Goal: Task Accomplishment & Management: Manage account settings

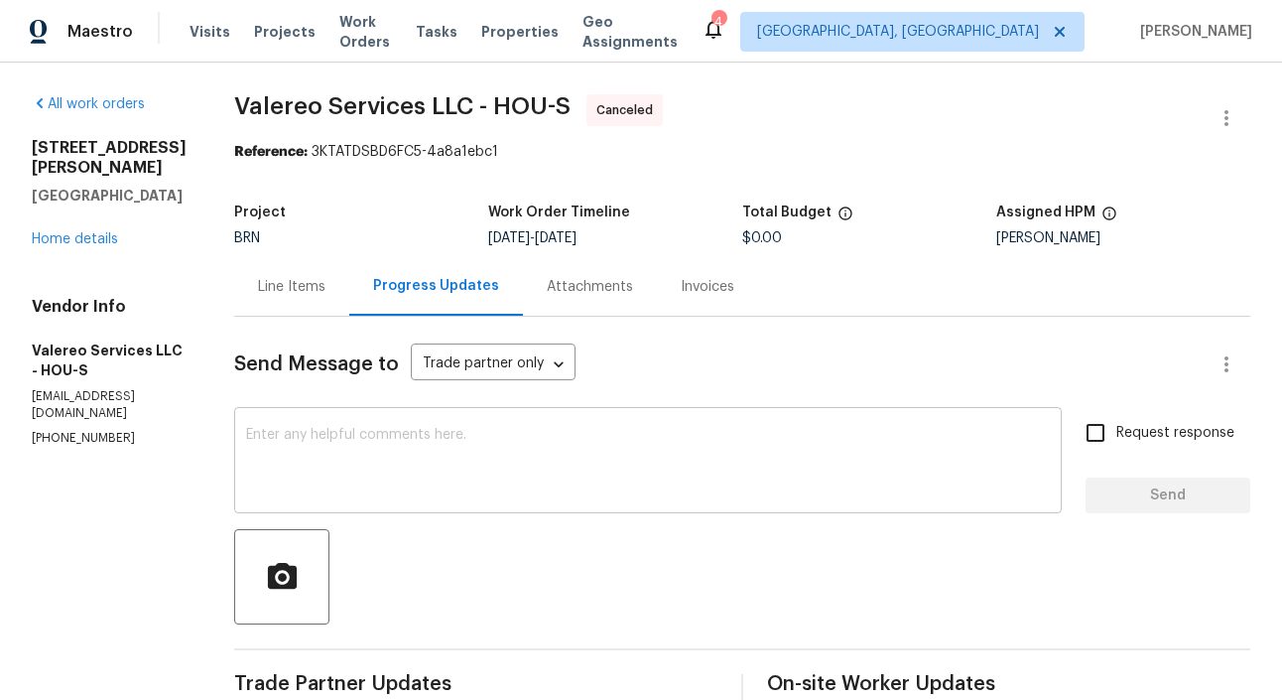
click at [369, 480] on textarea at bounding box center [648, 462] width 804 height 69
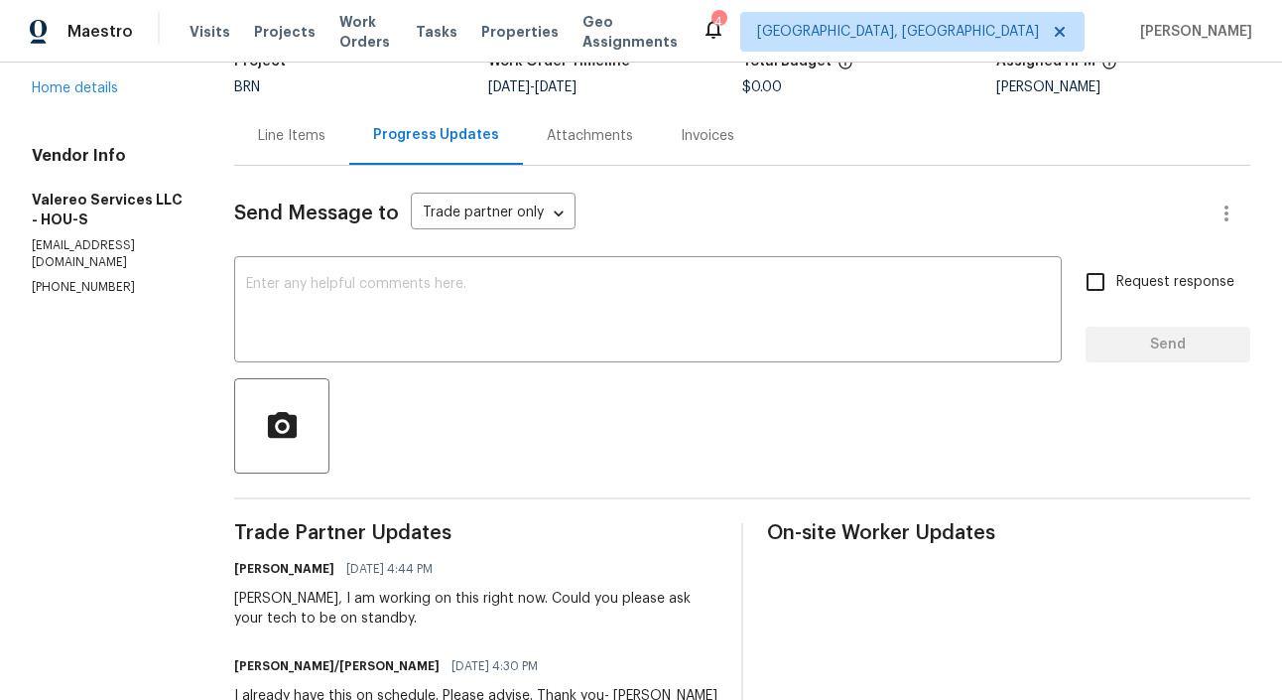
scroll to position [141, 0]
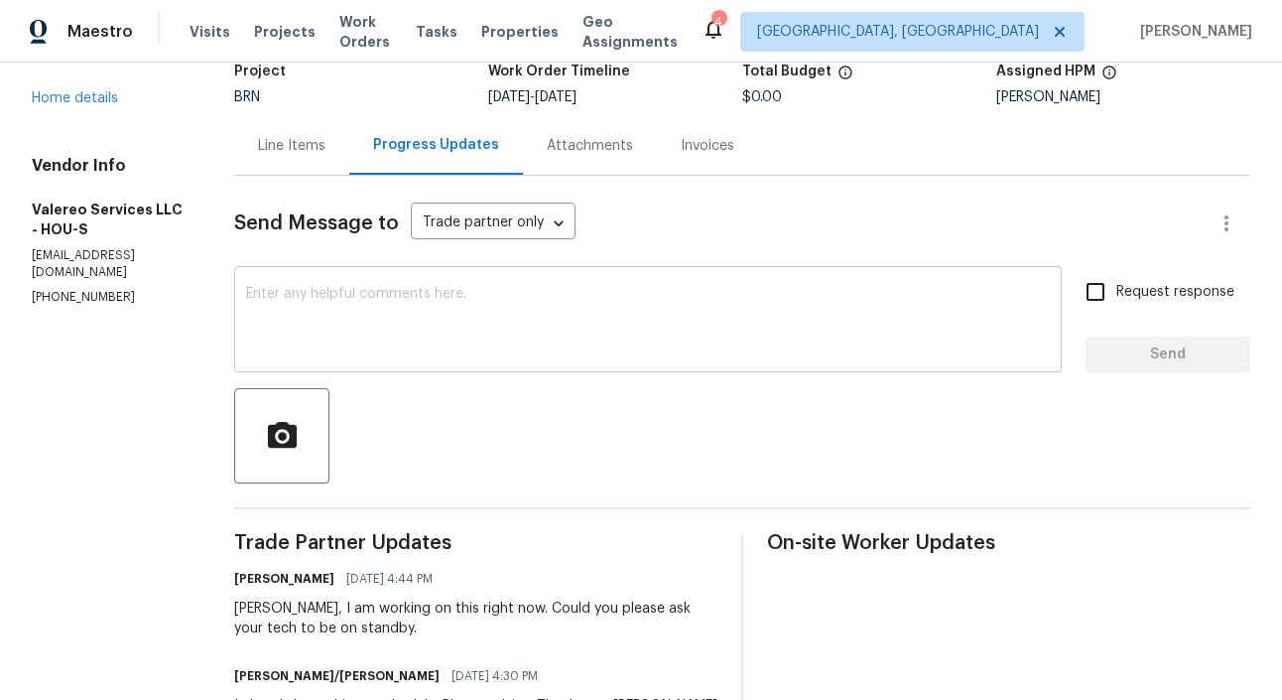
click at [290, 274] on div "x ​" at bounding box center [648, 321] width 828 height 101
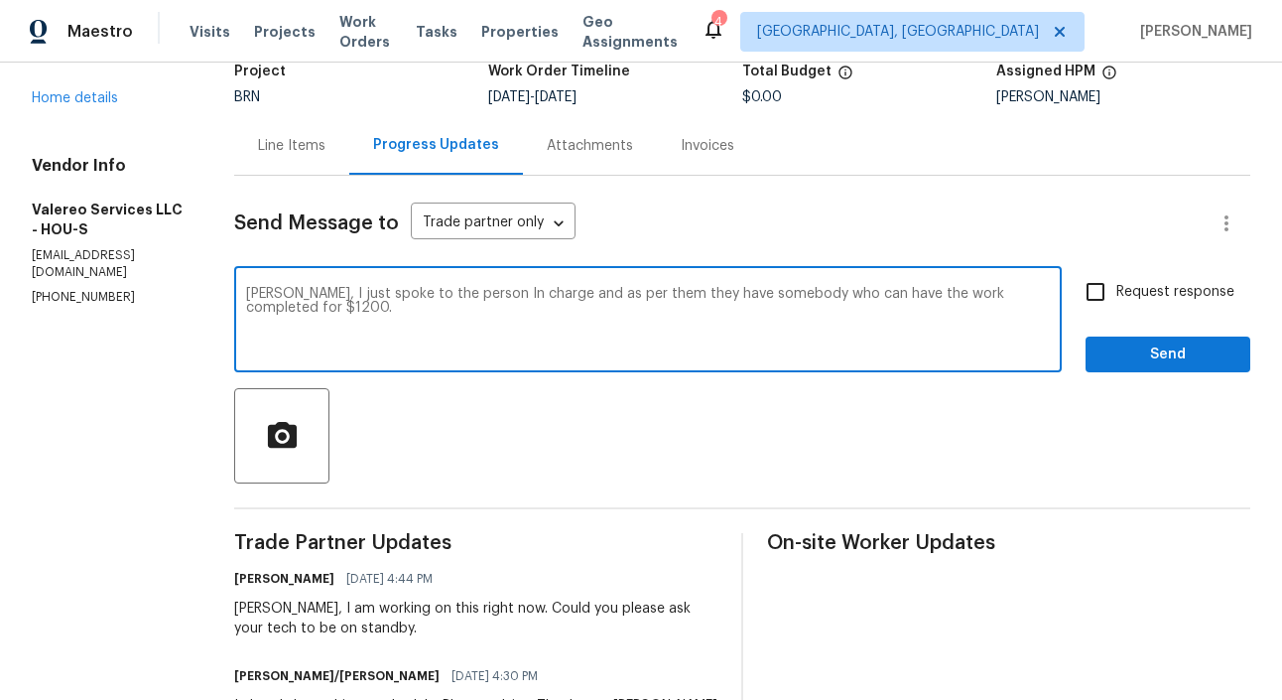
click at [999, 293] on textarea "Kelly, I just spoke to the person In charge and as per them they have somebody …" at bounding box center [648, 321] width 804 height 69
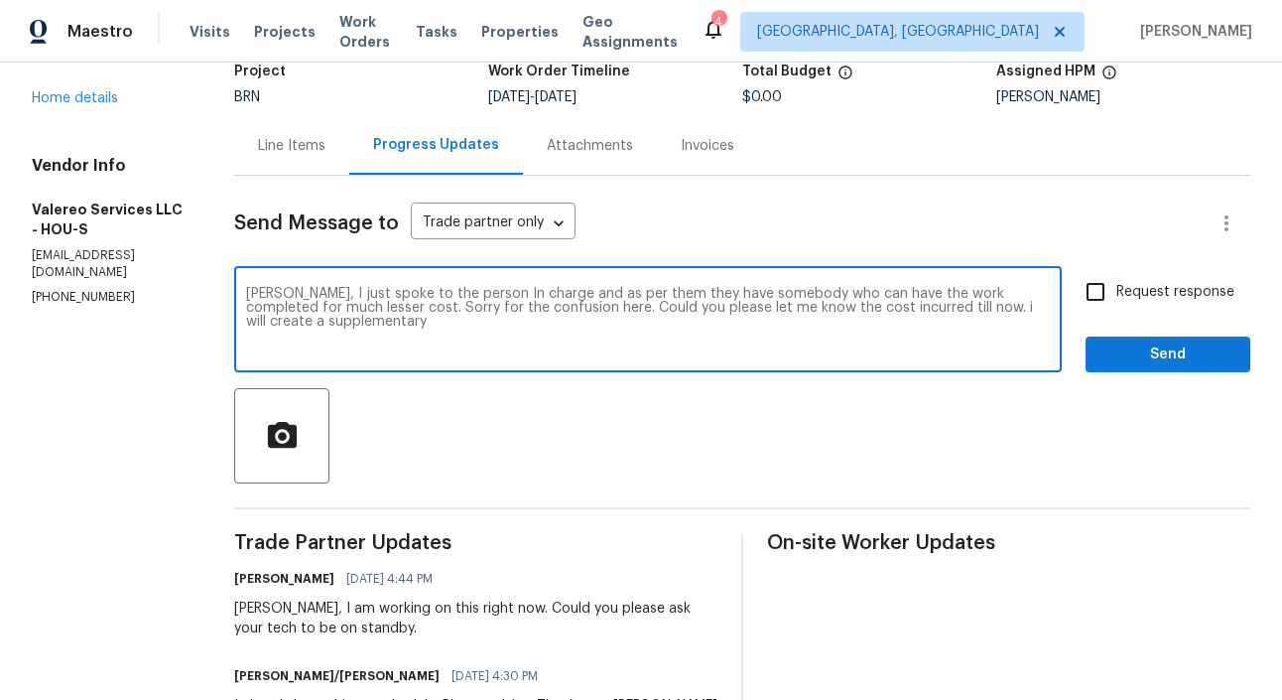
click at [1050, 308] on textarea "Kelly, I just spoke to the person In charge and as per them they have somebody …" at bounding box center [648, 321] width 804 height 69
click at [260, 324] on textarea "Kelly, I just spoke to the person In charge and as per them they have somebody …" at bounding box center [648, 321] width 804 height 69
drag, startPoint x: 265, startPoint y: 295, endPoint x: 265, endPoint y: 322, distance: 27.8
click at [265, 322] on textarea "Kelly, I just spoke to the person In charge and as per them they have somebody …" at bounding box center [648, 321] width 804 height 69
paste textarea "with the person in charge, and they mentioned that they have someone who can co…"
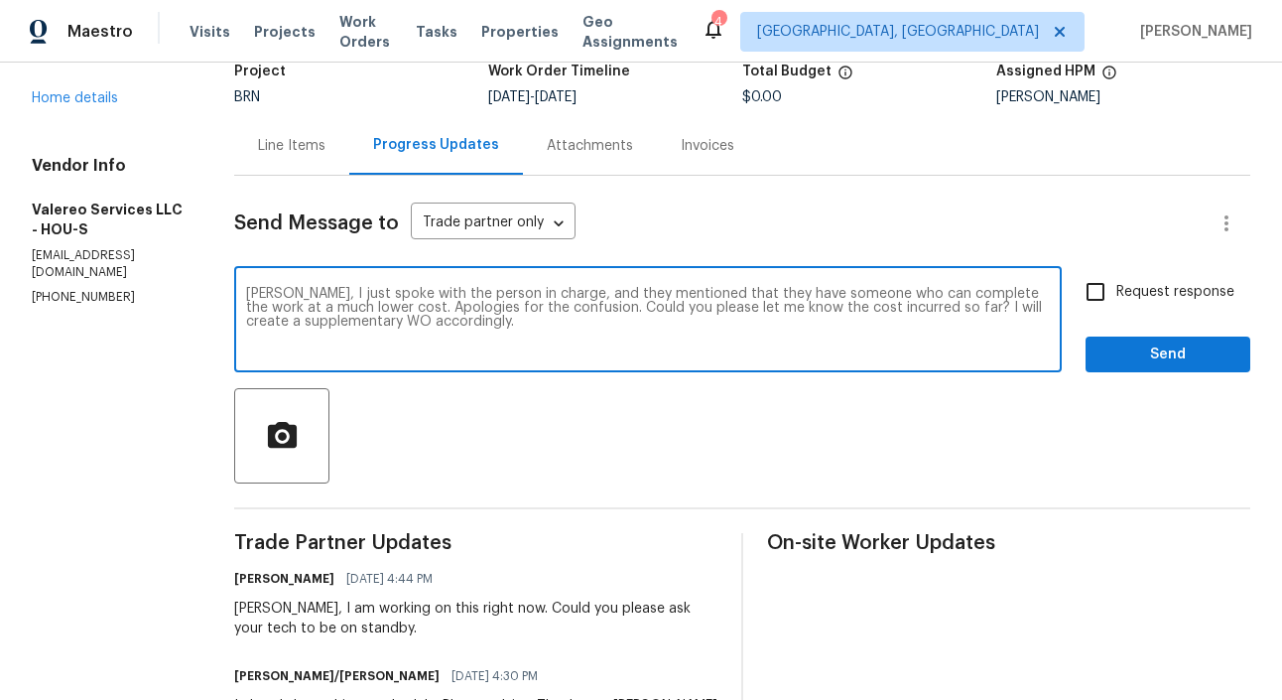
type textarea "Kelly, I just spoke with the person in charge, and they mentioned that they hav…"
click at [1091, 305] on input "Request response" at bounding box center [1096, 292] width 42 height 42
checkbox input "true"
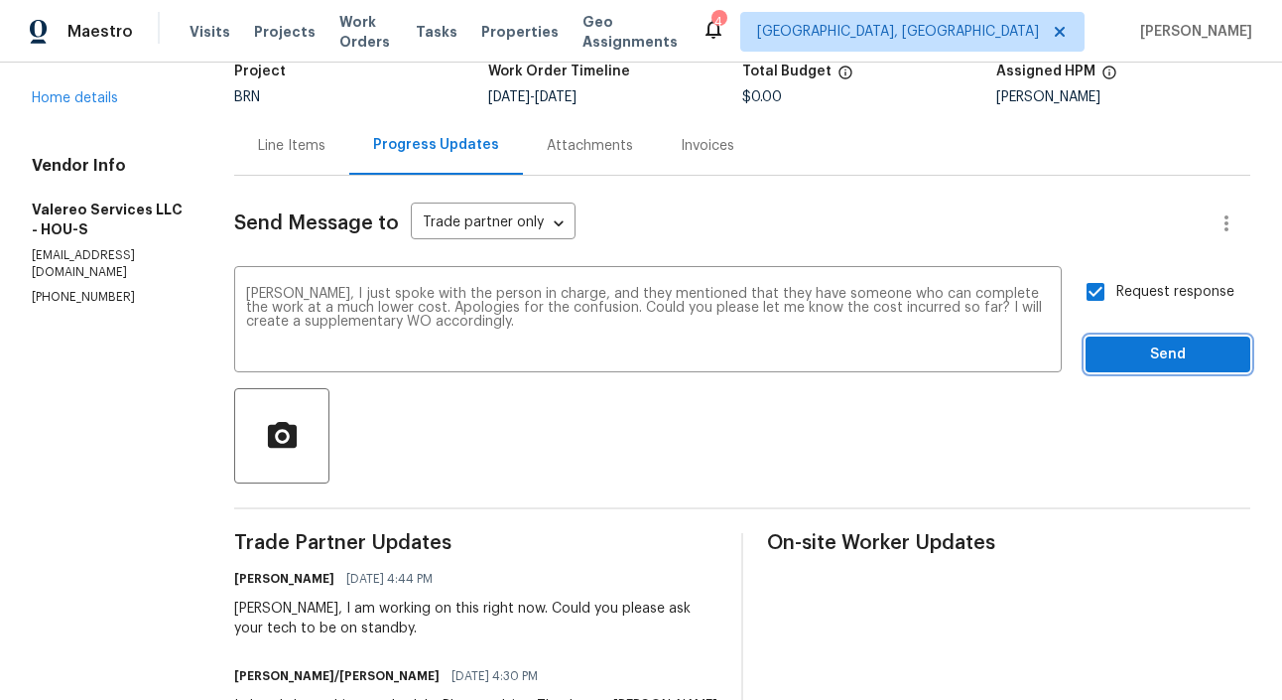
click at [1171, 350] on span "Send" at bounding box center [1167, 354] width 133 height 25
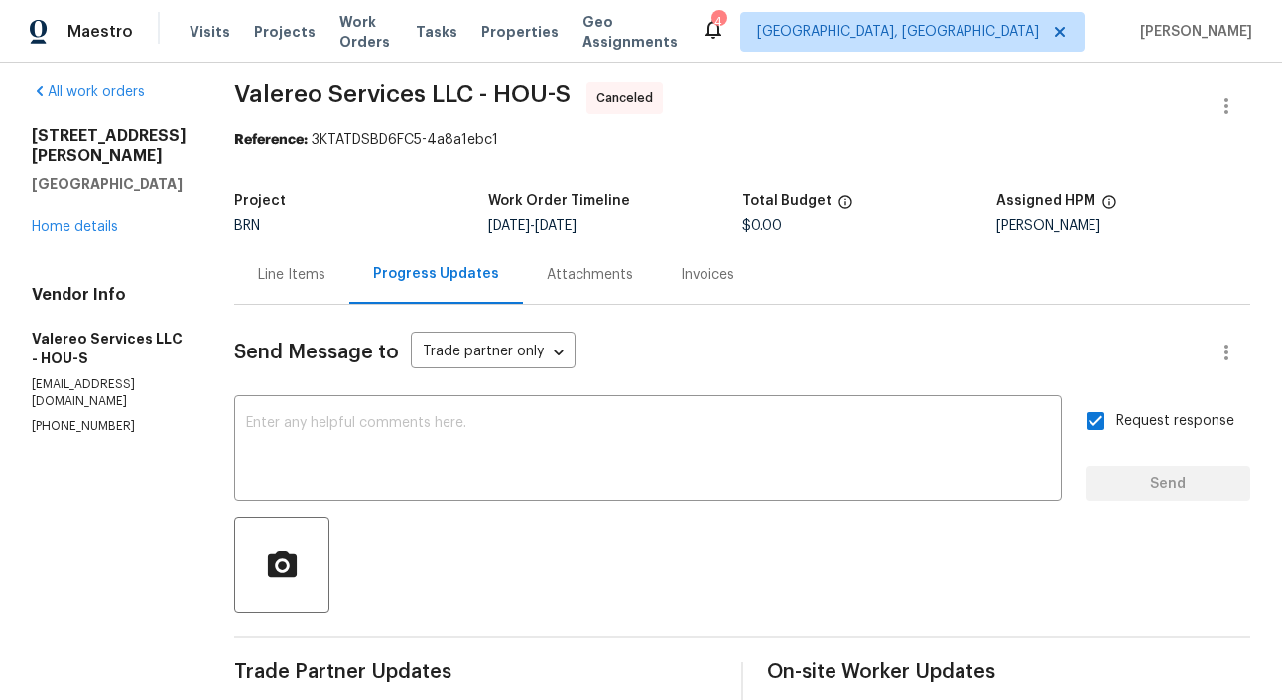
scroll to position [0, 0]
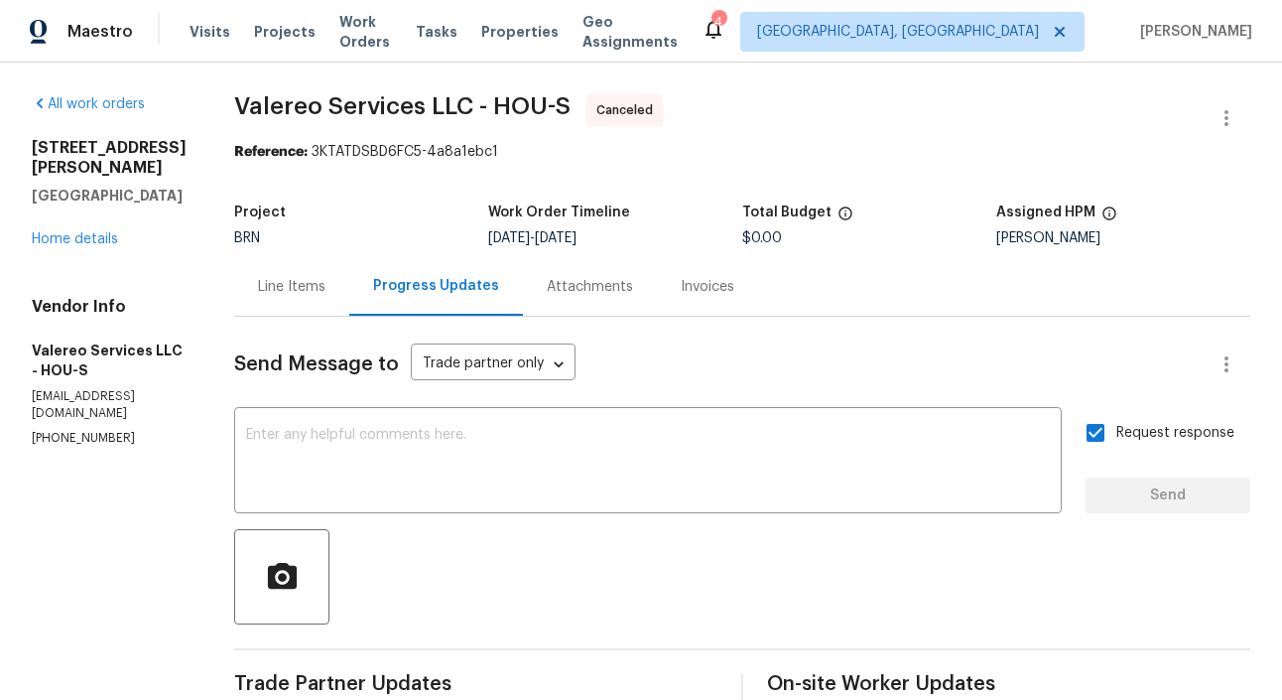
drag, startPoint x: 25, startPoint y: 147, endPoint x: 124, endPoint y: 211, distance: 118.3
copy div "5514 Baldwin Elm St Richmond, TX 77407"
click at [275, 315] on div "Line Items" at bounding box center [291, 286] width 115 height 59
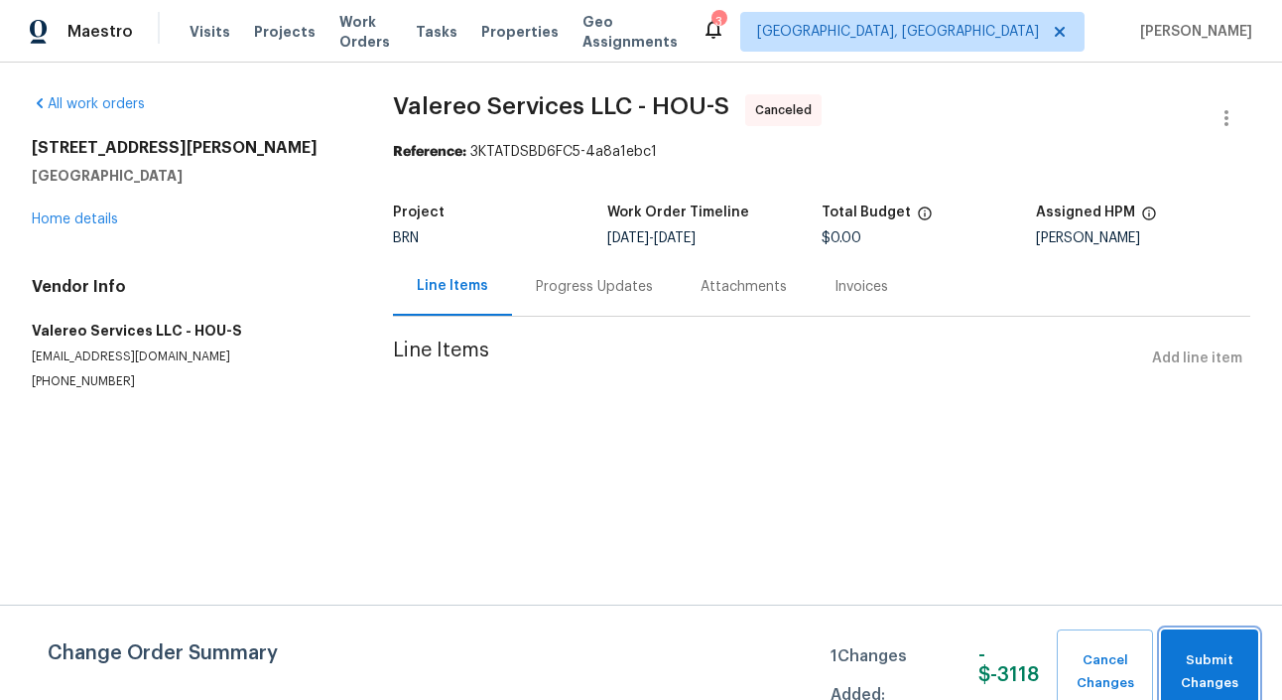
click at [1201, 660] on span "Submit Changes" at bounding box center [1209, 672] width 77 height 46
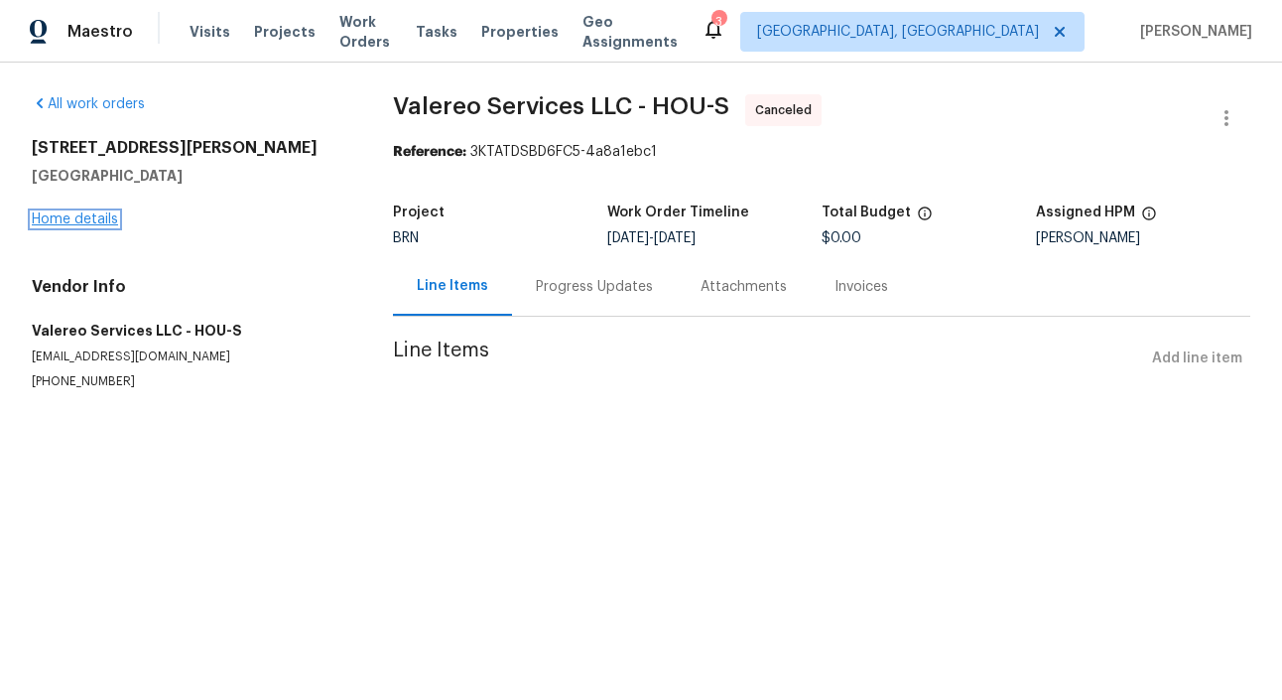
click at [88, 224] on link "Home details" at bounding box center [75, 219] width 86 height 14
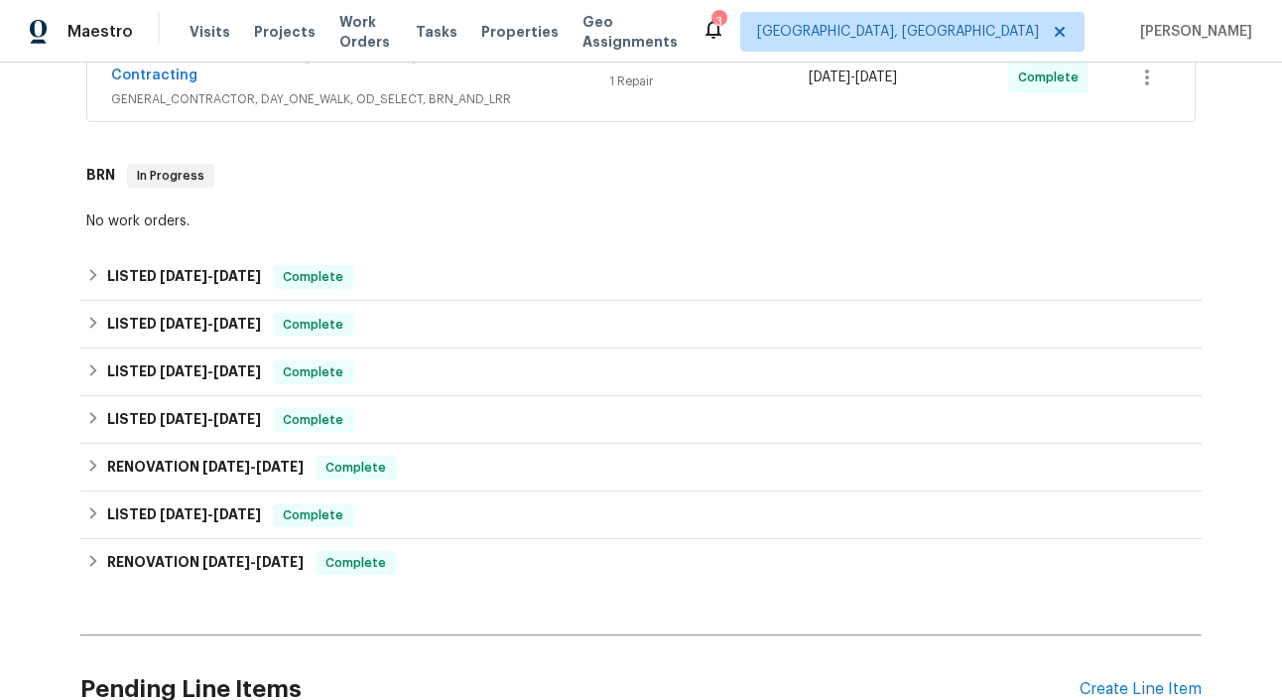
scroll to position [657, 0]
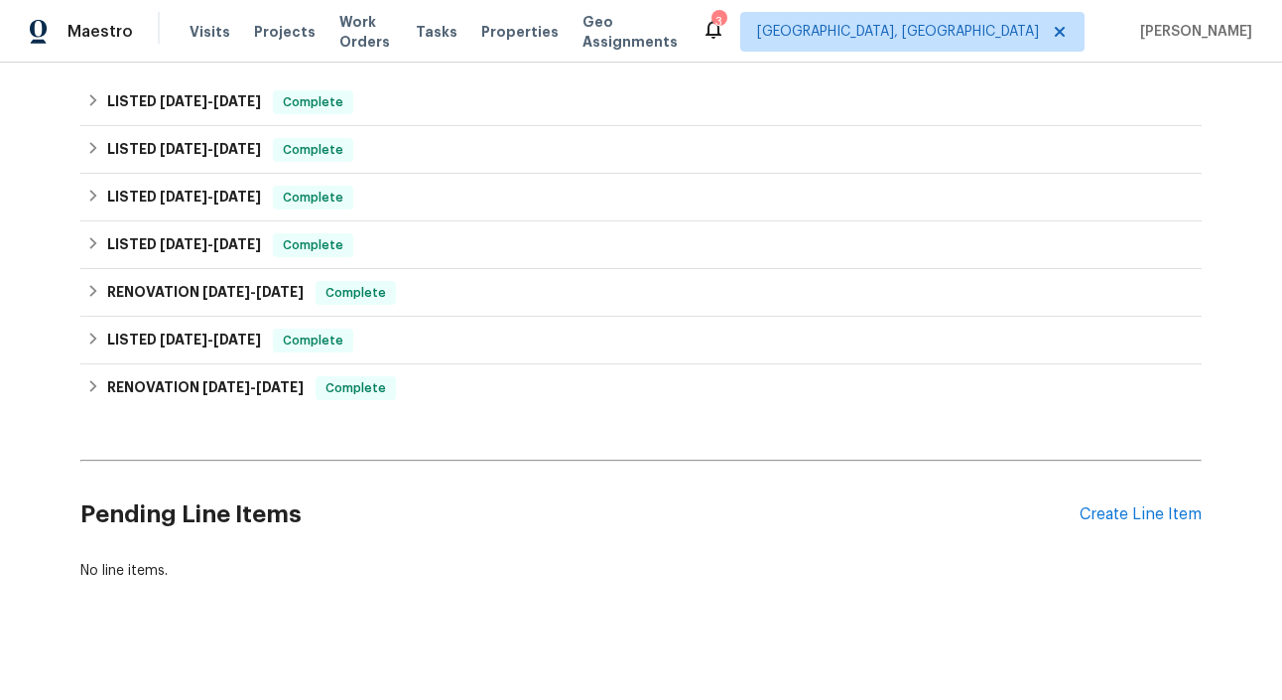
click at [1127, 512] on div "Pending Line Items Create Line Item" at bounding box center [640, 514] width 1121 height 92
click at [1138, 505] on div "Create Line Item" at bounding box center [1141, 514] width 122 height 19
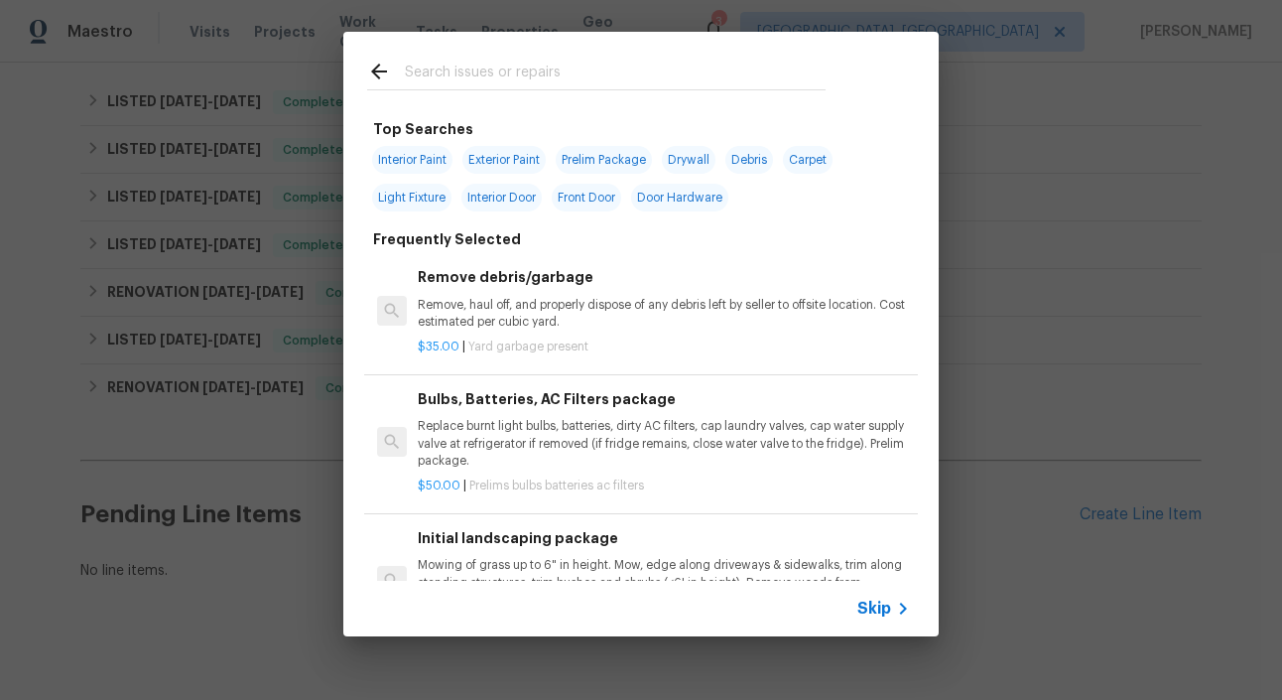
click at [877, 605] on span "Skip" at bounding box center [874, 608] width 34 height 20
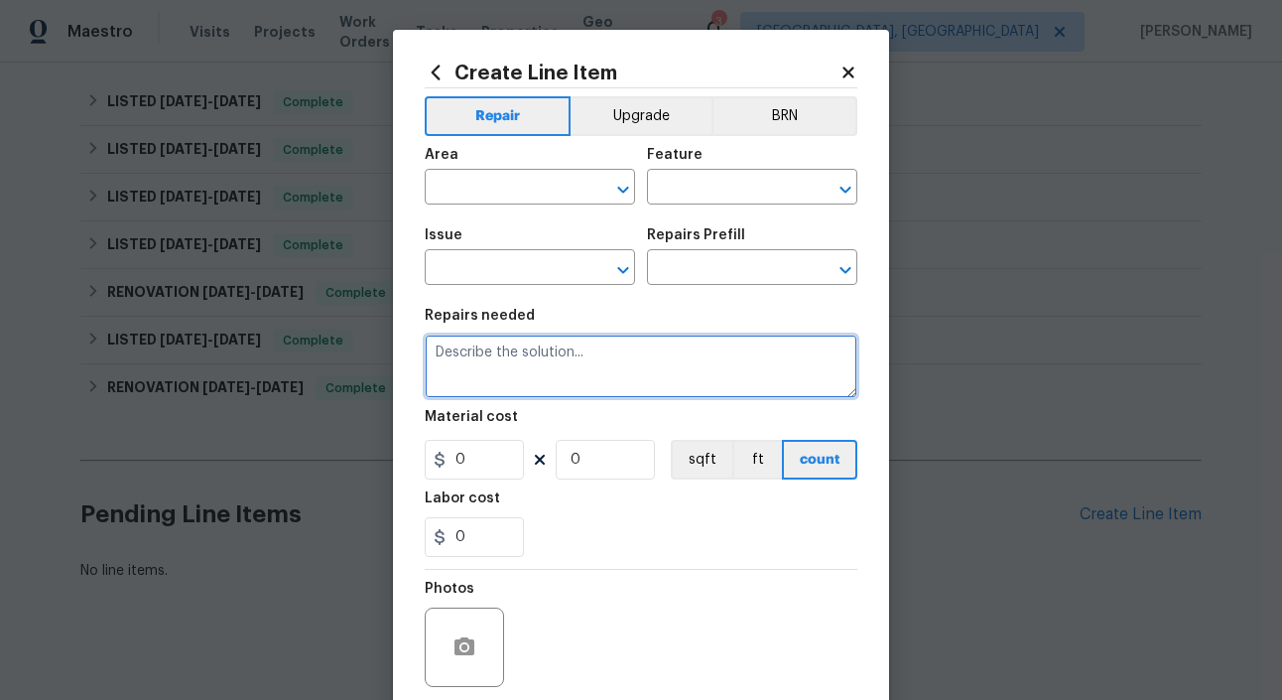
click at [520, 379] on textarea at bounding box center [641, 366] width 433 height 64
paste textarea "Seller to repair cut sprinkler line, ensure proper operation."
type textarea "Trip Fee - Seller to repair cut sprinkler line, ensure proper operation."
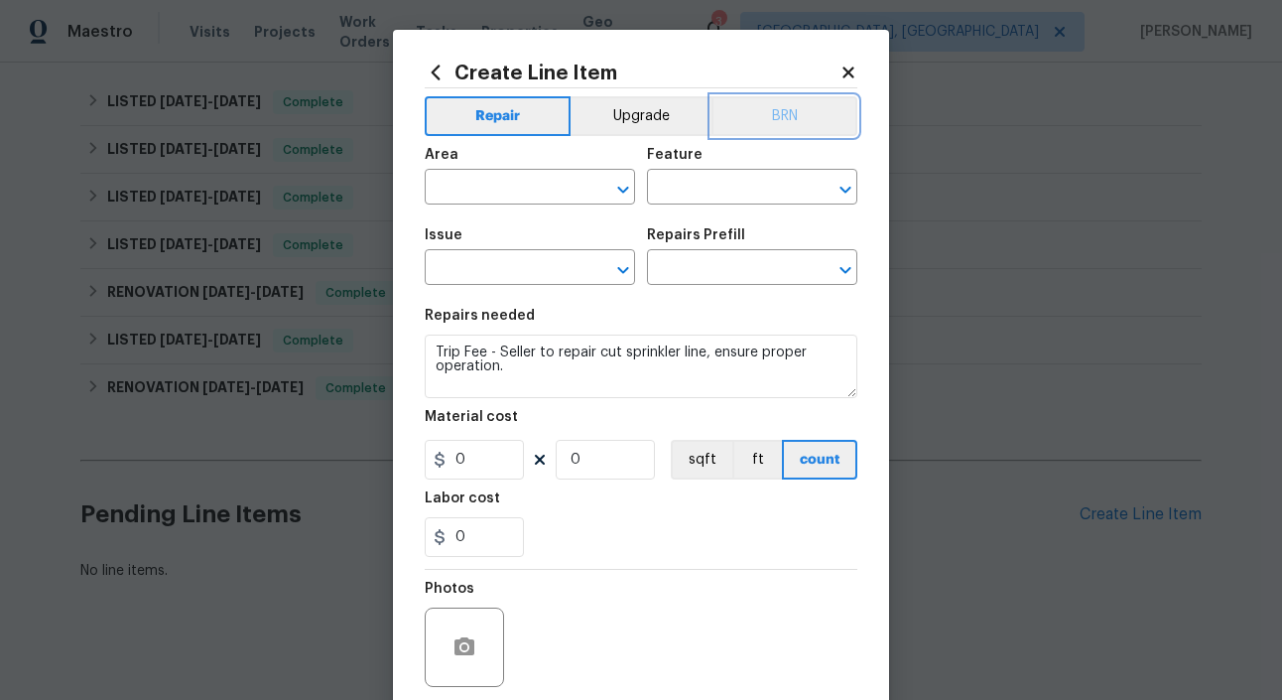
click at [753, 117] on button "BRN" at bounding box center [784, 116] width 146 height 40
click at [541, 187] on input "text" at bounding box center [502, 189] width 155 height 31
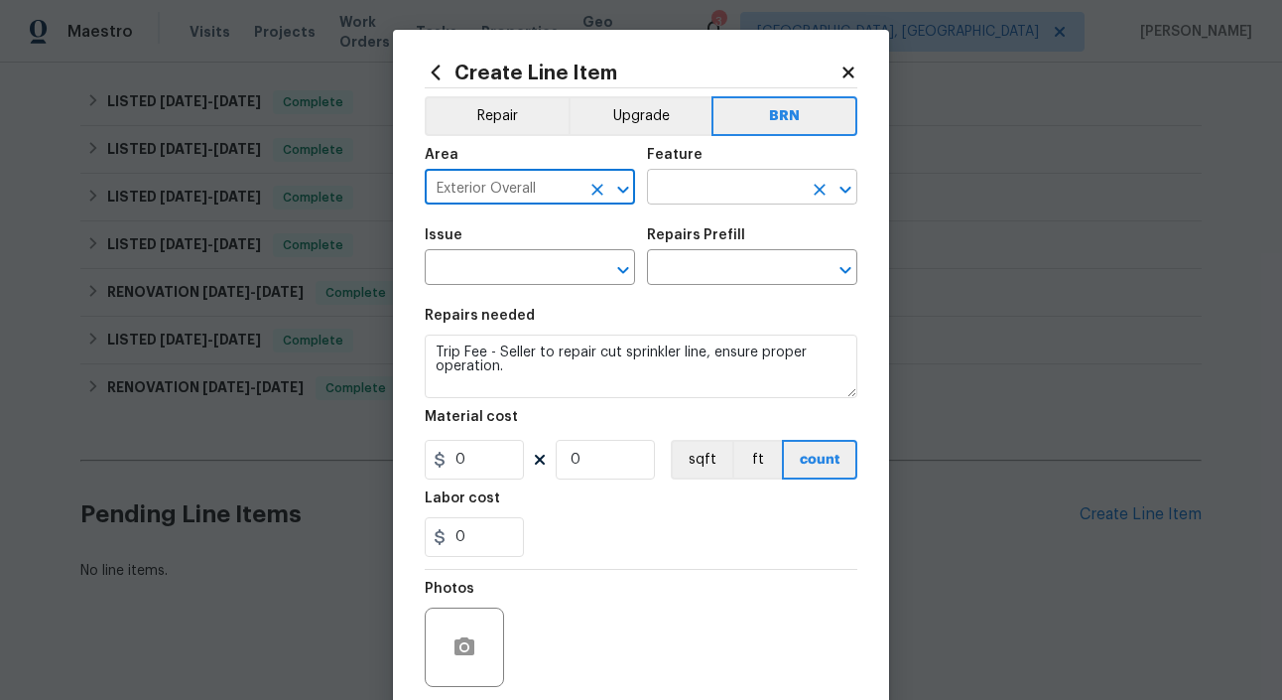
type input "Exterior Overall"
click at [720, 192] on input "text" at bounding box center [724, 189] width 155 height 31
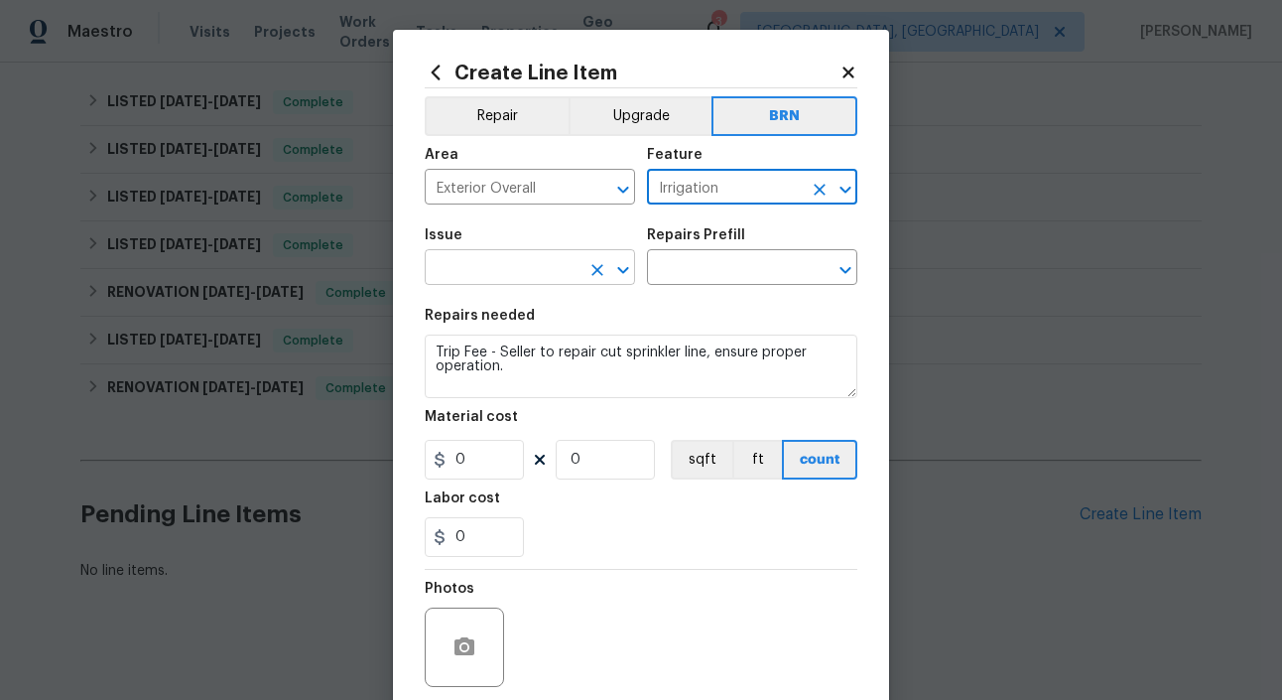
type input "Irrigation"
click at [522, 279] on input "text" at bounding box center [502, 269] width 155 height 31
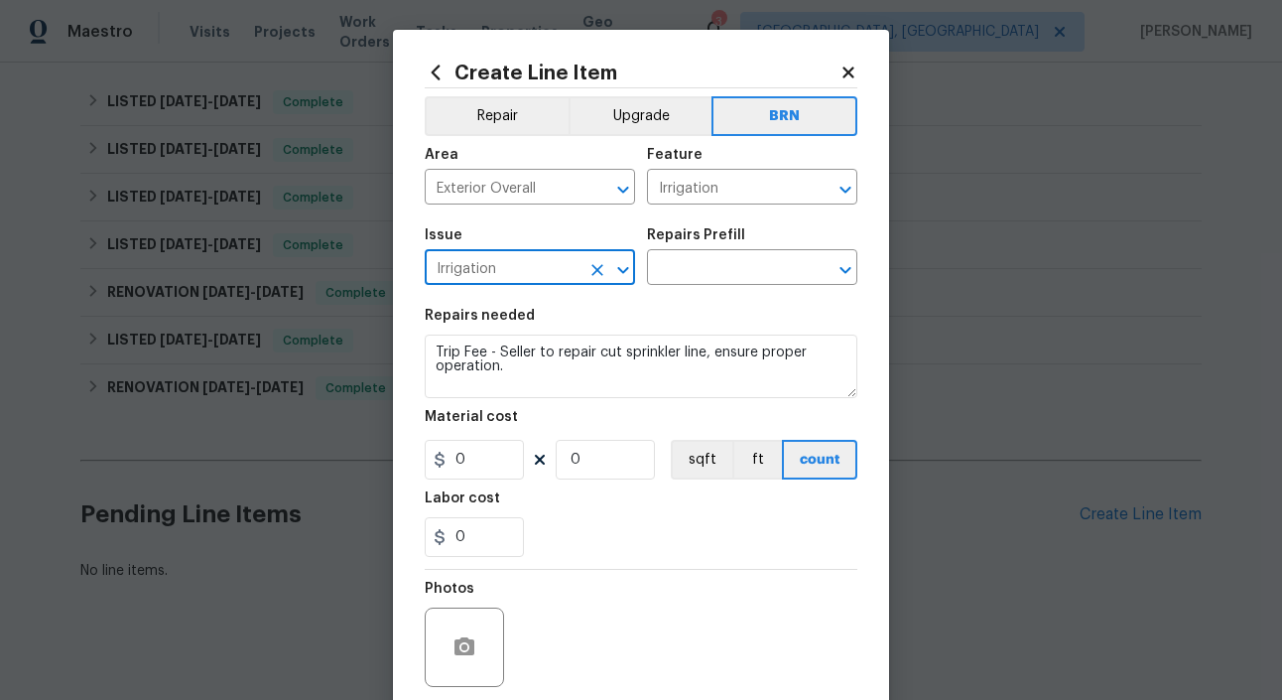
type input "Irrigation"
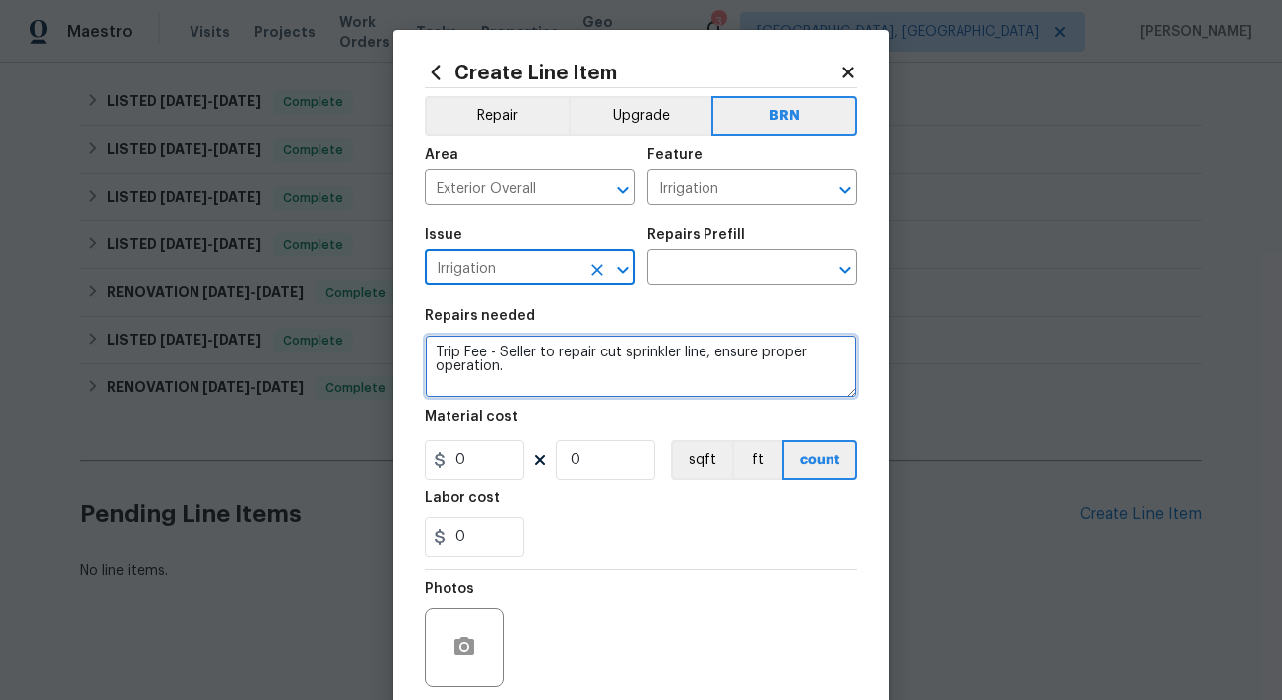
click at [542, 360] on textarea "Trip Fee - Seller to repair cut sprinkler line, ensure proper operation." at bounding box center [641, 366] width 433 height 64
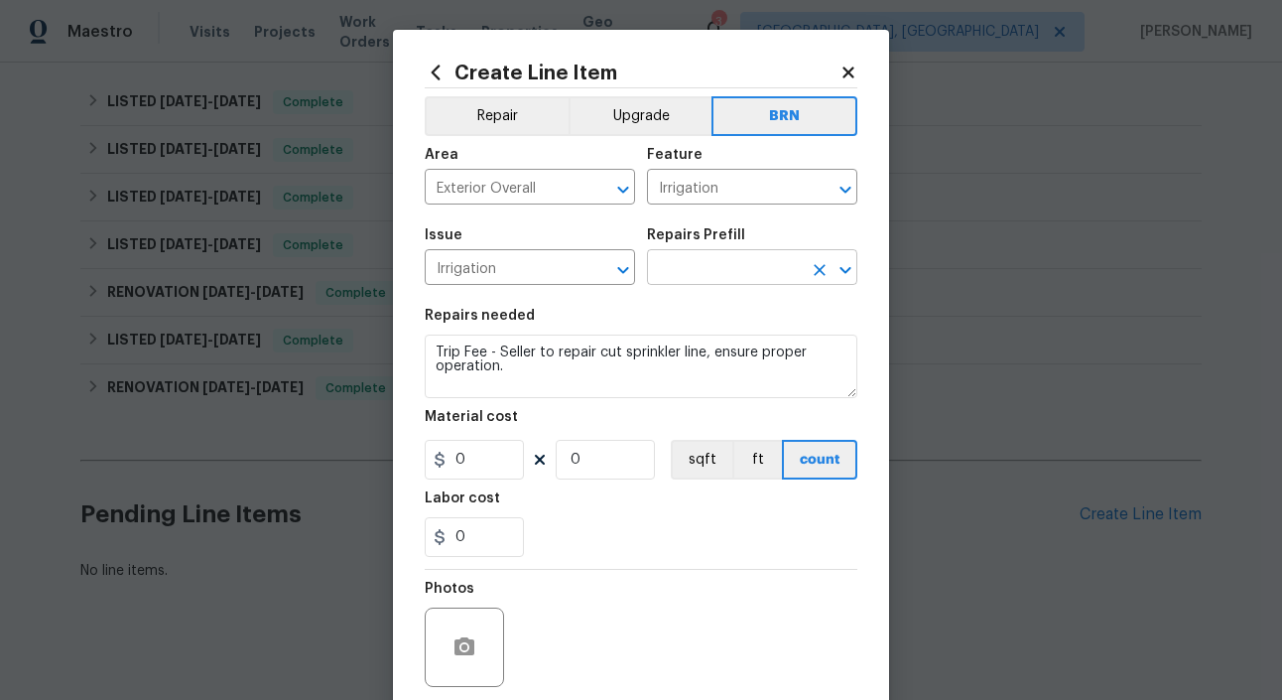
click at [717, 254] on input "text" at bounding box center [724, 269] width 155 height 31
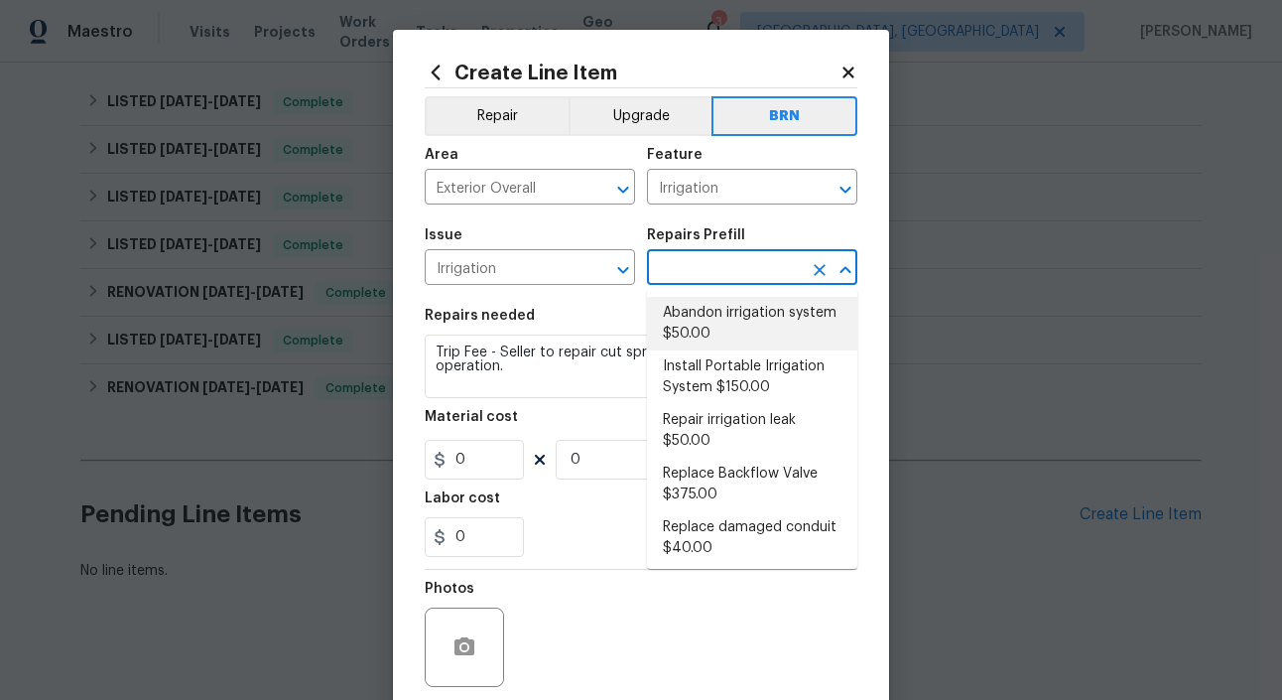
click at [738, 312] on li "Abandon irrigation system $50.00" at bounding box center [752, 324] width 210 height 54
type input "Abandon irrigation system $50.00"
type textarea "Prep and properly blowout the irrigation homes system. Ensure that there is no …"
type input "50"
type input "1"
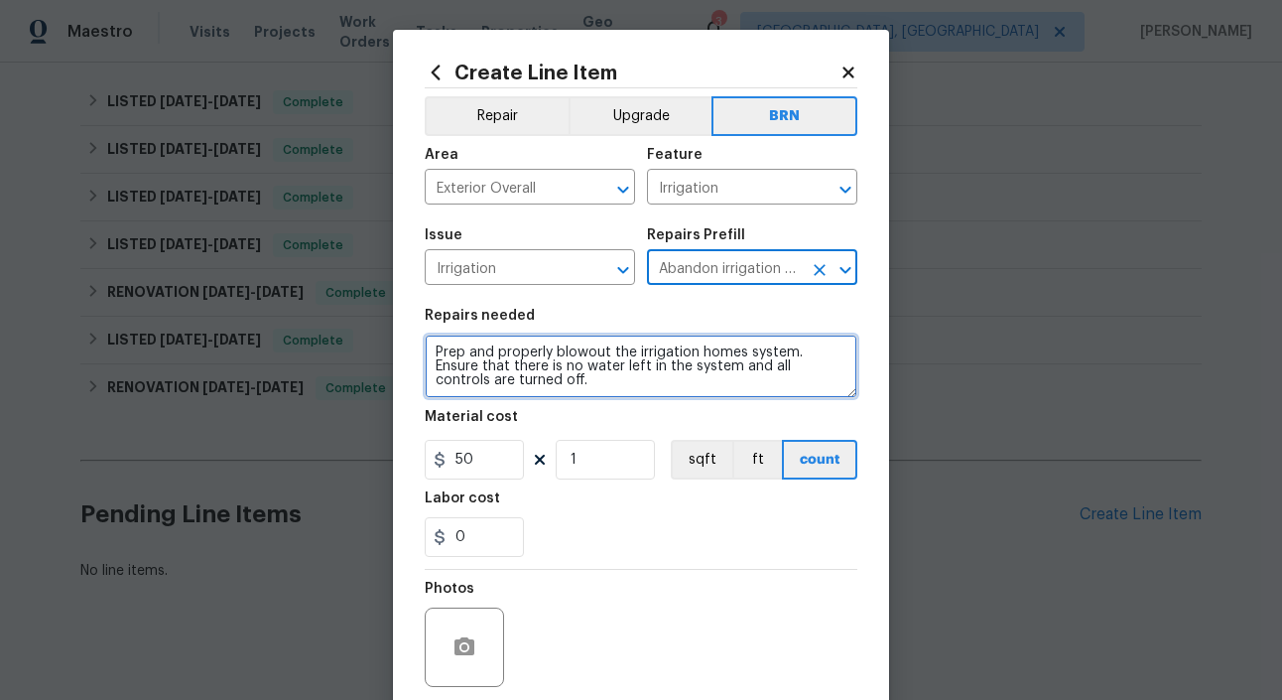
click at [608, 382] on textarea "Prep and properly blowout the irrigation homes system. Ensure that there is no …" at bounding box center [641, 366] width 433 height 64
paste textarea "Trip Fee - Seller to repair cut sprinkler line, ensure proper operation."
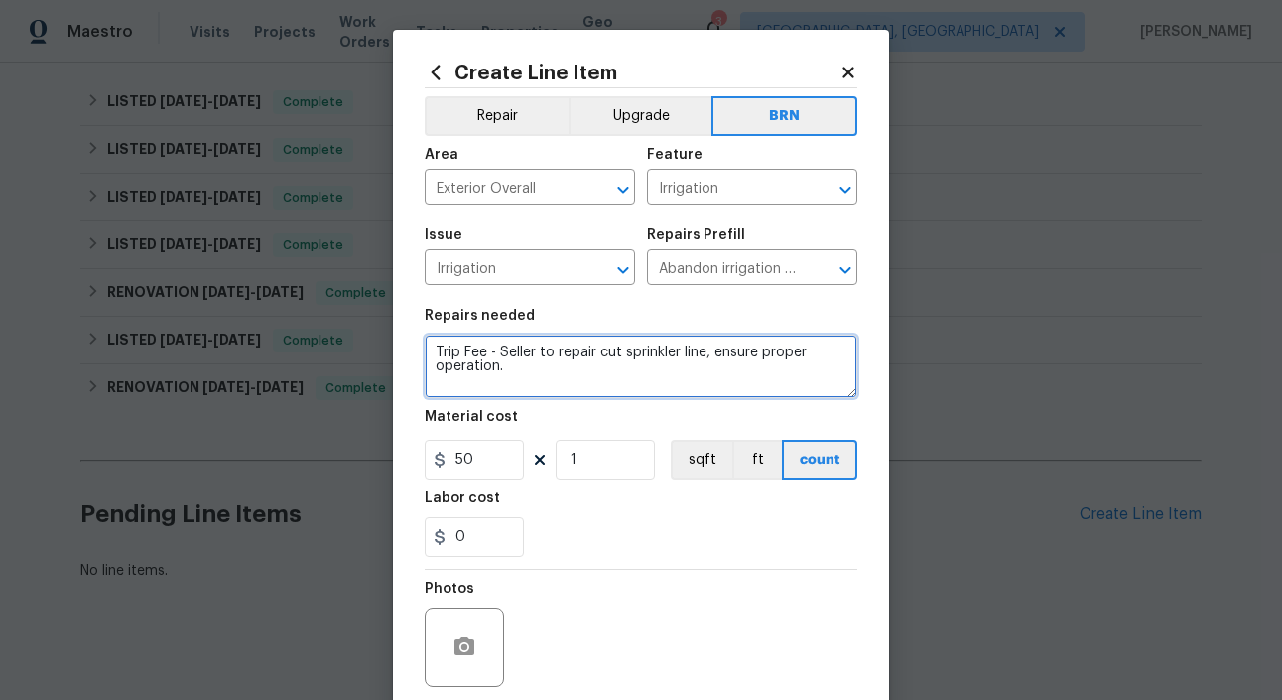
type textarea "Trip Fee - Seller to repair cut sprinkler line, ensure proper operation."
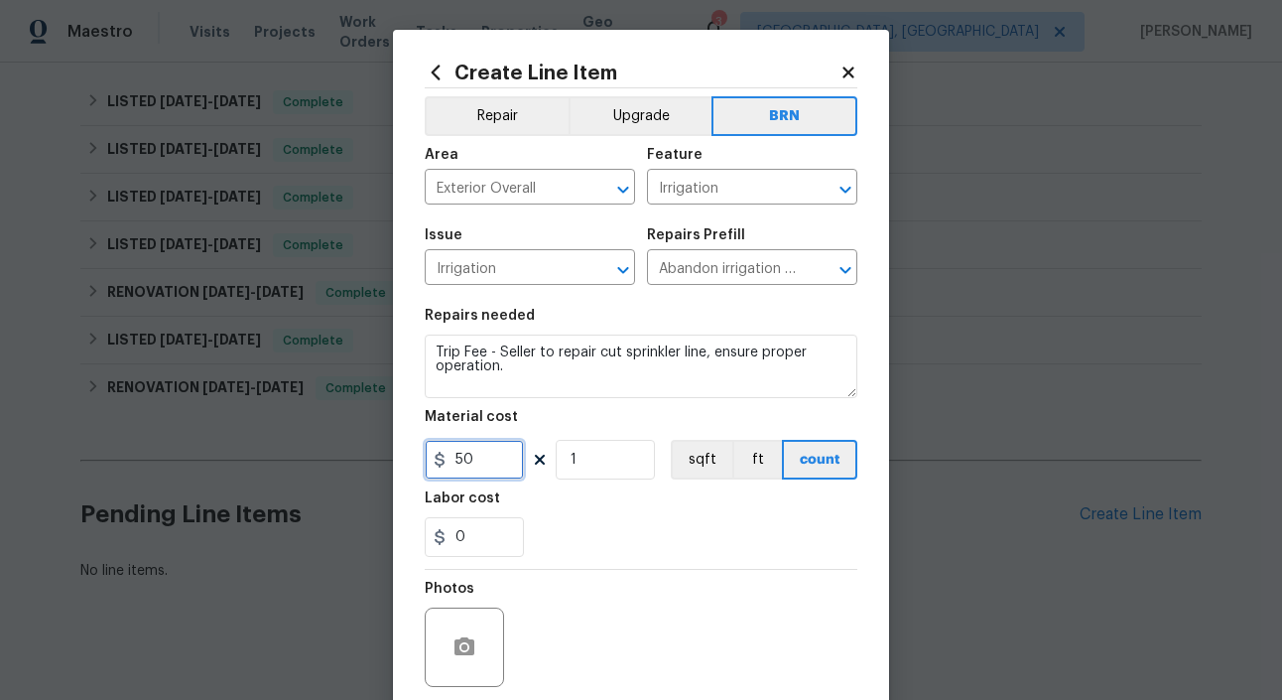
click at [479, 465] on input "50" at bounding box center [474, 460] width 99 height 40
click at [463, 460] on input "1125" at bounding box center [474, 460] width 99 height 40
type input "125"
click at [681, 558] on section "Repairs needed Trip Fee - Seller to repair cut sprinkler line, ensure proper op…" at bounding box center [641, 433] width 433 height 272
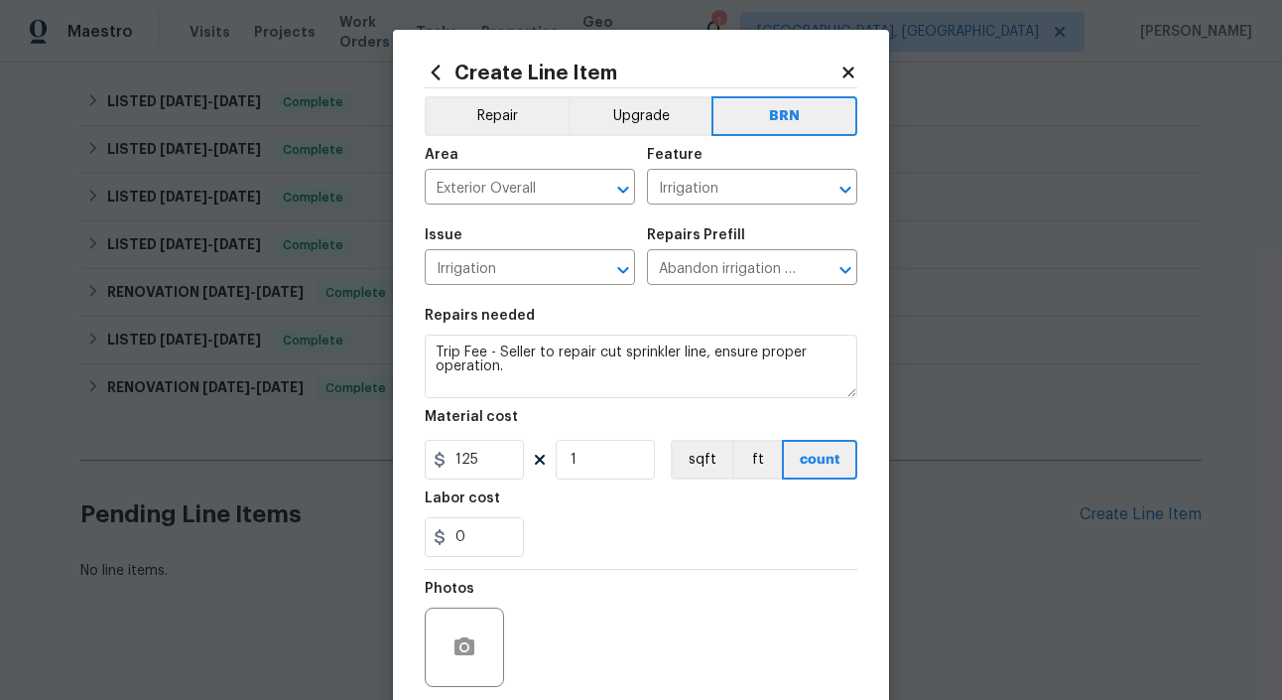
scroll to position [155, 0]
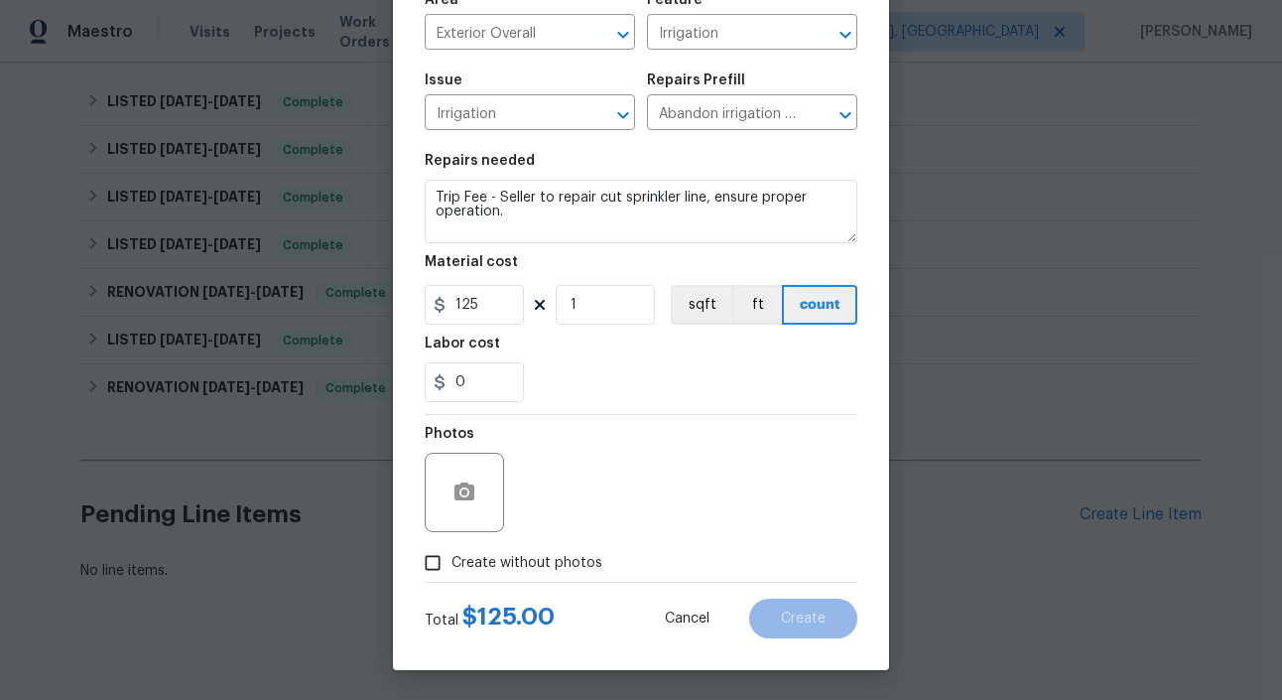
click at [561, 566] on span "Create without photos" at bounding box center [526, 563] width 151 height 21
click at [451, 566] on input "Create without photos" at bounding box center [433, 563] width 38 height 38
checkbox input "true"
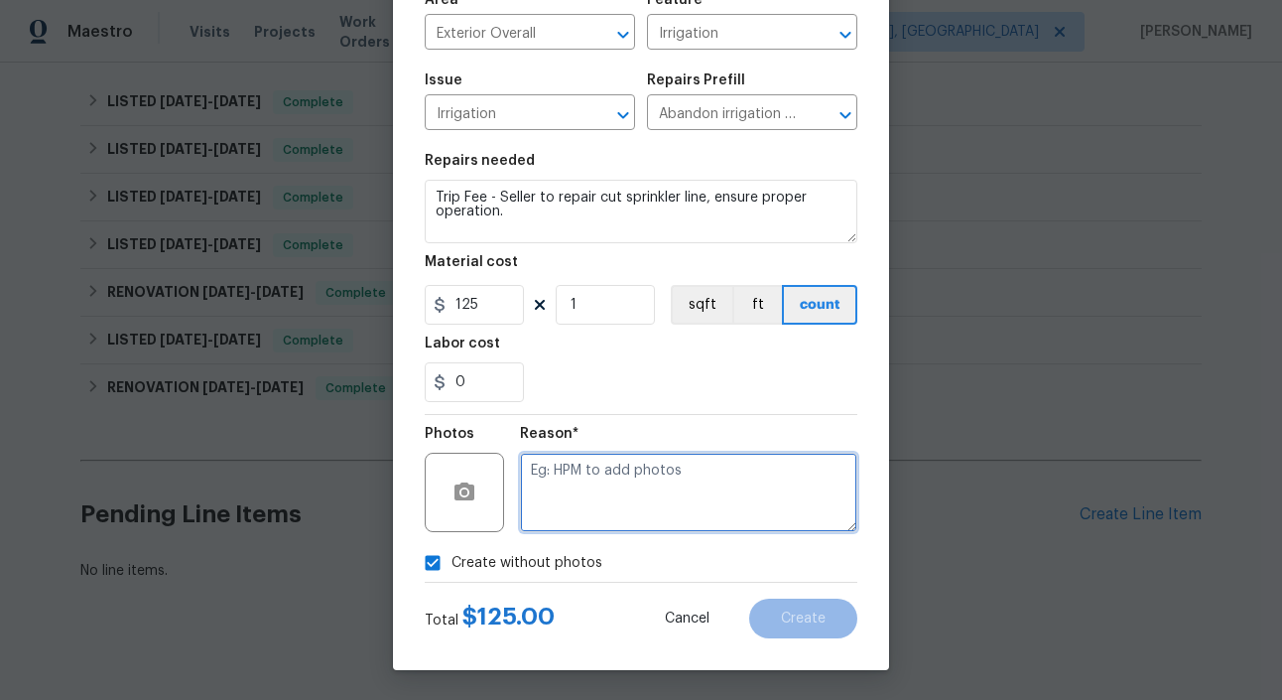
click at [607, 521] on textarea at bounding box center [688, 491] width 337 height 79
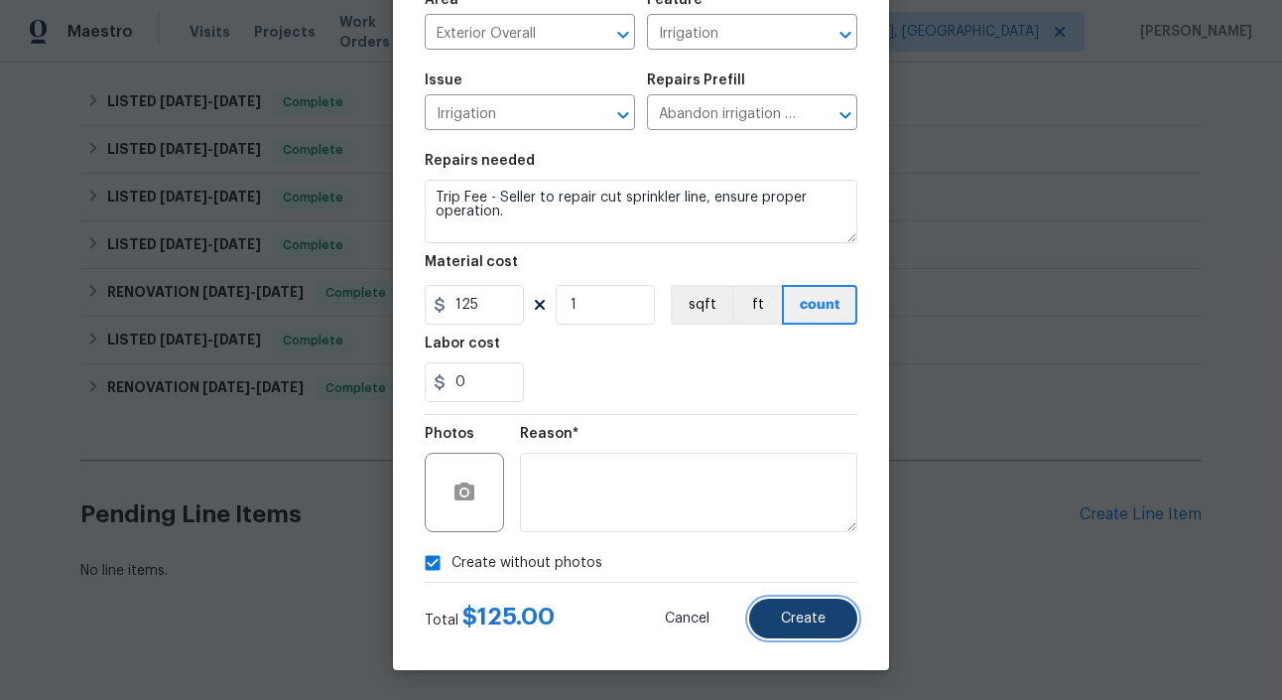
click at [808, 624] on span "Create" at bounding box center [803, 618] width 45 height 15
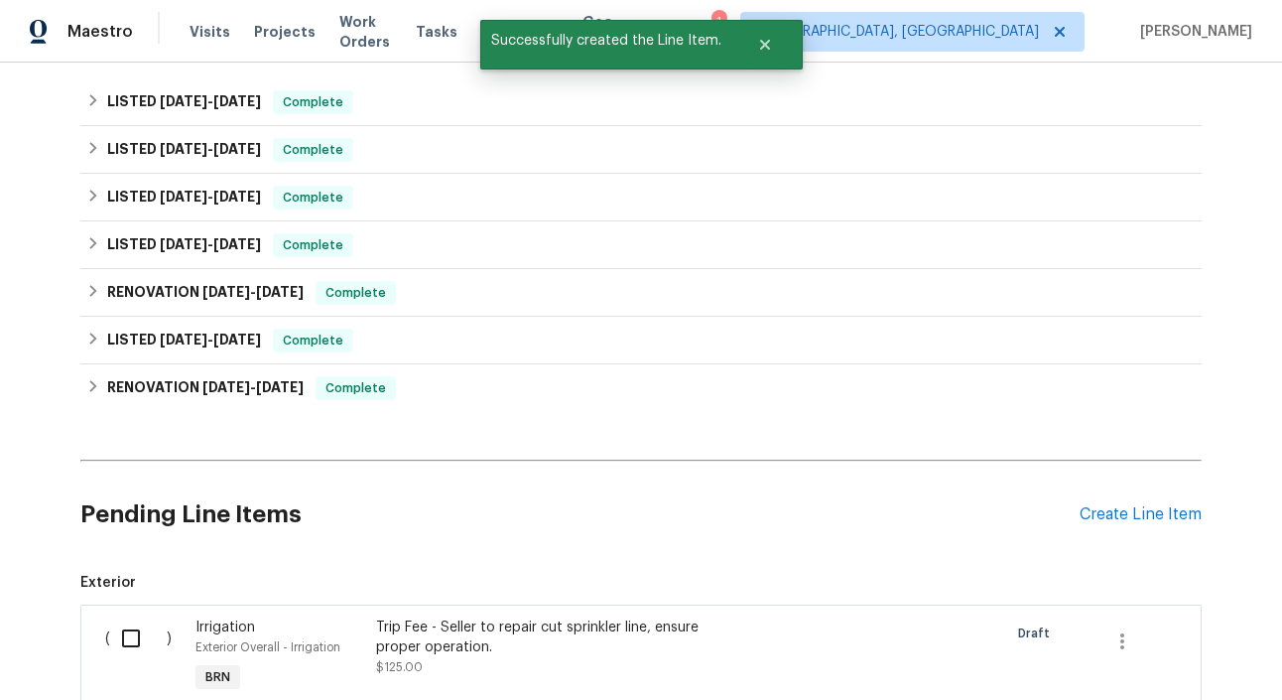
scroll to position [883, 0]
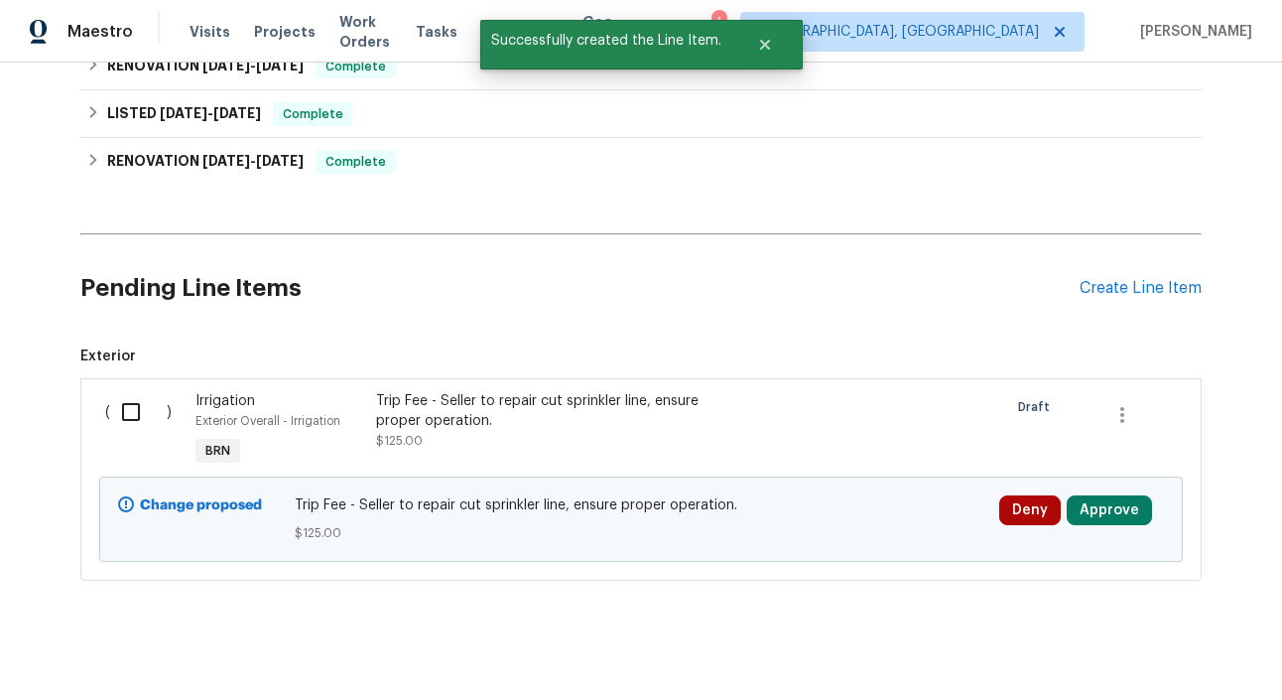
click at [1102, 476] on div "Change proposed Trip Fee - Seller to repair cut sprinkler line, ensure proper o…" at bounding box center [641, 518] width 1084 height 85
click at [1117, 495] on button "Approve" at bounding box center [1109, 510] width 85 height 30
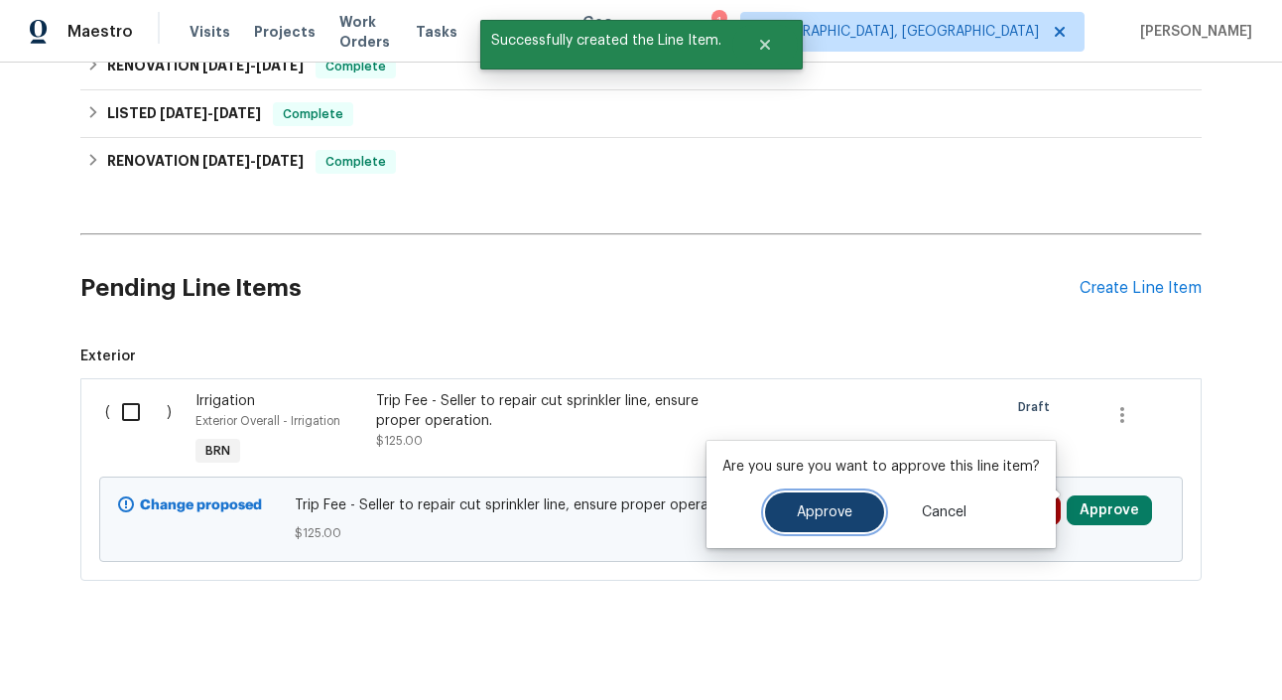
click at [822, 511] on span "Approve" at bounding box center [825, 512] width 56 height 15
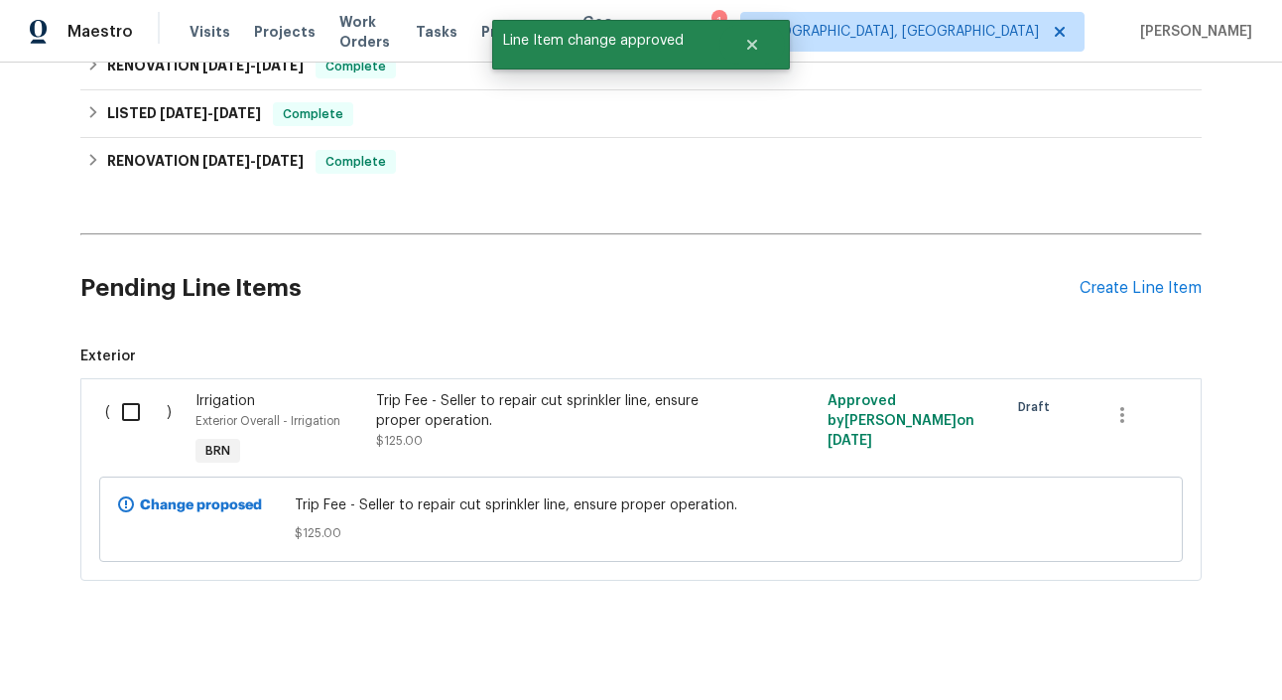
click at [130, 393] on input "checkbox" at bounding box center [138, 412] width 57 height 42
checkbox input "true"
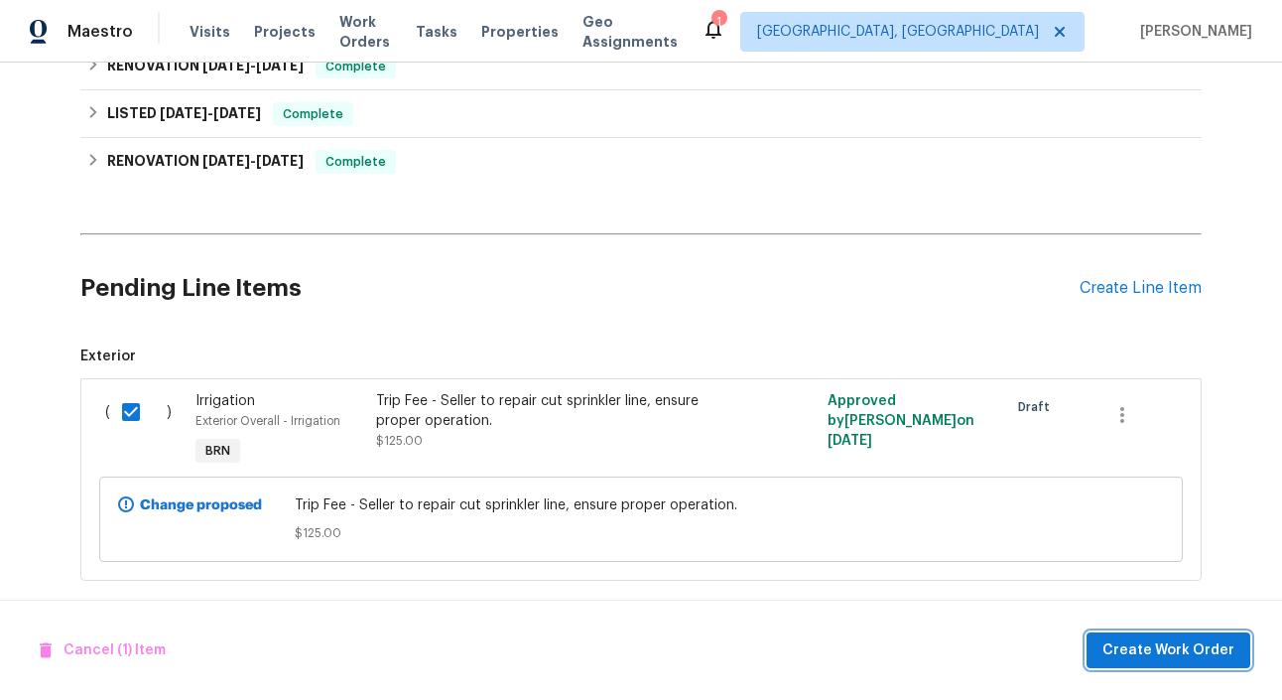
click at [1186, 638] on span "Create Work Order" at bounding box center [1168, 650] width 132 height 25
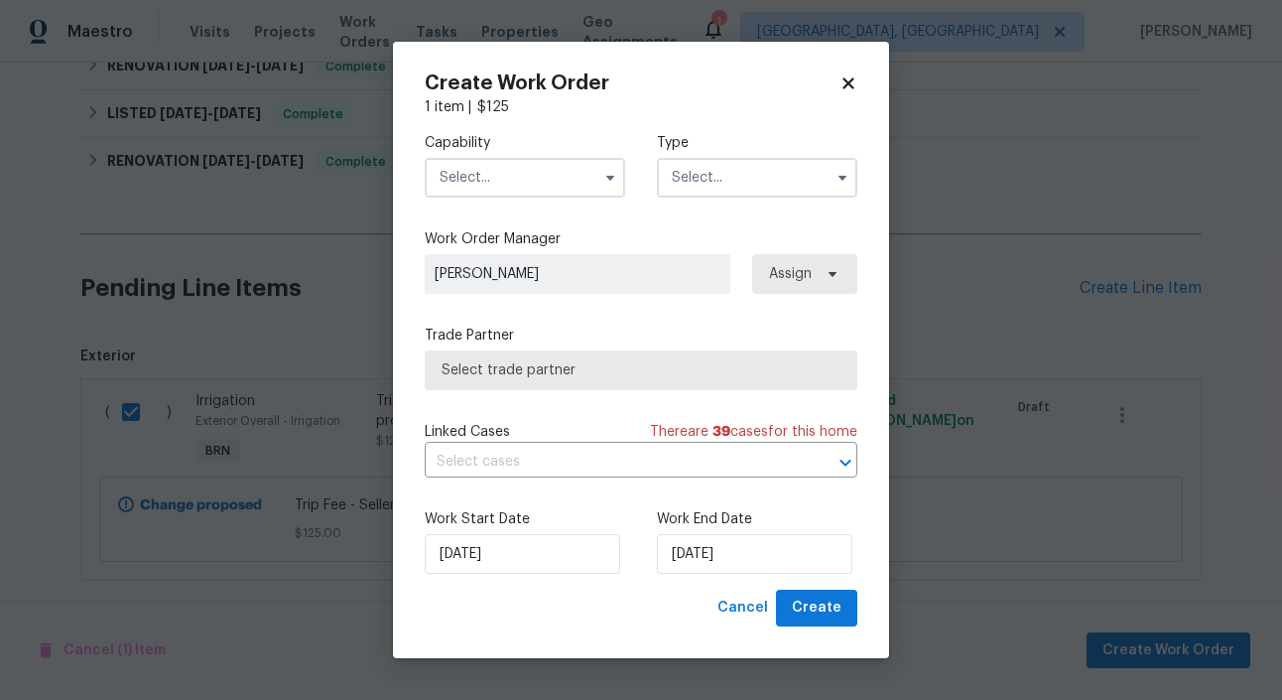
click at [800, 173] on input "text" at bounding box center [757, 178] width 200 height 40
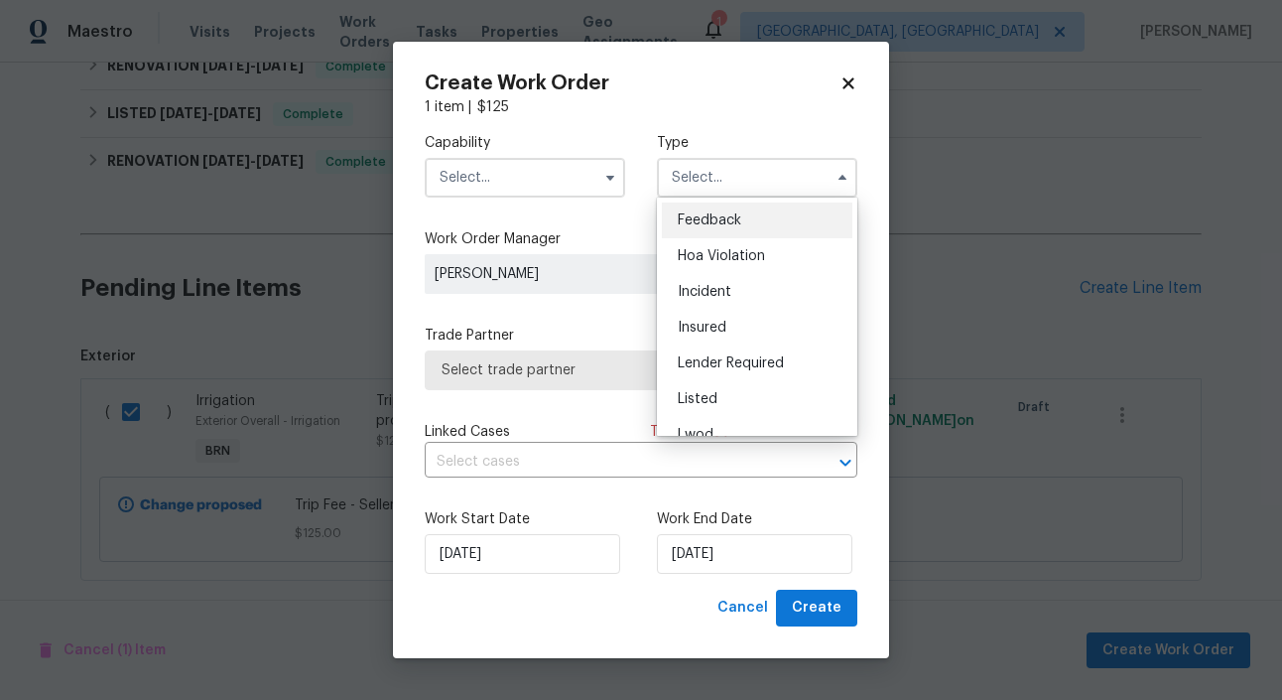
scroll to position [236, 0]
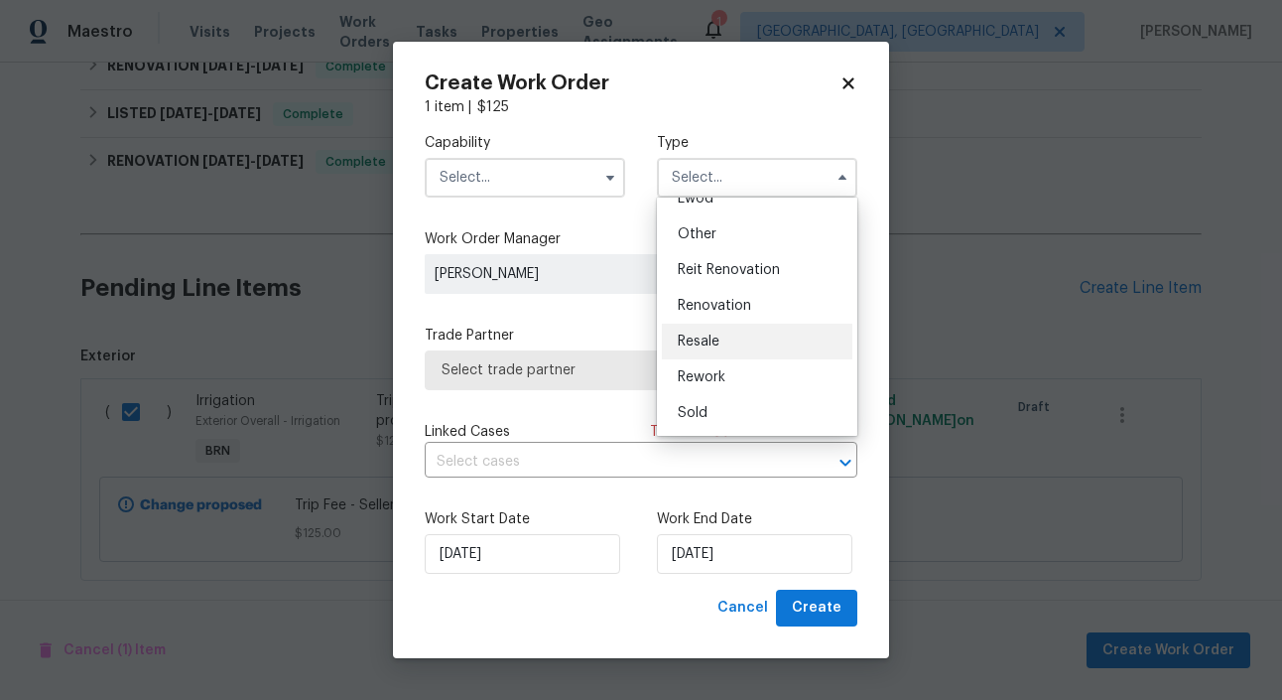
click at [735, 338] on div "Resale" at bounding box center [757, 341] width 191 height 36
type input "Resale"
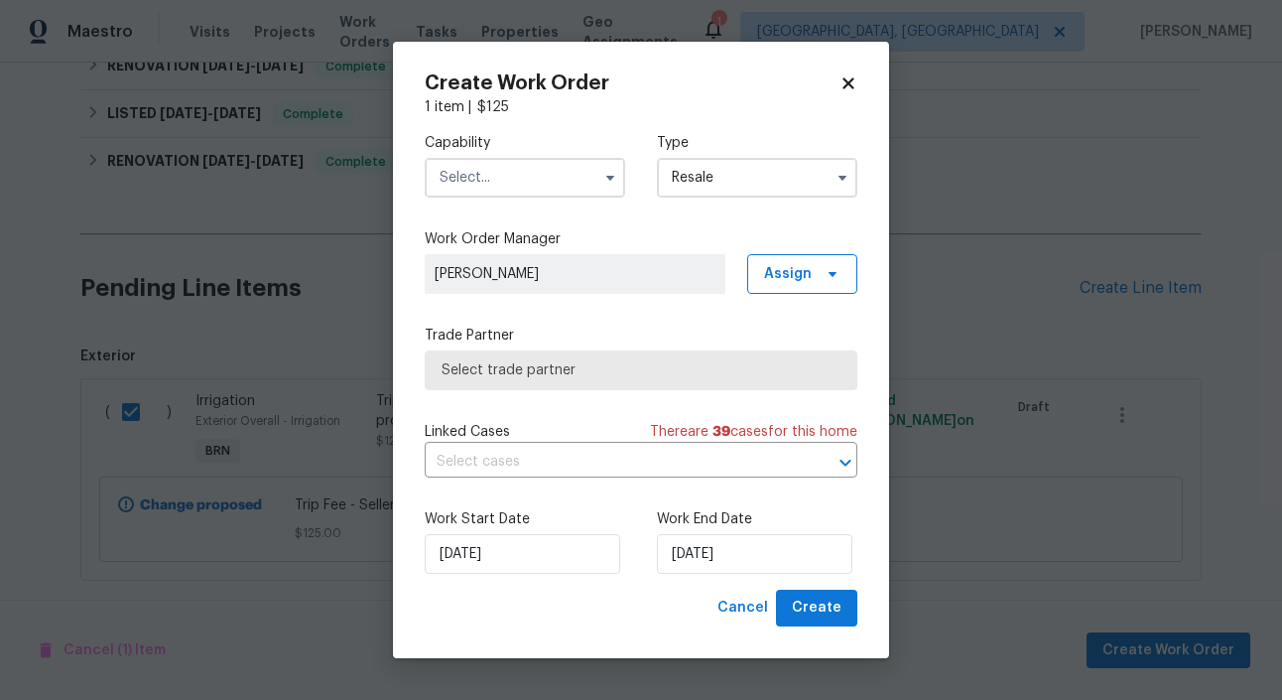
click at [580, 167] on input "text" at bounding box center [525, 178] width 200 height 40
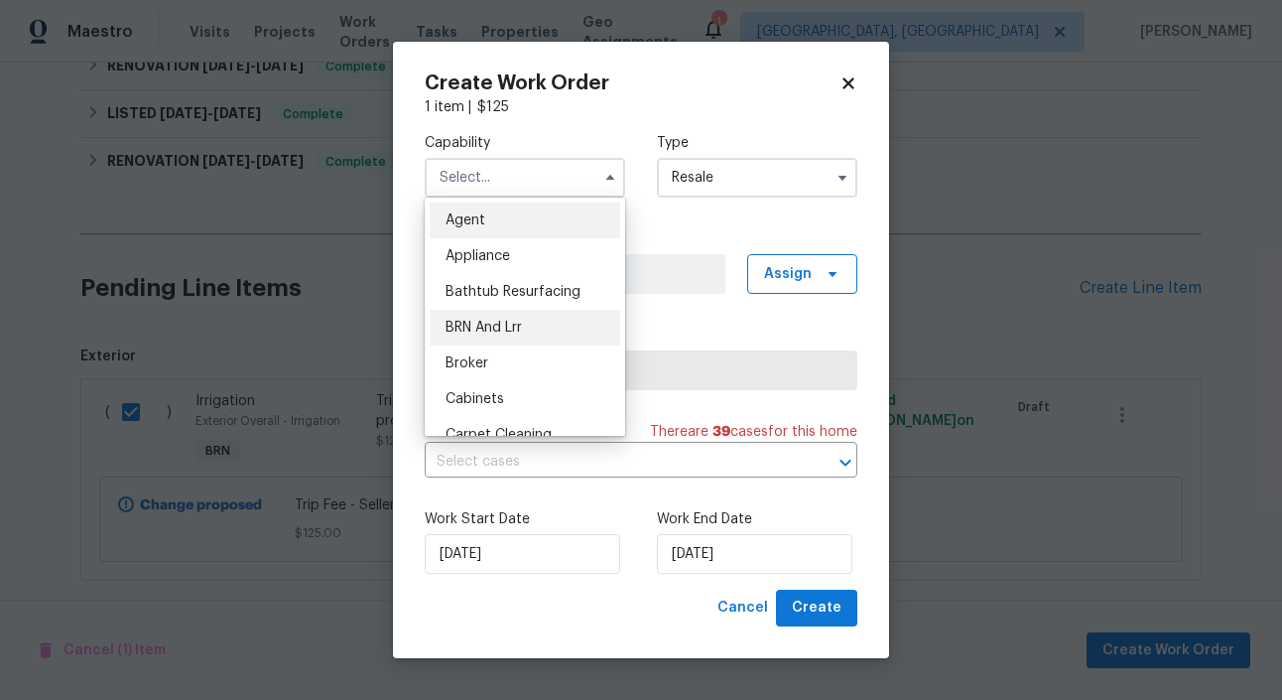
click at [551, 325] on div "BRN And Lrr" at bounding box center [525, 328] width 191 height 36
type input "BRN And Lrr"
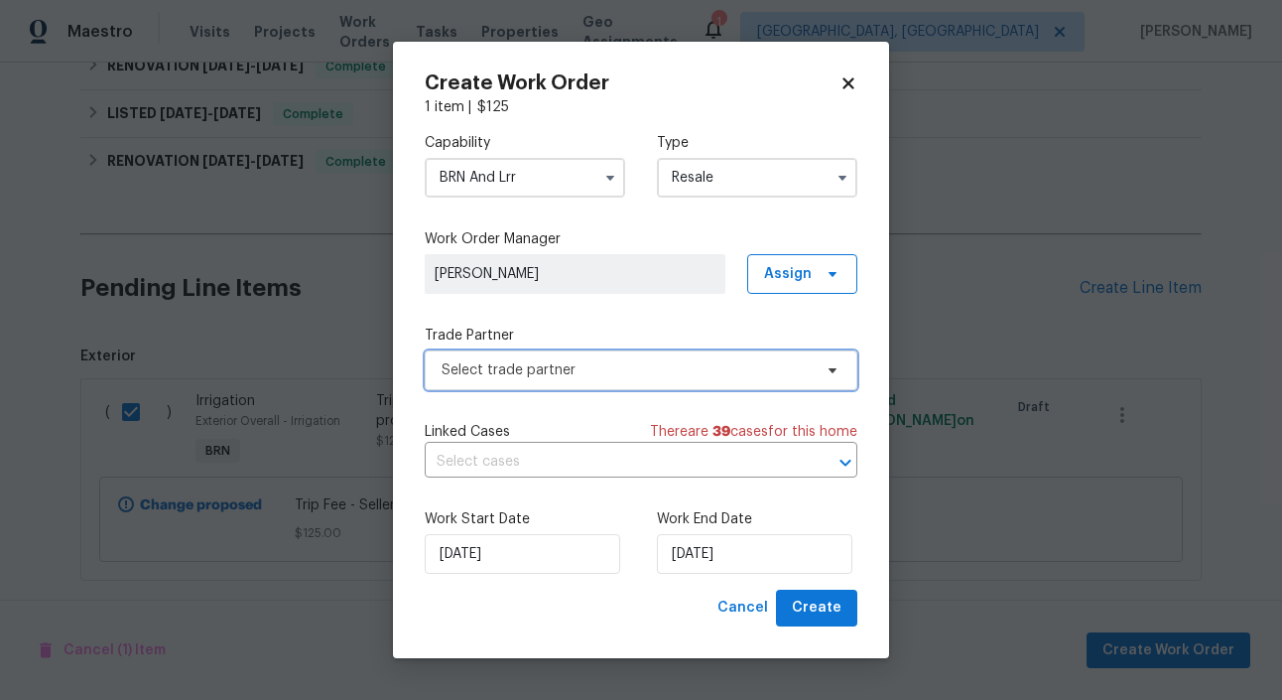
click at [627, 363] on span "Select trade partner" at bounding box center [627, 370] width 370 height 20
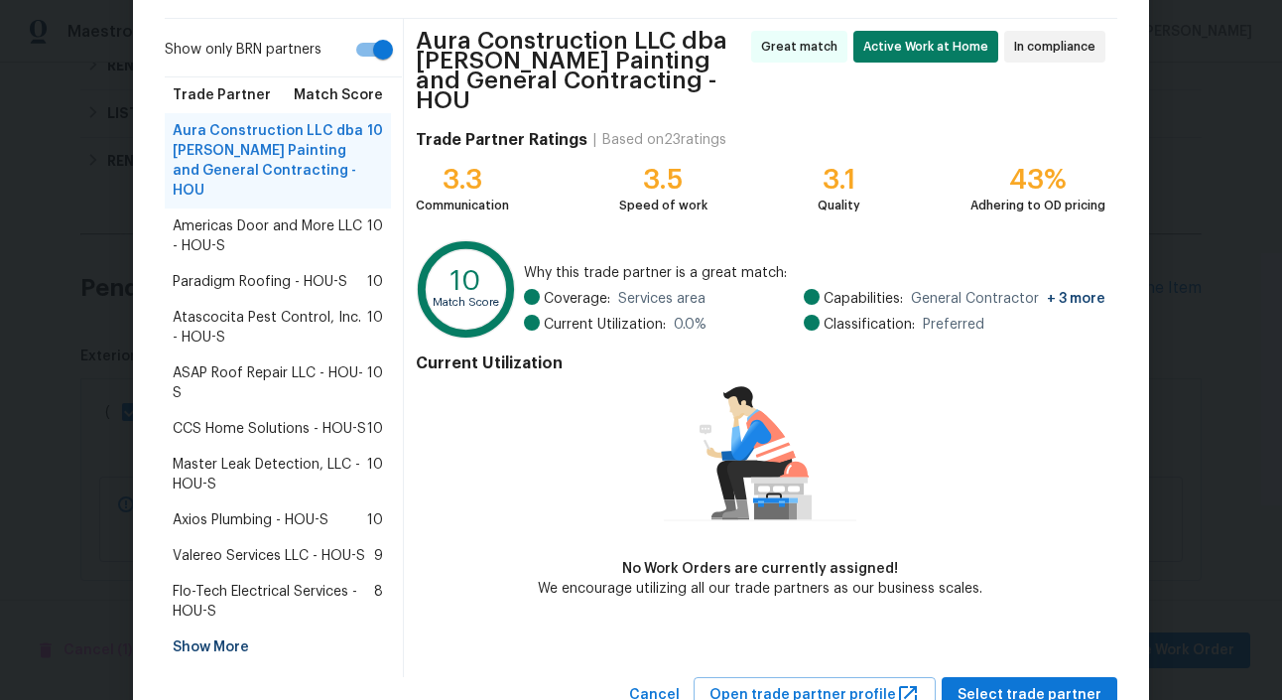
scroll to position [137, 0]
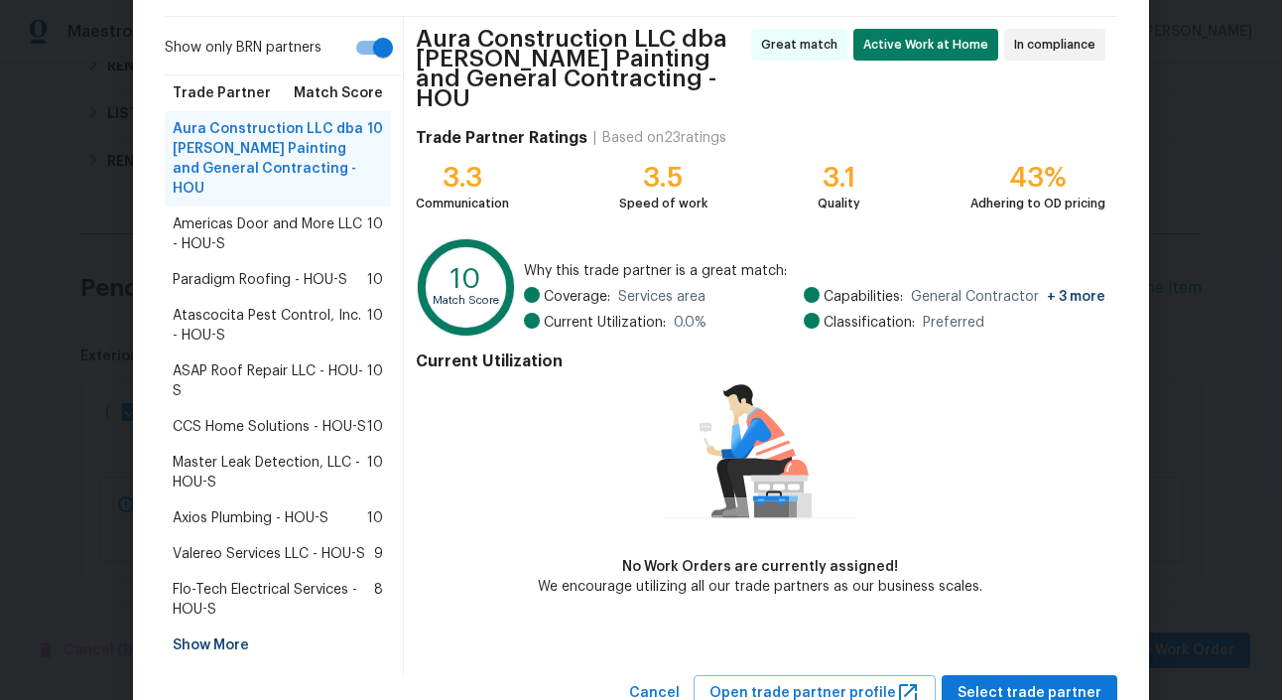
click at [272, 544] on span "Valereo Services LLC - HOU-S" at bounding box center [269, 554] width 192 height 20
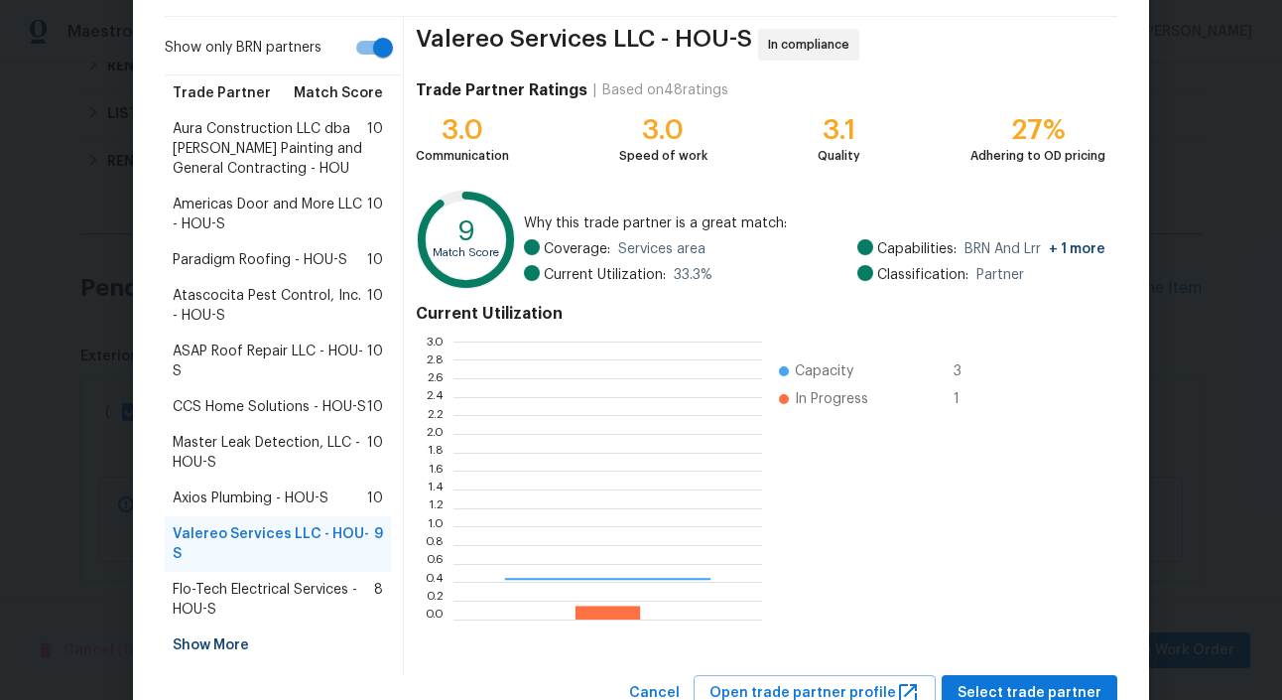
scroll to position [278, 309]
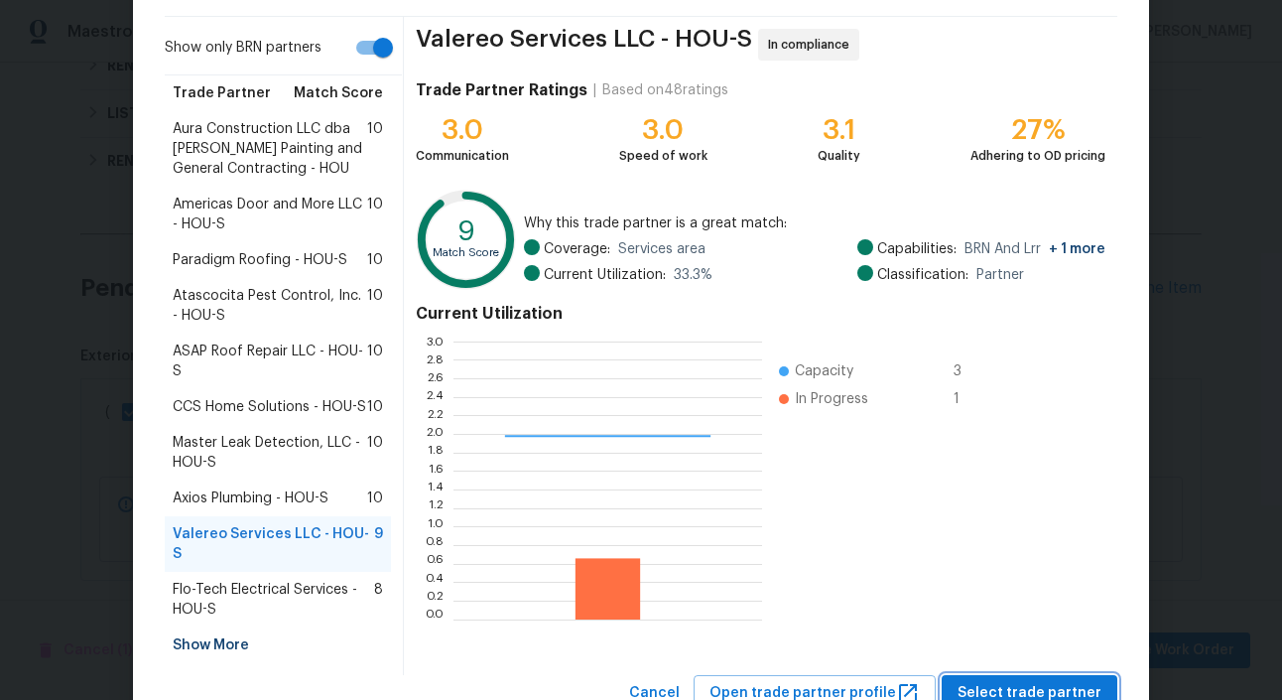
click at [1087, 681] on span "Select trade partner" at bounding box center [1030, 693] width 144 height 25
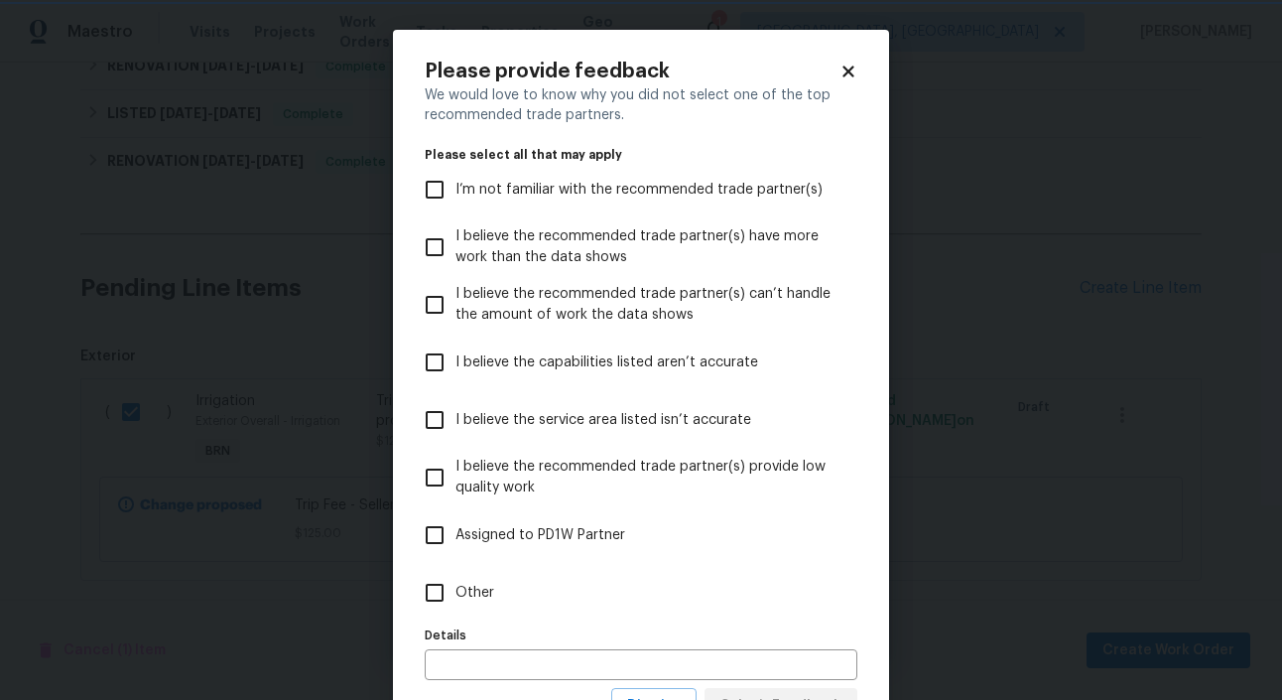
scroll to position [86, 0]
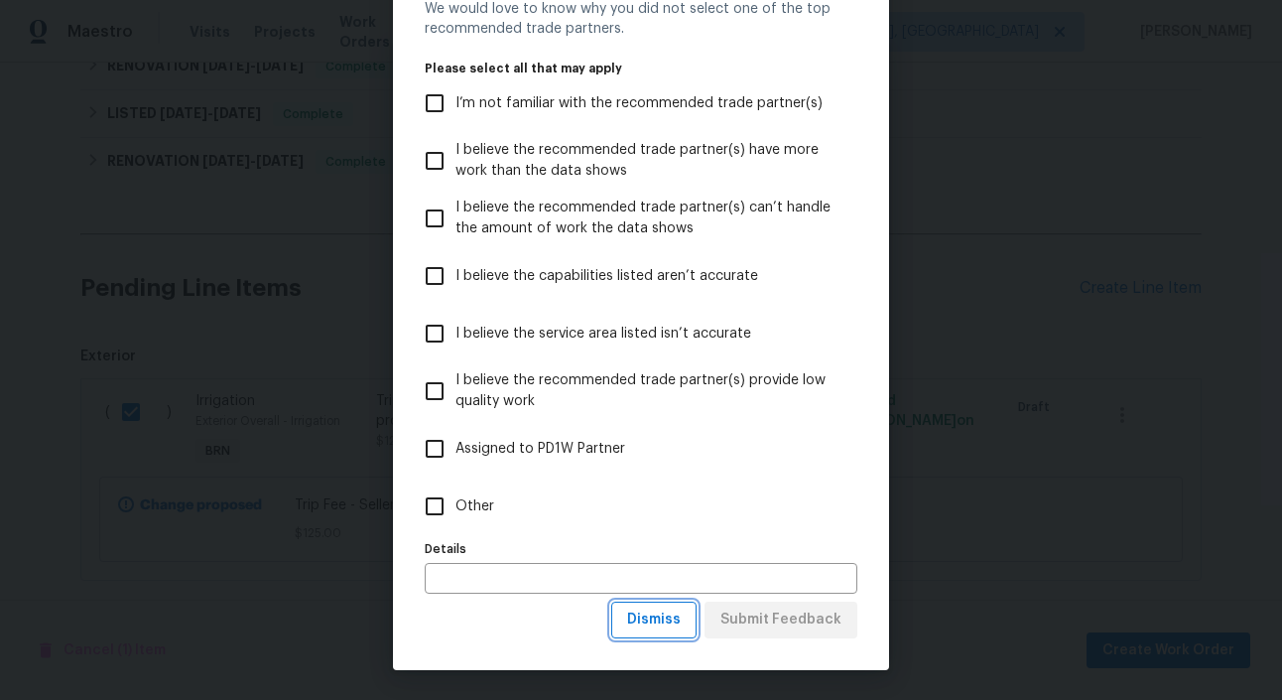
click at [677, 620] on span "Dismiss" at bounding box center [654, 619] width 54 height 25
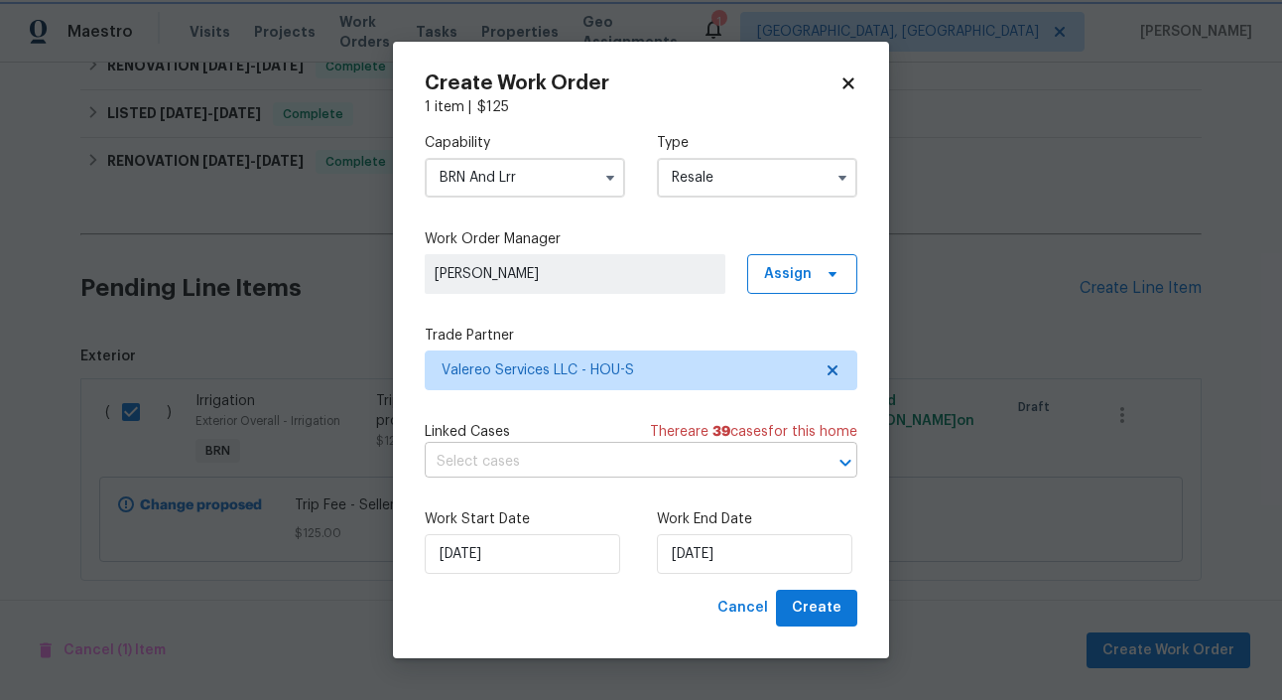
scroll to position [0, 0]
click at [643, 455] on input "text" at bounding box center [613, 462] width 377 height 31
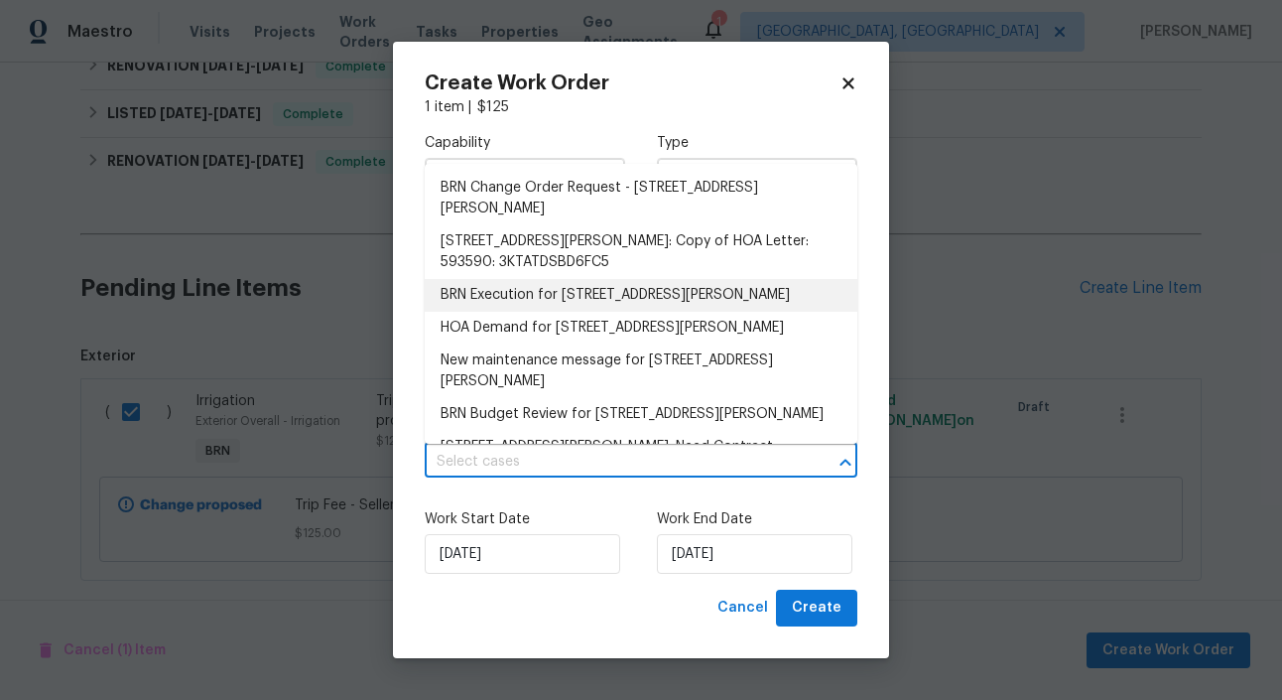
click at [615, 307] on li "BRN Execution for 5514 Baldwin Elm St, Richmond, TX 77407" at bounding box center [641, 295] width 433 height 33
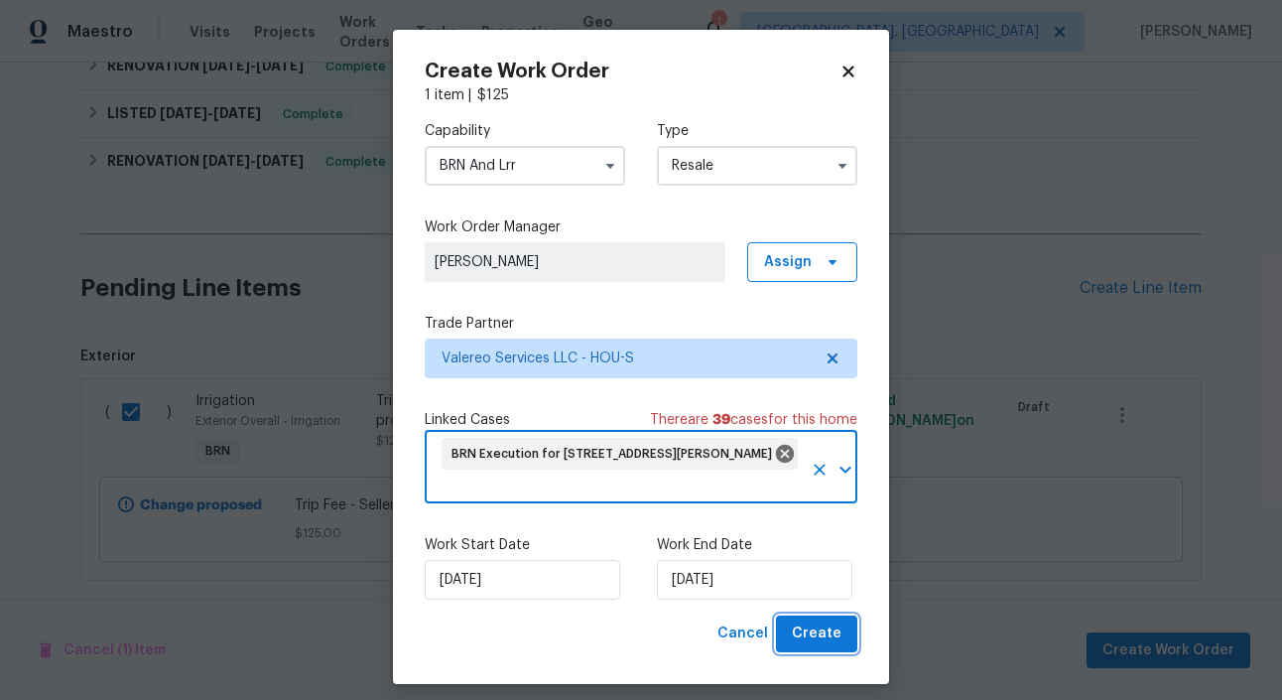
click at [806, 629] on span "Create" at bounding box center [817, 633] width 50 height 25
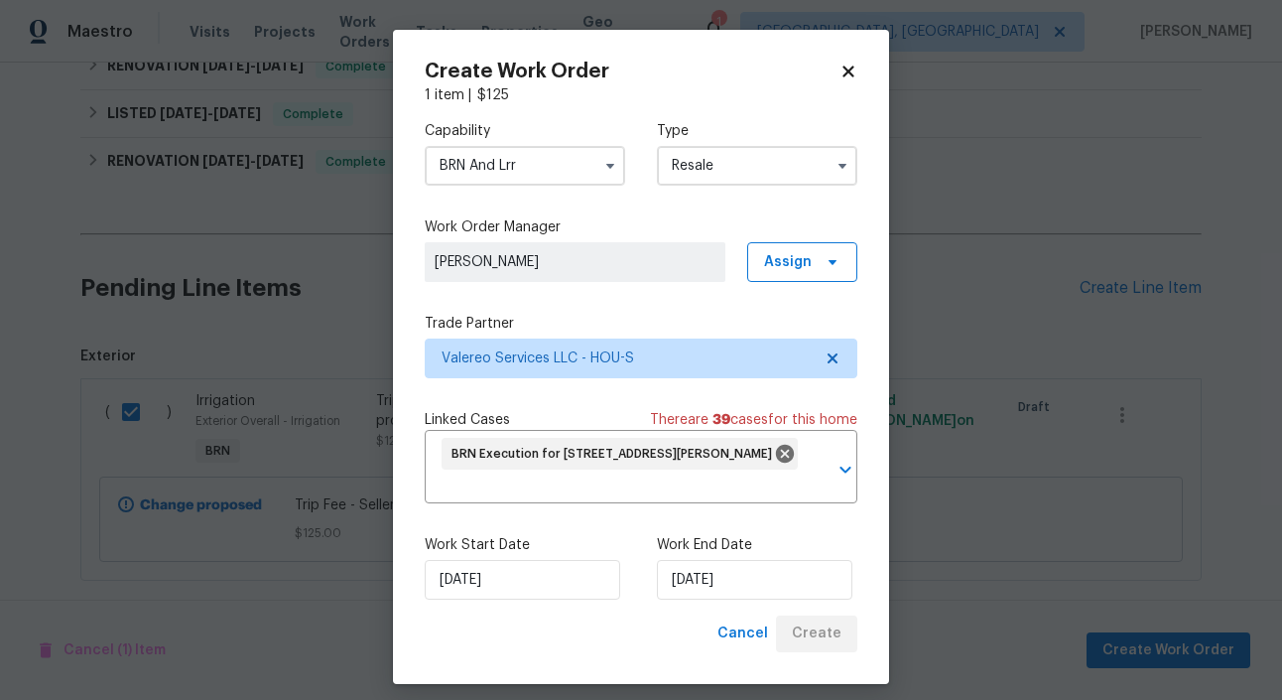
checkbox input "false"
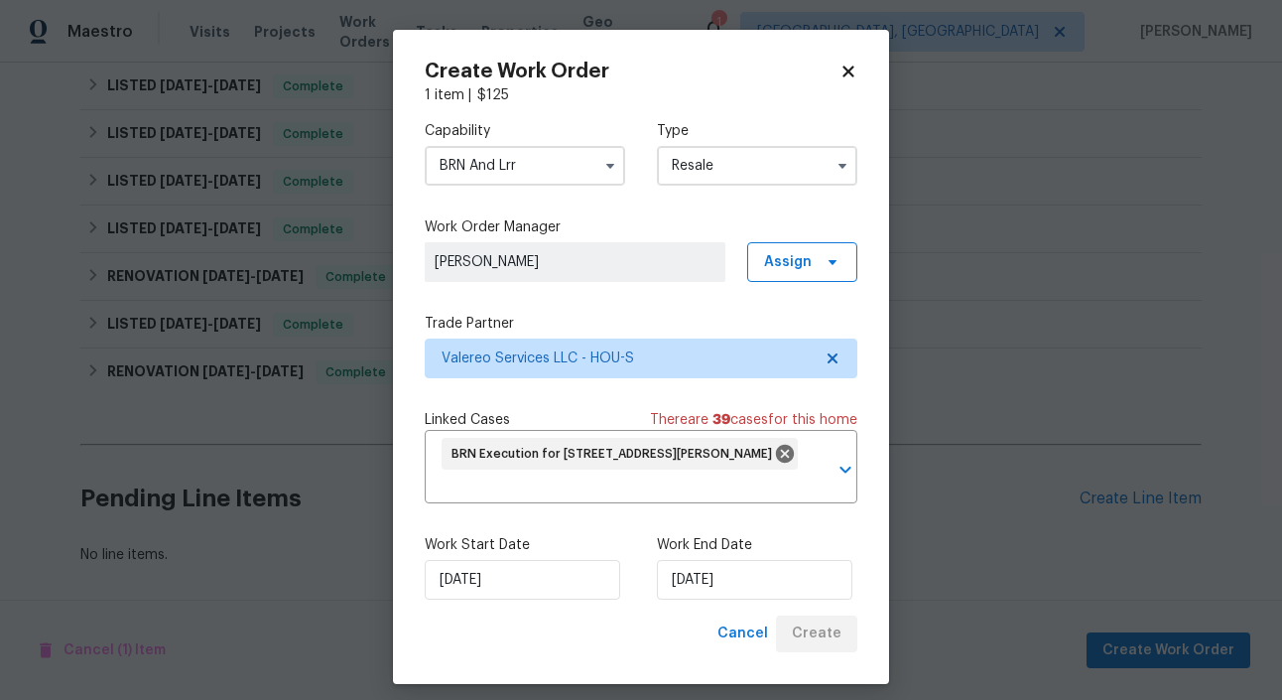
scroll to position [709, 0]
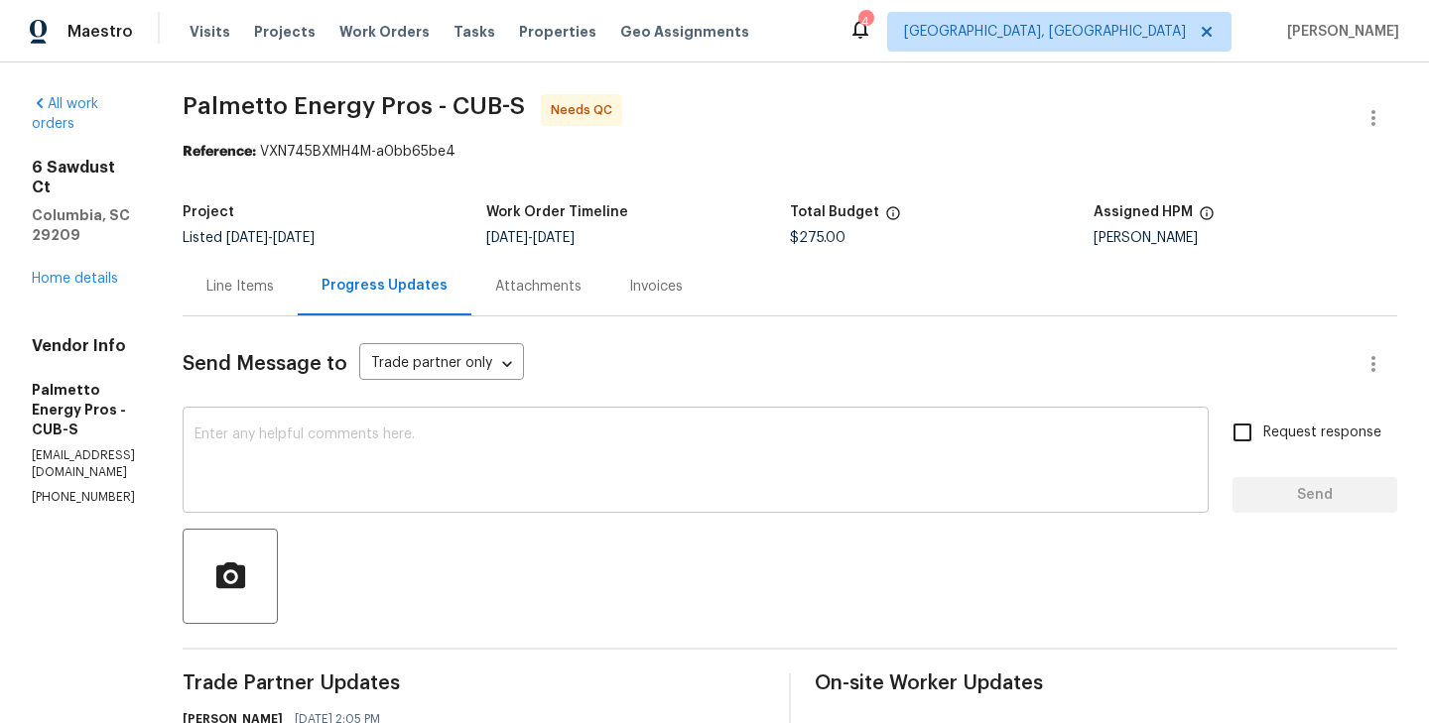
click at [567, 460] on textarea at bounding box center [695, 462] width 1002 height 69
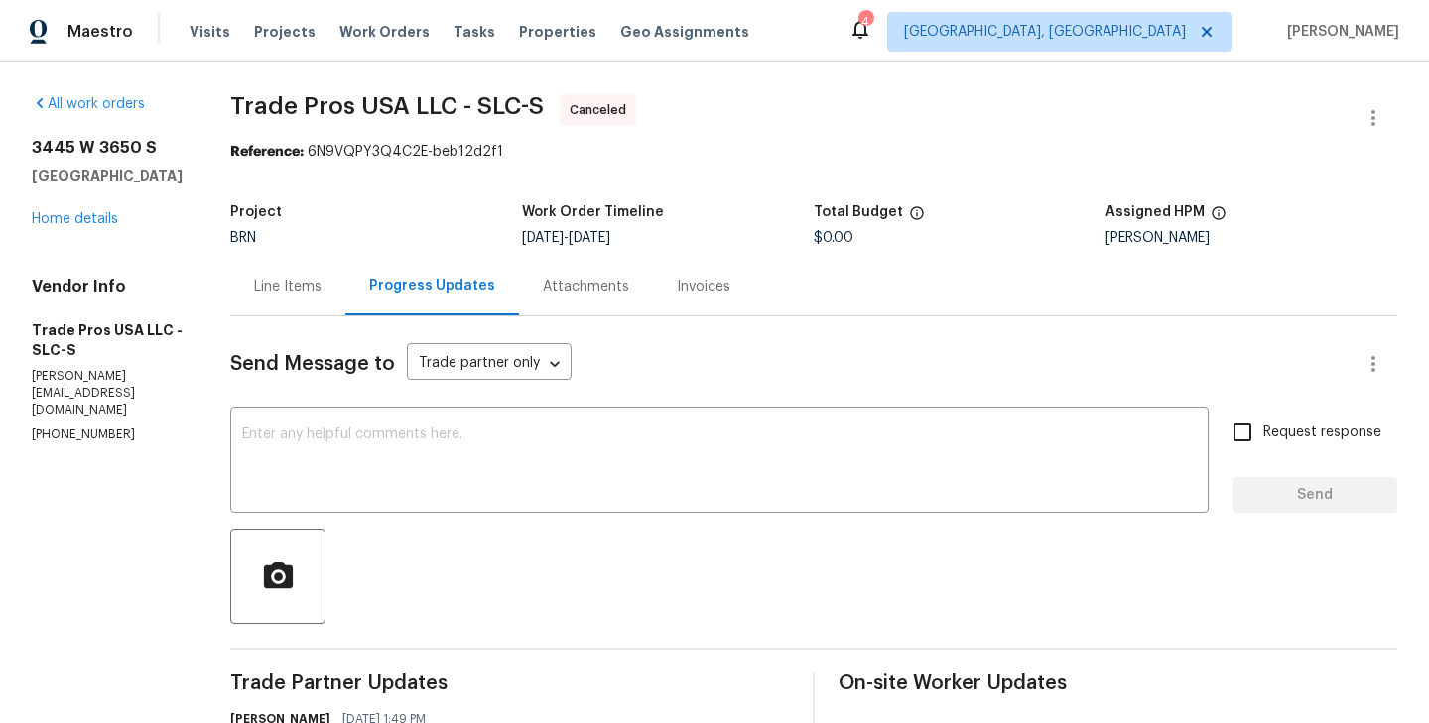
drag, startPoint x: 27, startPoint y: 147, endPoint x: 90, endPoint y: 196, distance: 80.6
copy div "[STREET_ADDRESS]"
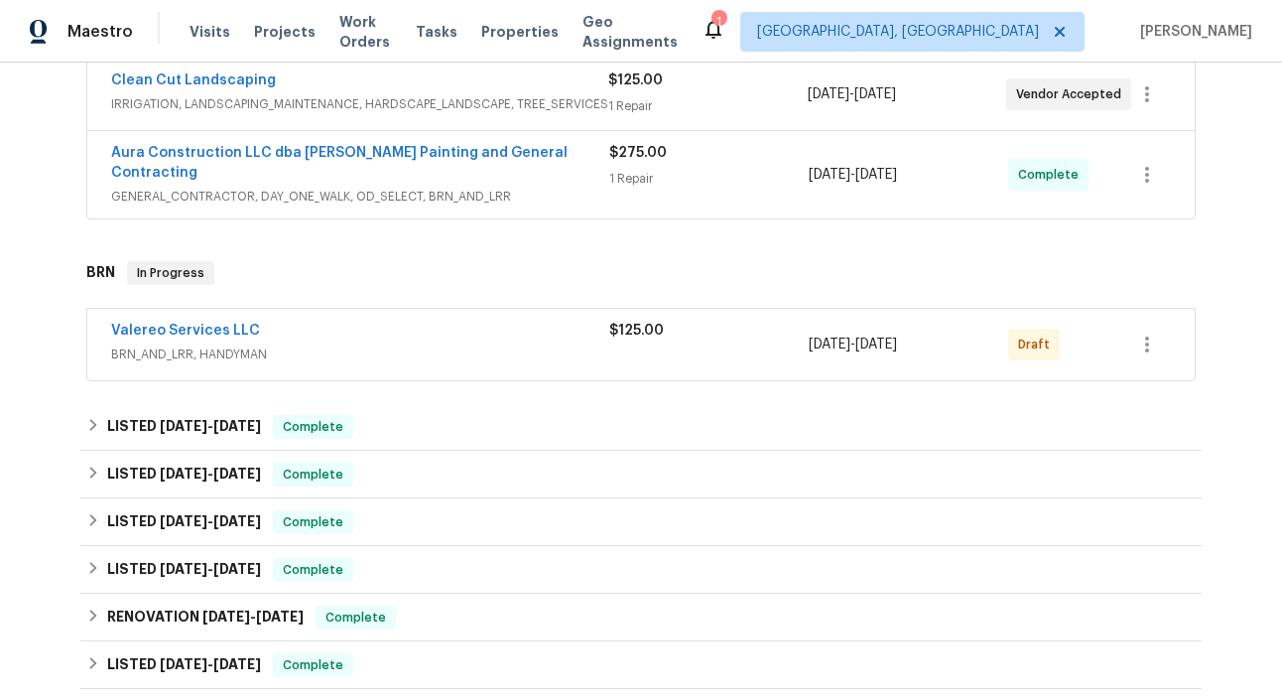
scroll to position [396, 0]
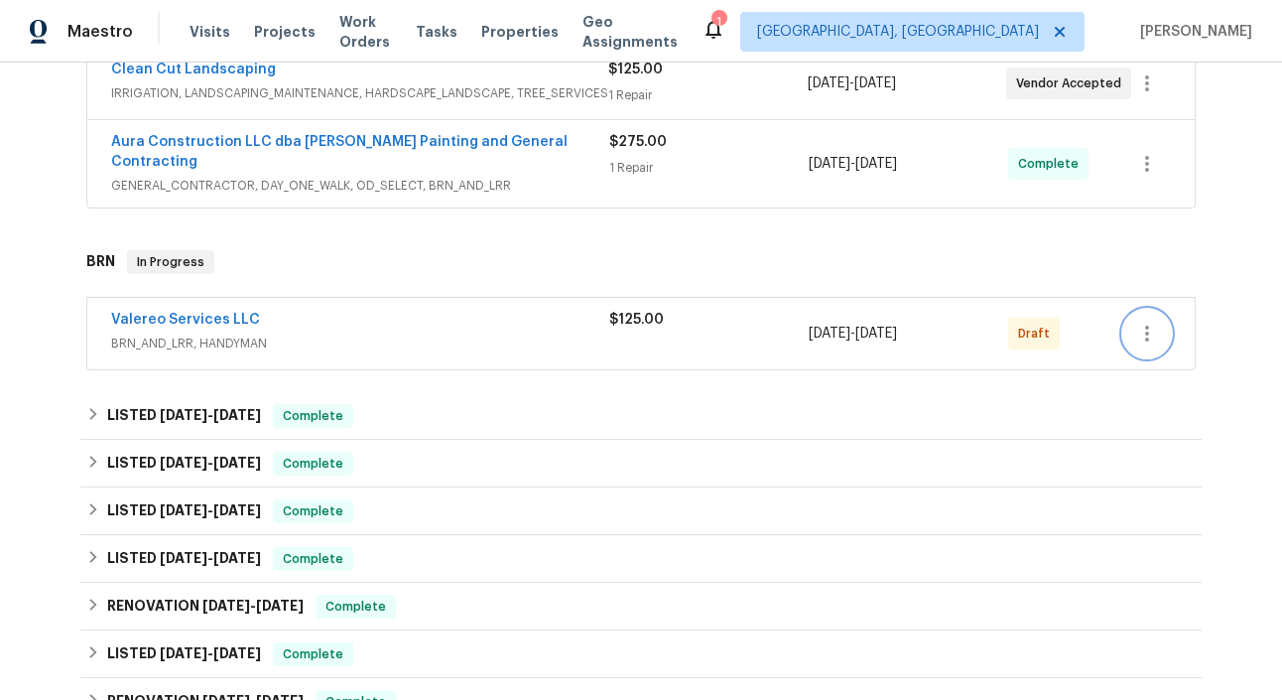
click at [1137, 321] on icon "button" at bounding box center [1147, 333] width 24 height 24
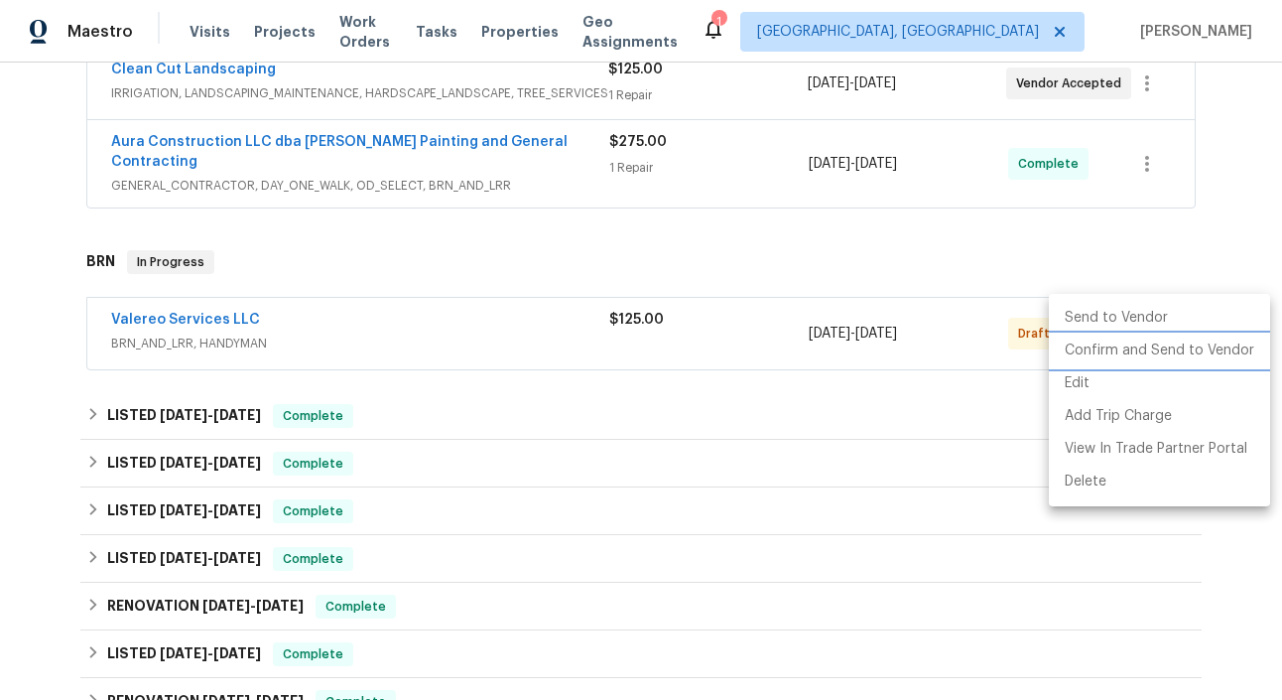
click at [1214, 351] on li "Confirm and Send to Vendor" at bounding box center [1159, 350] width 221 height 33
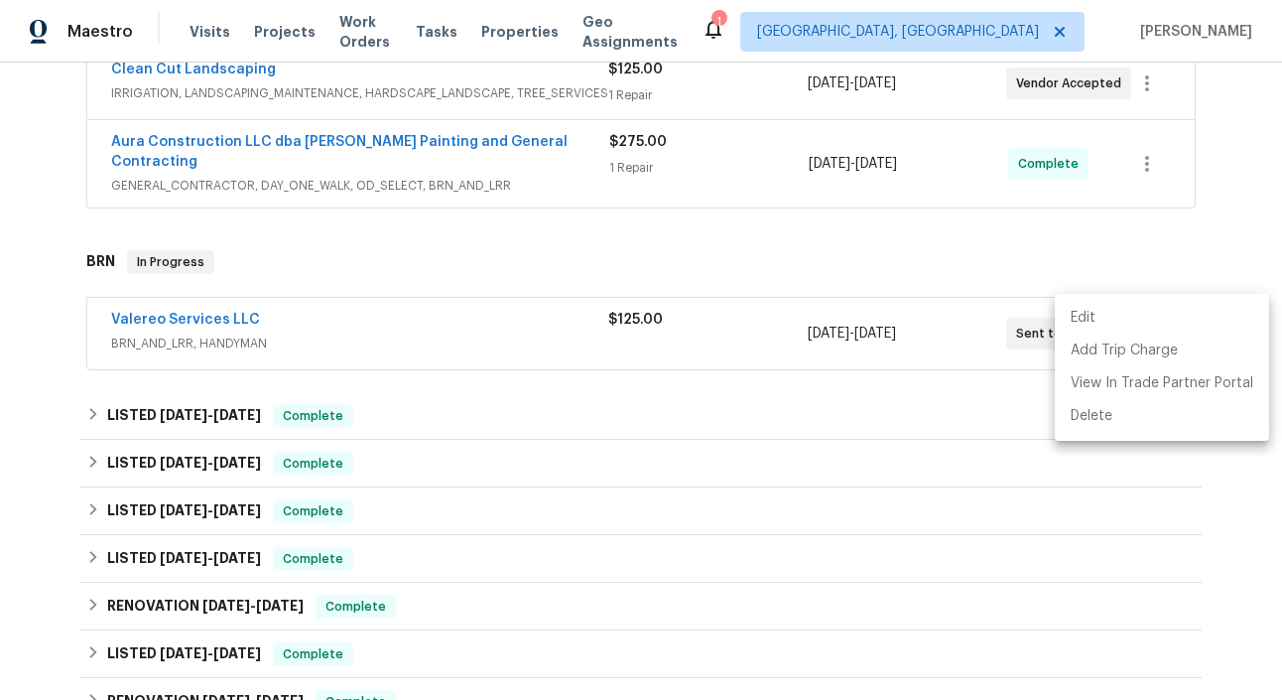
click at [177, 305] on div at bounding box center [641, 350] width 1282 height 700
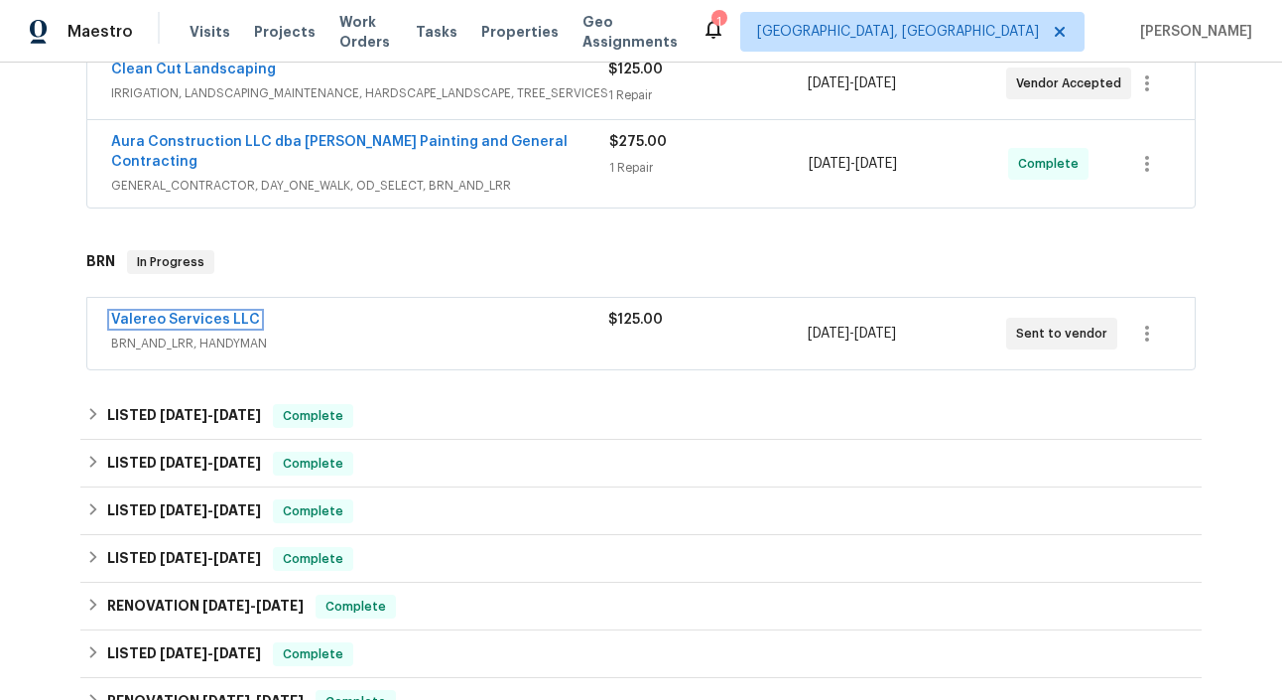
click at [201, 313] on link "Valereo Services LLC" at bounding box center [185, 320] width 149 height 14
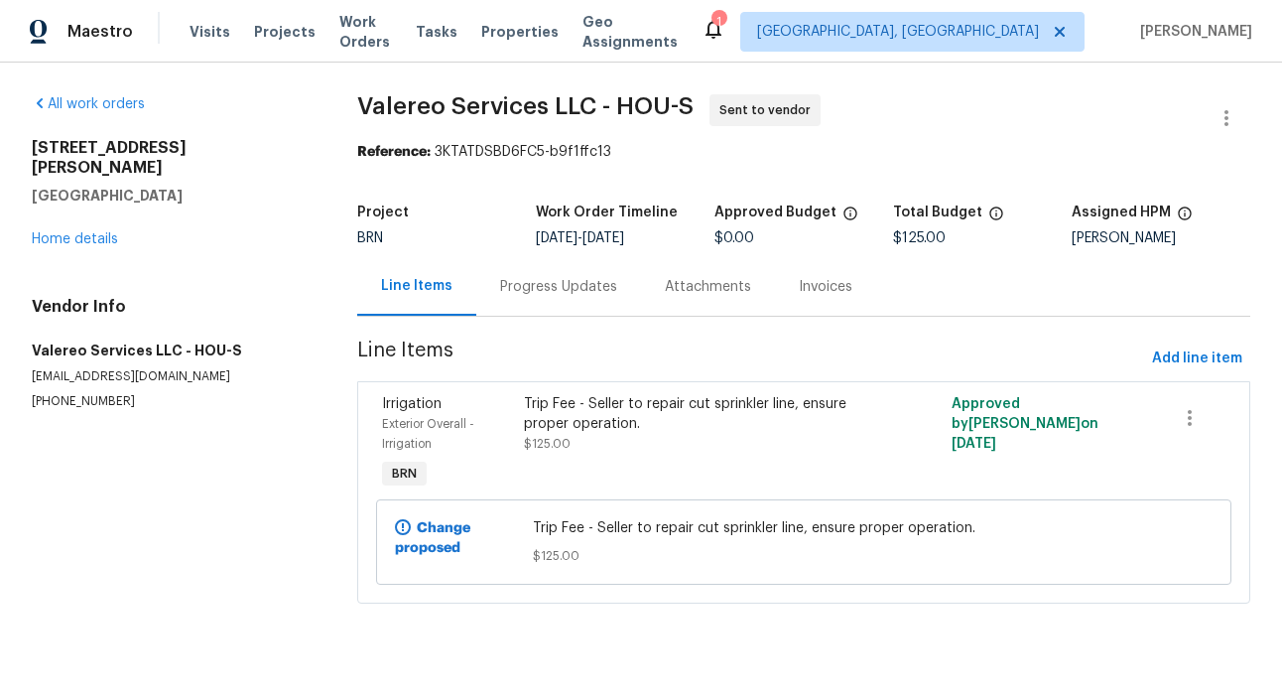
click at [527, 299] on div "Progress Updates" at bounding box center [558, 286] width 165 height 59
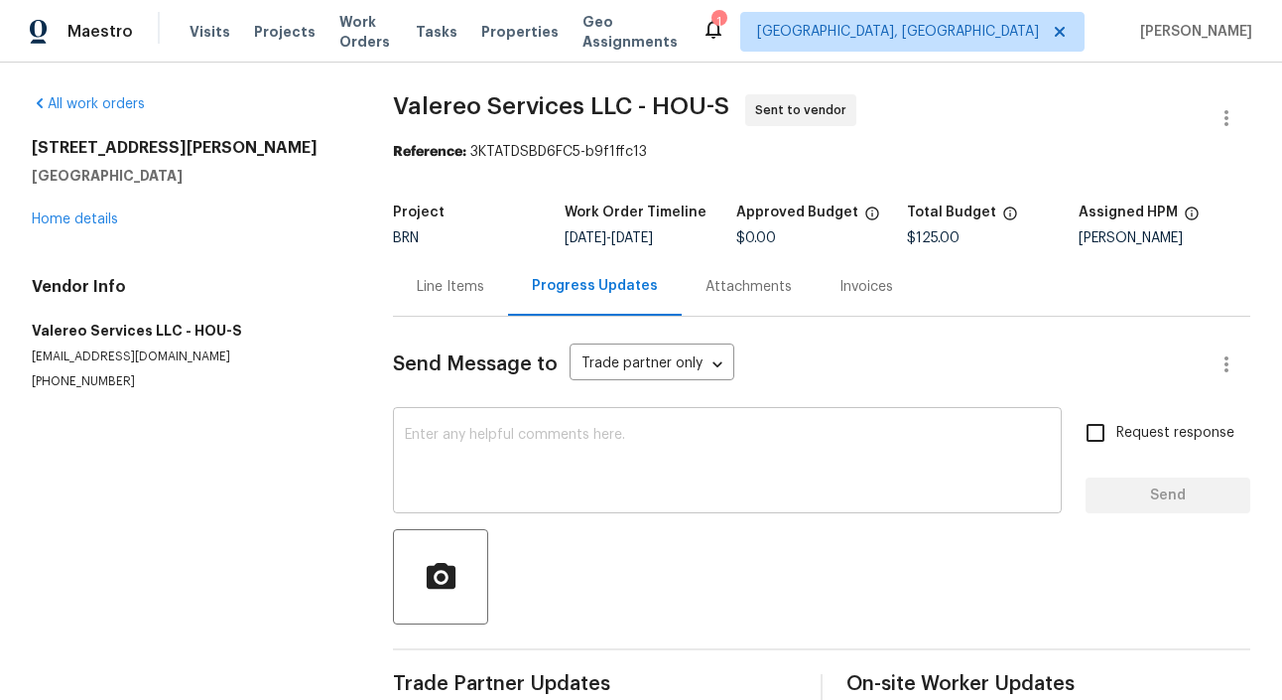
click at [512, 455] on textarea at bounding box center [727, 462] width 645 height 69
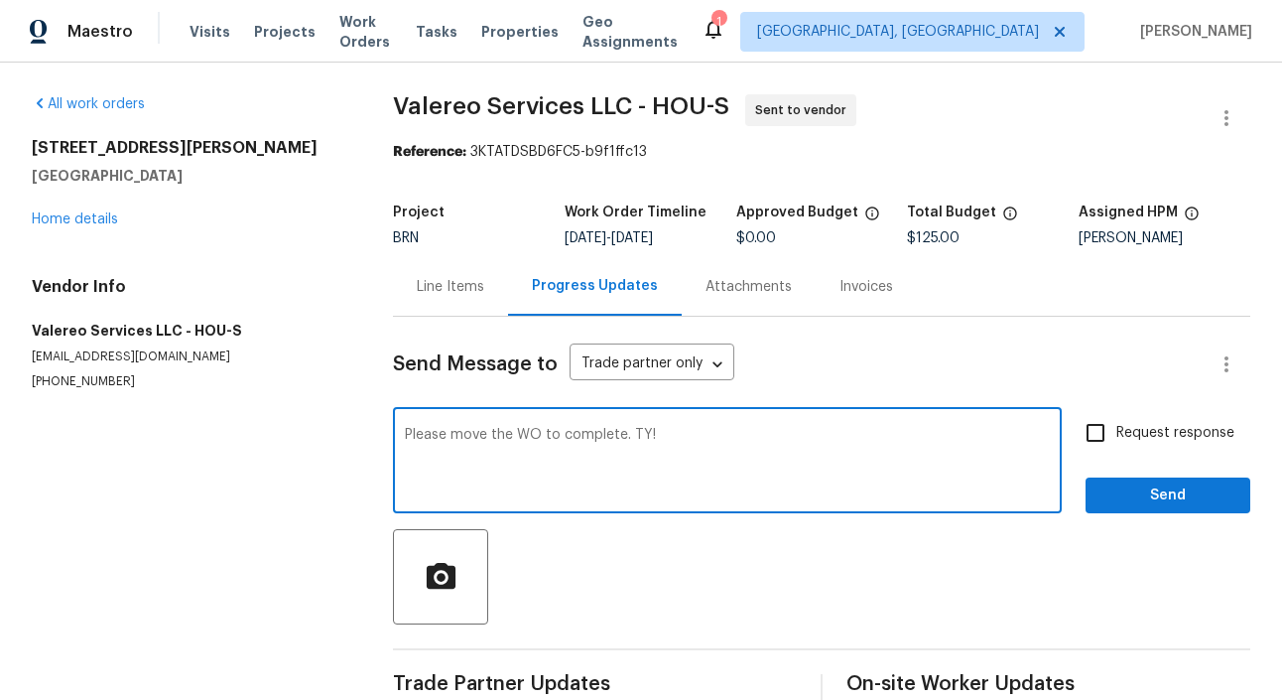
type textarea "Please move the WO to complete. TY!"
click at [1116, 433] on input "Request response" at bounding box center [1096, 433] width 42 height 42
checkbox input "true"
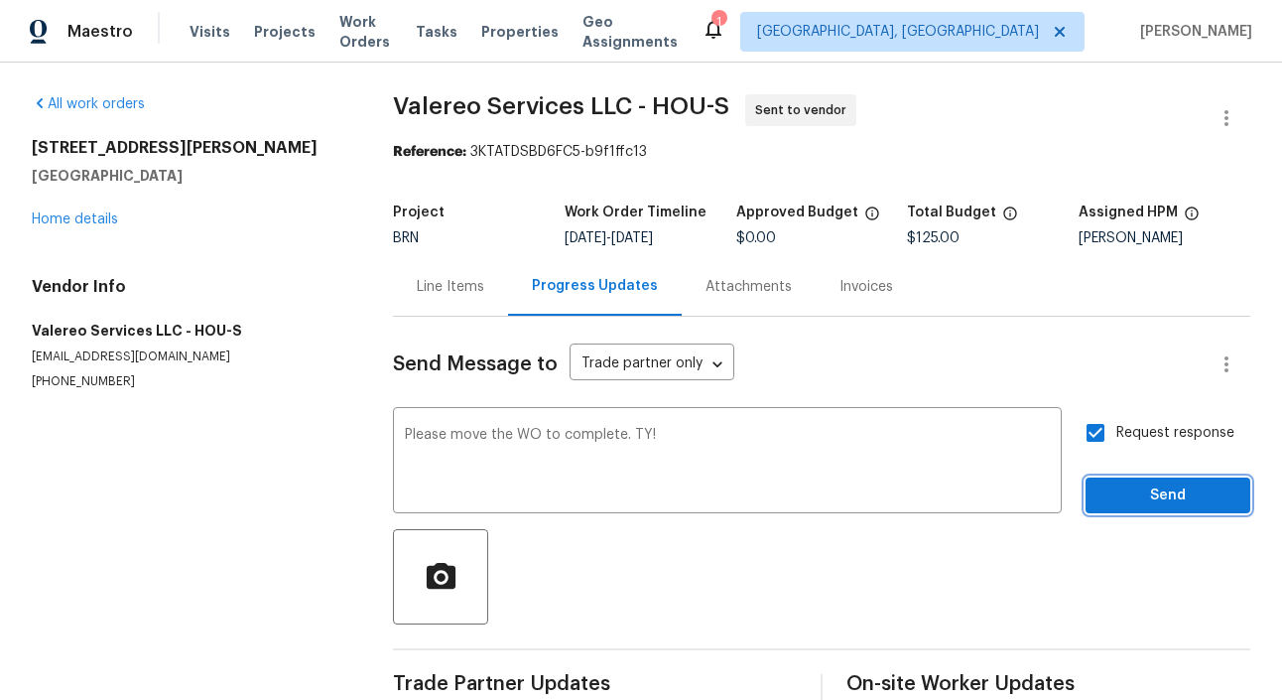
click at [1216, 513] on button "Send" at bounding box center [1168, 495] width 165 height 37
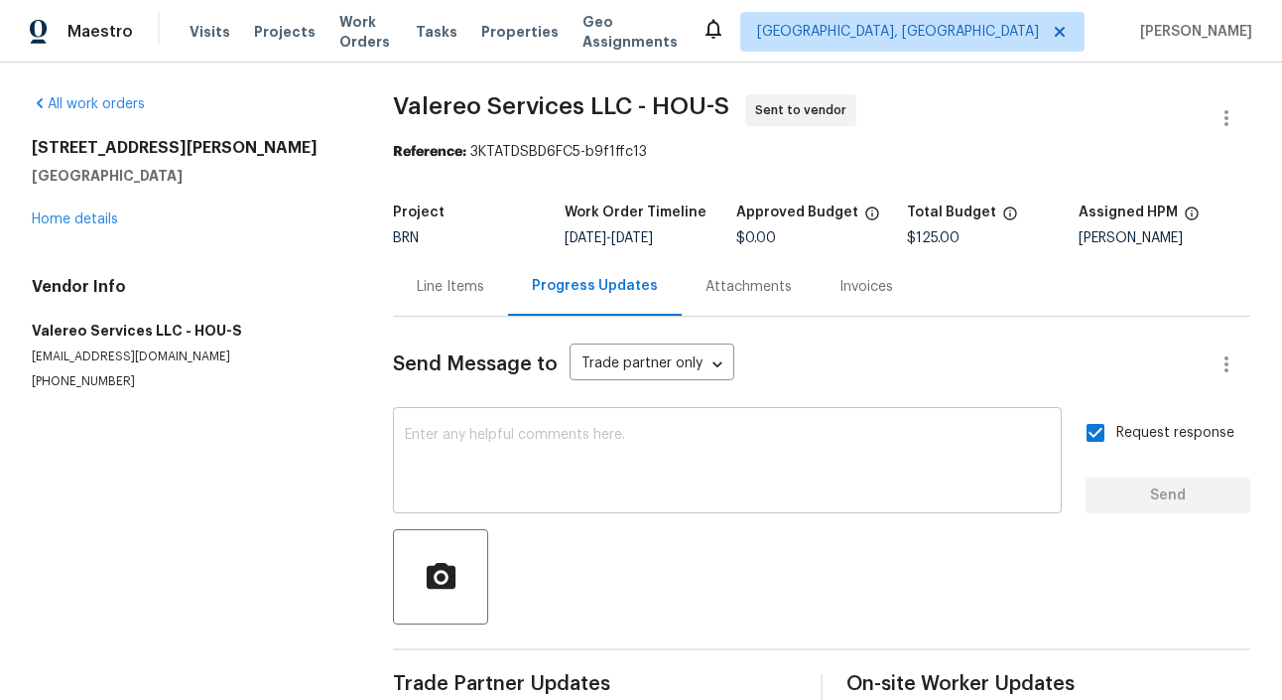
click at [441, 479] on textarea at bounding box center [727, 462] width 645 height 69
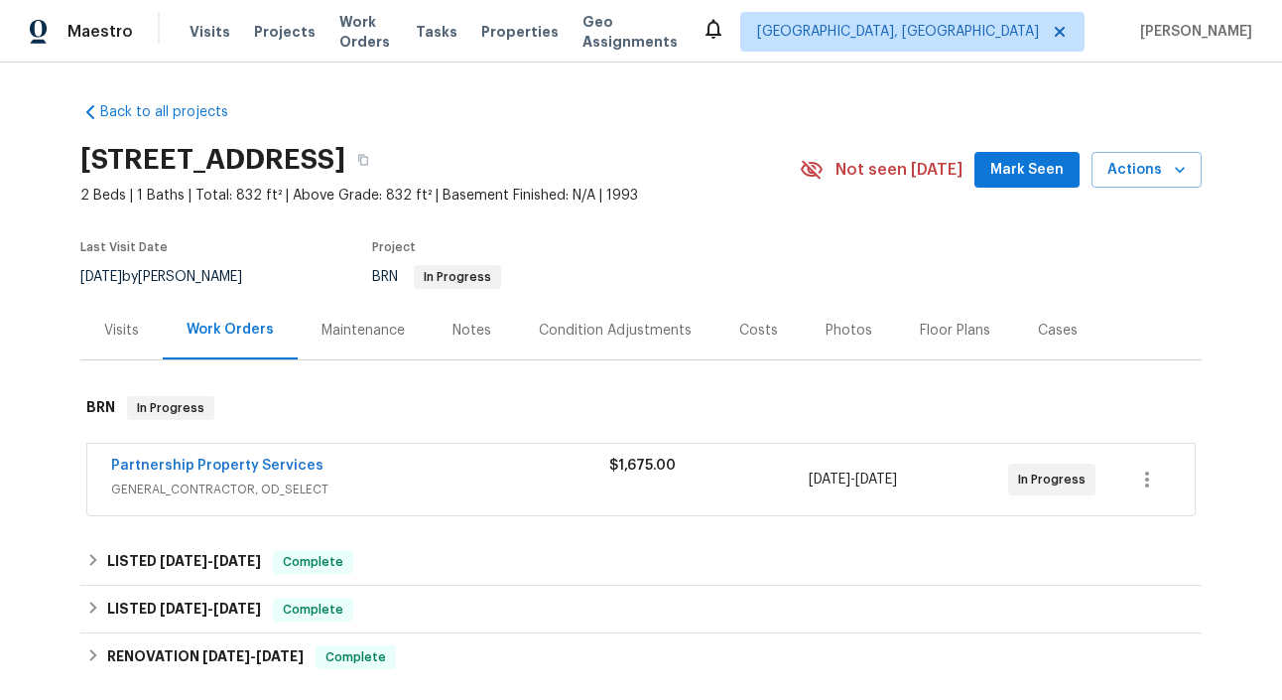
click at [211, 456] on span "Partnership Property Services" at bounding box center [217, 465] width 212 height 20
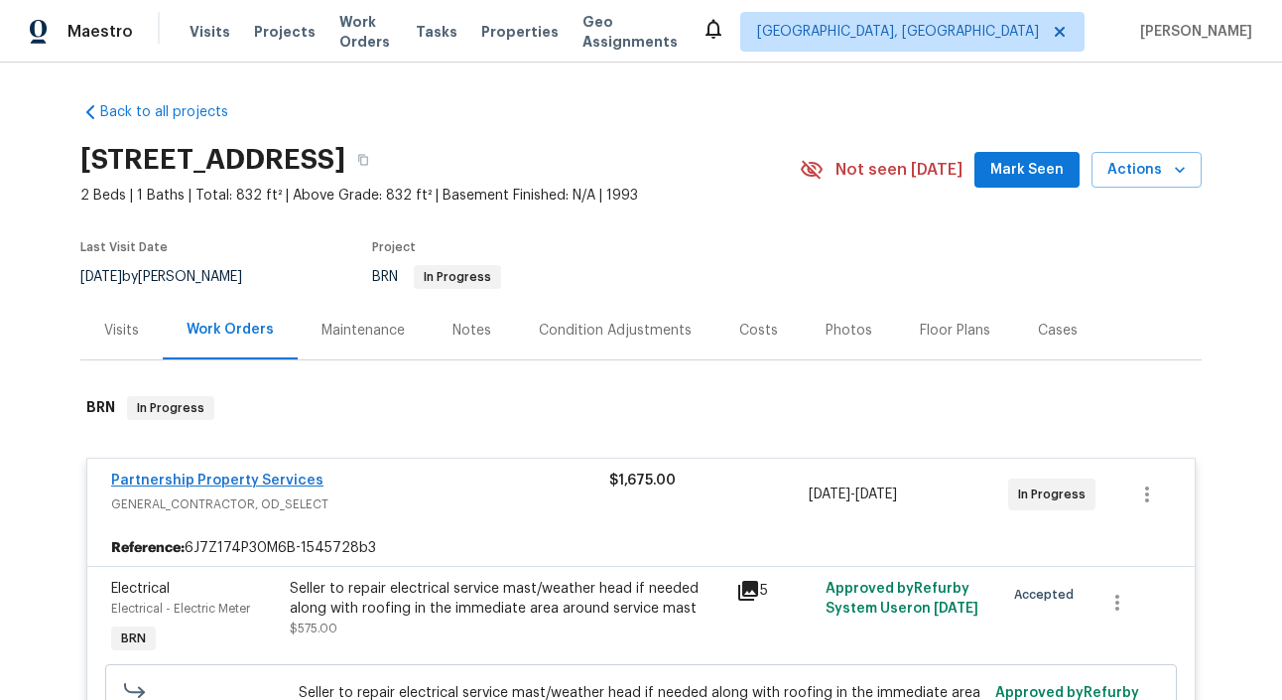
click at [239, 483] on link "Partnership Property Services" at bounding box center [217, 480] width 212 height 14
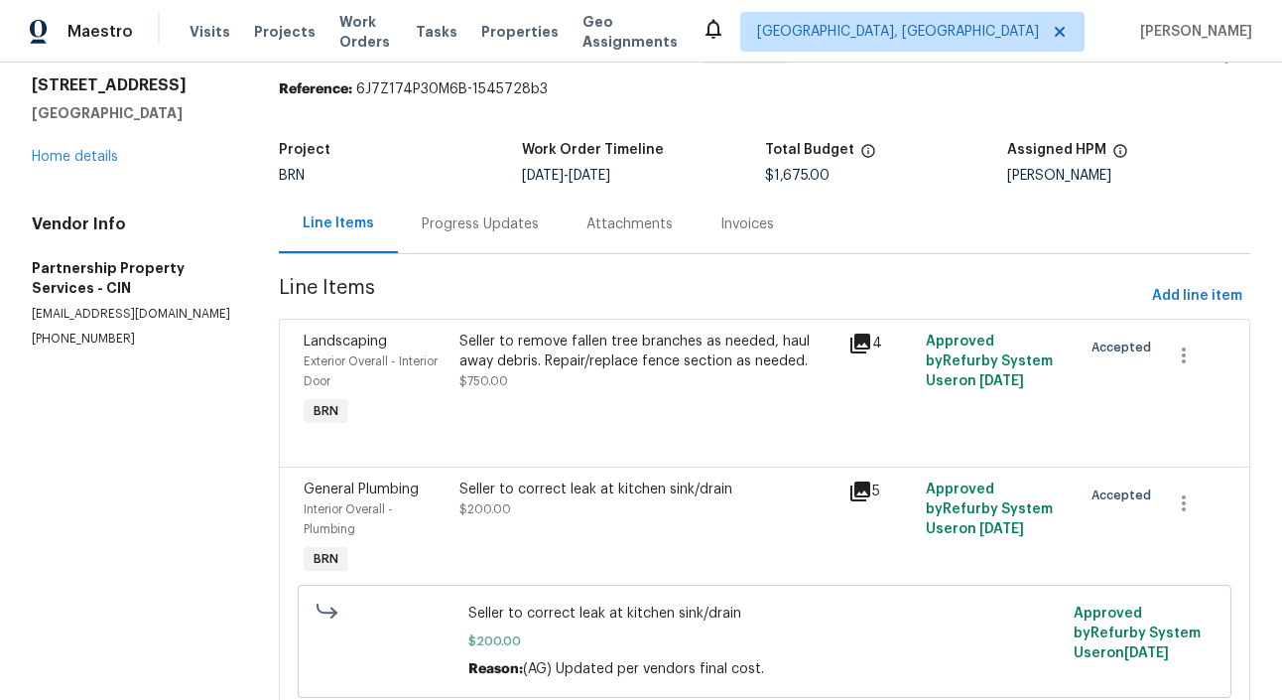
click at [517, 223] on div "Progress Updates" at bounding box center [480, 224] width 117 height 20
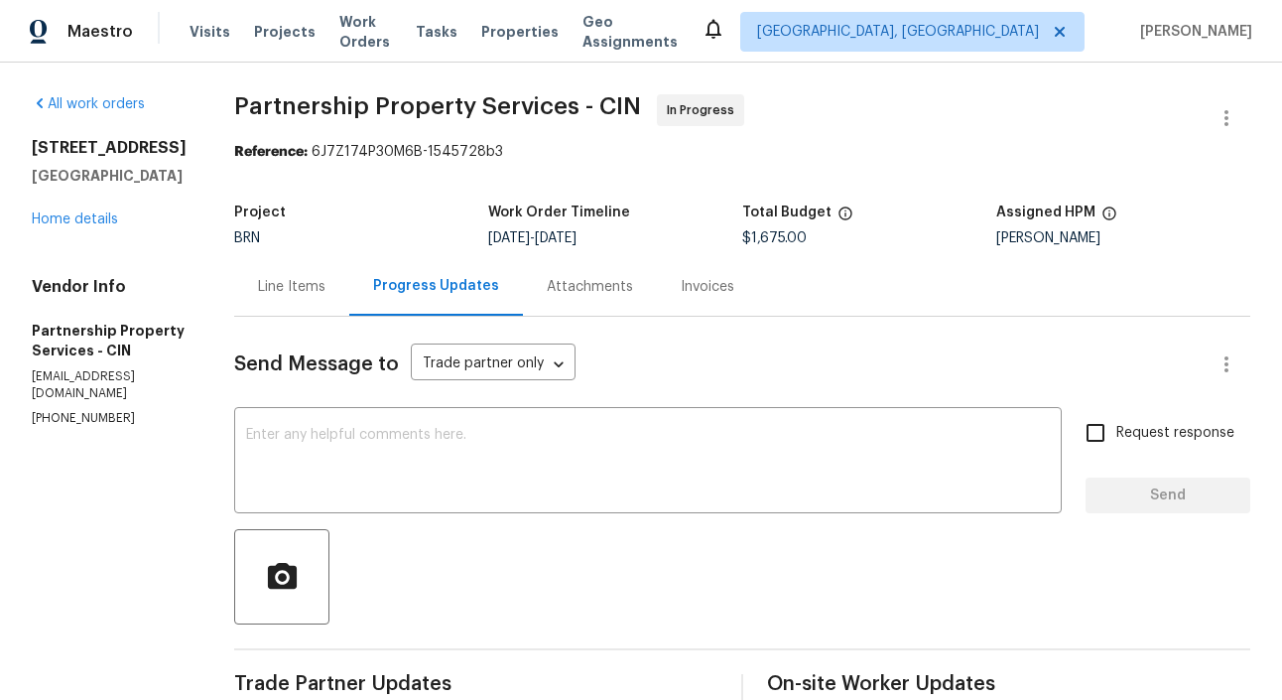
click at [325, 293] on div "Line Items" at bounding box center [291, 287] width 67 height 20
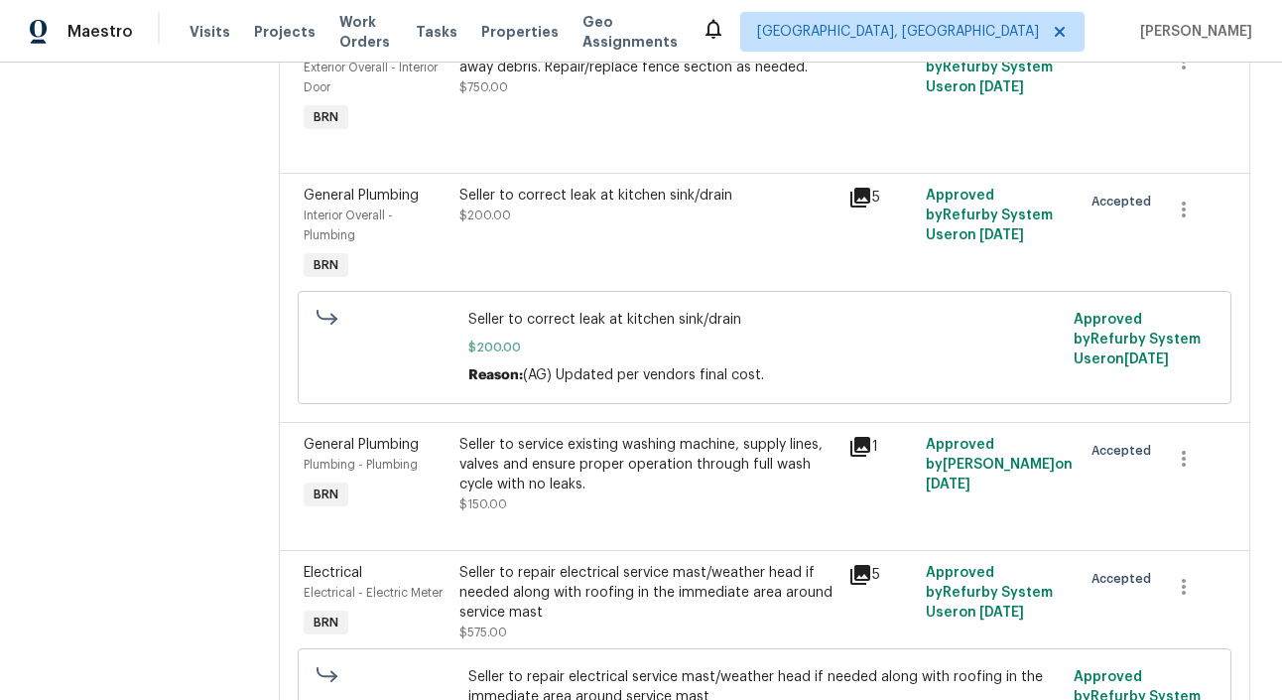
scroll to position [371, 0]
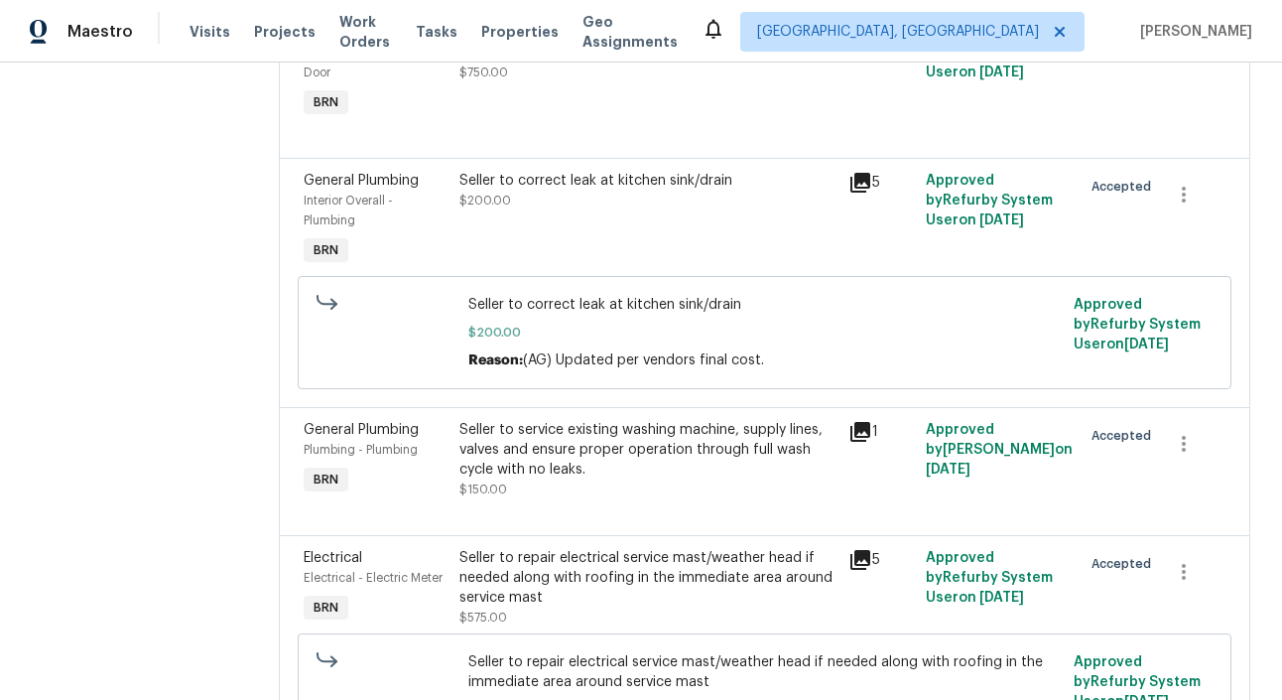
click at [447, 459] on div "Plumbing - Plumbing" at bounding box center [376, 450] width 144 height 20
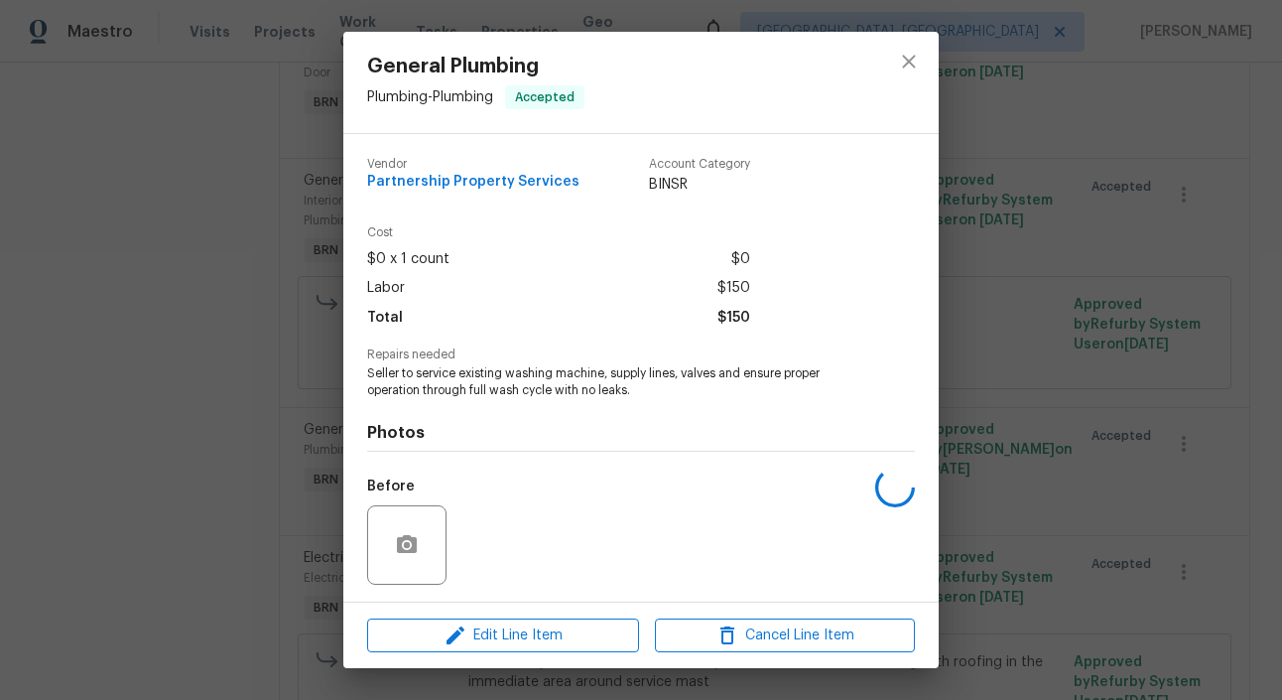
scroll to position [132, 0]
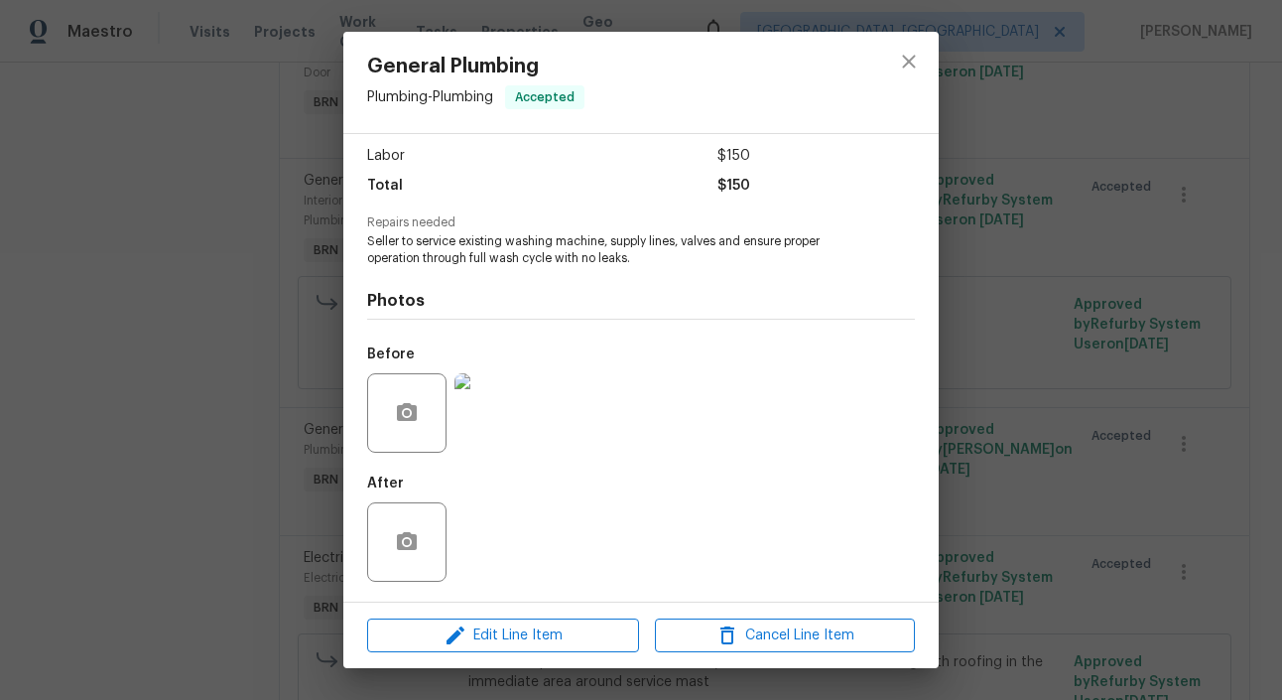
click at [501, 400] on img at bounding box center [493, 412] width 79 height 79
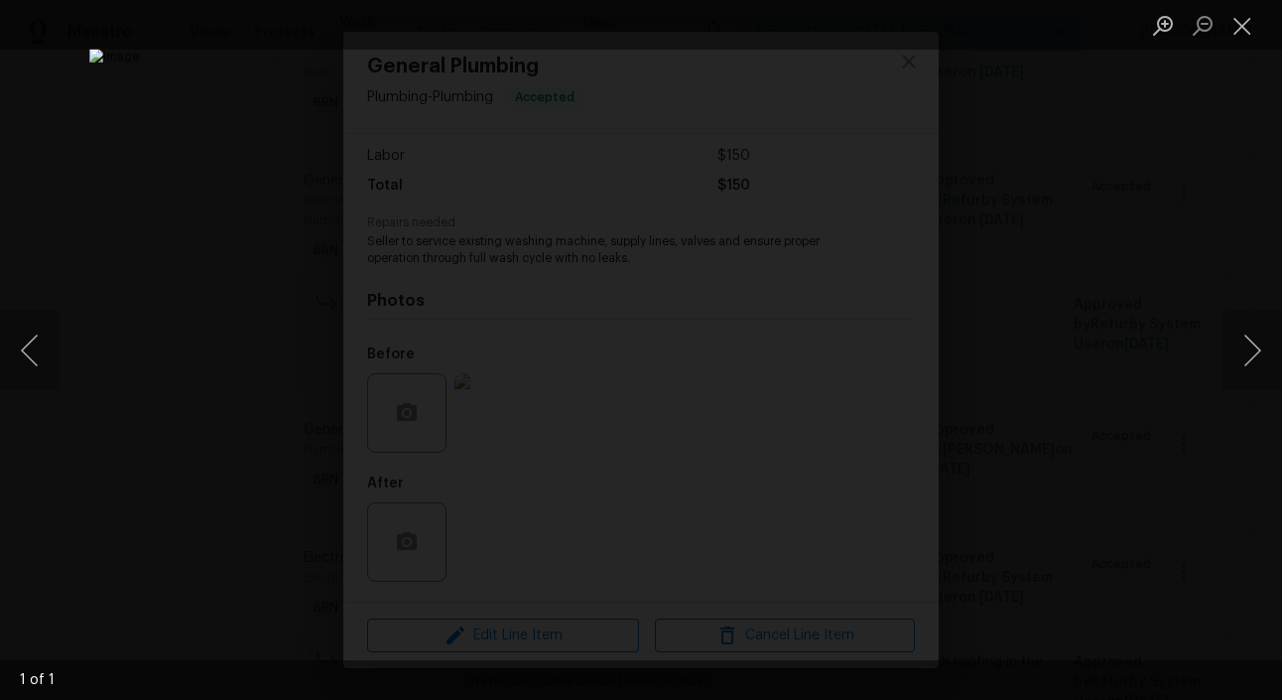
click at [161, 473] on div "Lightbox" at bounding box center [641, 350] width 1282 height 700
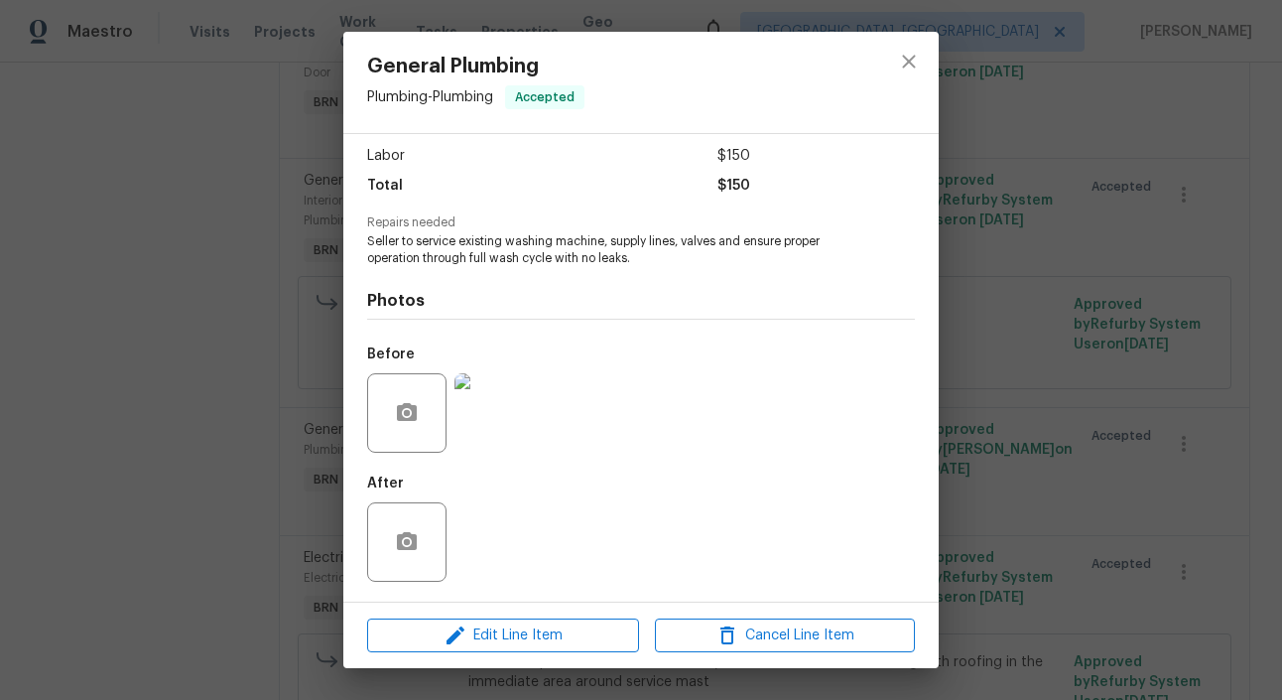
click at [293, 290] on div "General Plumbing Plumbing - Plumbing Accepted Vendor Partnership Property Servi…" at bounding box center [641, 350] width 1282 height 700
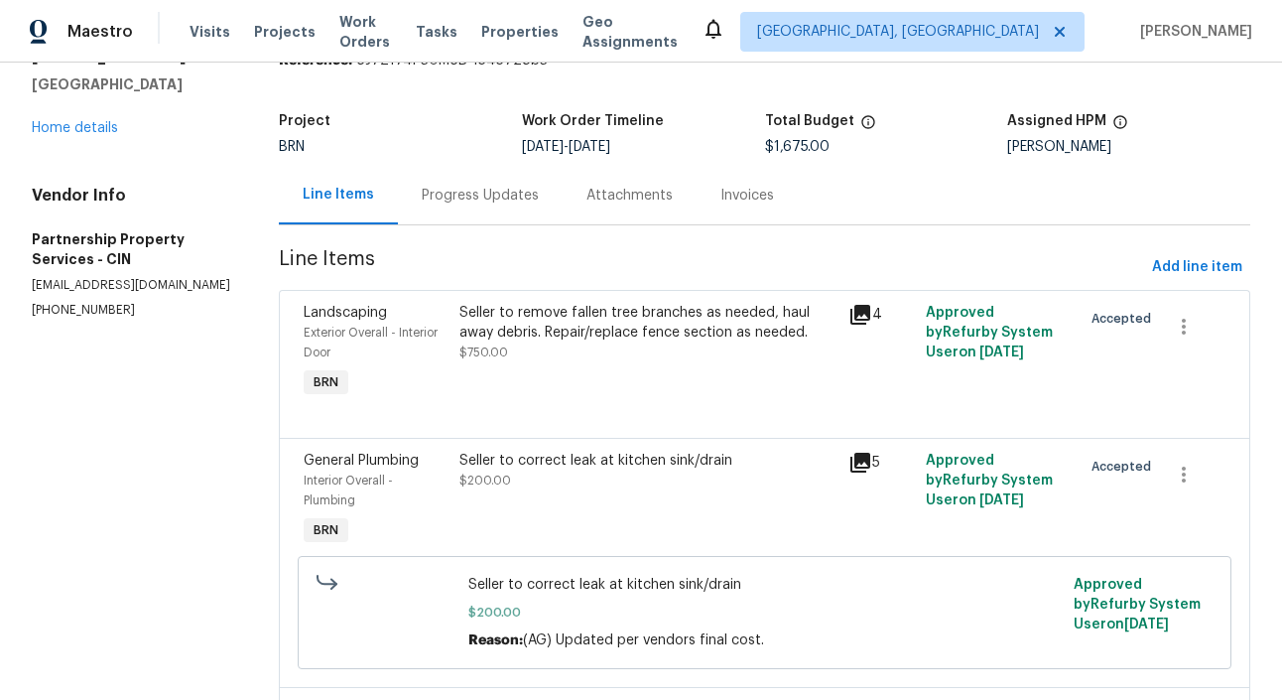
click at [510, 205] on div "Progress Updates" at bounding box center [480, 196] width 117 height 20
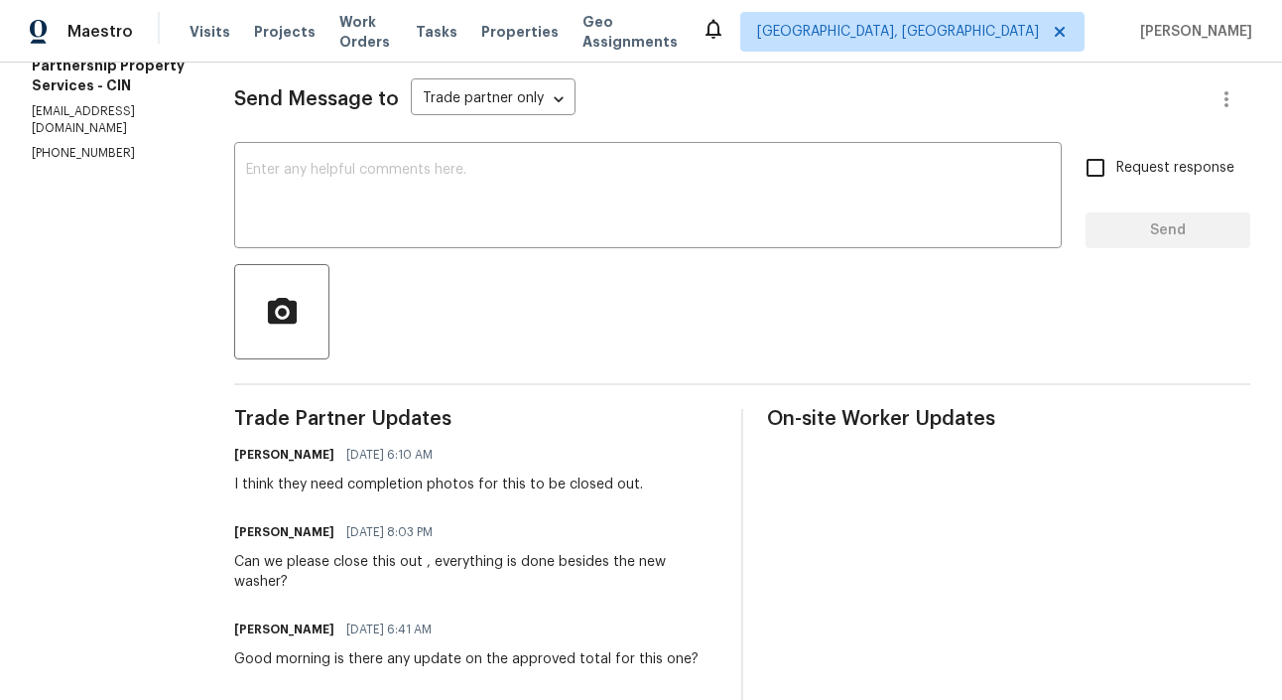
scroll to position [323, 0]
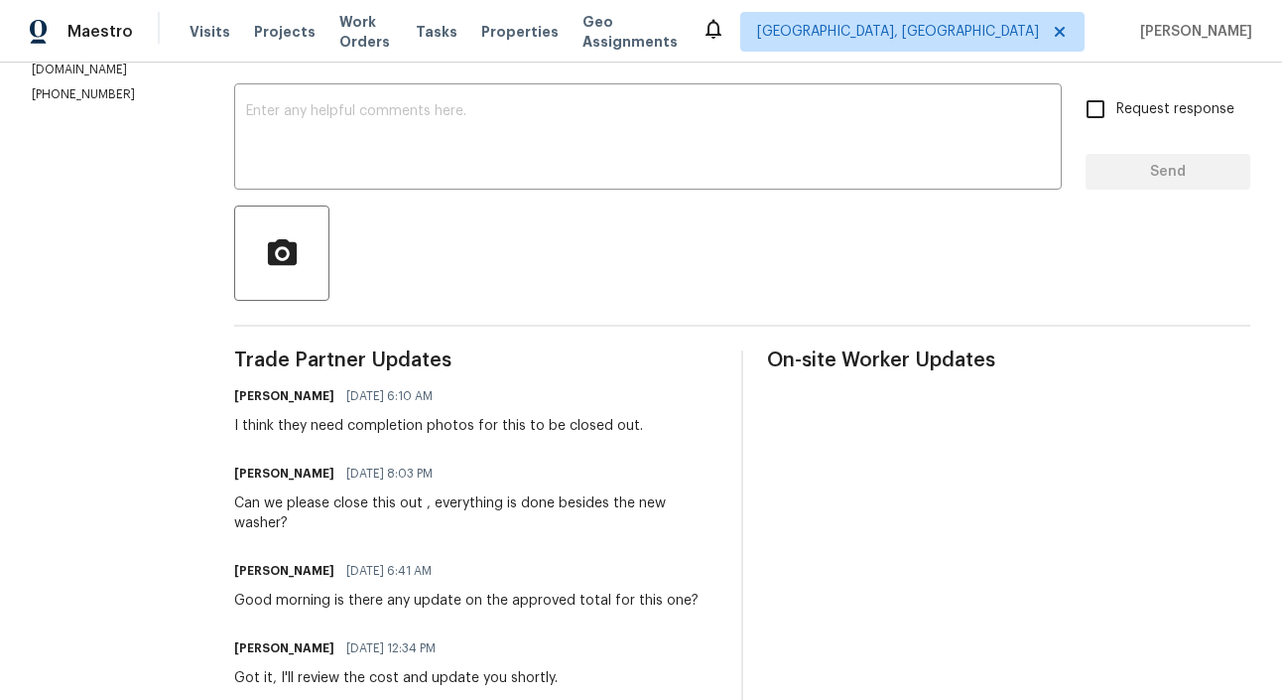
click at [334, 472] on h6 "Ryan Lauck" at bounding box center [284, 473] width 100 height 20
copy h6 "Ryan"
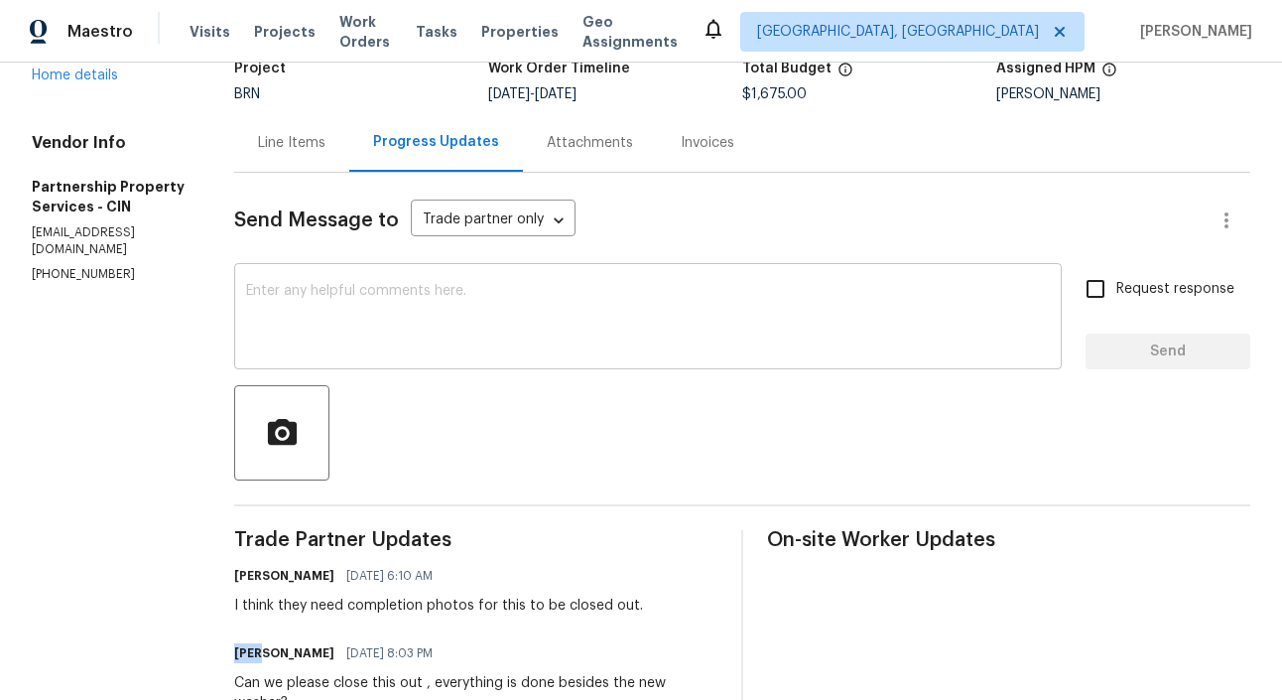
scroll to position [114, 0]
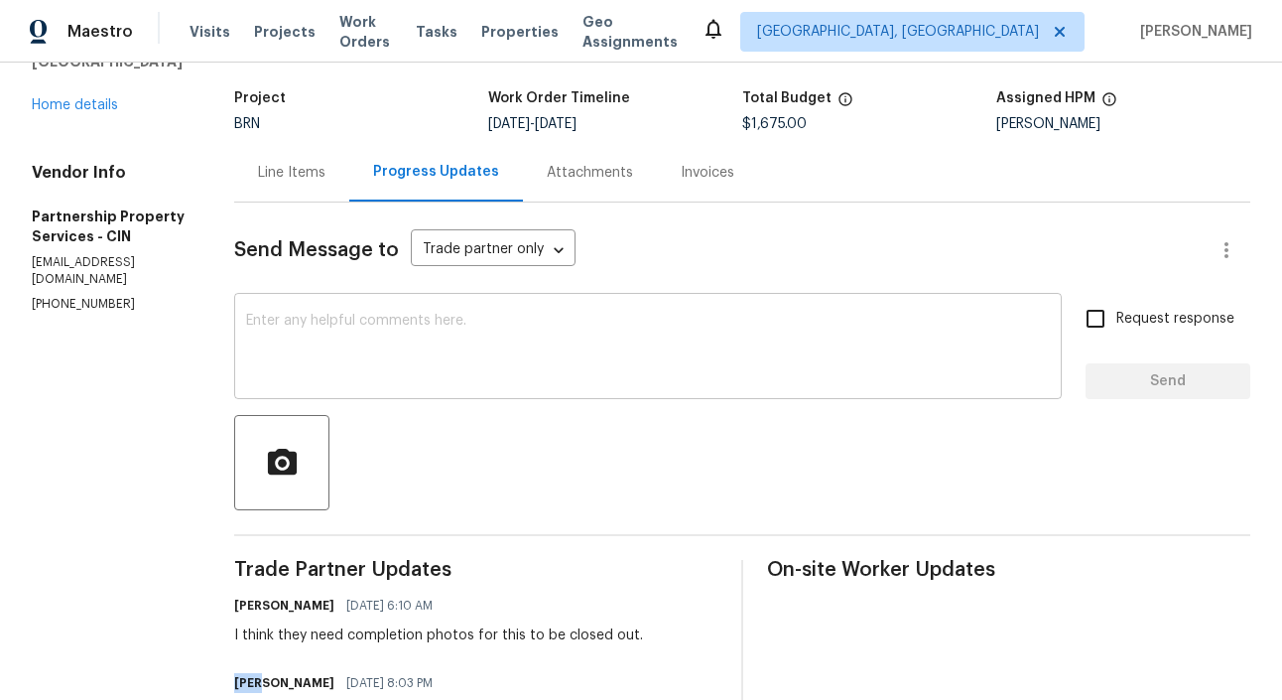
click at [437, 365] on textarea at bounding box center [648, 348] width 804 height 69
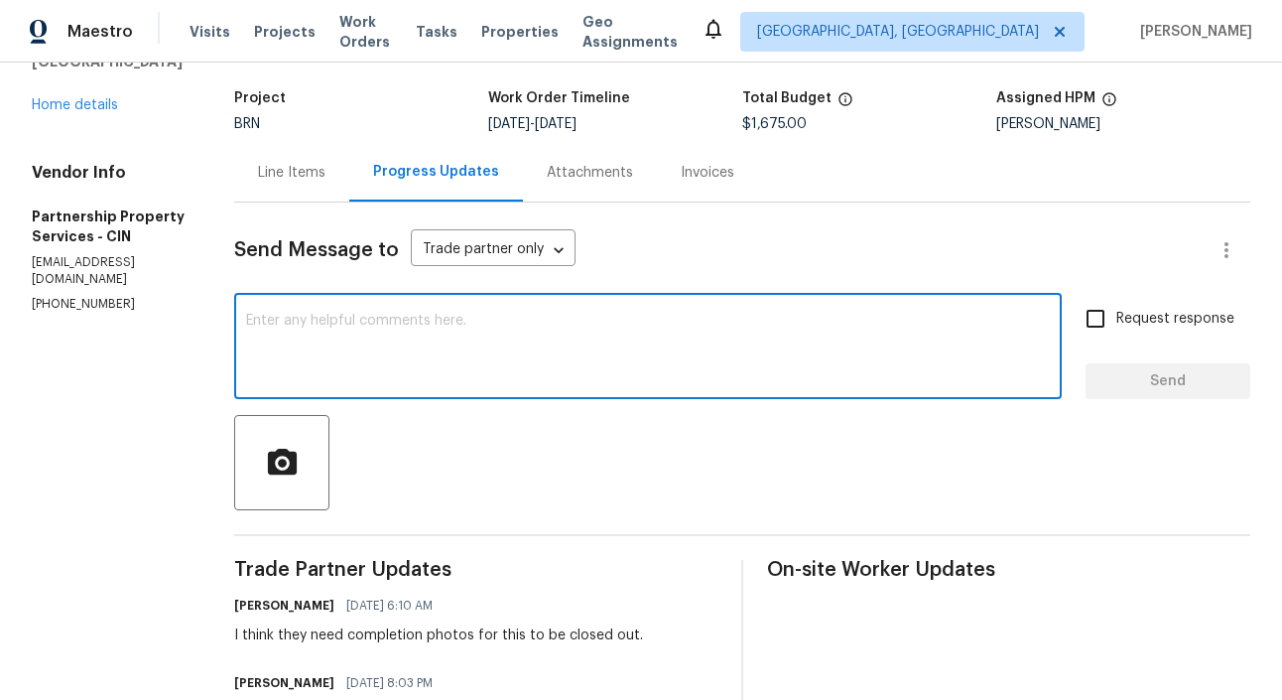
paste textarea "Ryan"
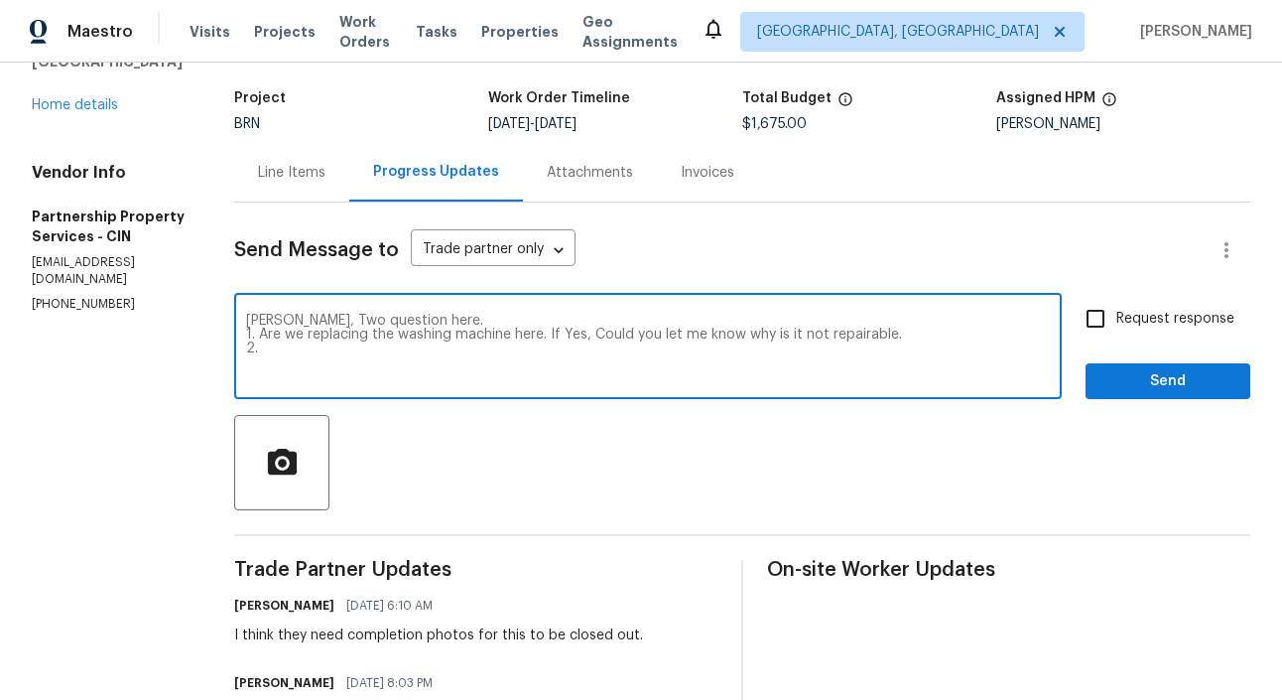
click at [388, 346] on textarea "Ryan, Two question here. 1. Are we replacing the washing machine here. If Yes, …" at bounding box center [648, 348] width 804 height 69
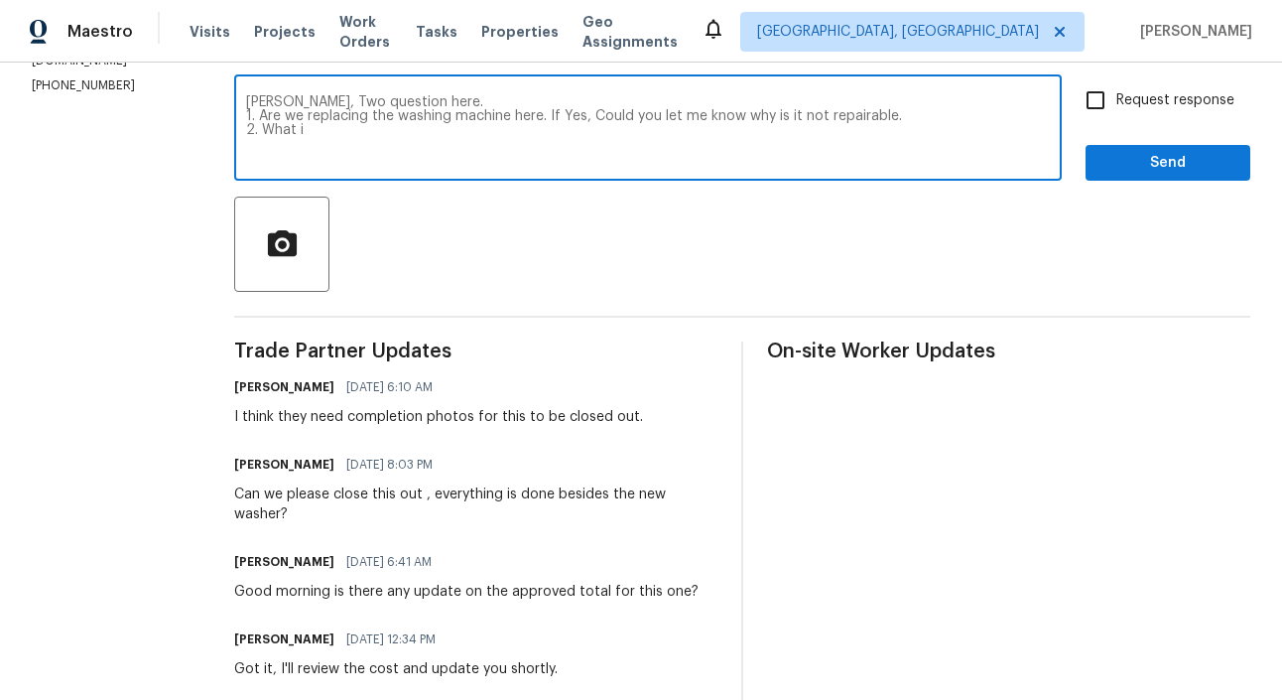
scroll to position [334, 0]
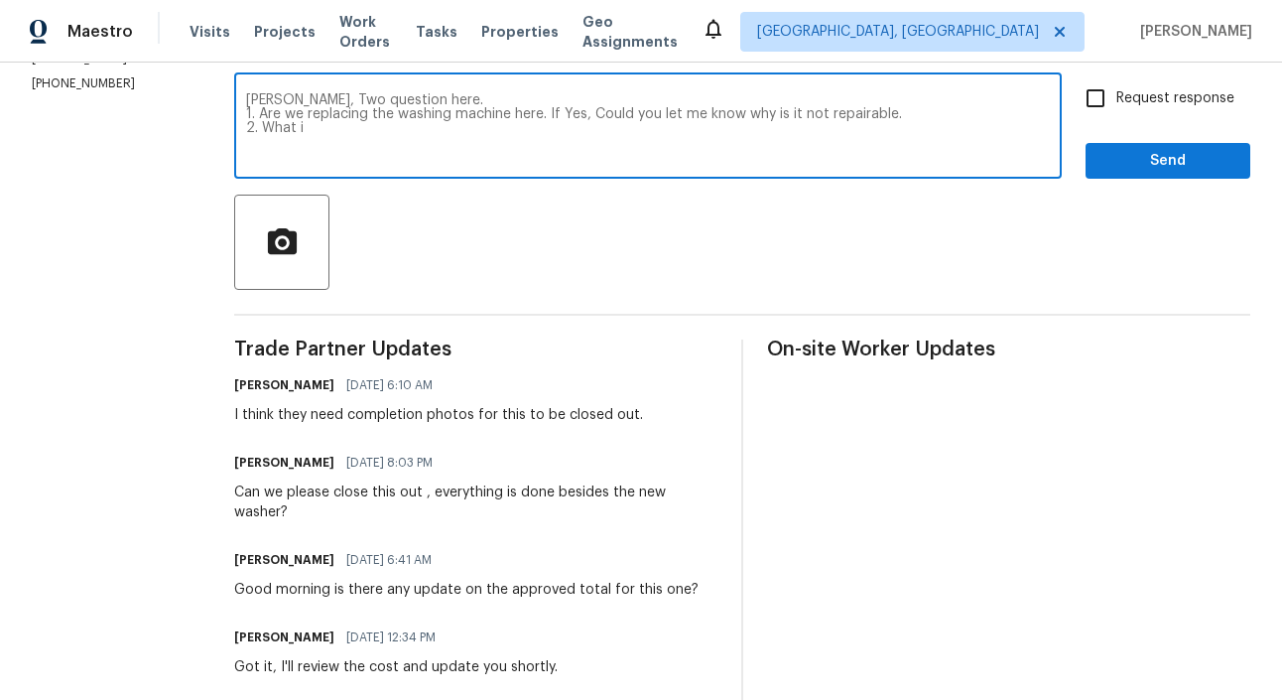
click at [650, 110] on textarea "Ryan, Two question here. 1. Are we replacing the washing machine here. If Yes, …" at bounding box center [648, 127] width 804 height 69
type textarea "Ryan, Two question here. 1. Are we replacing the washing machine here. 2. Could…"
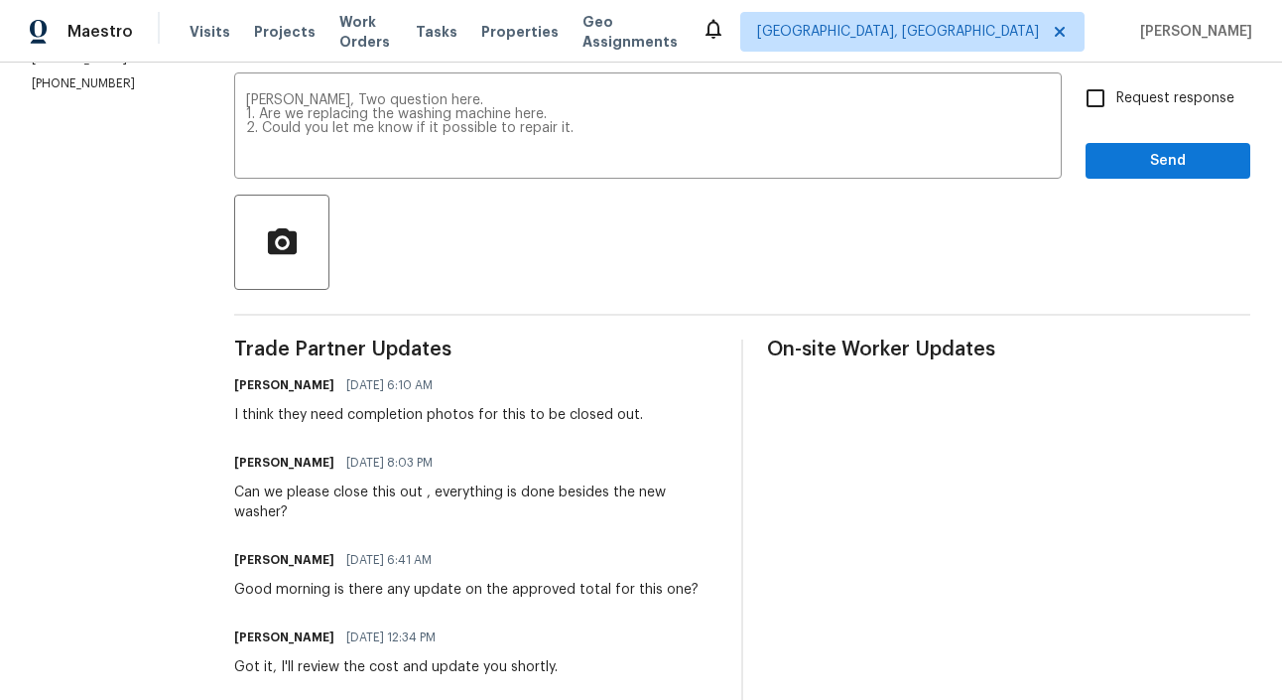
click at [1119, 98] on span "Request response" at bounding box center [1175, 98] width 118 height 21
click at [1116, 98] on input "Request response" at bounding box center [1096, 98] width 42 height 42
checkbox input "true"
click at [1163, 159] on span "Send" at bounding box center [1167, 161] width 133 height 25
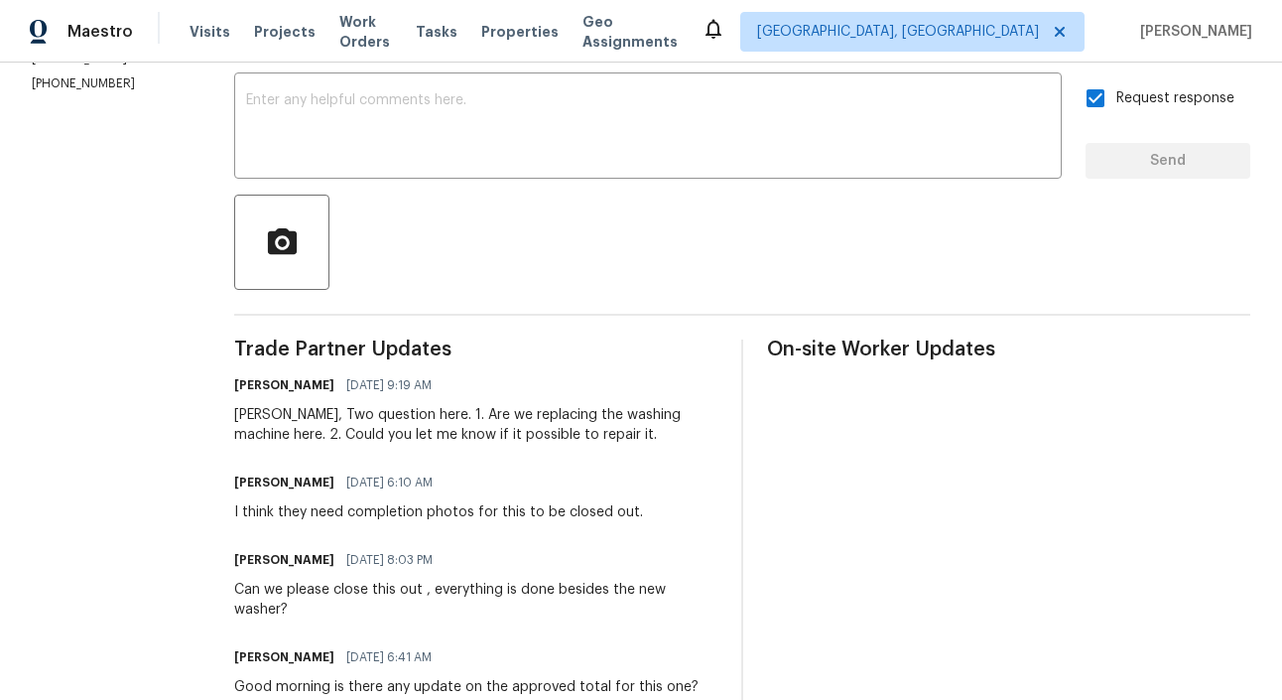
click at [548, 249] on div at bounding box center [742, 241] width 1016 height 95
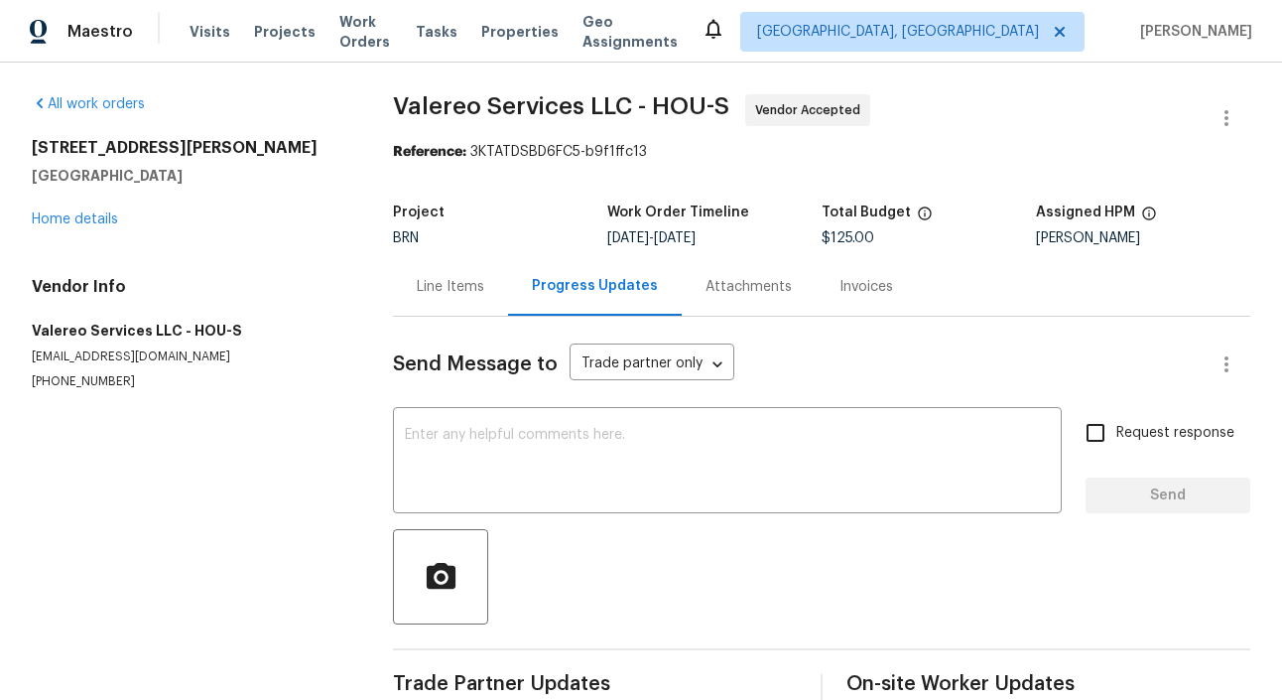
click at [298, 236] on div "All work orders 5514 Baldwin Elm St Richmond, TX 77407 Home details Vendor Info…" at bounding box center [189, 242] width 314 height 296
click at [248, 484] on section "All work orders 5514 Baldwin Elm St Richmond, TX 77407 Home details Vendor Info…" at bounding box center [189, 438] width 314 height 689
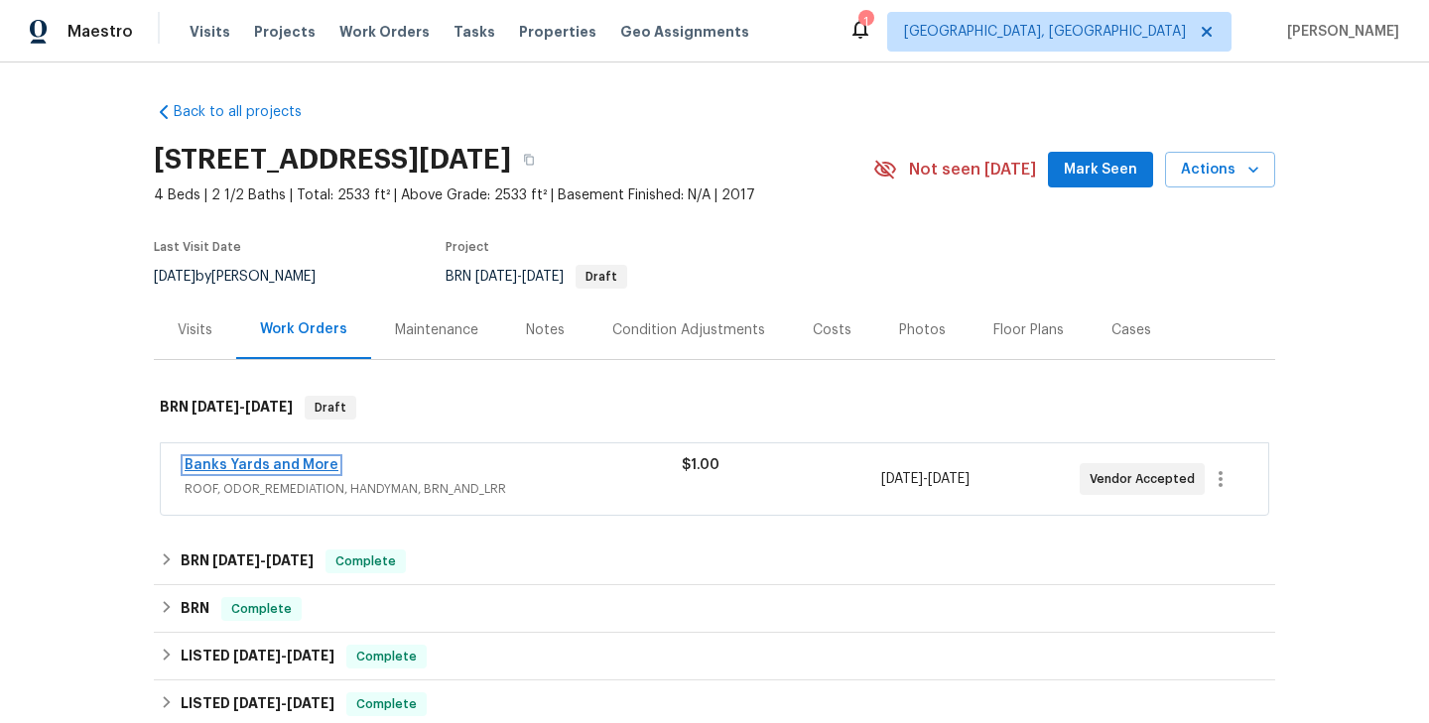
click at [285, 469] on link "Banks Yards and More" at bounding box center [262, 465] width 154 height 14
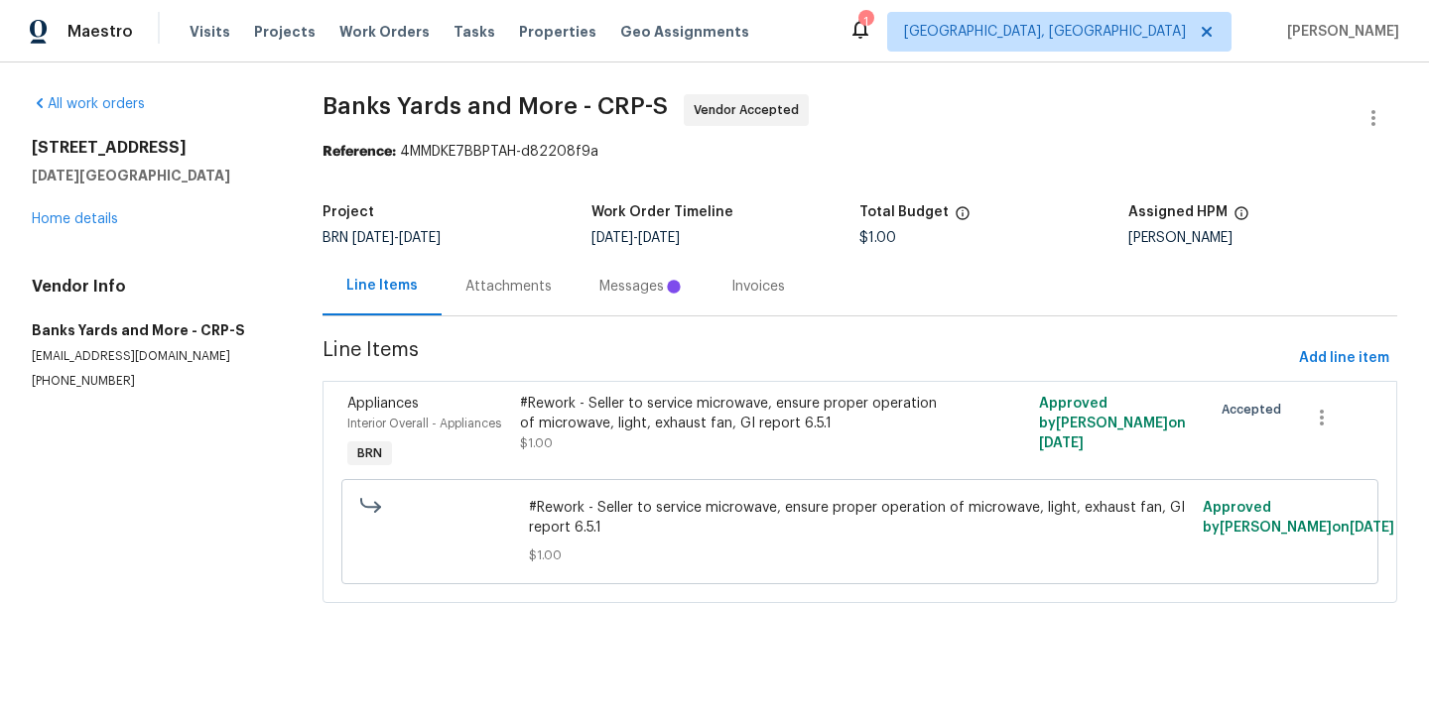
click at [599, 296] on div "Messages" at bounding box center [641, 287] width 84 height 20
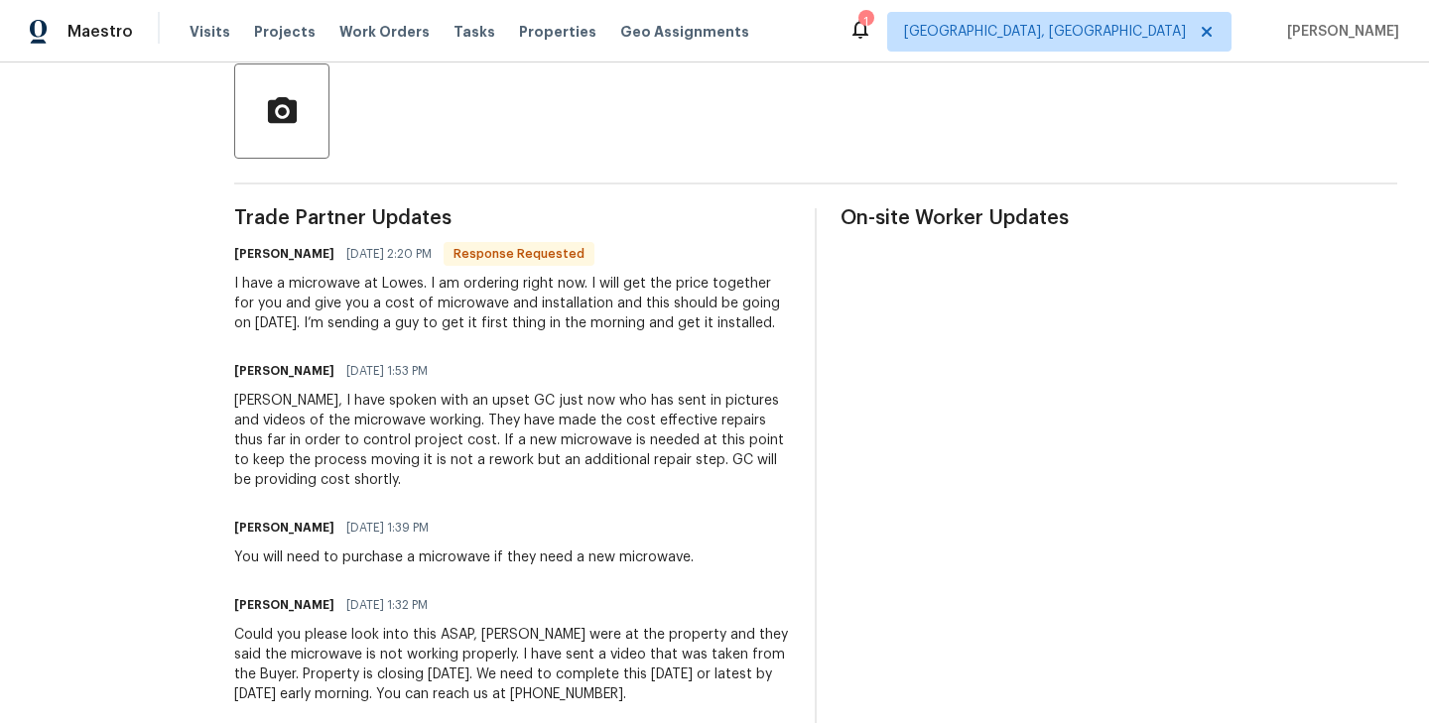
scroll to position [467, 0]
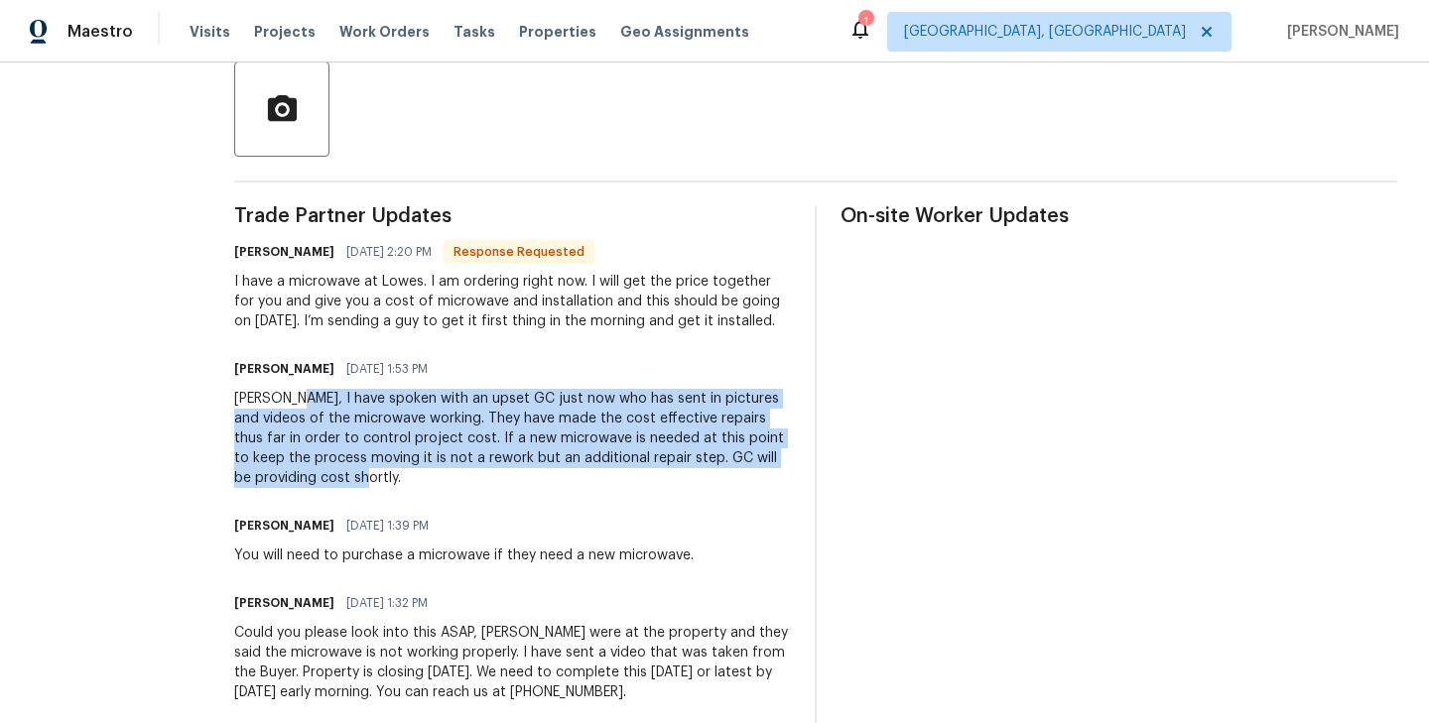
drag, startPoint x: 297, startPoint y: 399, endPoint x: 331, endPoint y: 478, distance: 86.6
click at [331, 478] on div "[PERSON_NAME], I have spoken with an upset GC just now who has sent in pictures…" at bounding box center [512, 438] width 557 height 99
copy div "I have spoken with an upset GC just now who has sent in pictures and videos of …"
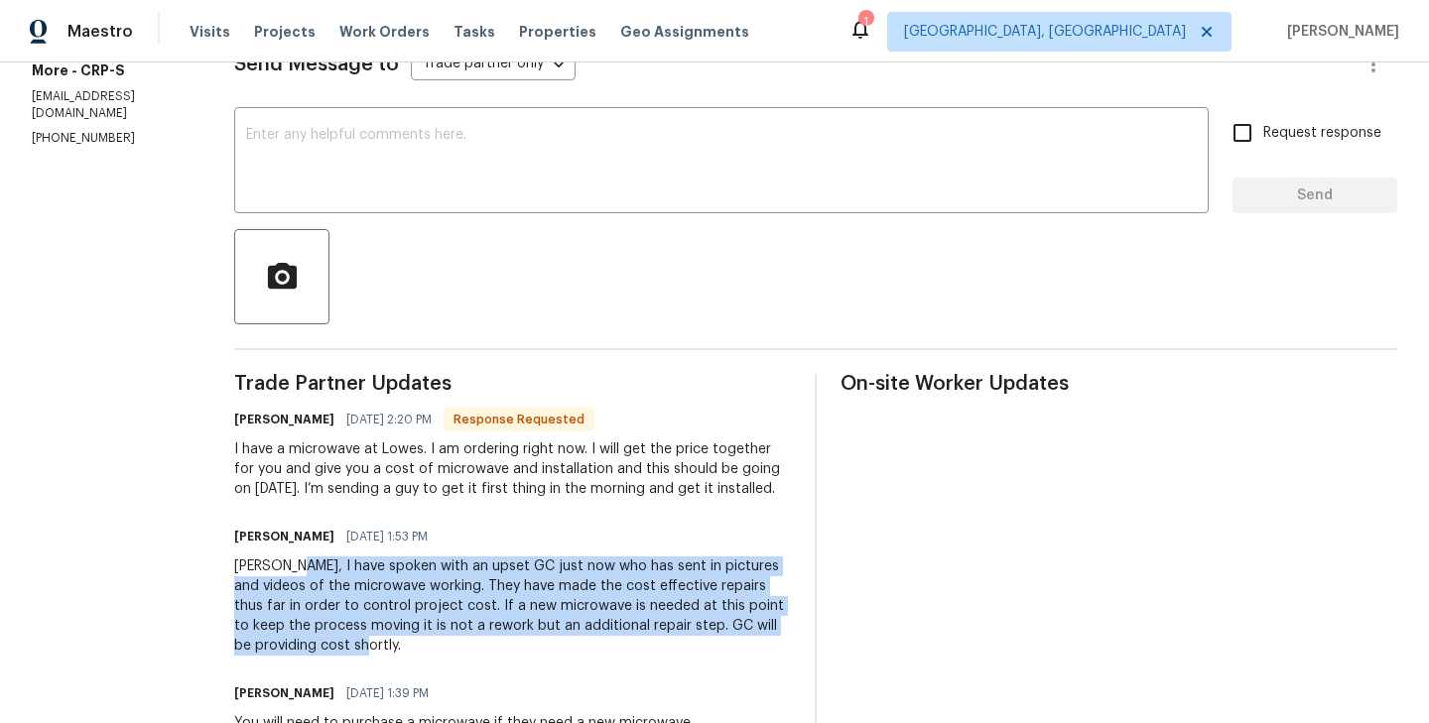
scroll to position [284, 0]
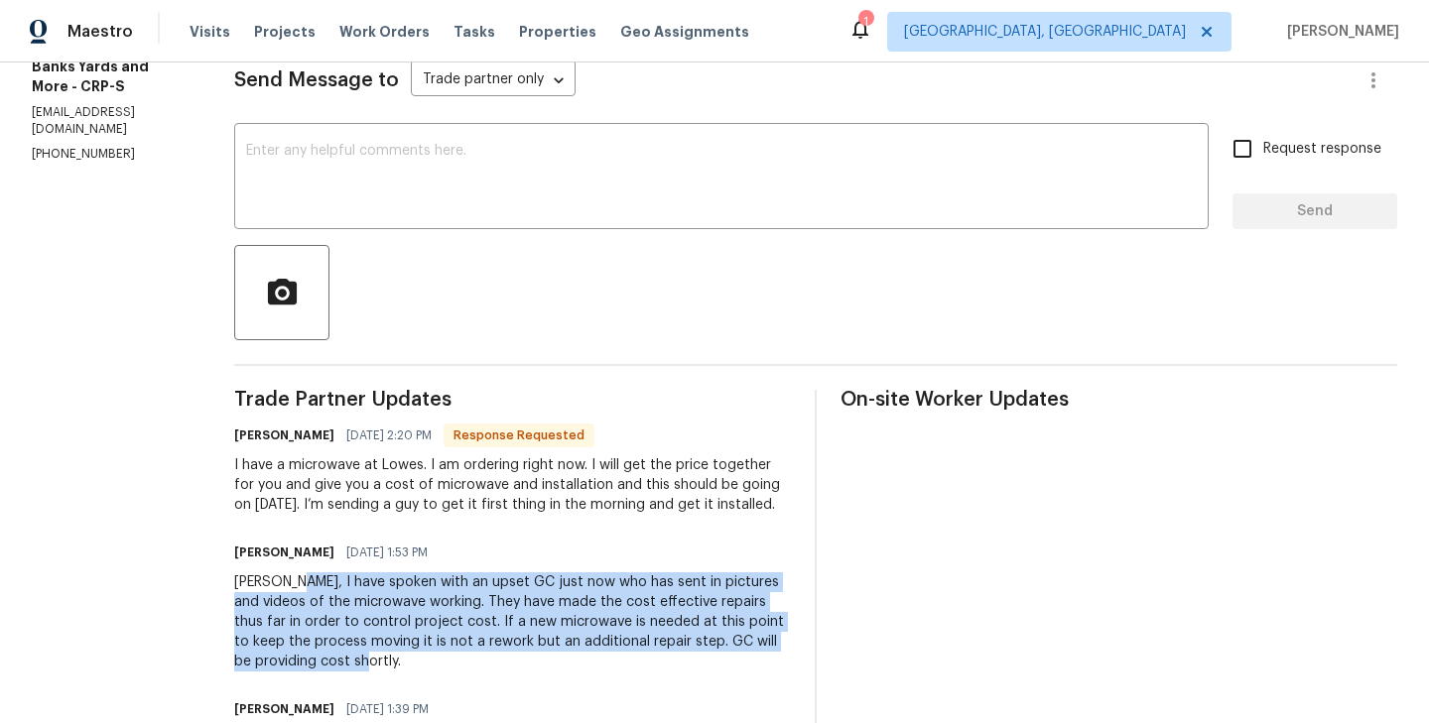
click at [257, 434] on h6 "[PERSON_NAME]" at bounding box center [284, 436] width 100 height 20
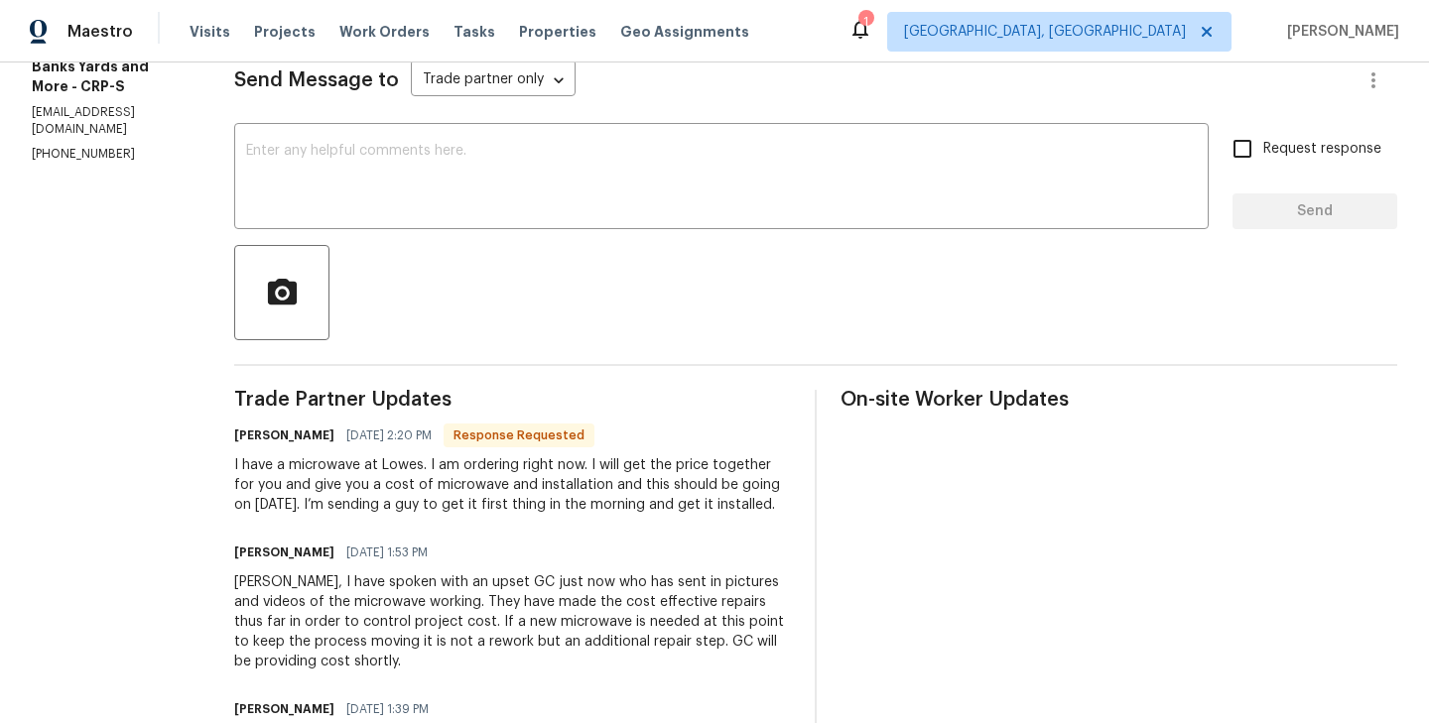
click at [257, 434] on h6 "[PERSON_NAME]" at bounding box center [284, 436] width 100 height 20
copy h6 "[PERSON_NAME]"
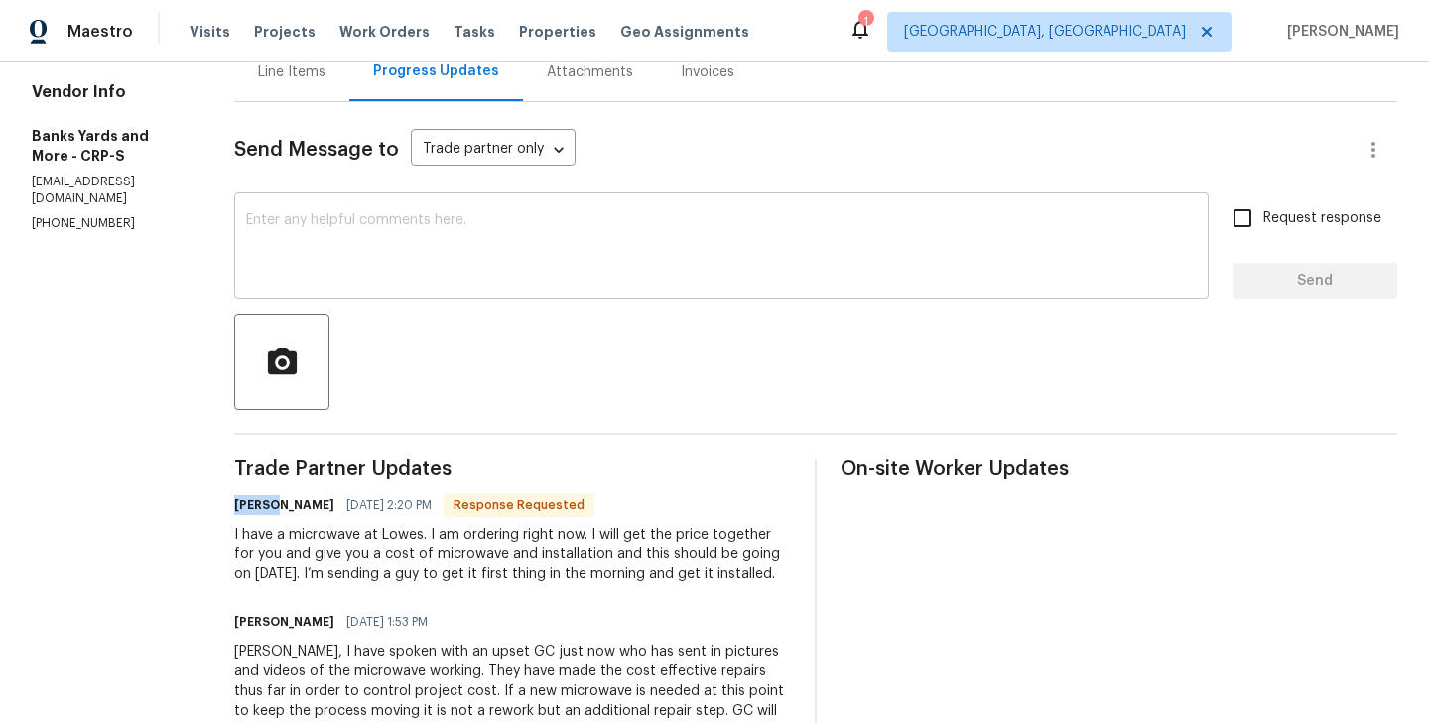
click at [336, 290] on div "x ​" at bounding box center [721, 247] width 974 height 101
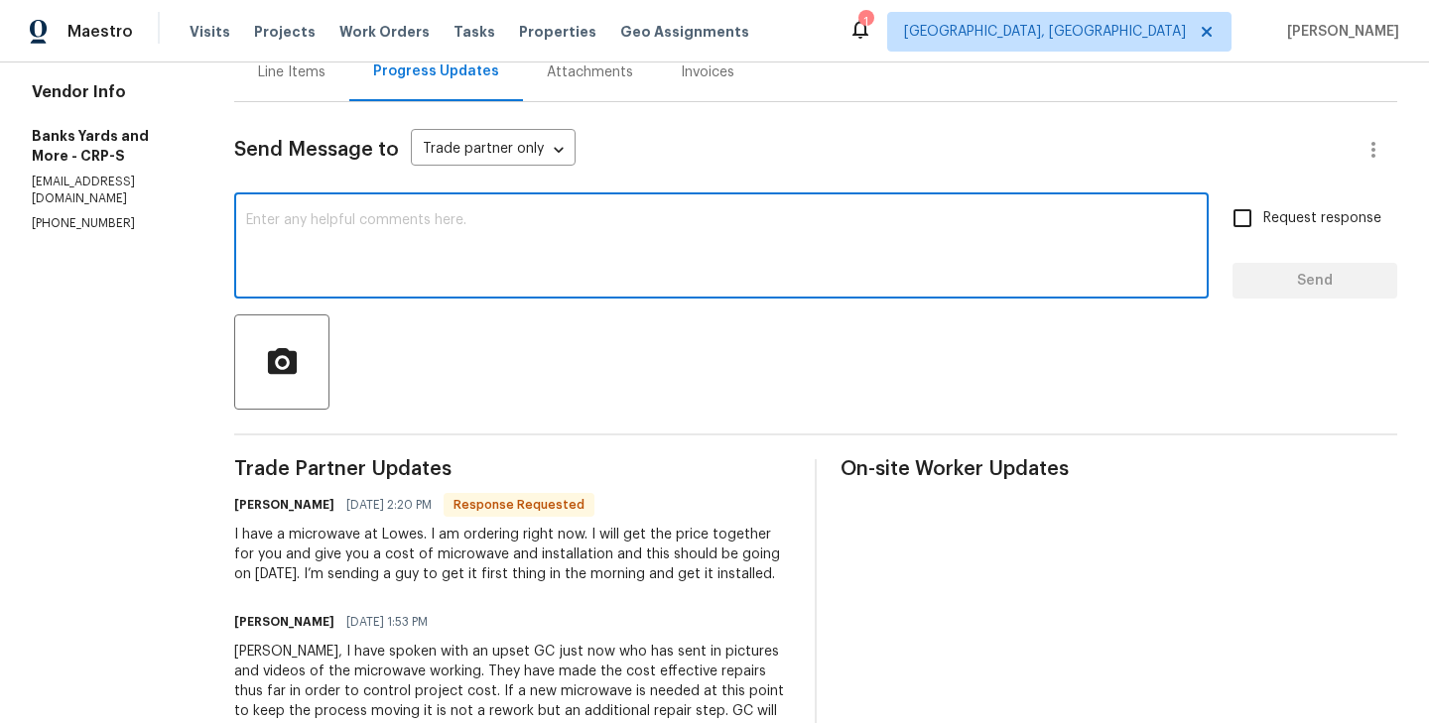
click at [336, 290] on div "x ​" at bounding box center [721, 247] width 974 height 101
paste textarea "[PERSON_NAME]"
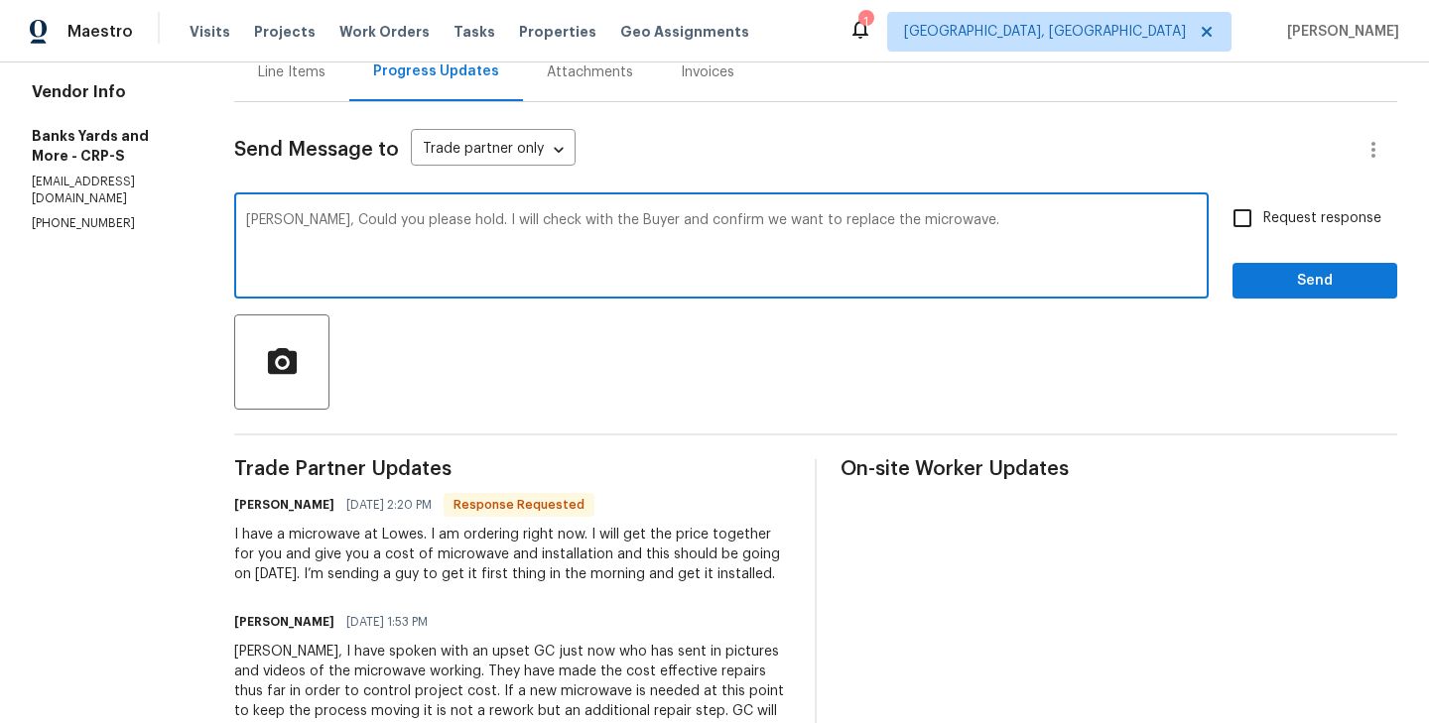
type textarea "[PERSON_NAME], Could you please hold. I will check with the Buyer and confirm w…"
click at [1255, 220] on input "Request response" at bounding box center [1242, 218] width 42 height 42
checkbox input "true"
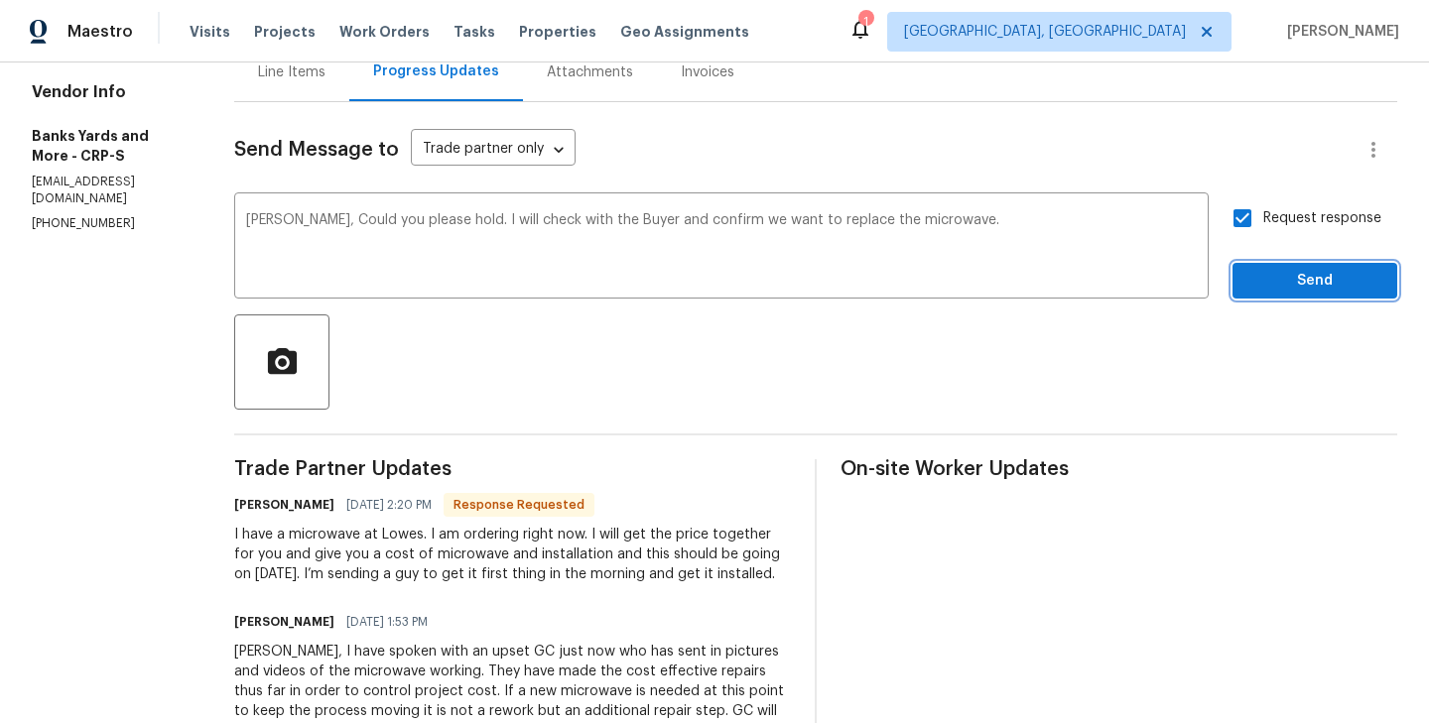
click at [1328, 282] on span "Send" at bounding box center [1314, 281] width 133 height 25
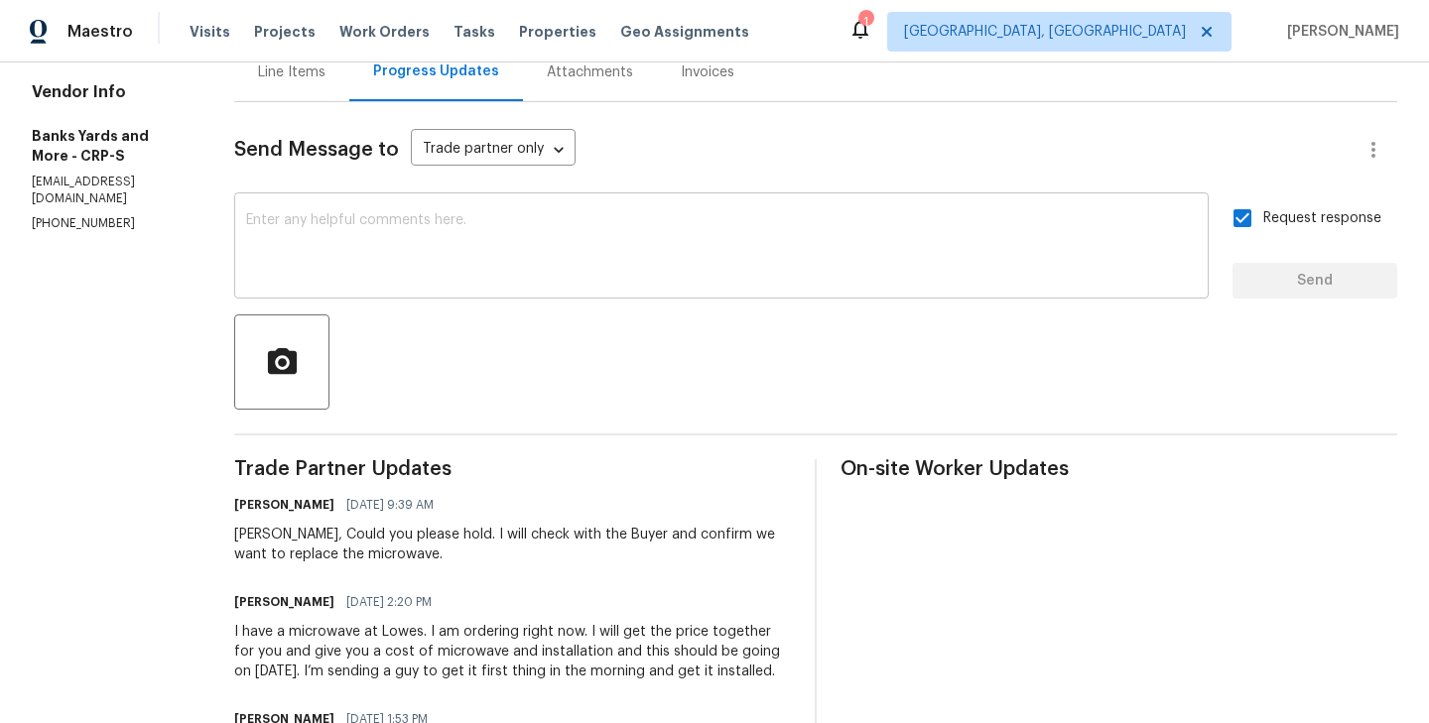
click at [533, 248] on textarea at bounding box center [721, 247] width 951 height 69
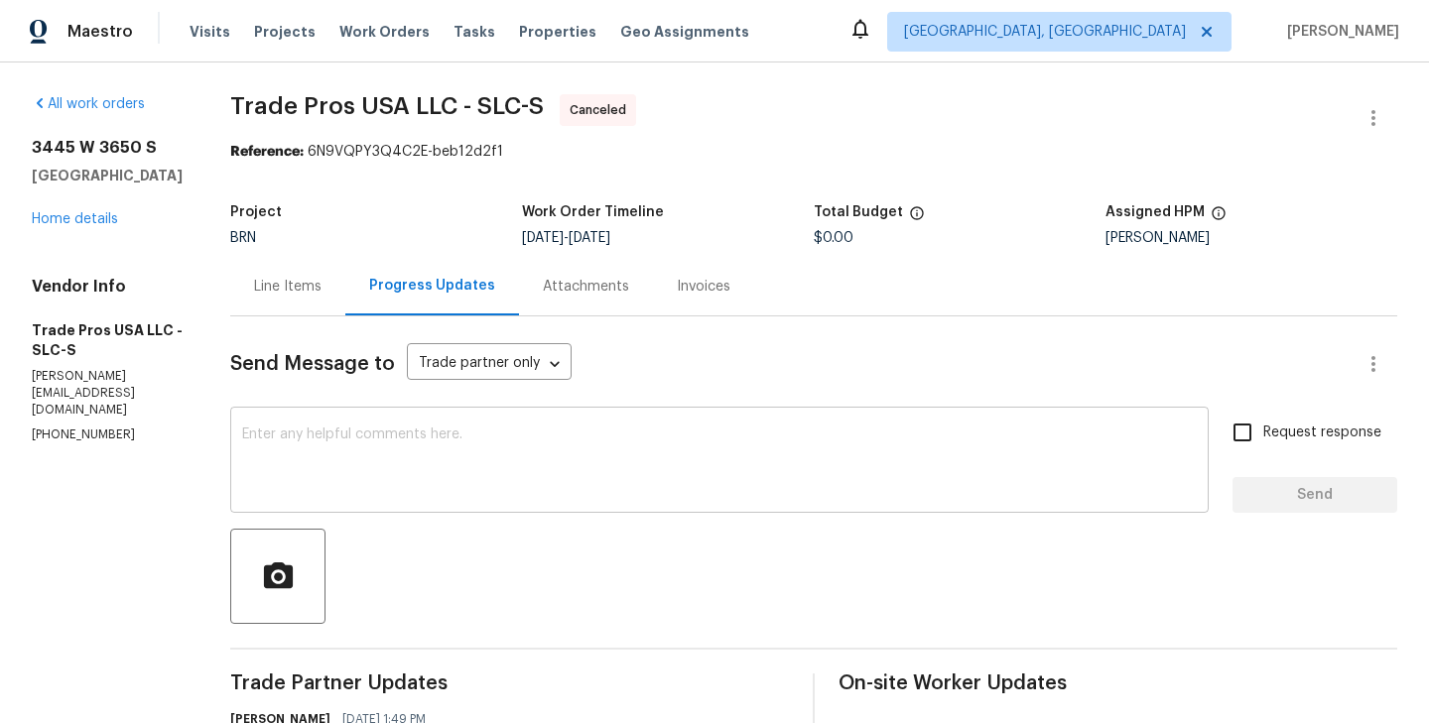
click at [380, 441] on textarea at bounding box center [719, 462] width 955 height 69
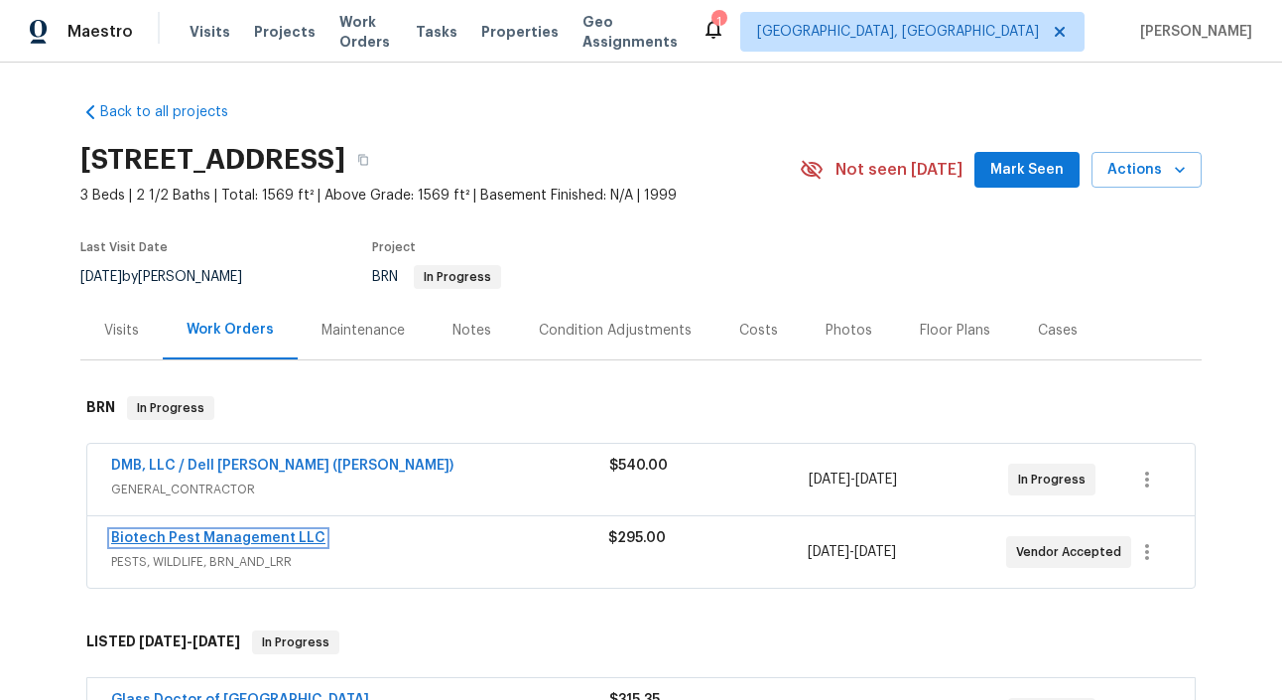
click at [250, 536] on link "Biotech Pest Management LLC" at bounding box center [218, 538] width 214 height 14
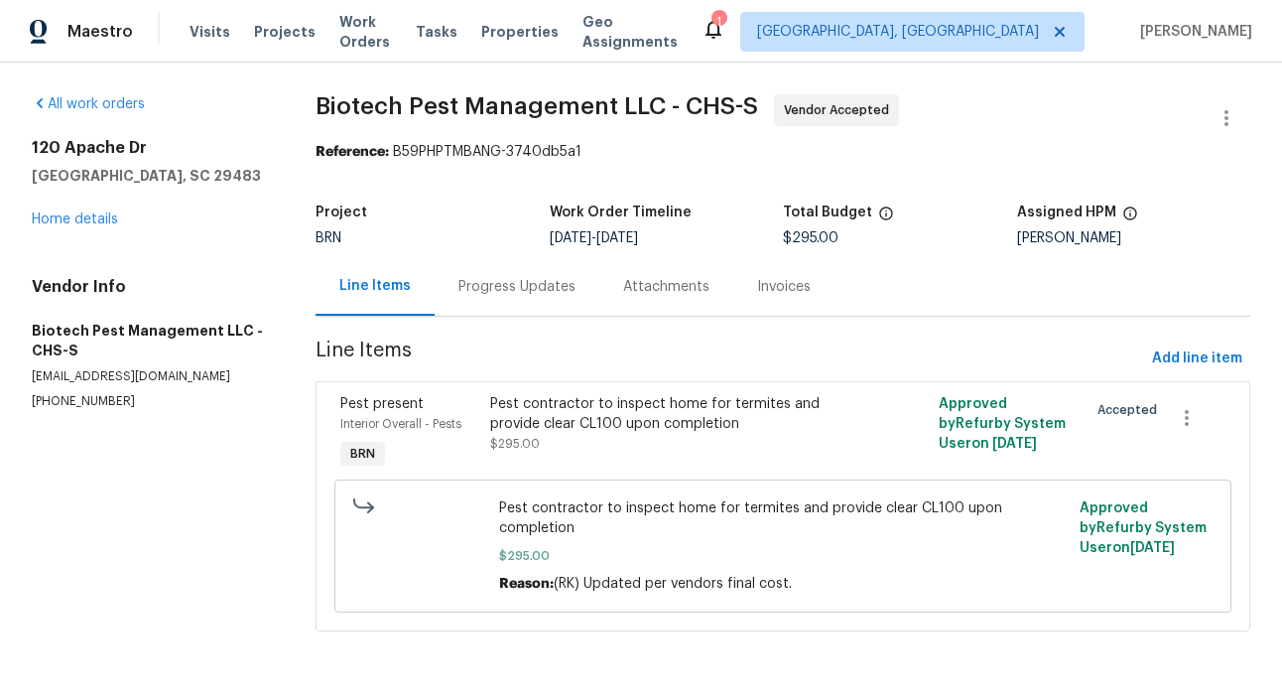
click at [511, 290] on div "Progress Updates" at bounding box center [516, 287] width 117 height 20
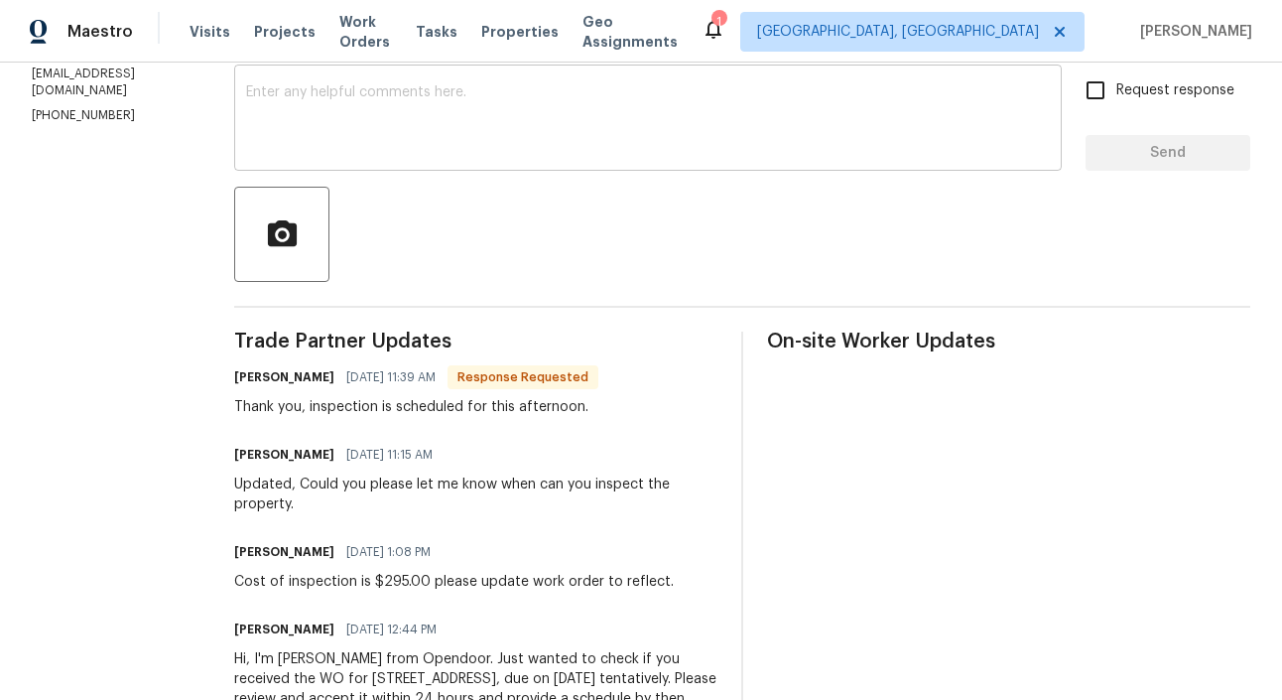
scroll to position [345, 0]
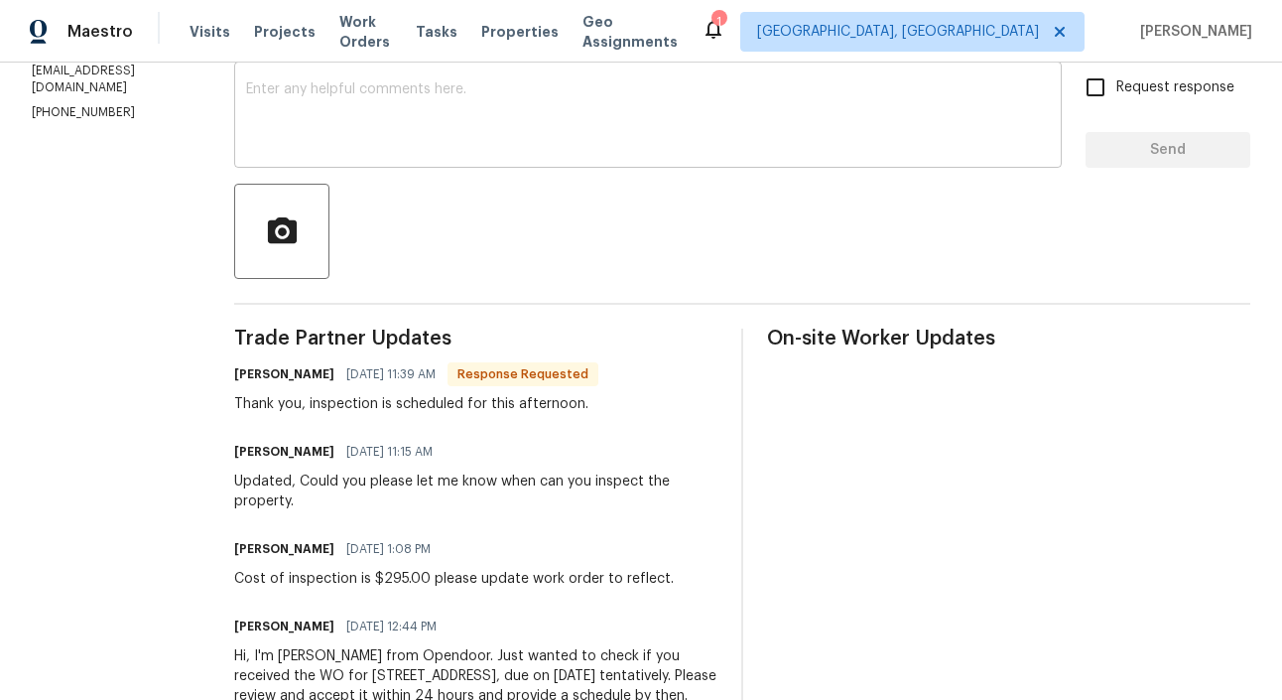
click at [347, 126] on textarea at bounding box center [648, 116] width 804 height 69
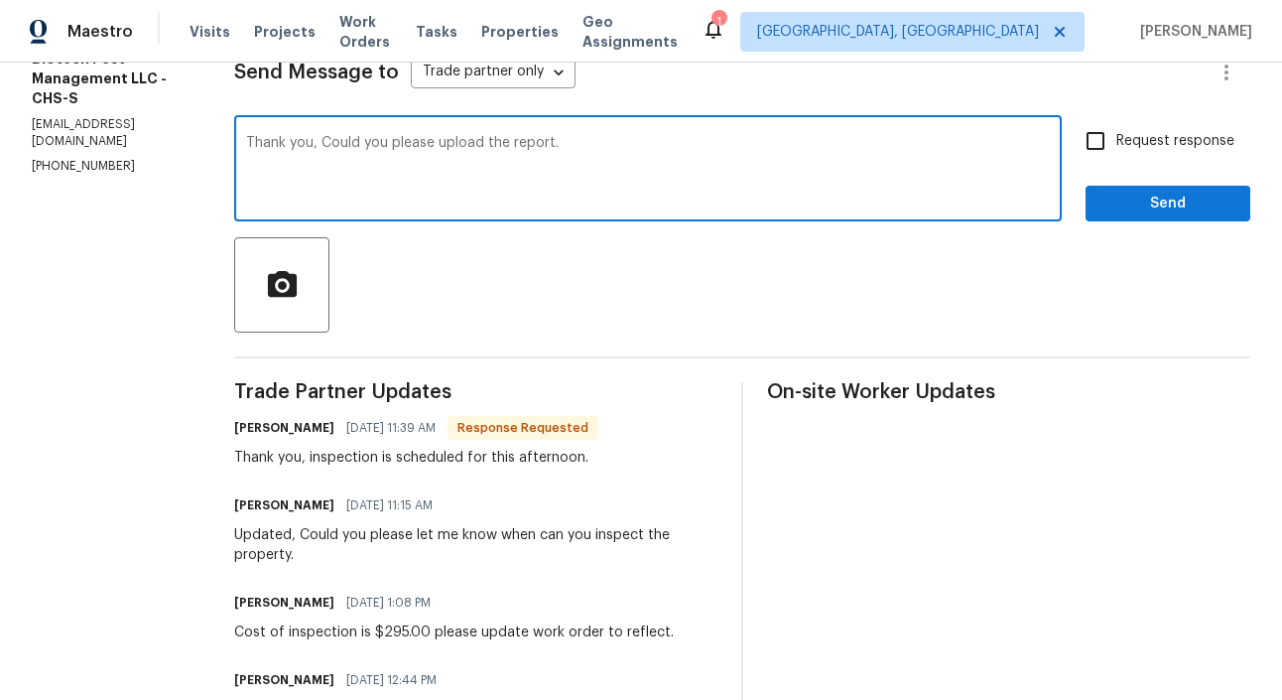
scroll to position [277, 0]
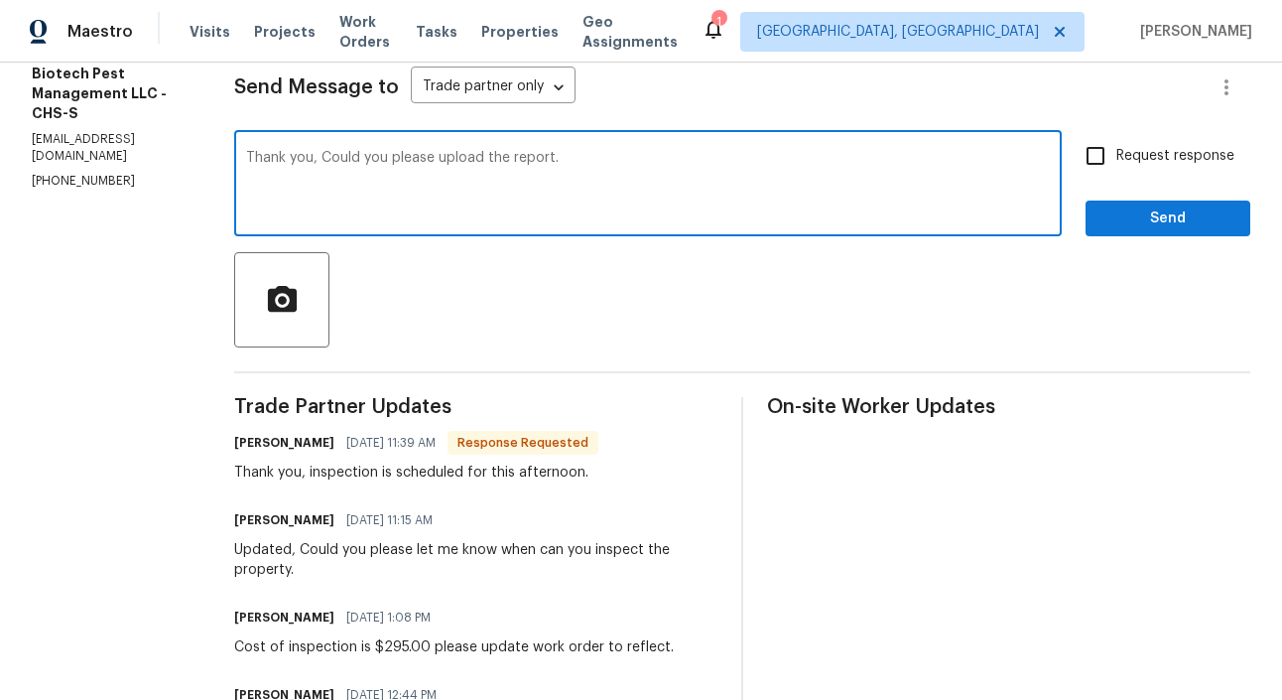
click at [427, 158] on textarea "Thank you, Could you please upload the report." at bounding box center [648, 185] width 804 height 69
type textarea "Thank you, Could you please let me know if the inspection was completed [DATE] …"
click at [1103, 165] on input "Request response" at bounding box center [1096, 156] width 42 height 42
checkbox input "true"
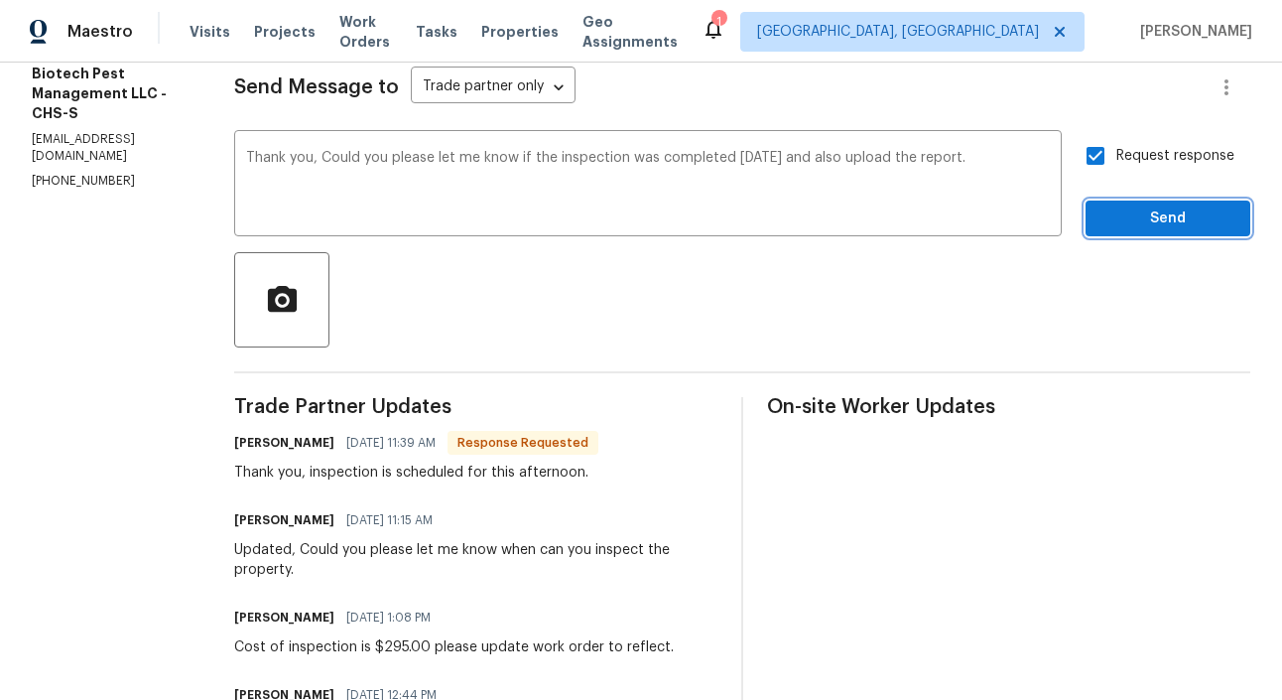
click at [1169, 225] on span "Send" at bounding box center [1167, 218] width 133 height 25
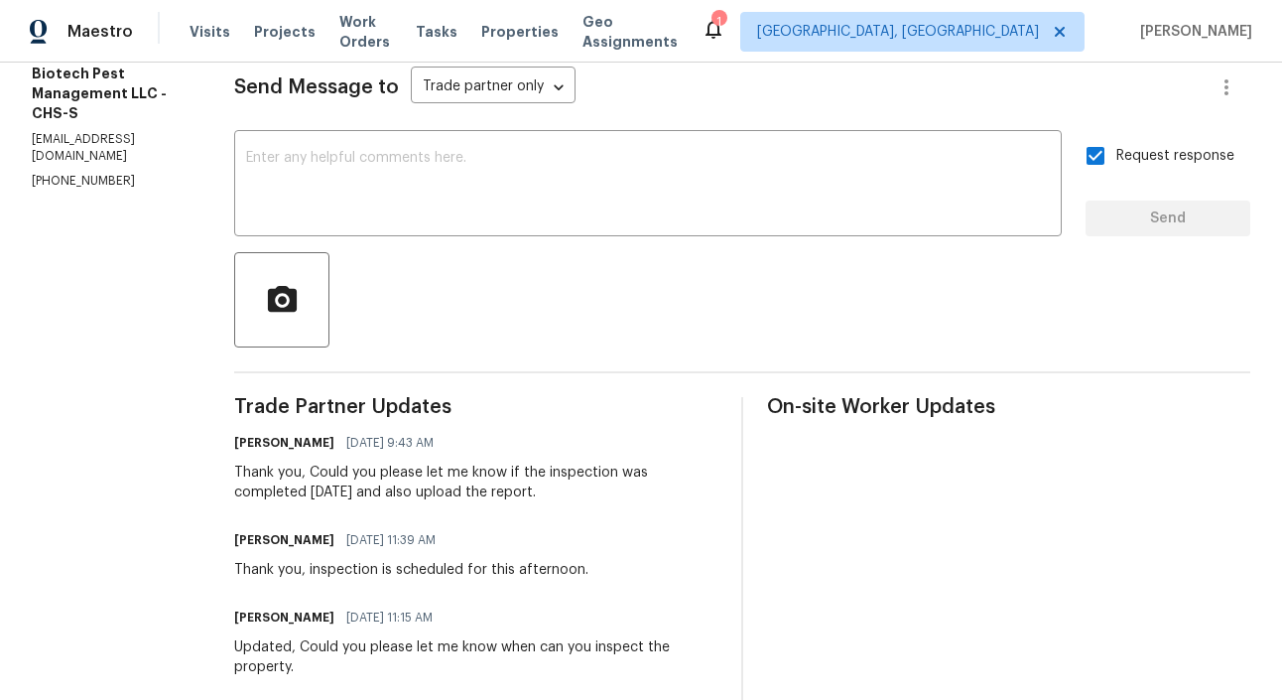
click at [134, 362] on section "All work orders [STREET_ADDRESS][PERSON_NAME] Home details Vendor Info Biotech …" at bounding box center [109, 375] width 155 height 1117
click at [145, 368] on section "All work orders [STREET_ADDRESS][PERSON_NAME] Home details Vendor Info Biotech …" at bounding box center [109, 375] width 155 height 1117
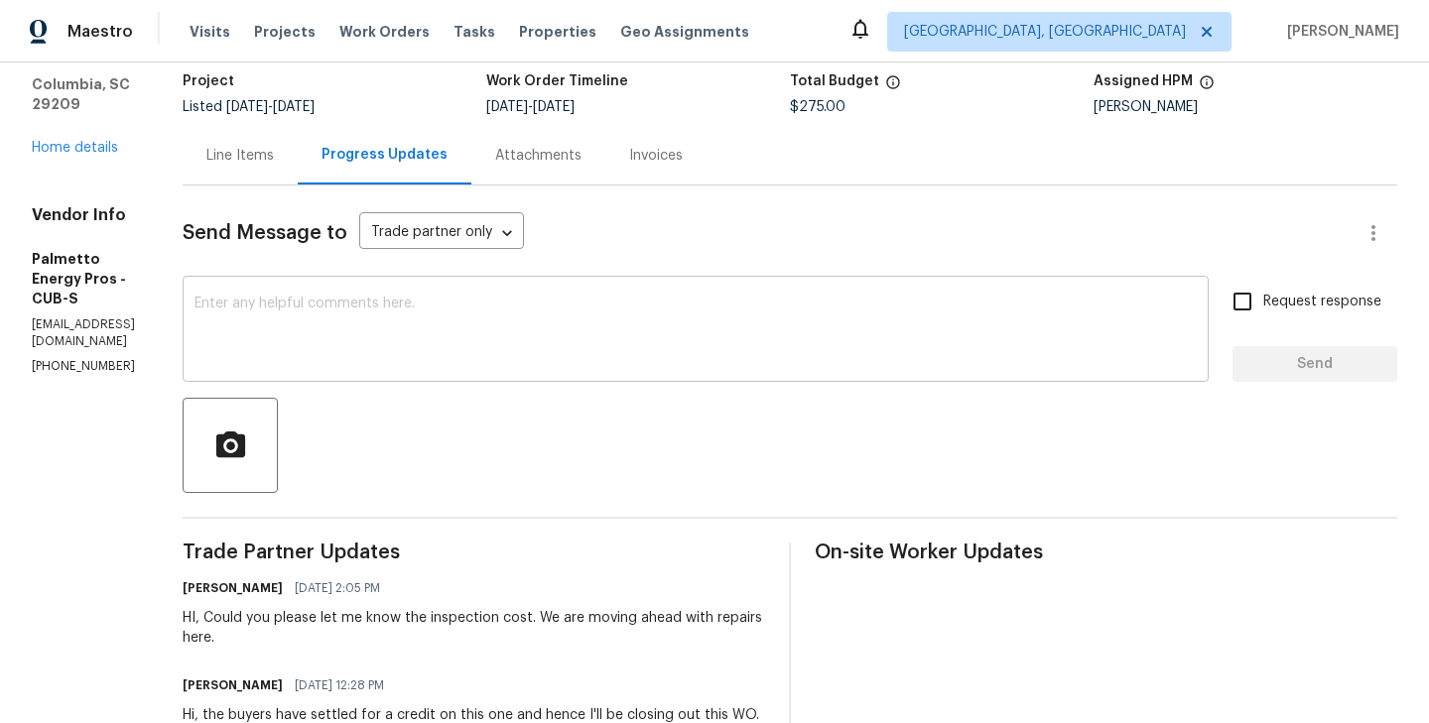
scroll to position [126, 0]
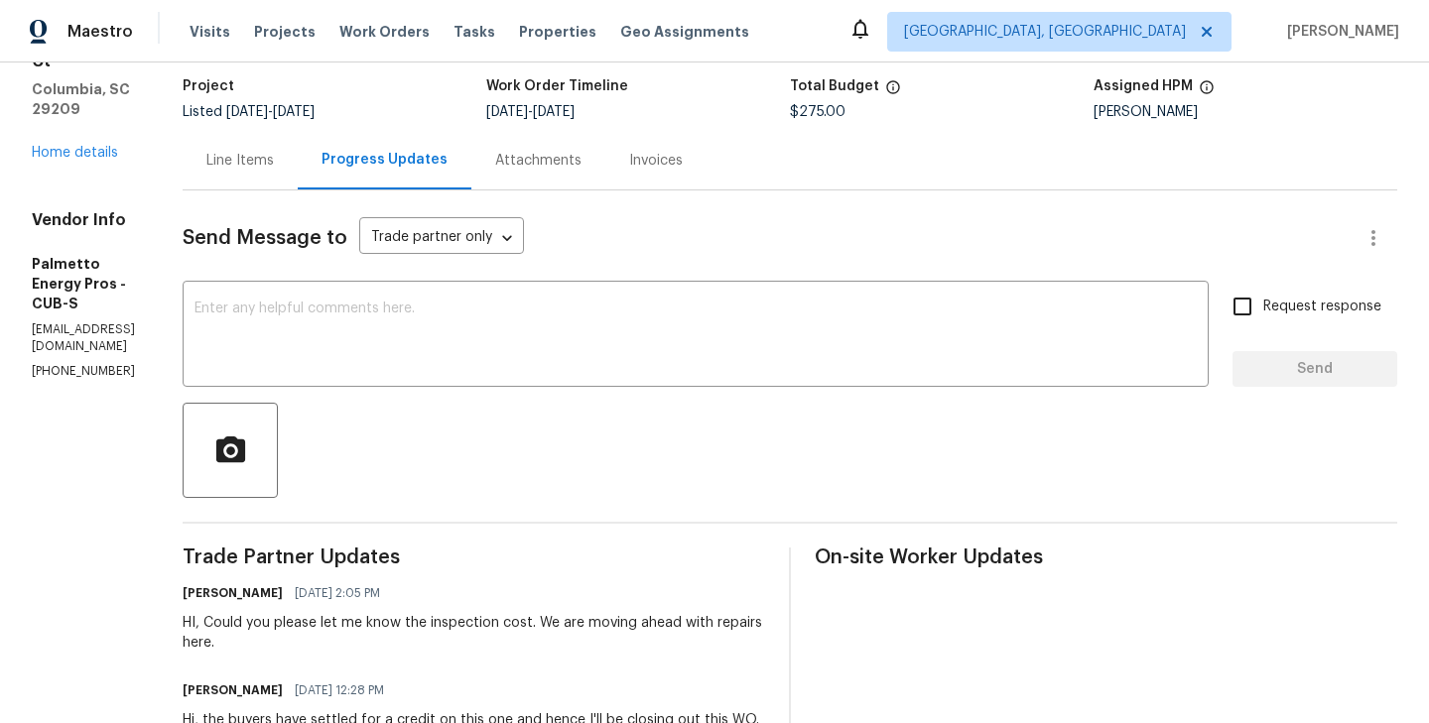
click at [635, 442] on div at bounding box center [790, 450] width 1214 height 95
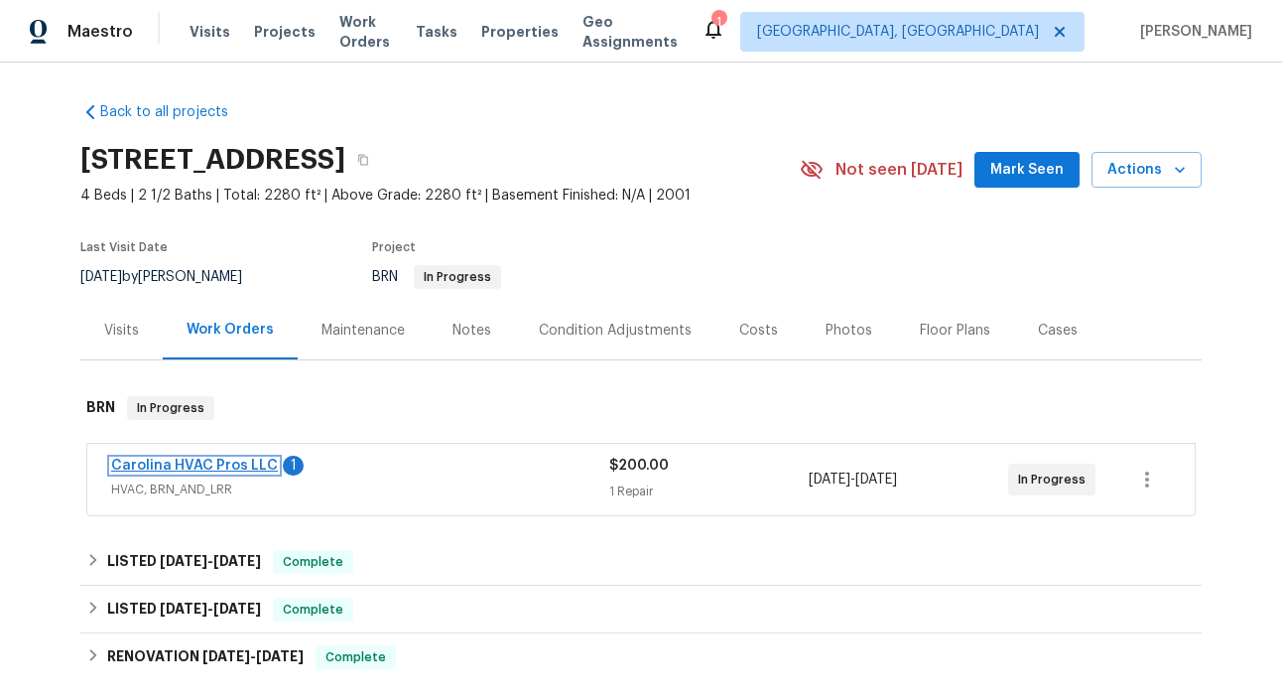
click at [233, 459] on link "Carolina HVAC Pros LLC" at bounding box center [194, 465] width 167 height 14
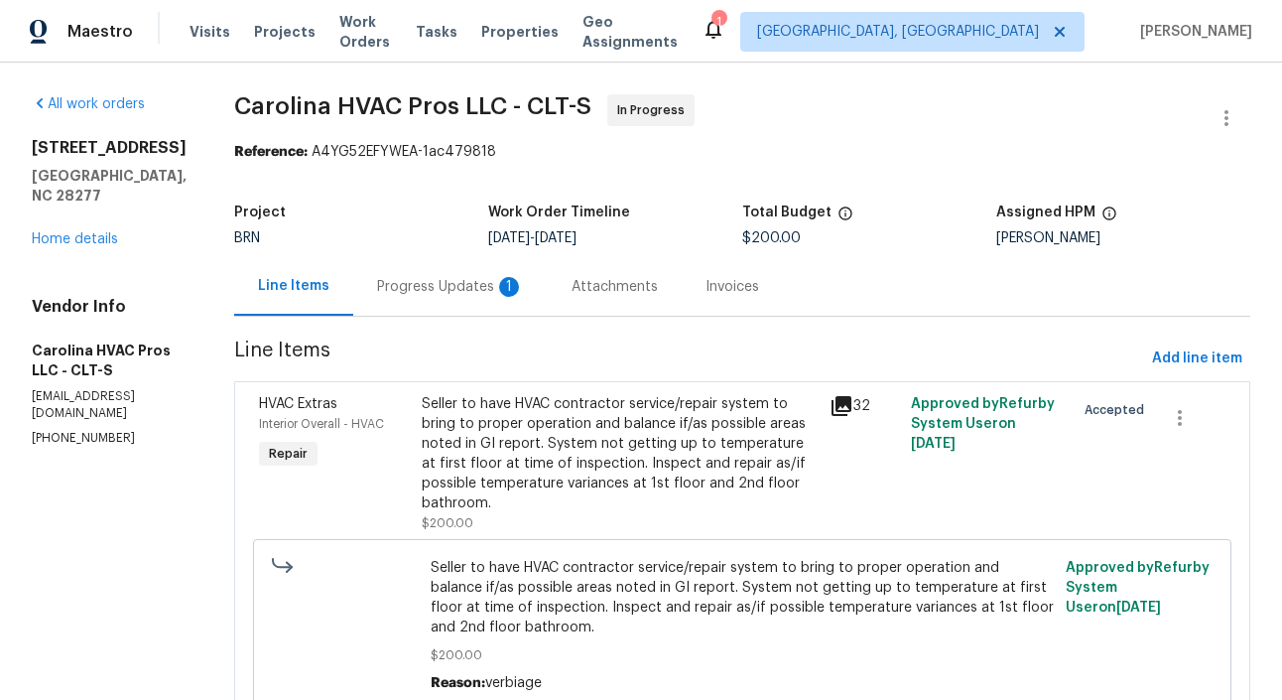
click at [449, 290] on div "Progress Updates 1" at bounding box center [450, 287] width 147 height 20
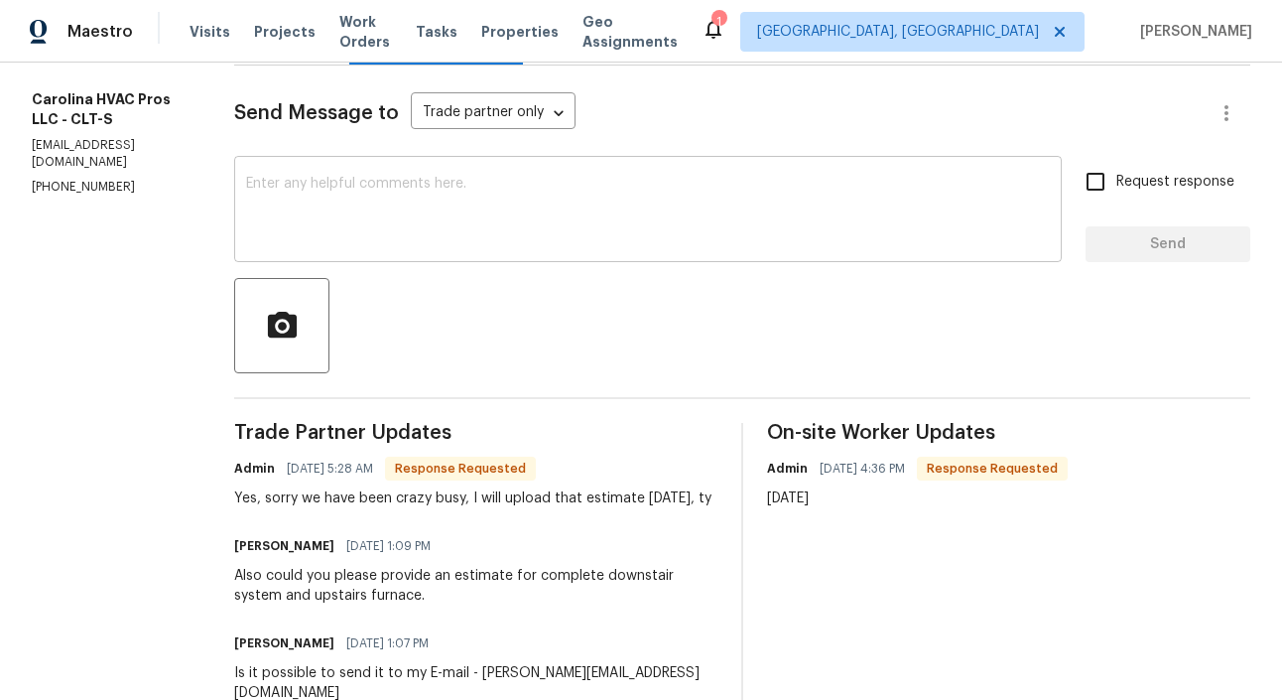
scroll to position [253, 0]
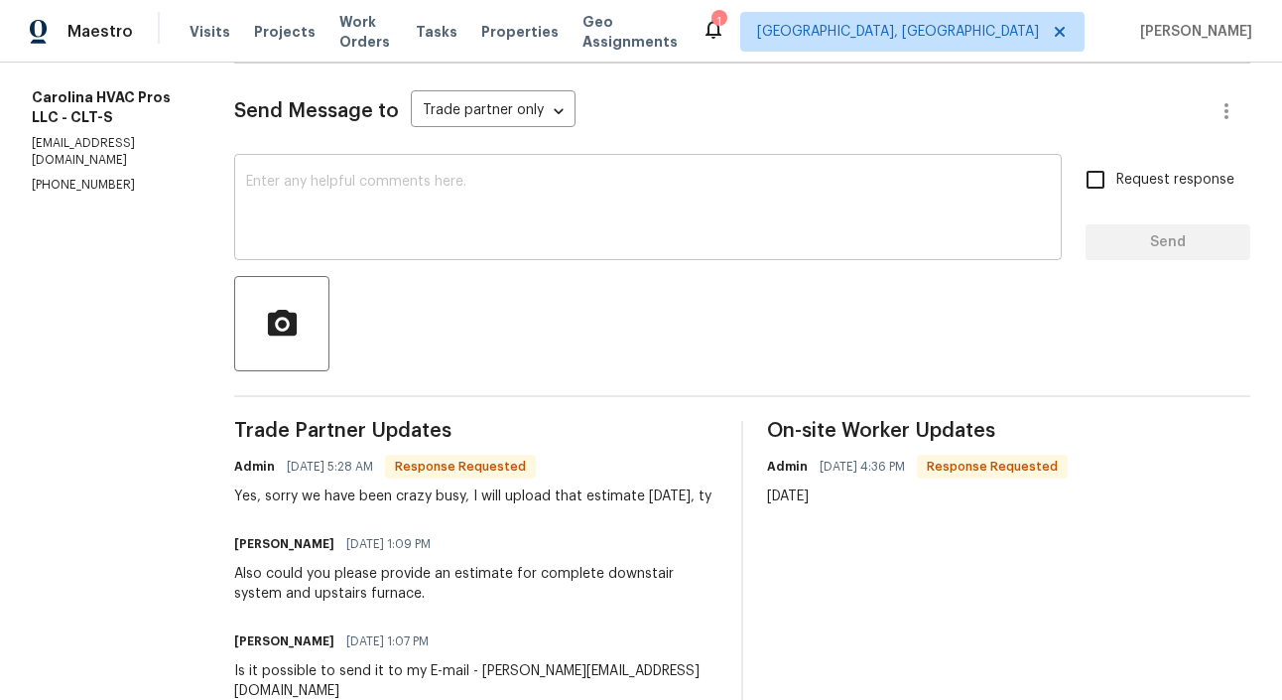
click at [331, 191] on textarea at bounding box center [648, 209] width 804 height 69
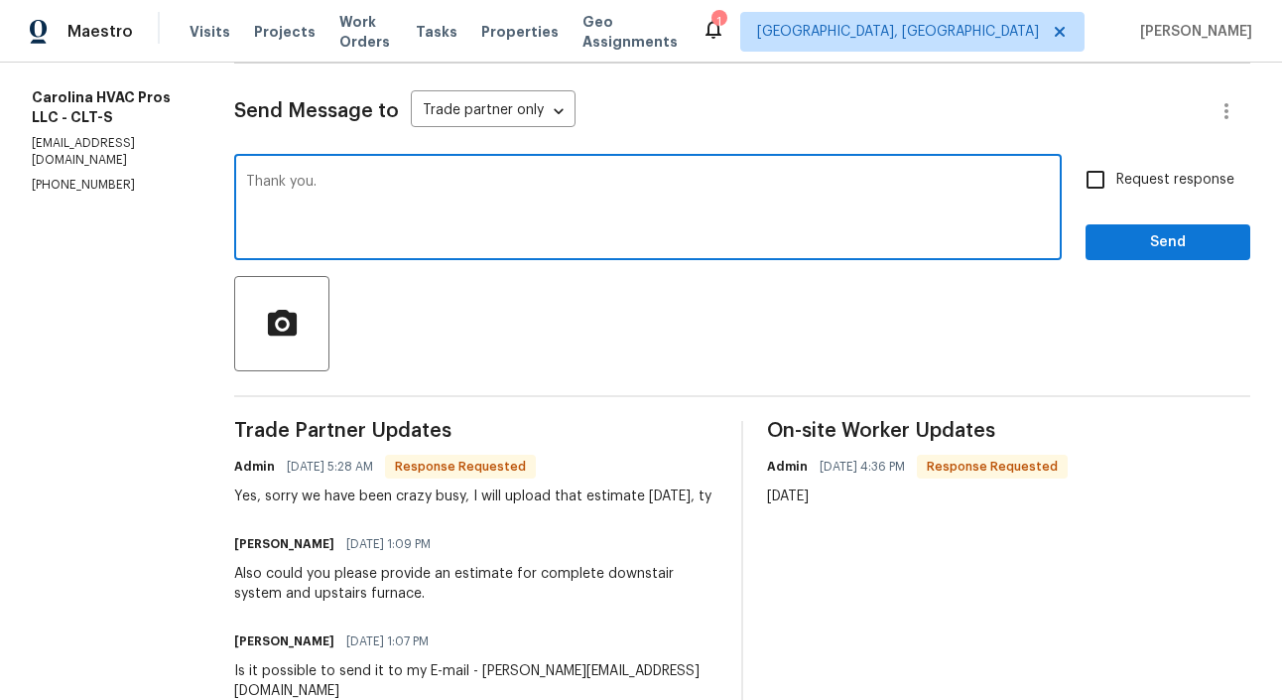
type textarea "Thank you."
click at [1108, 173] on input "Request response" at bounding box center [1096, 180] width 42 height 42
checkbox input "true"
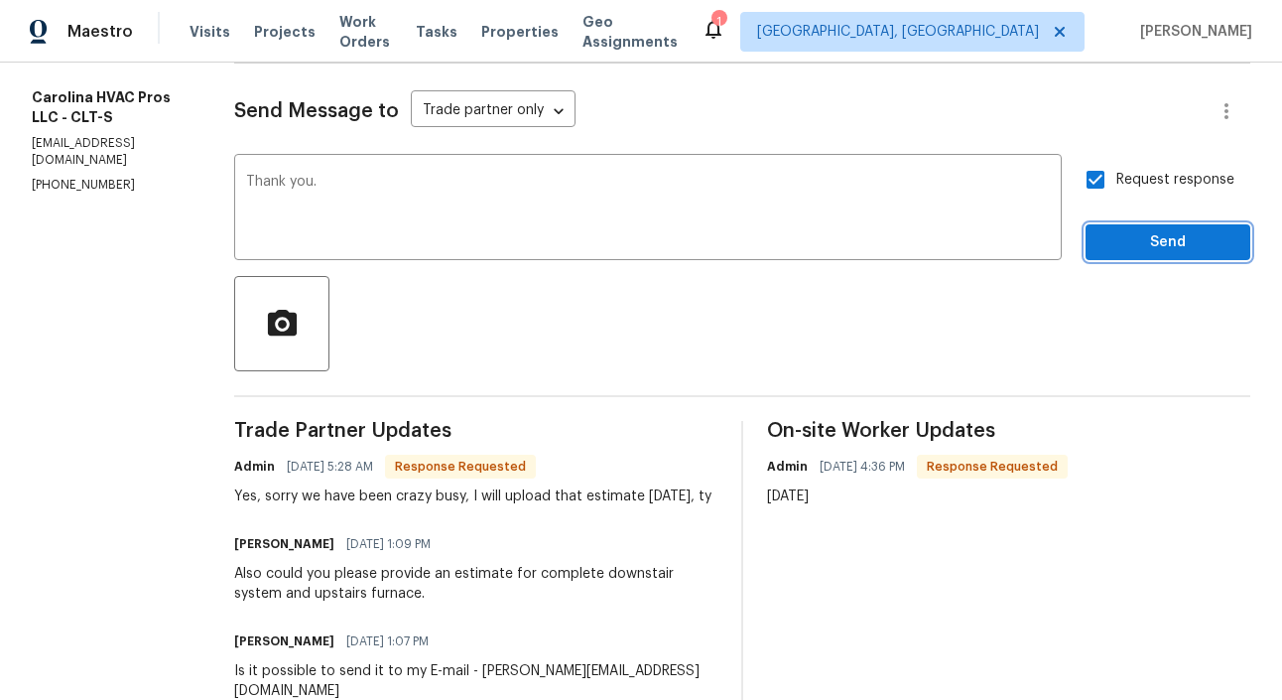
click at [1151, 250] on span "Send" at bounding box center [1167, 242] width 133 height 25
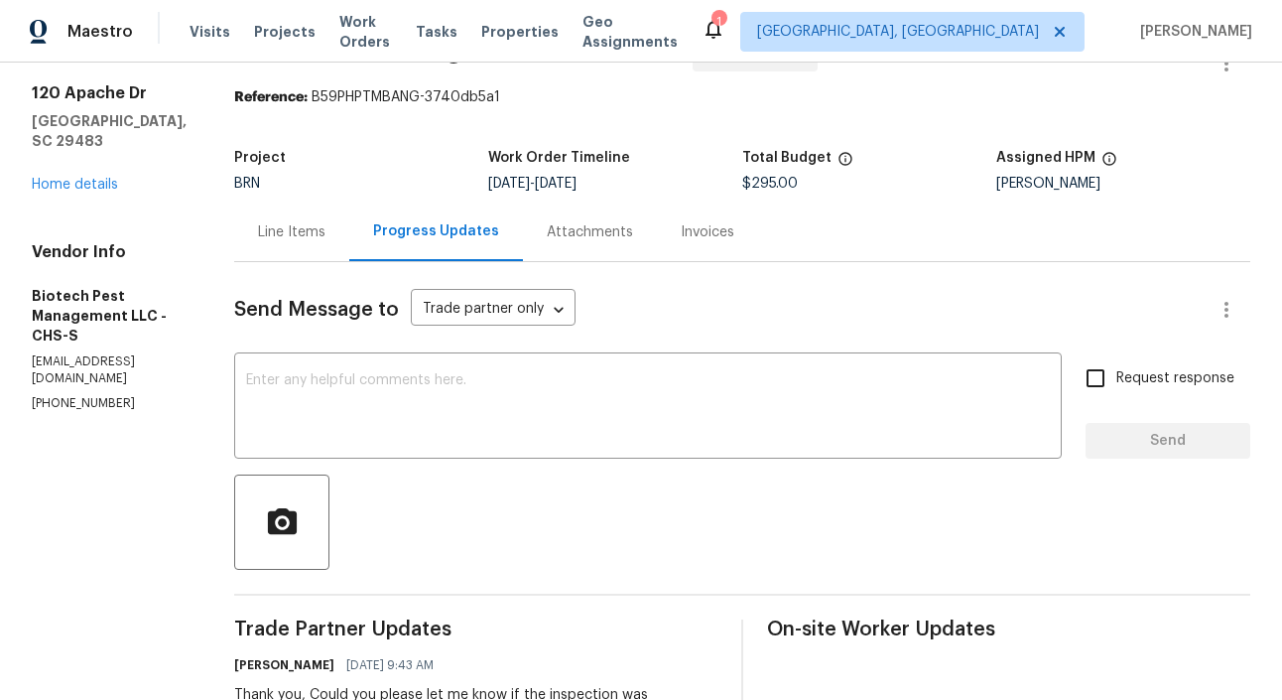
scroll to position [36, 0]
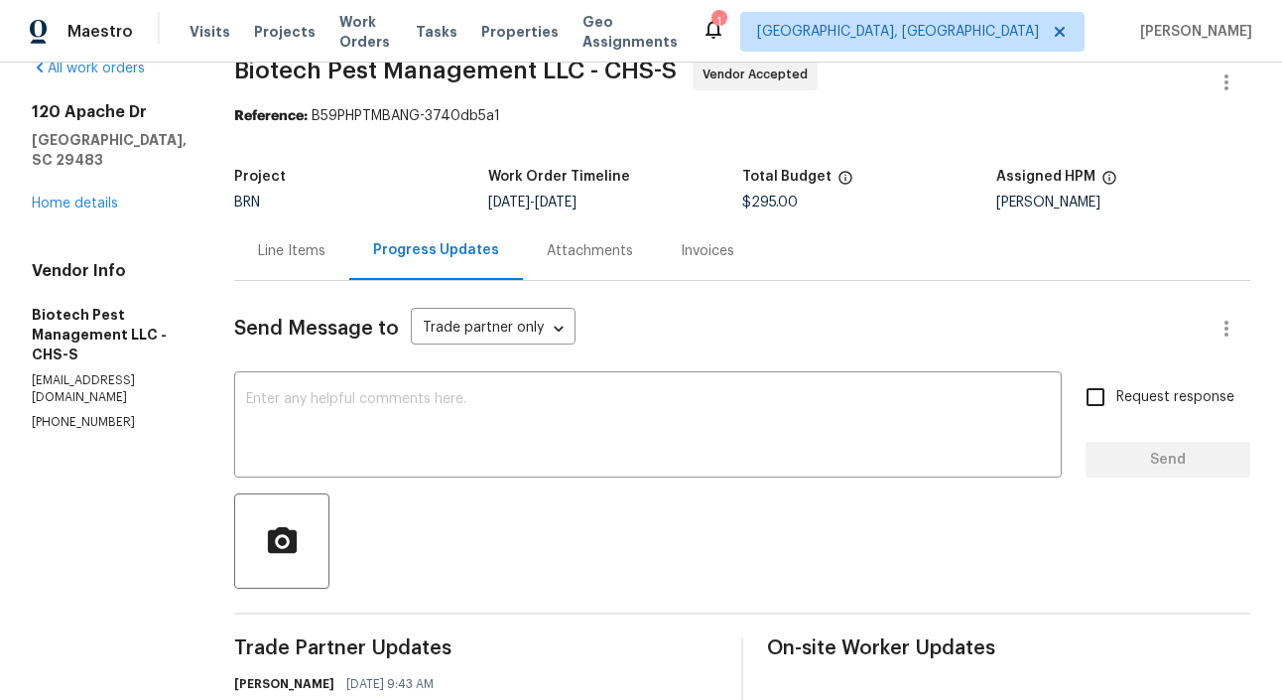
click at [83, 414] on p "(843) 442-3909" at bounding box center [109, 422] width 155 height 17
copy p "(843) 442-3909"
drag, startPoint x: 30, startPoint y: 110, endPoint x: 111, endPoint y: 176, distance: 104.4
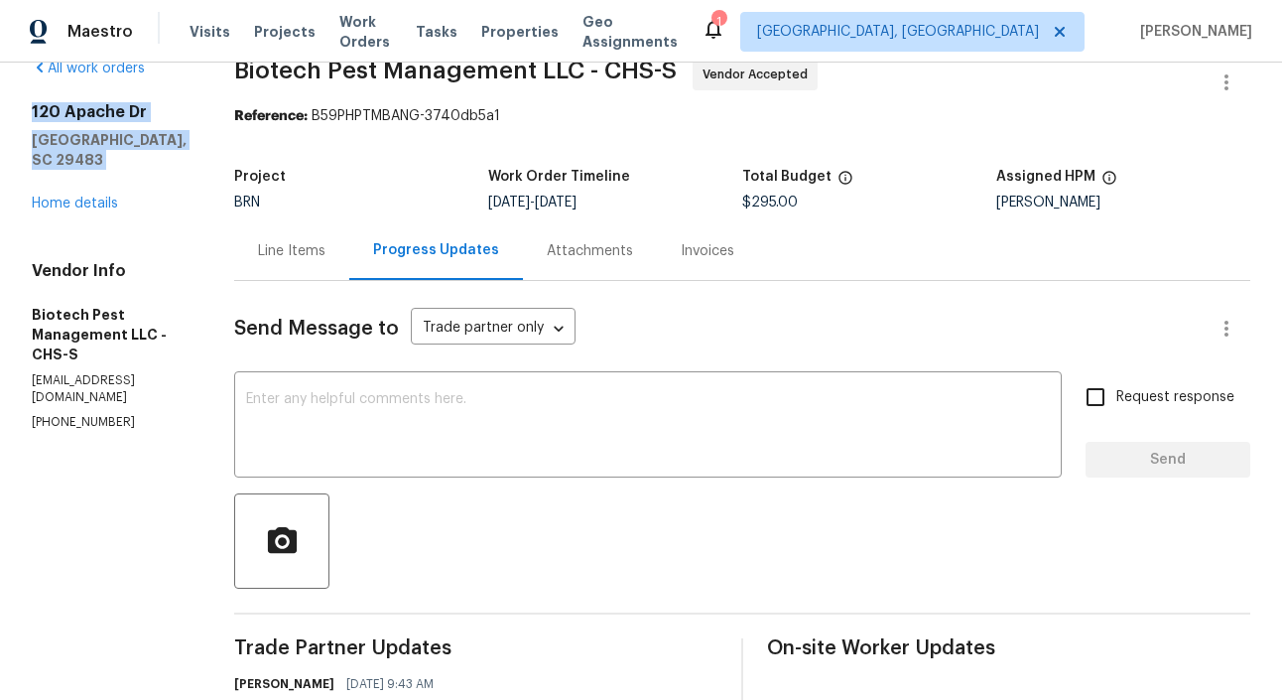
click at [111, 176] on div "All work orders 120 Apache Dr Summerville, SC 29483 Home details Vendor Info Bi…" at bounding box center [641, 617] width 1282 height 1181
copy div "120 Apache Dr Summerville, SC 29483"
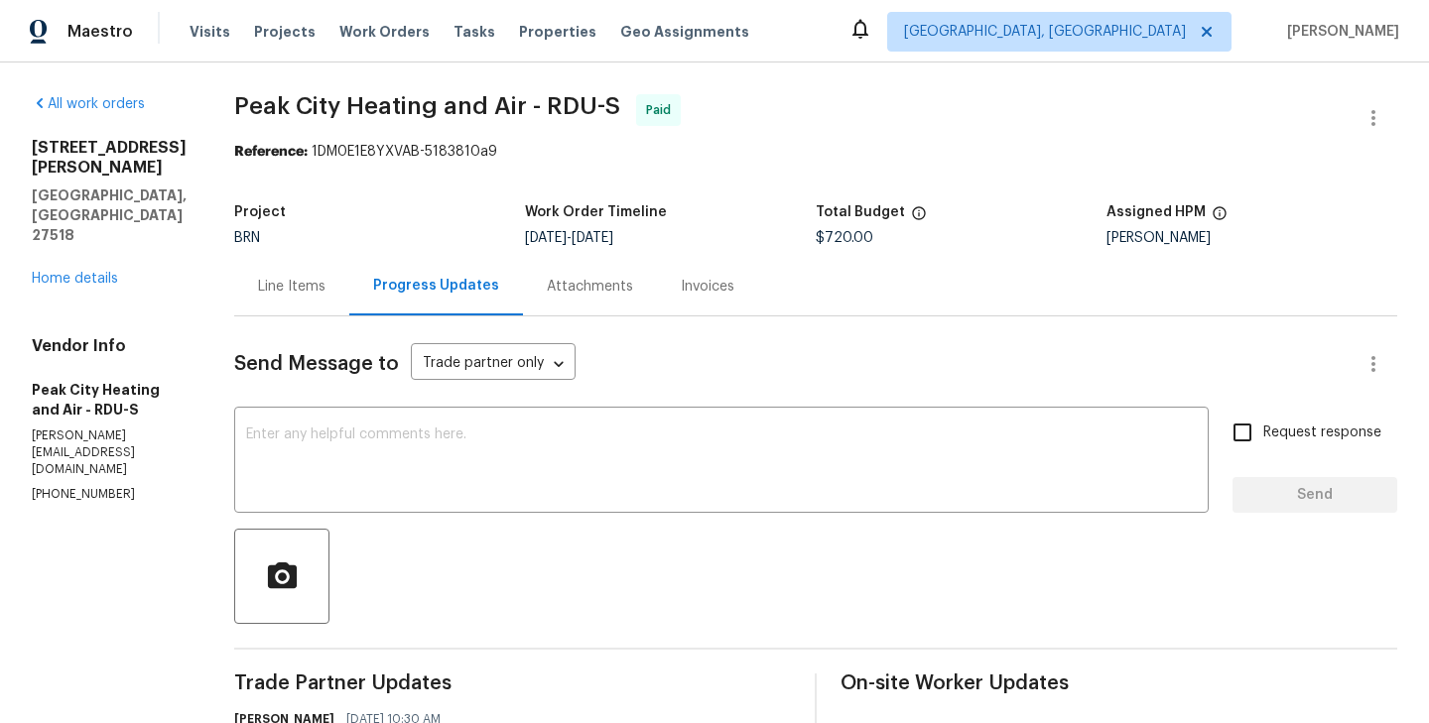
scroll to position [440, 0]
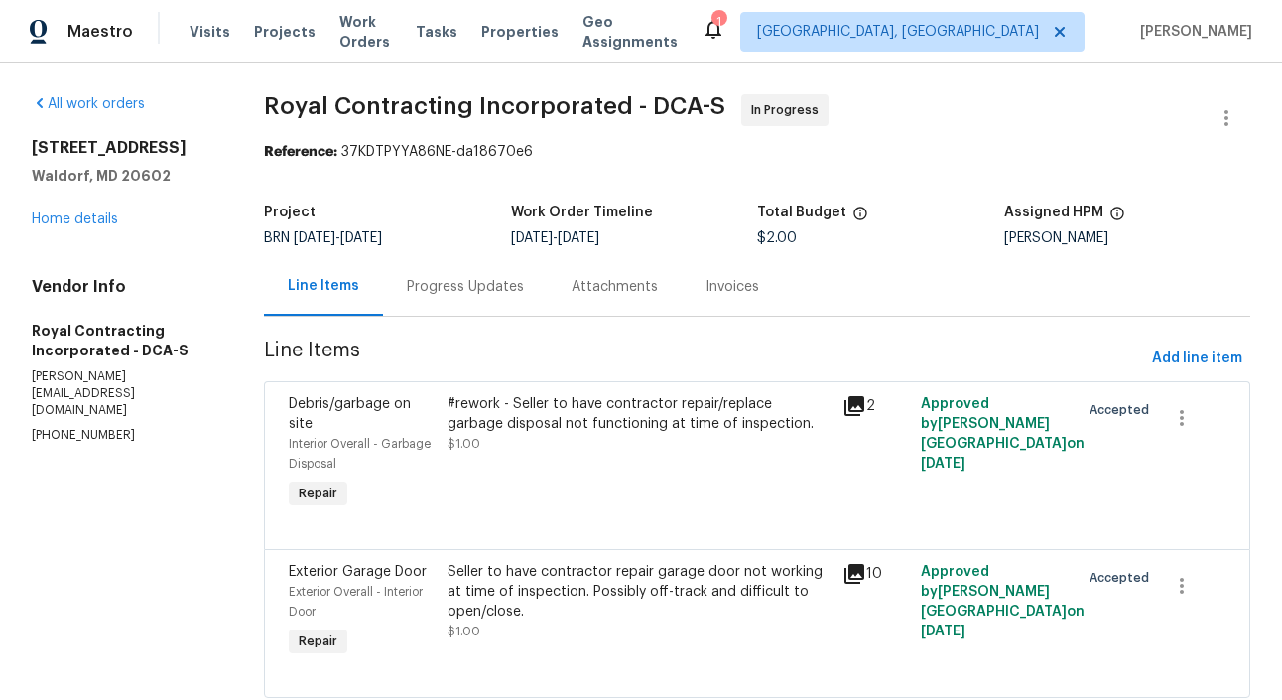
click at [473, 294] on div "Progress Updates" at bounding box center [465, 287] width 117 height 20
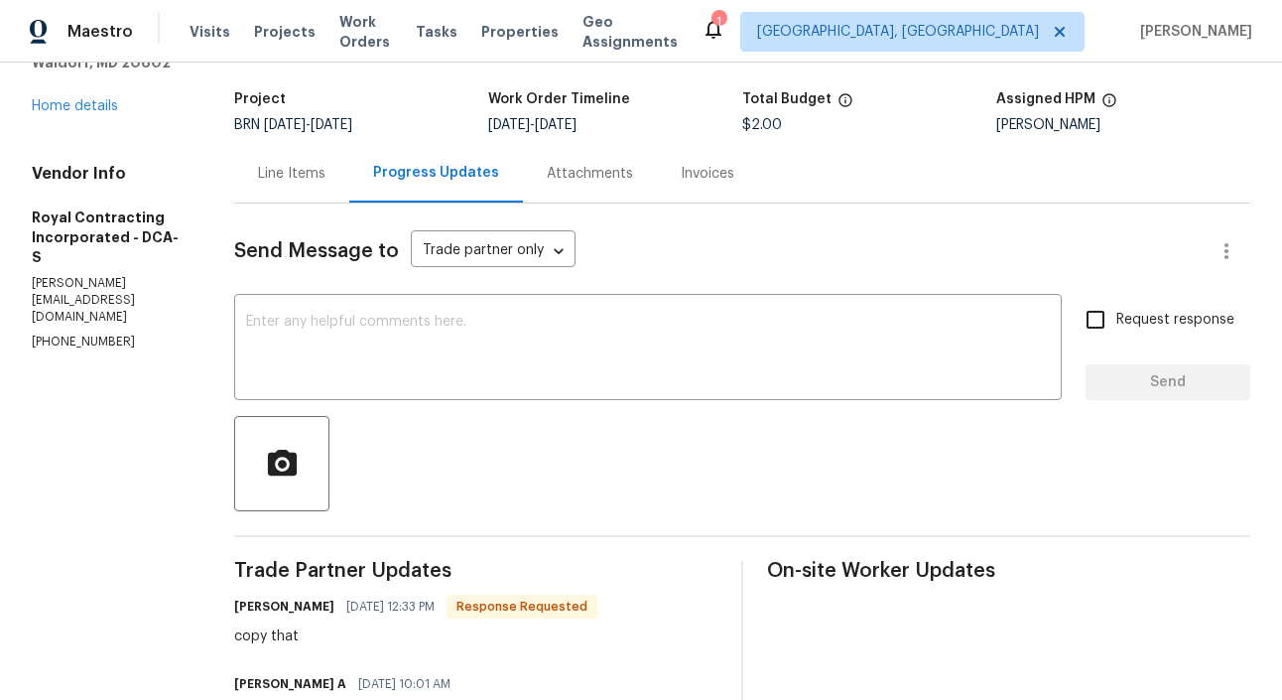
scroll to position [108, 0]
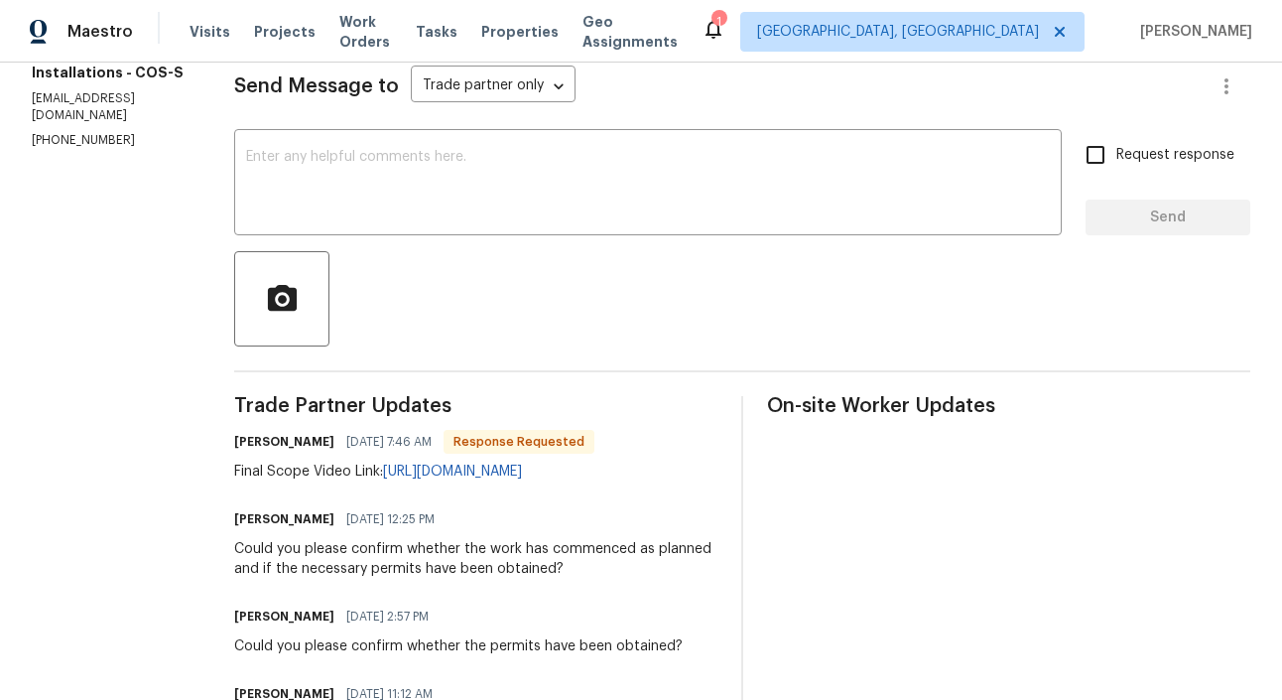
scroll to position [281, 0]
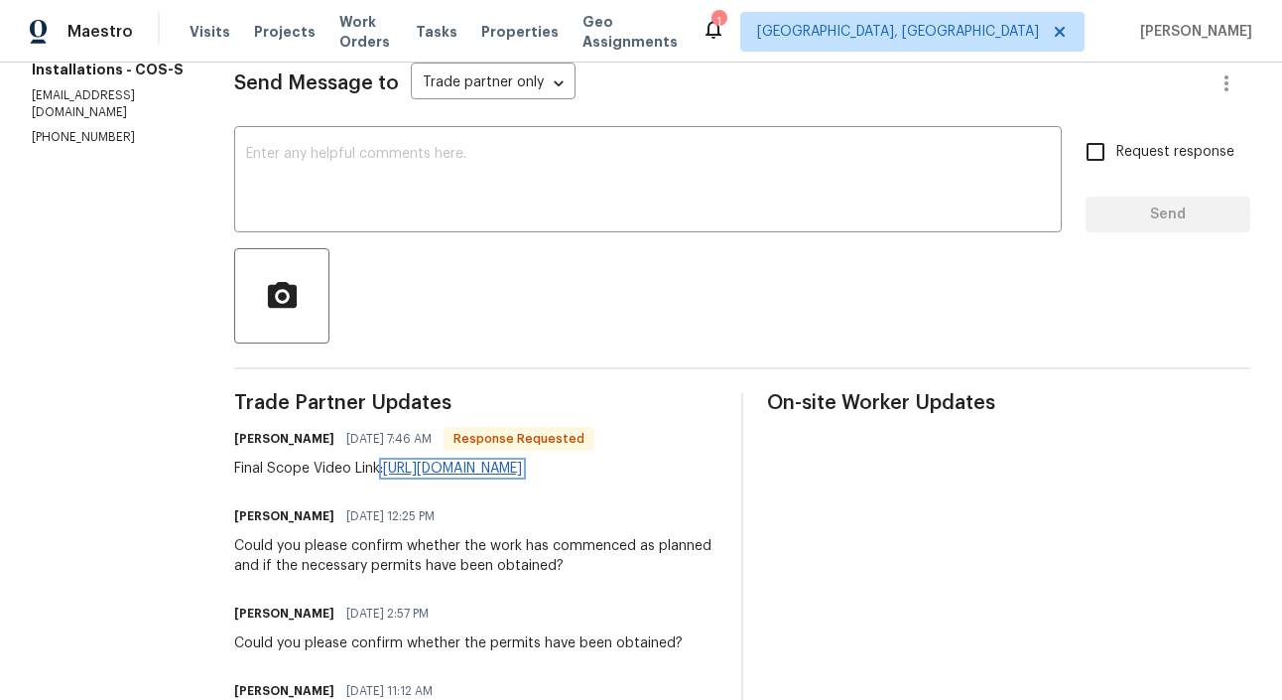
click at [417, 471] on link "https://youtu.be/oEXYhcVa1Wk?si=aTMY6m1SqJPvql6c" at bounding box center [452, 468] width 139 height 14
click at [623, 298] on div at bounding box center [742, 295] width 1016 height 95
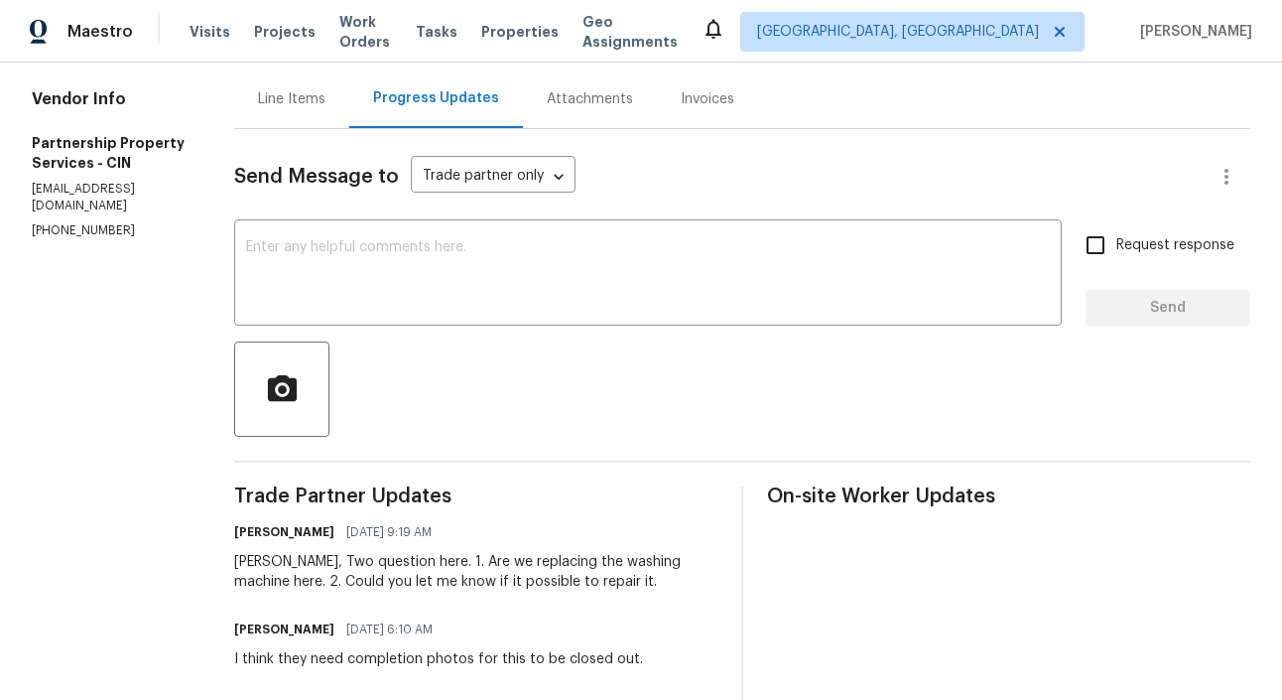
scroll to position [220, 0]
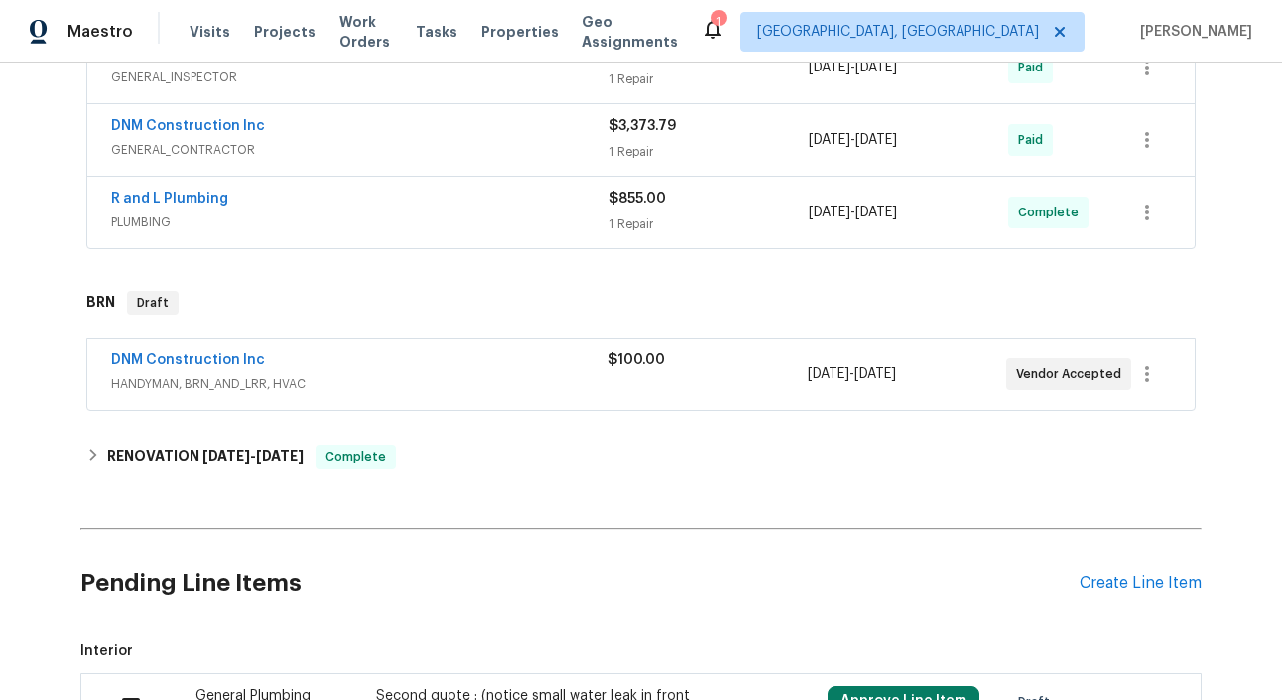
scroll to position [562, 0]
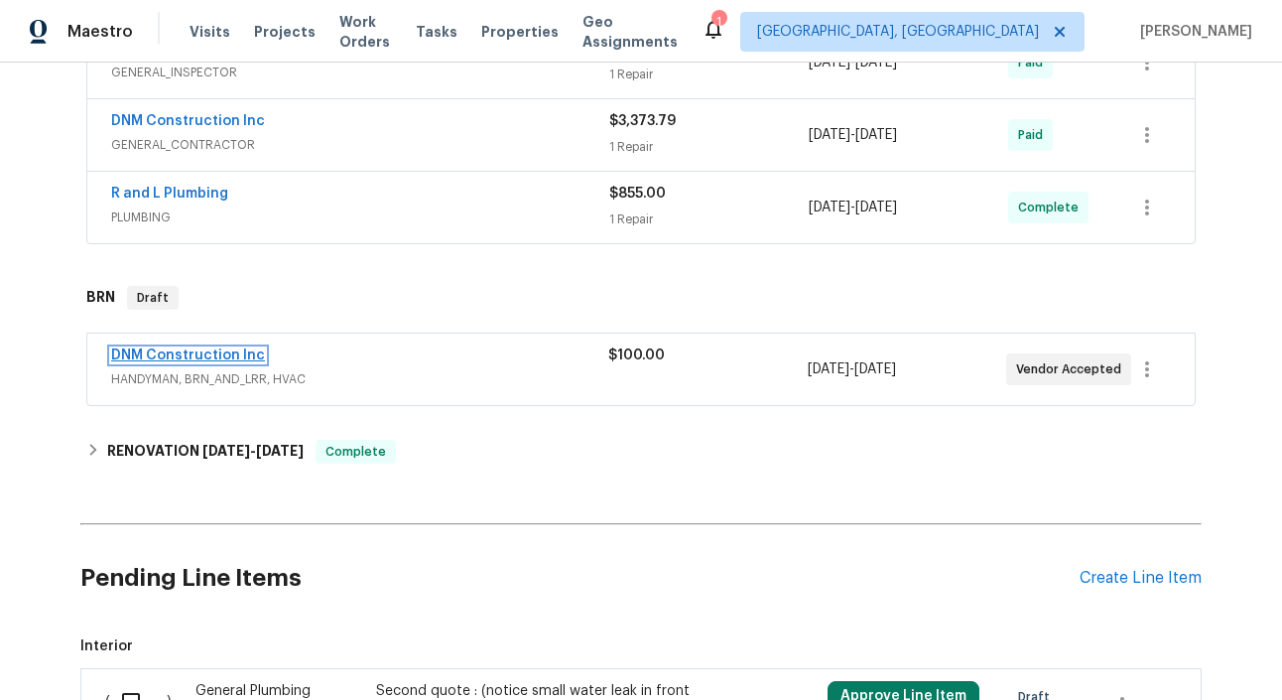
click at [215, 348] on link "DNM Construction Inc" at bounding box center [188, 355] width 154 height 14
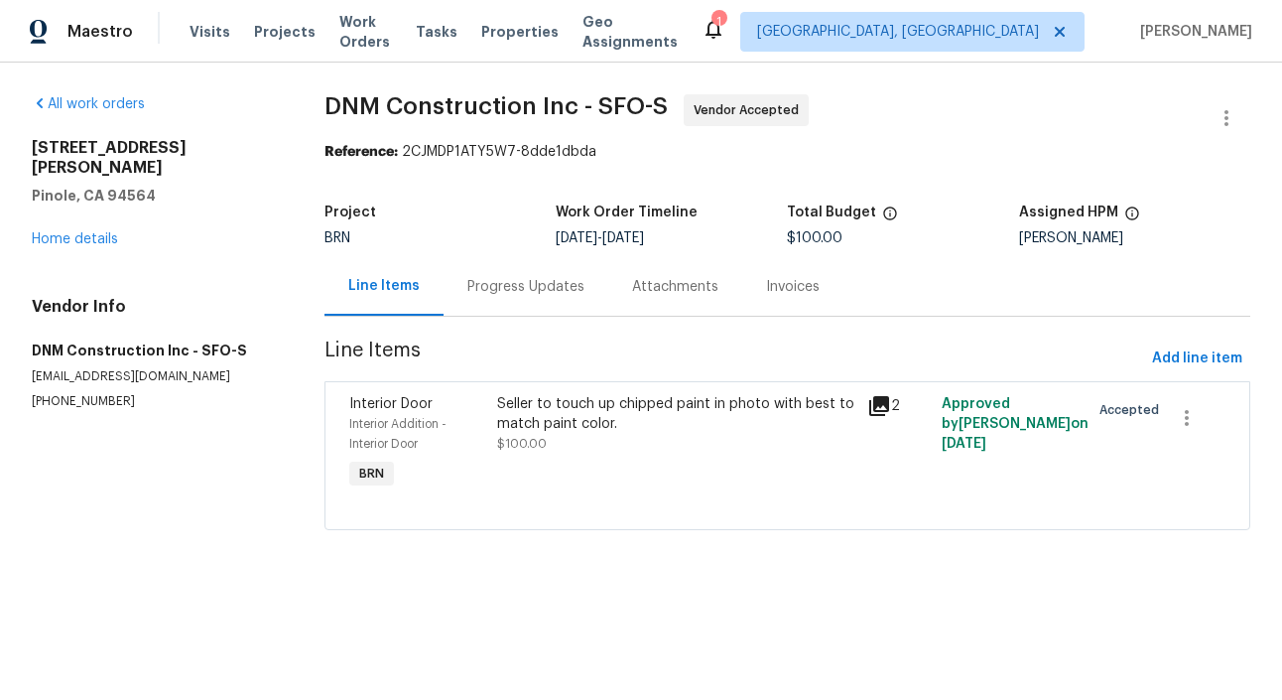
click at [529, 289] on div "Progress Updates" at bounding box center [525, 287] width 117 height 20
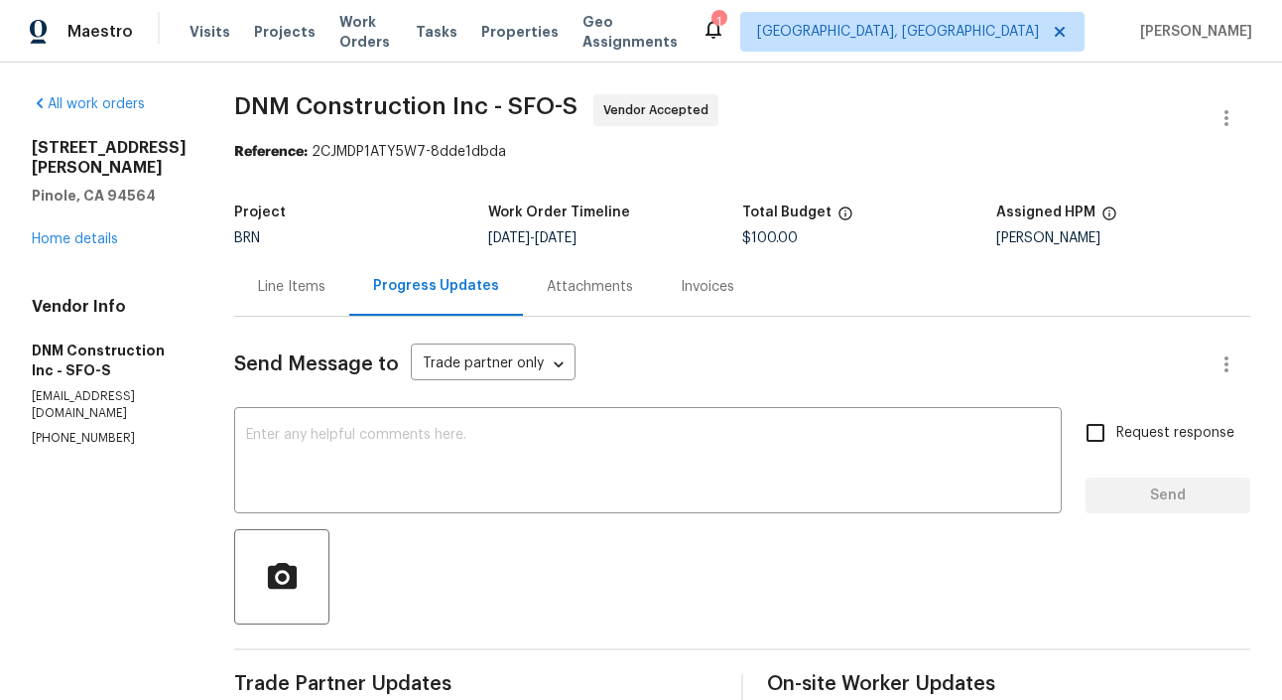
click at [368, 201] on div "Project BRN Work Order Timeline 9/5/2025 - 9/9/2025 Total Budget $100.00 Assign…" at bounding box center [742, 225] width 1016 height 64
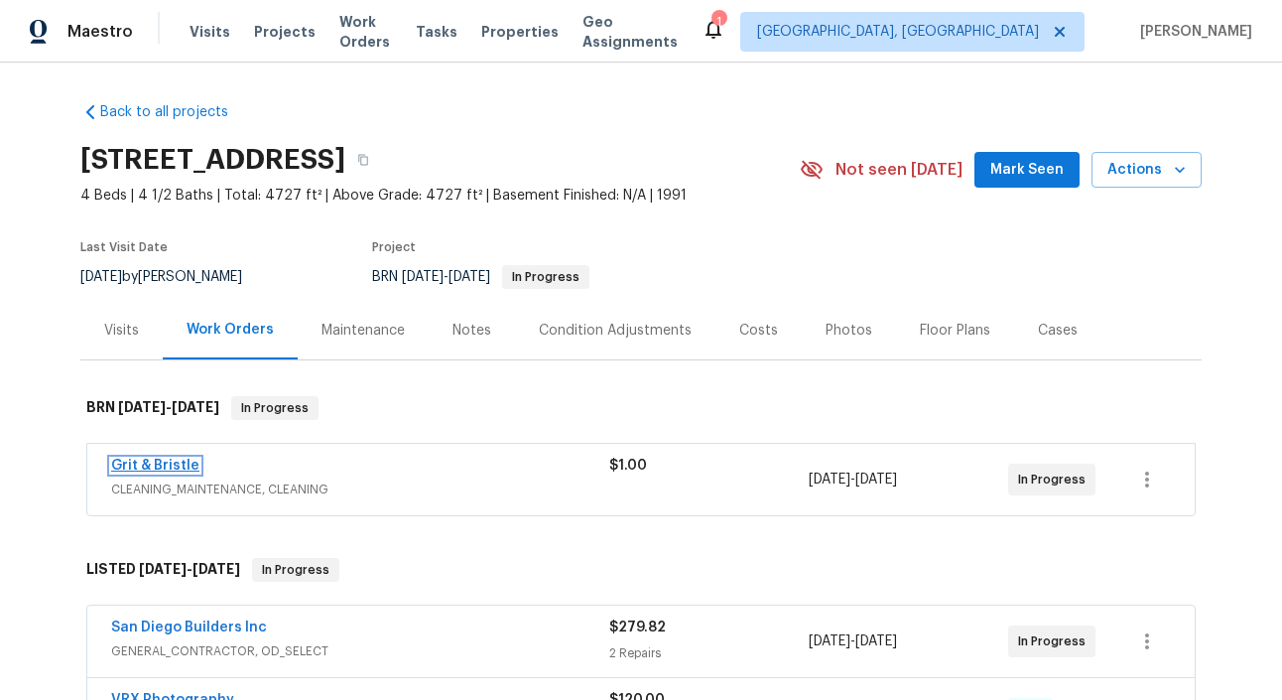
click at [162, 464] on link "Grit & Bristle" at bounding box center [155, 465] width 88 height 14
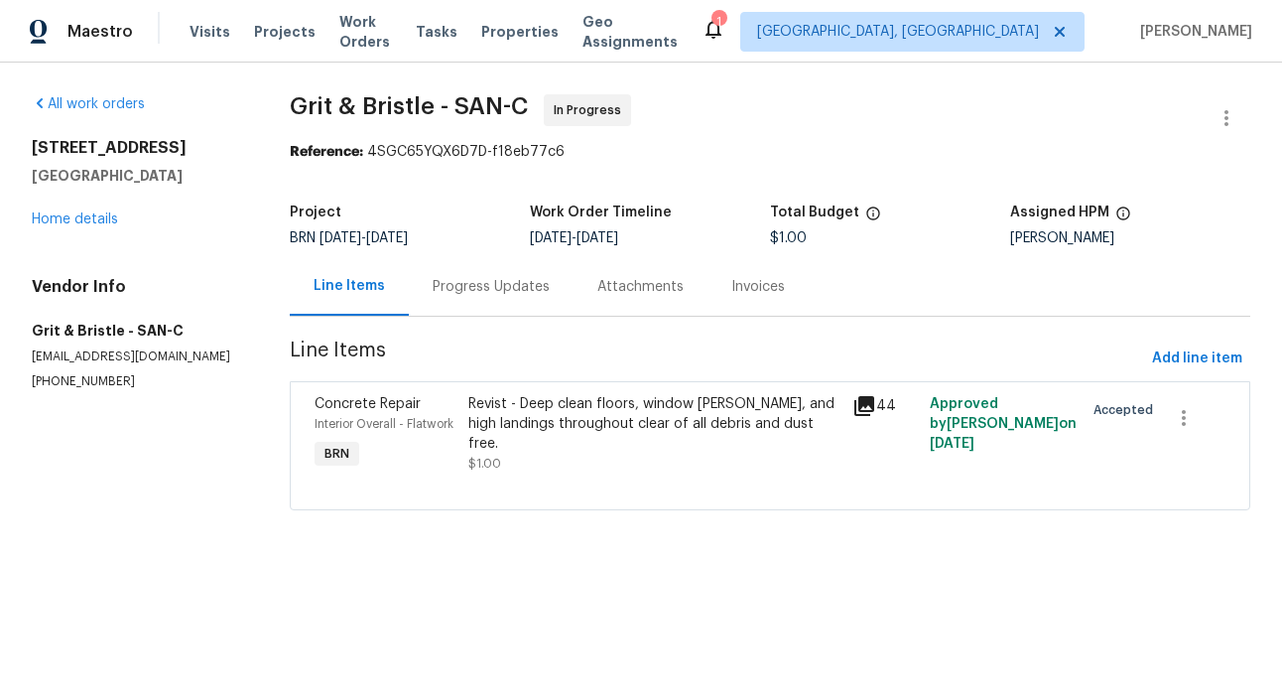
click at [456, 423] on div "Interior Overall - Flatwork" at bounding box center [386, 424] width 142 height 20
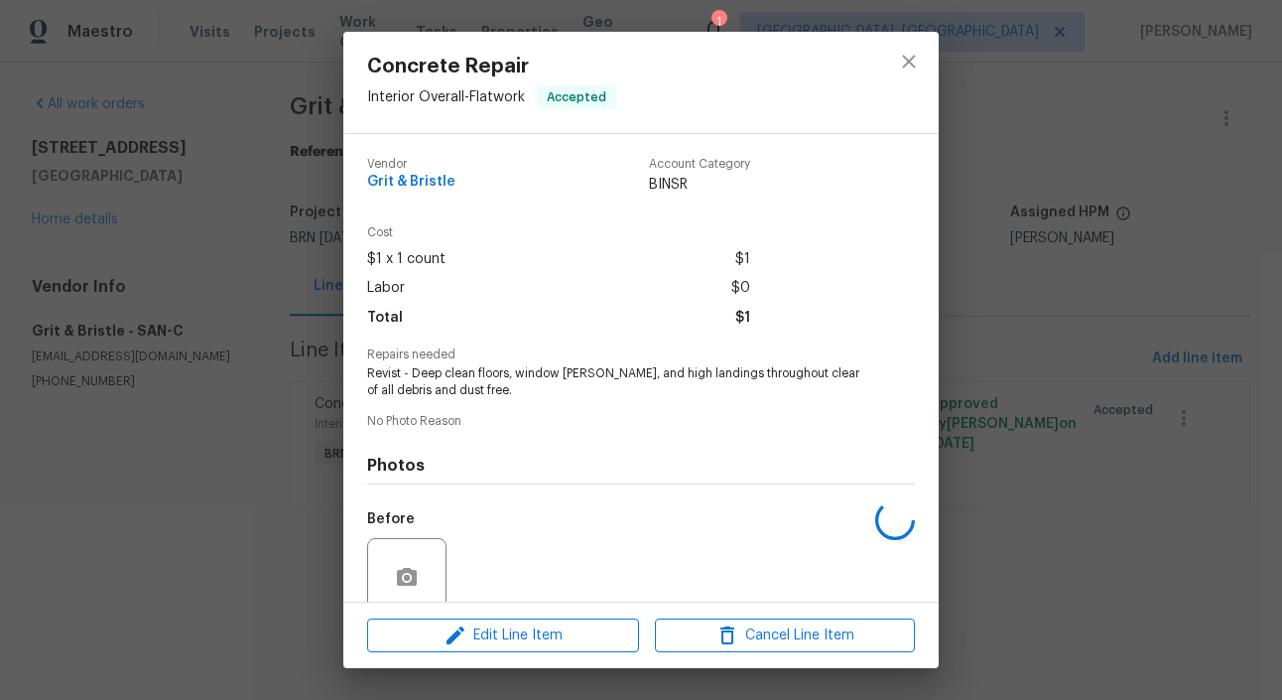
scroll to position [165, 0]
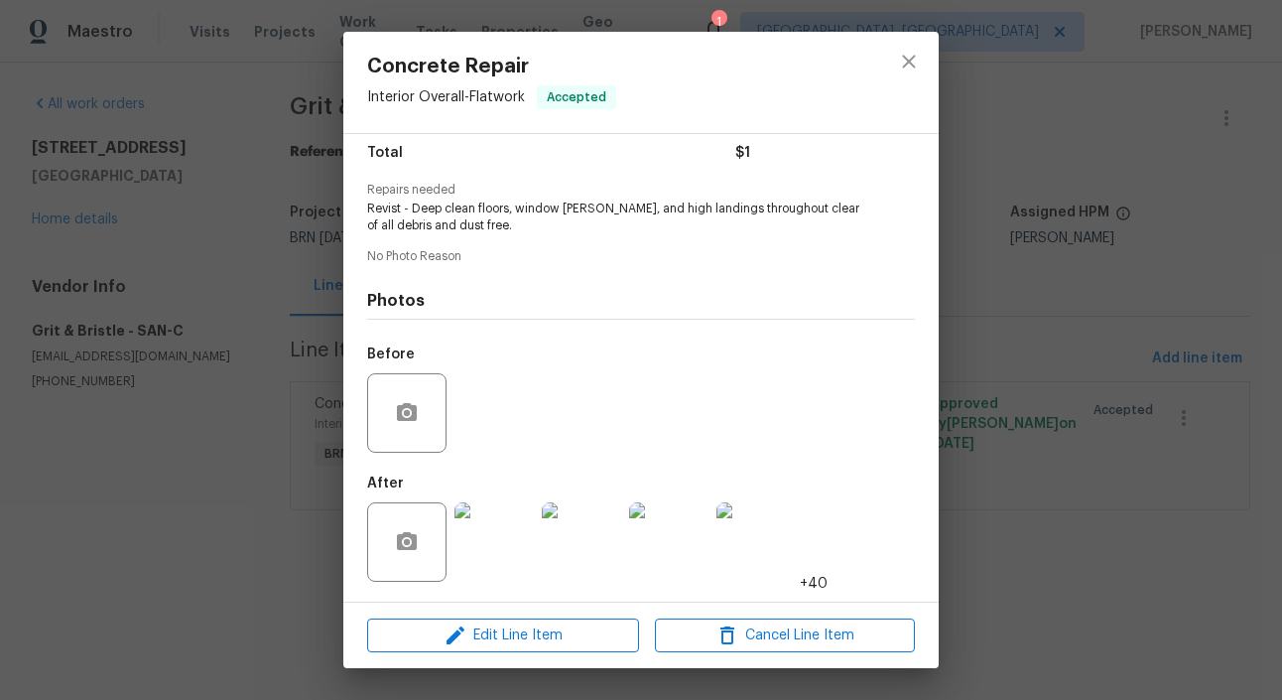
click at [489, 529] on img at bounding box center [493, 541] width 79 height 79
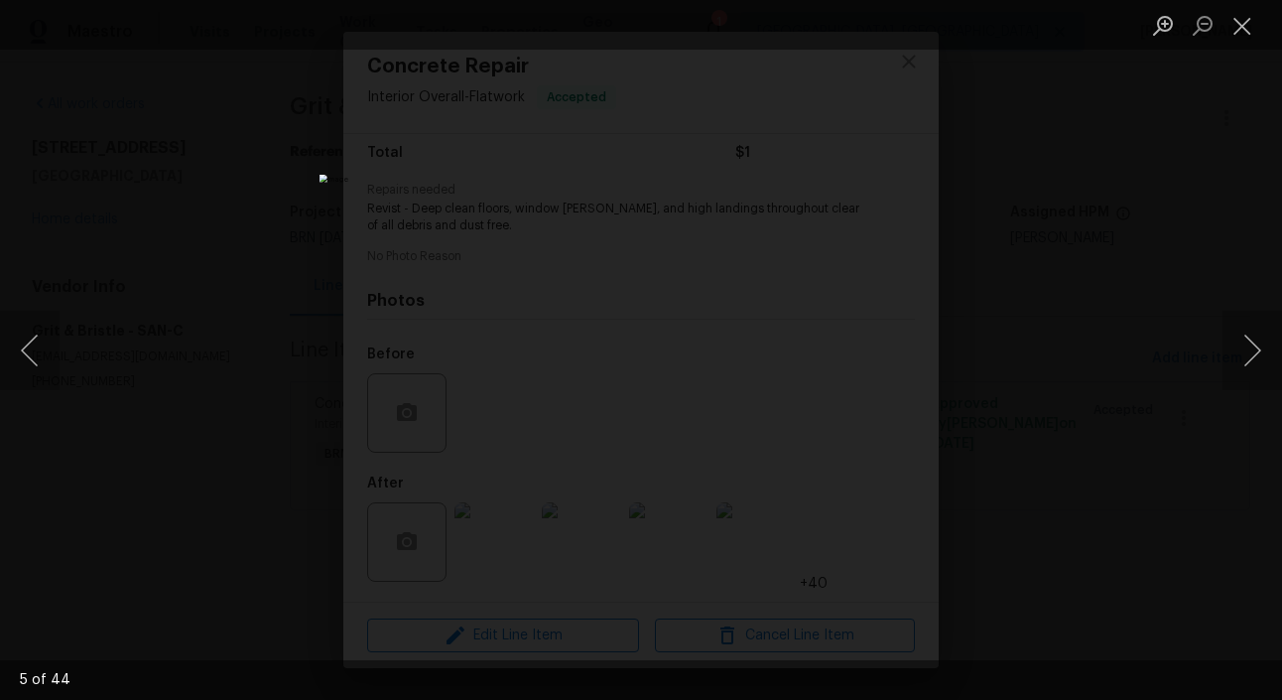
click at [168, 371] on div "Lightbox" at bounding box center [641, 350] width 1282 height 700
click at [286, 293] on div "Lightbox" at bounding box center [641, 350] width 1282 height 700
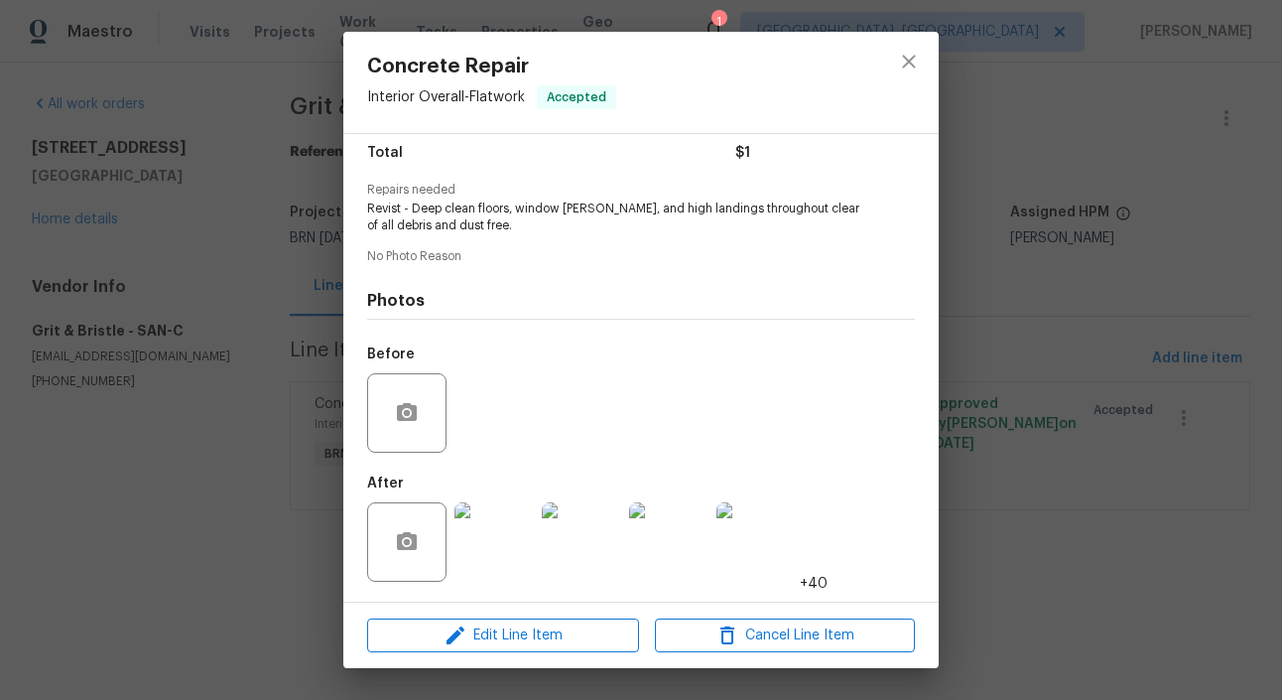
click at [285, 256] on div "Concrete Repair Interior Overall - Flatwork Accepted Vendor Grit & Bristle Acco…" at bounding box center [641, 350] width 1282 height 700
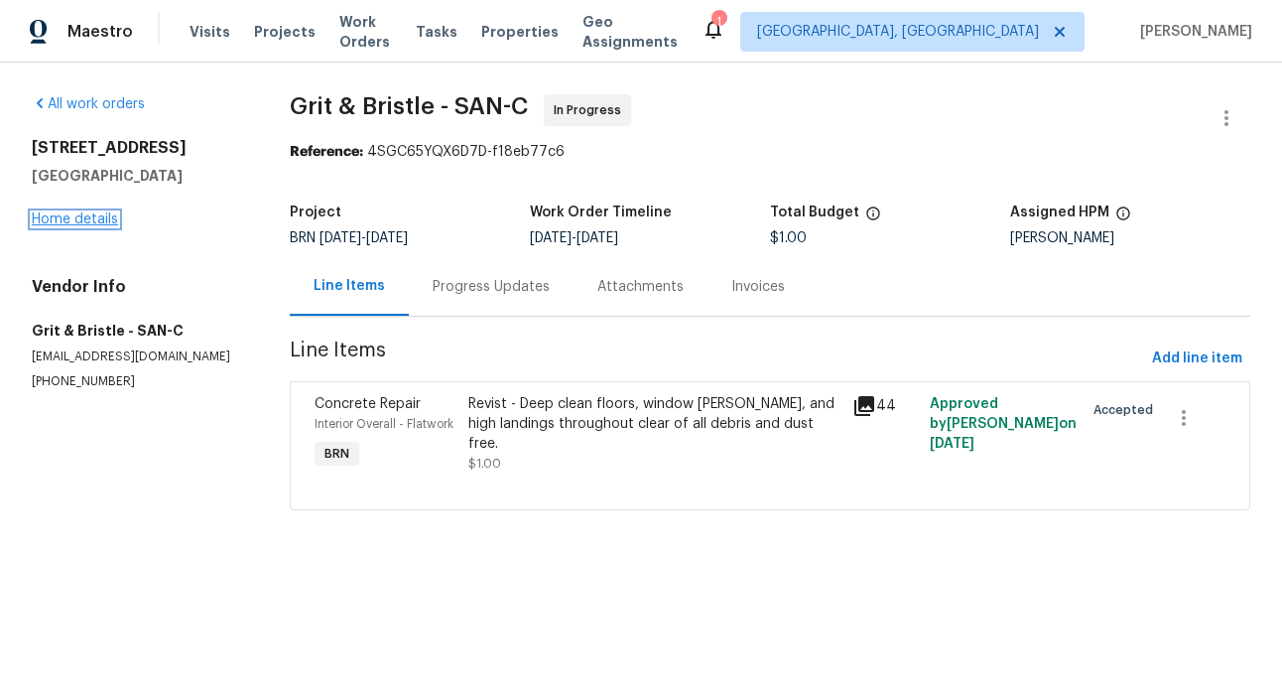
click at [89, 212] on link "Home details" at bounding box center [75, 219] width 86 height 14
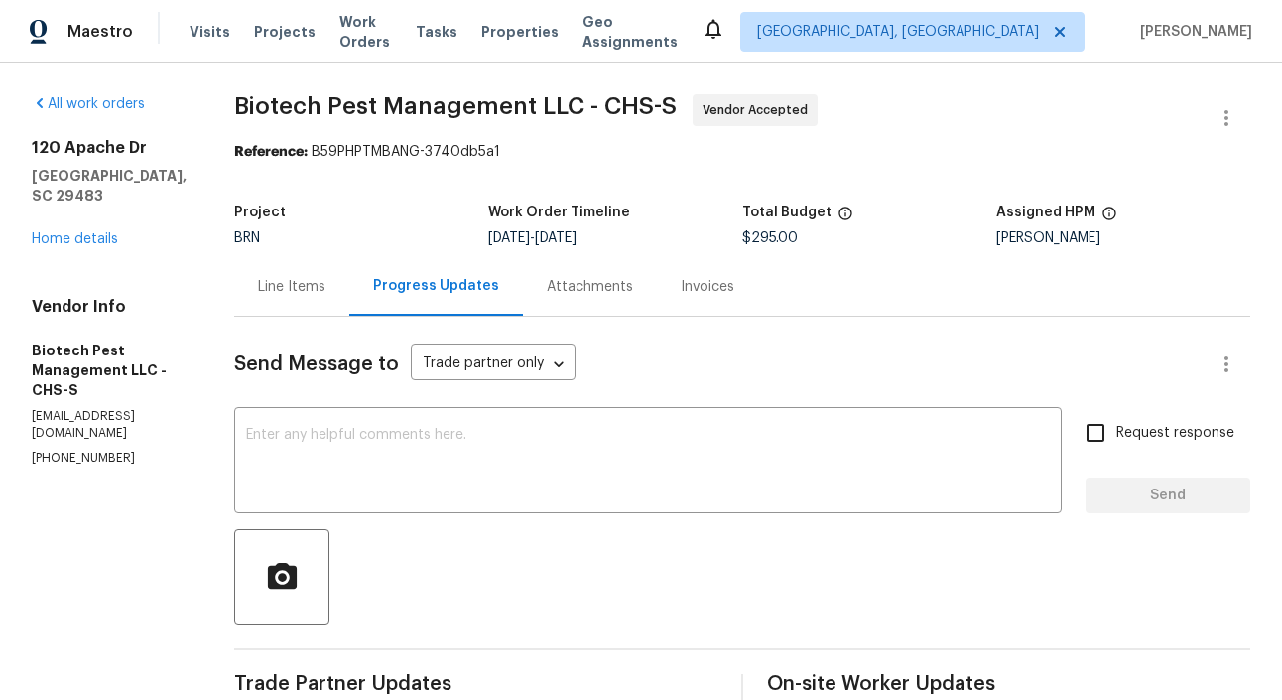
scroll to position [36, 0]
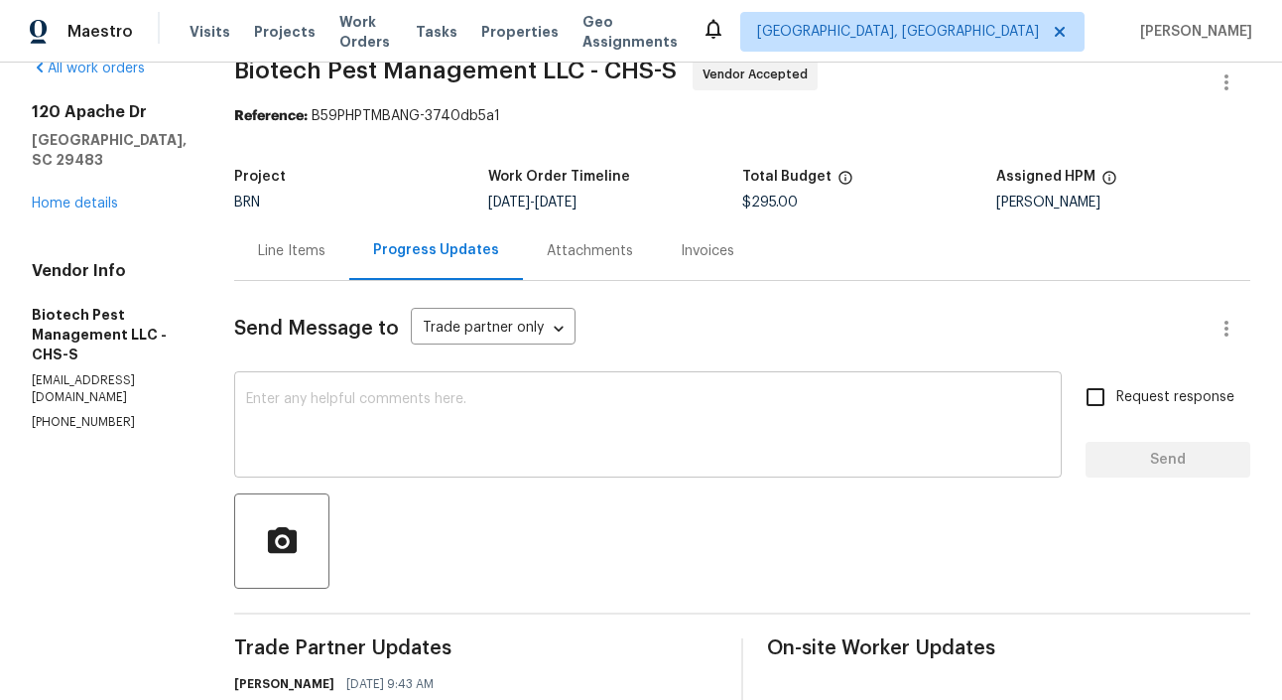
click at [289, 433] on textarea at bounding box center [648, 426] width 804 height 69
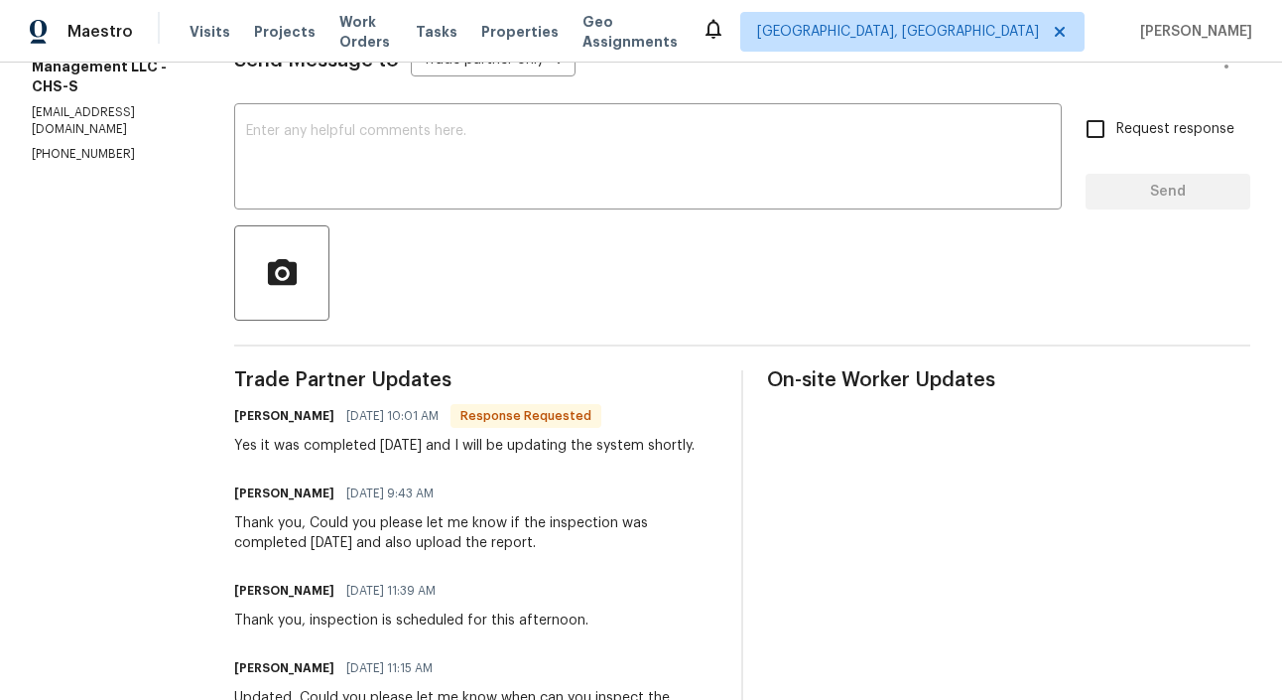
scroll to position [307, 0]
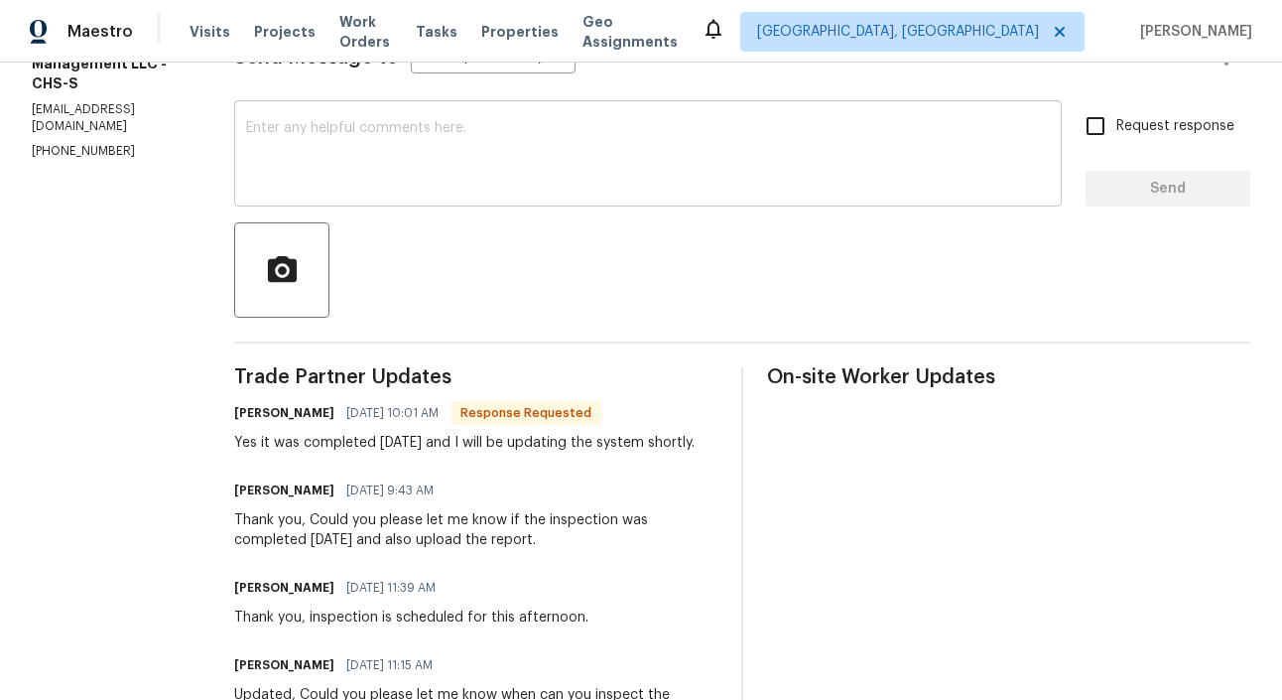
click at [320, 154] on textarea at bounding box center [648, 155] width 804 height 69
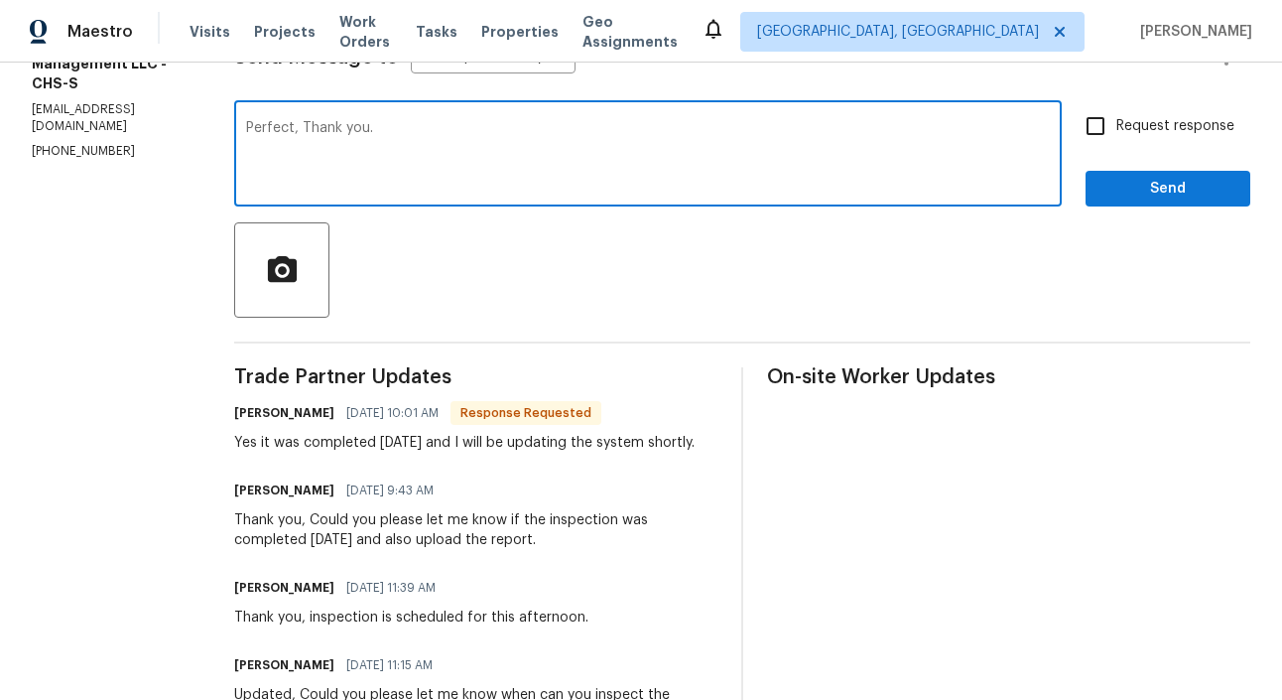
type textarea "Perfect, Thank you."
click at [1099, 136] on input "Request response" at bounding box center [1096, 126] width 42 height 42
checkbox input "true"
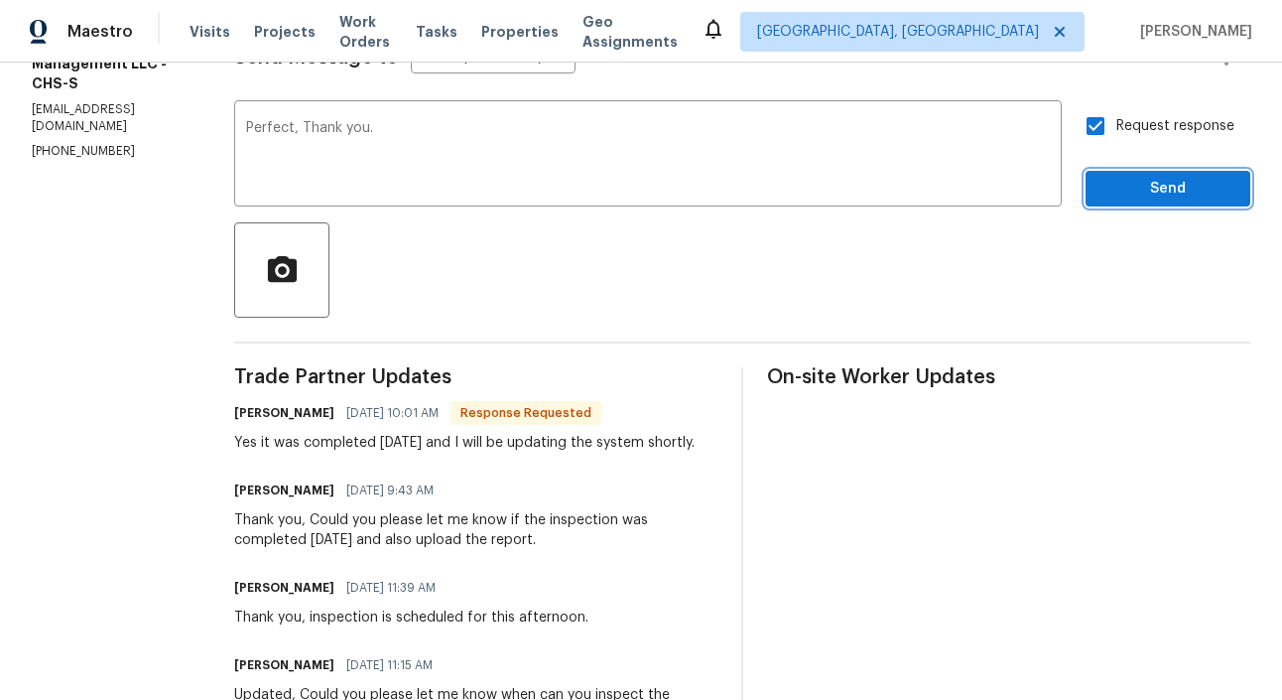
click at [1188, 193] on span "Send" at bounding box center [1167, 189] width 133 height 25
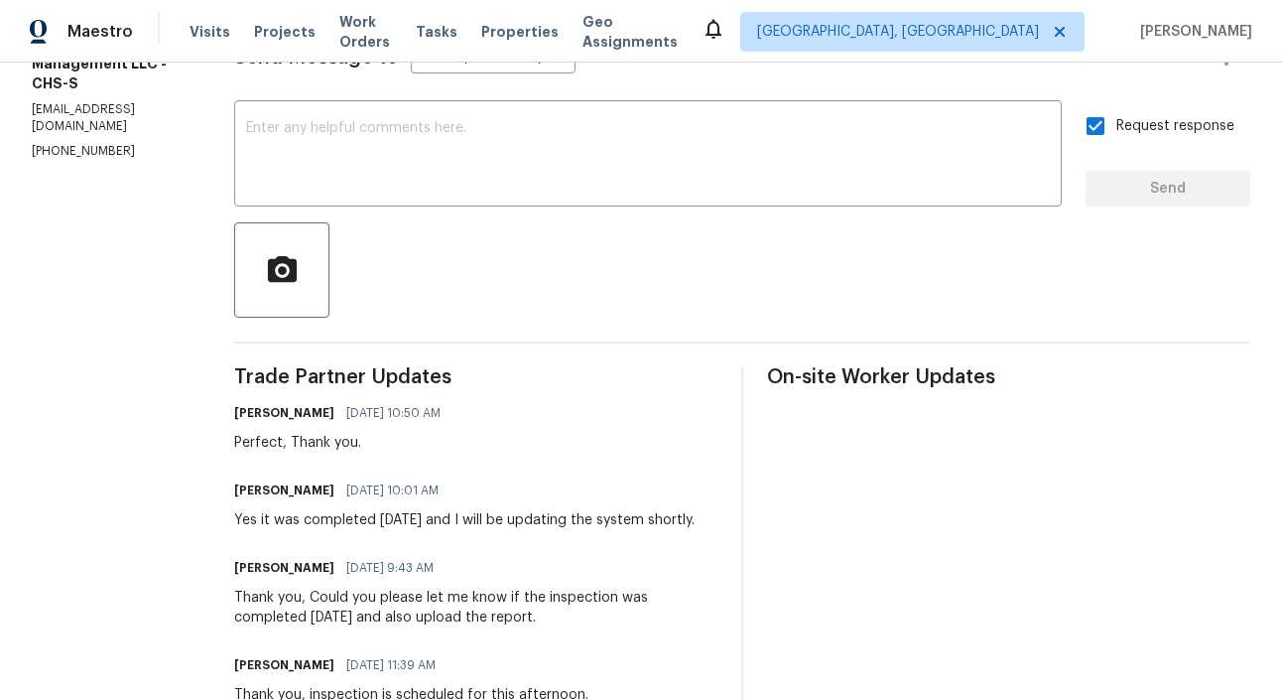
scroll to position [0, 0]
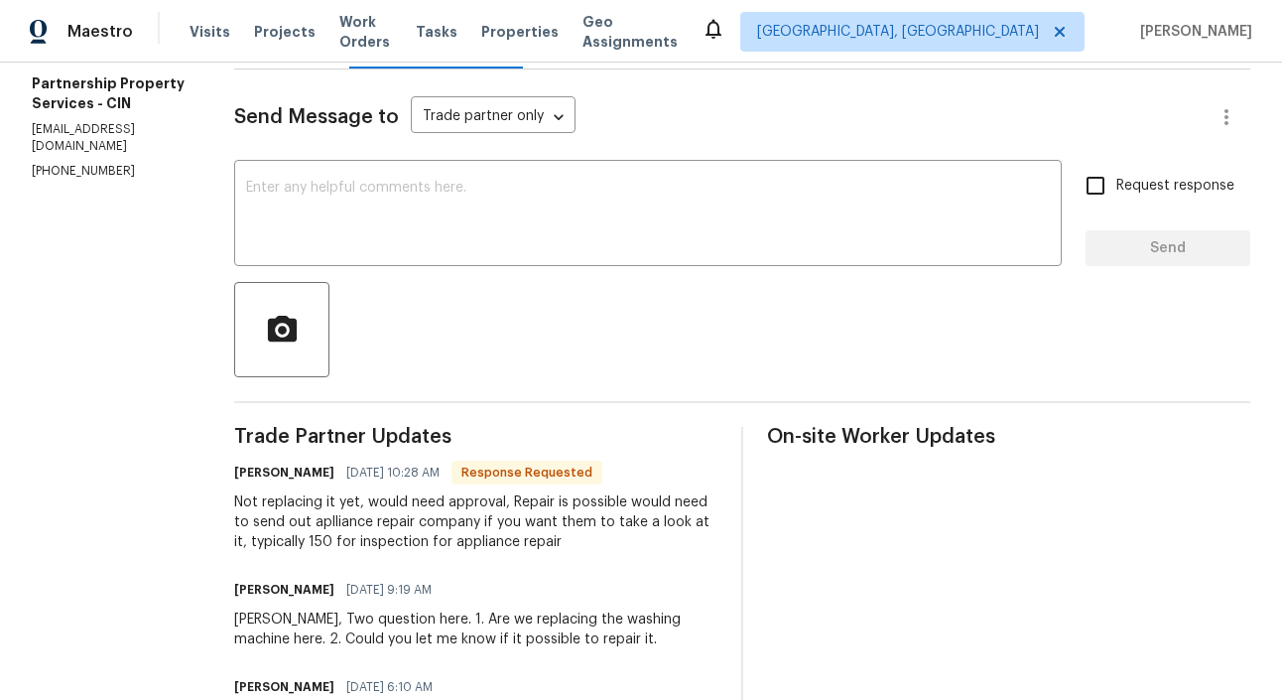
scroll to position [255, 0]
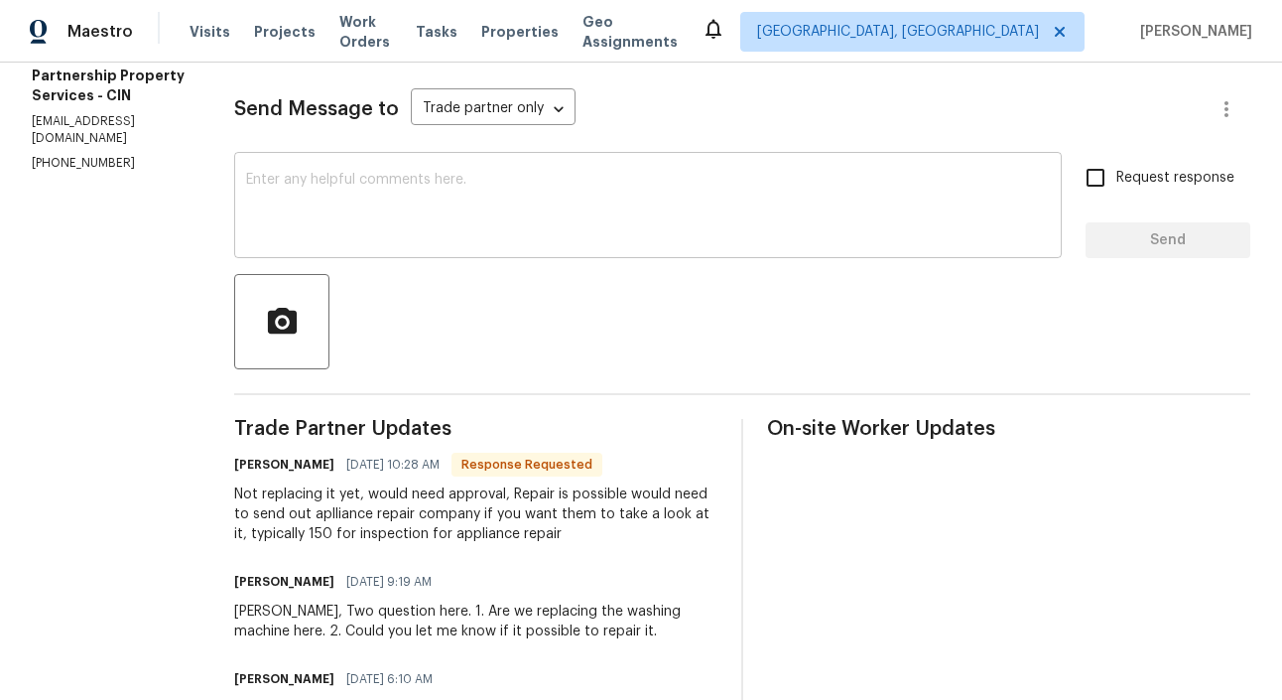
click at [406, 207] on textarea at bounding box center [648, 207] width 804 height 69
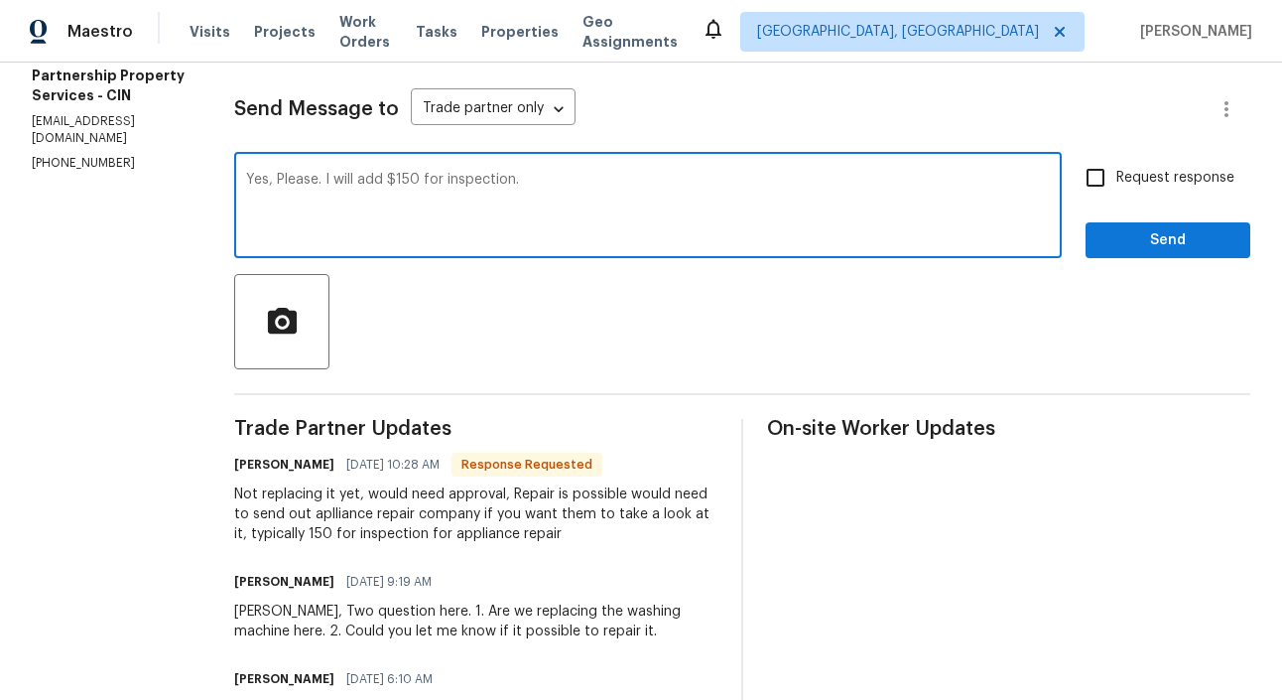
type textarea "Yes, Please. I will add $150 for inspection."
click at [1106, 185] on input "Request response" at bounding box center [1096, 178] width 42 height 42
checkbox input "true"
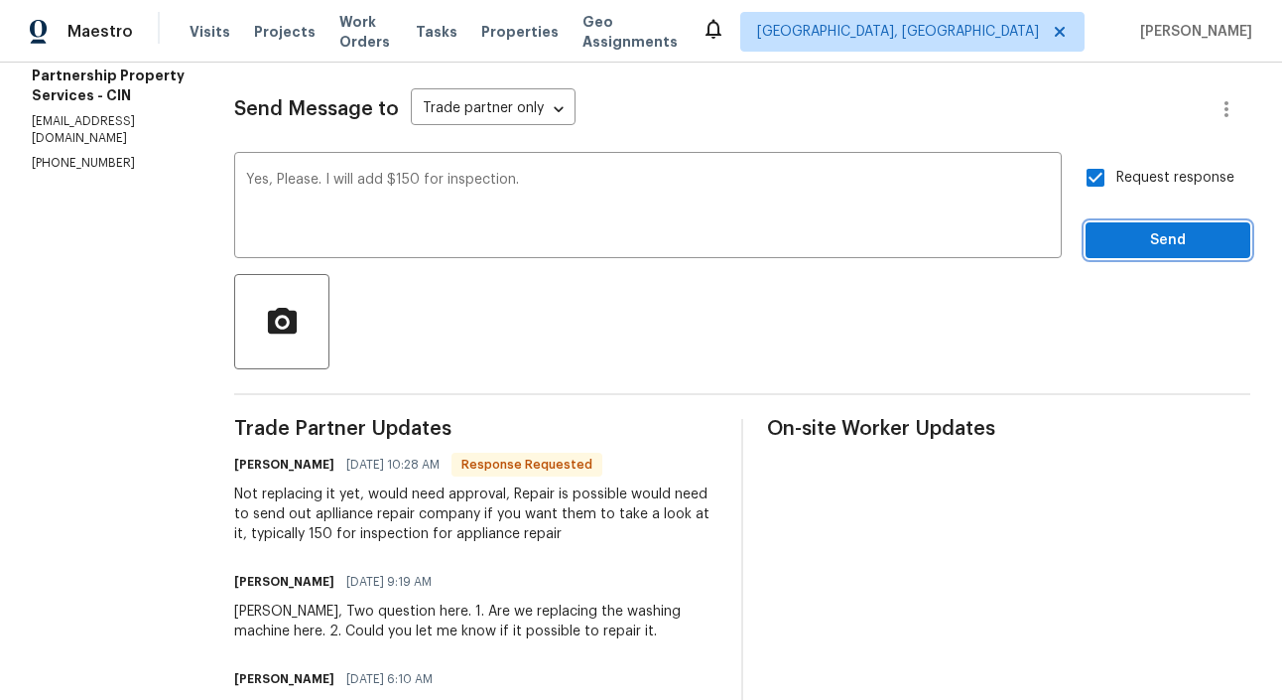
click at [1173, 241] on span "Send" at bounding box center [1167, 240] width 133 height 25
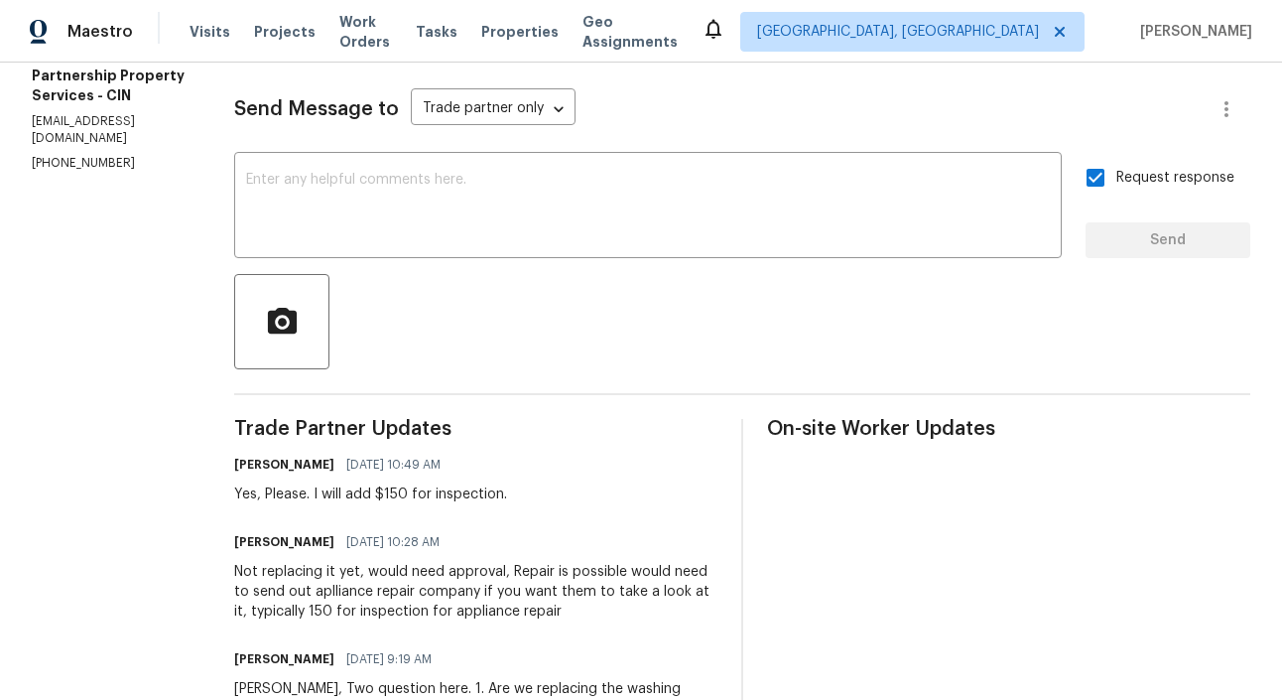
scroll to position [0, 0]
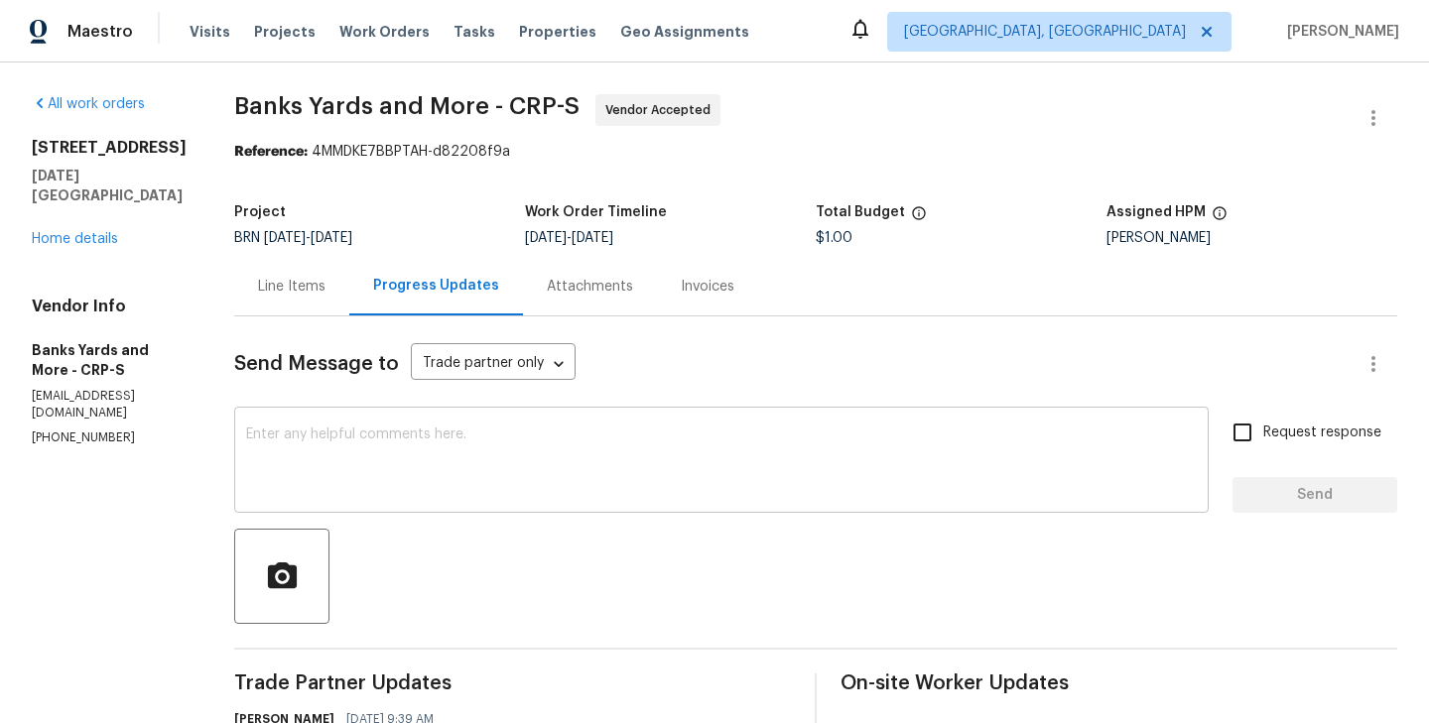
click at [529, 447] on textarea at bounding box center [721, 462] width 951 height 69
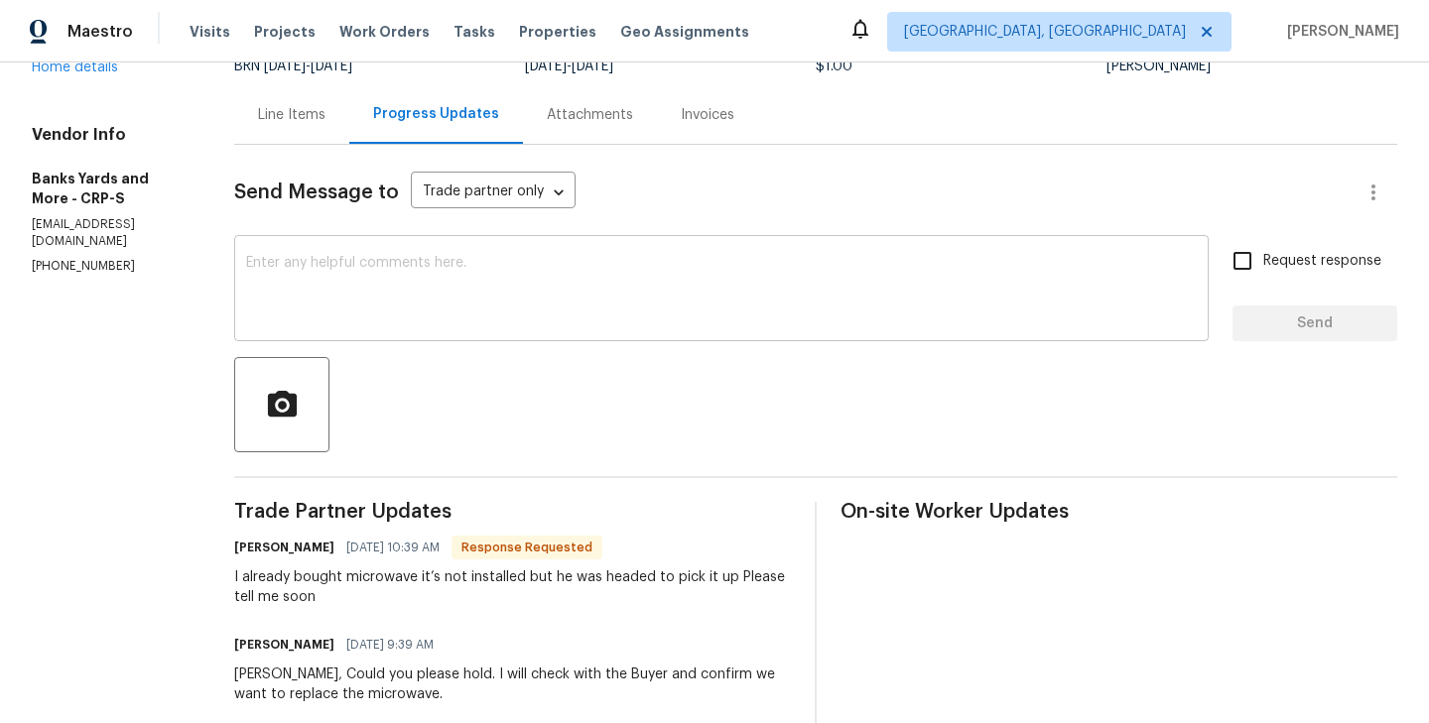
scroll to position [181, 0]
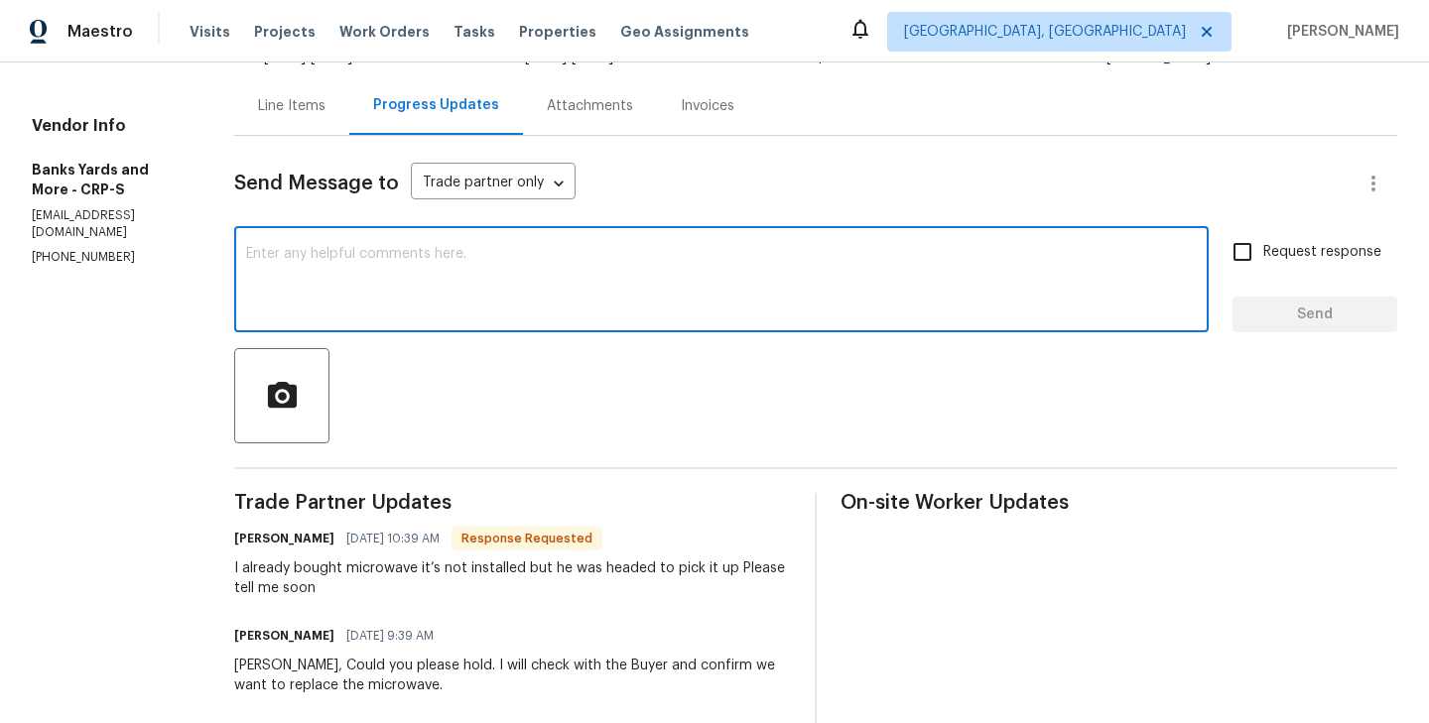
click at [336, 301] on textarea at bounding box center [721, 281] width 951 height 69
type textarea "Please proceed."
click at [1242, 249] on input "Request response" at bounding box center [1242, 252] width 42 height 42
checkbox input "true"
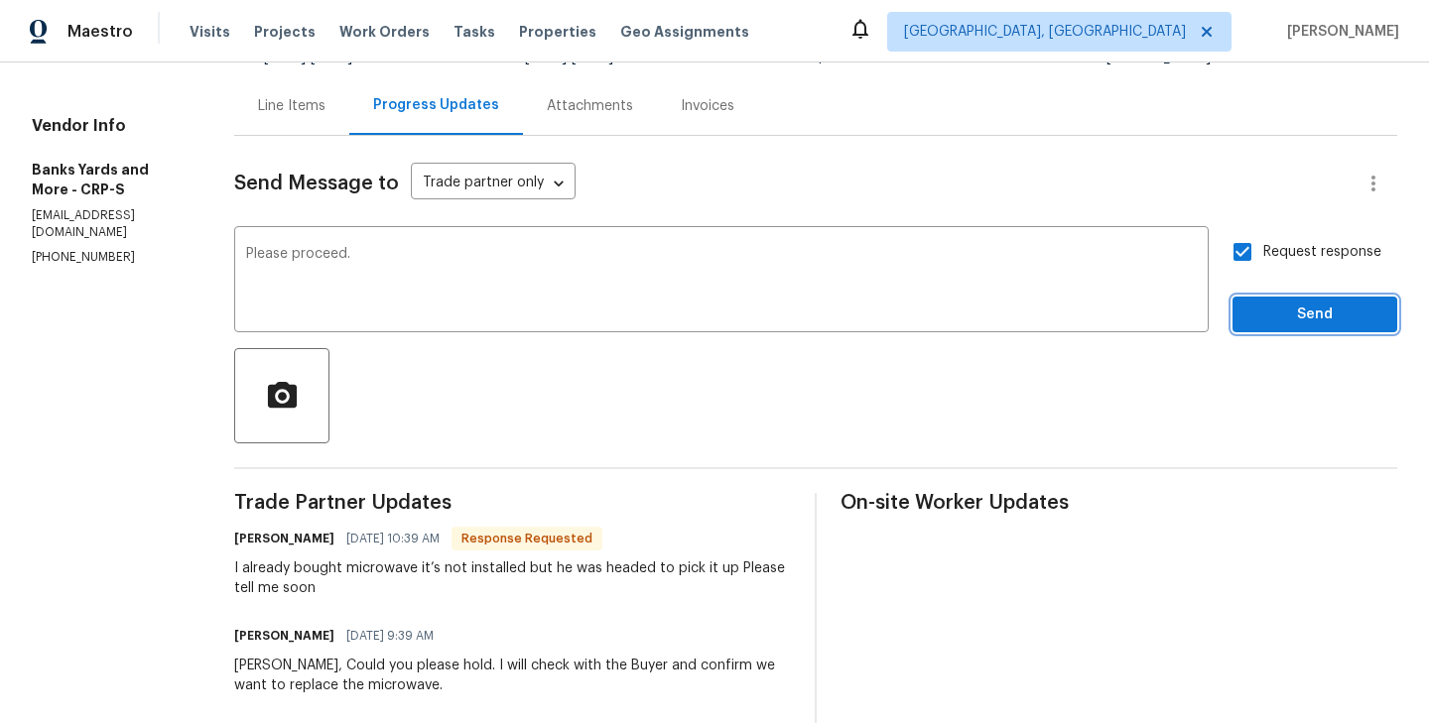
click at [1307, 313] on span "Send" at bounding box center [1314, 315] width 133 height 25
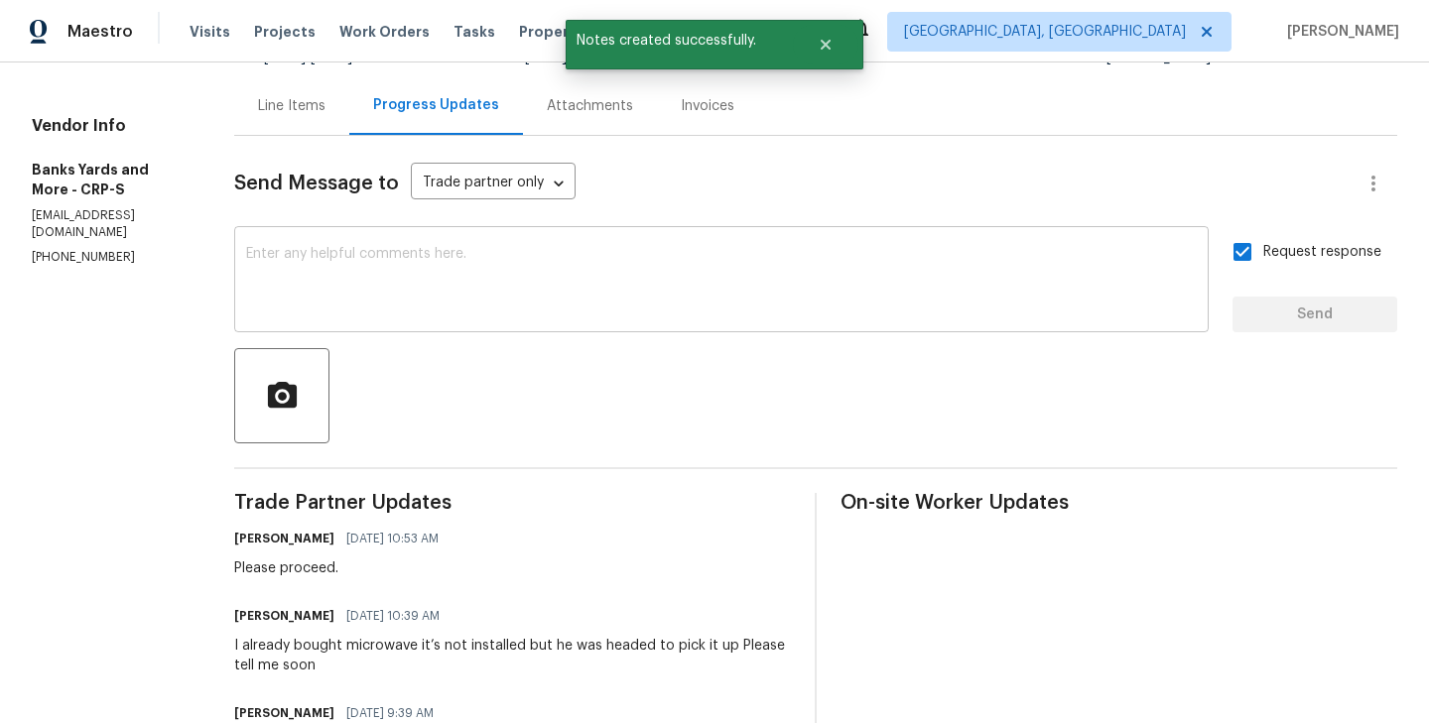
click textarea
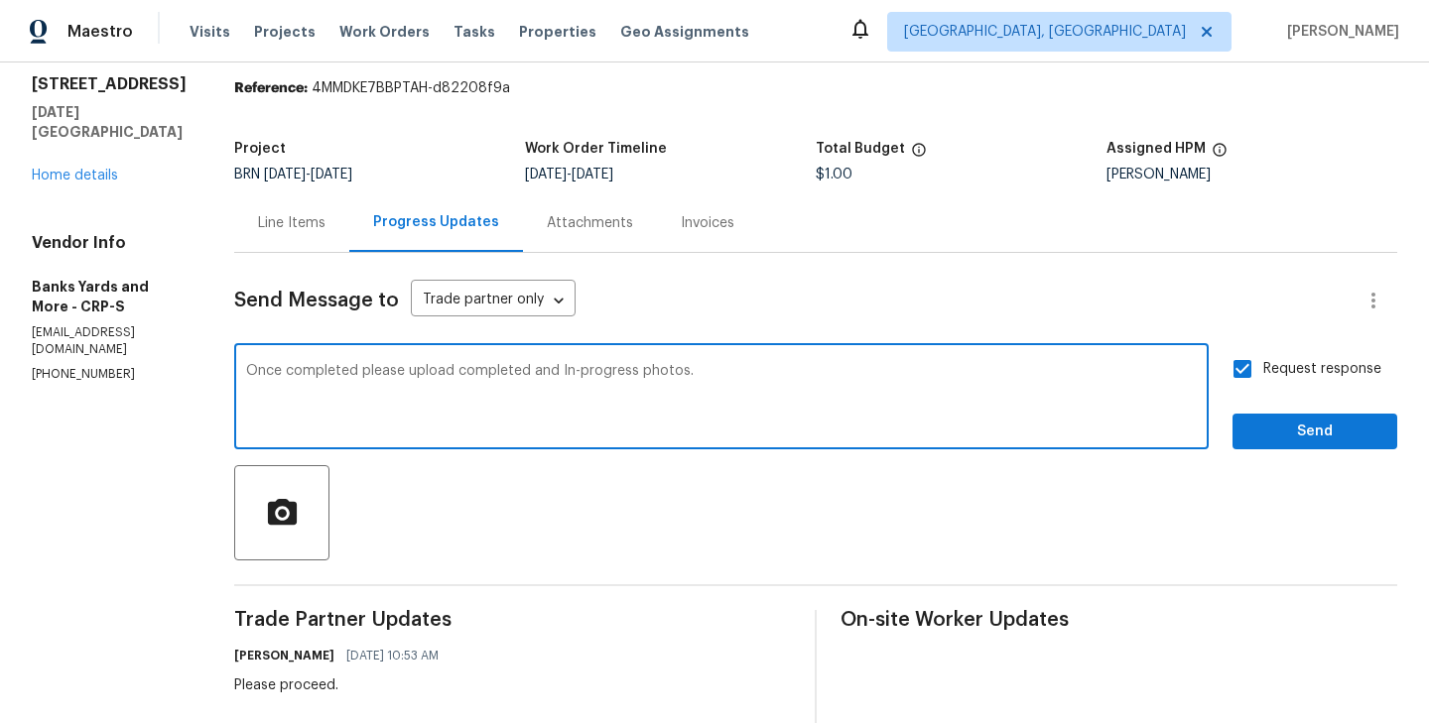
scroll to position [66, 0]
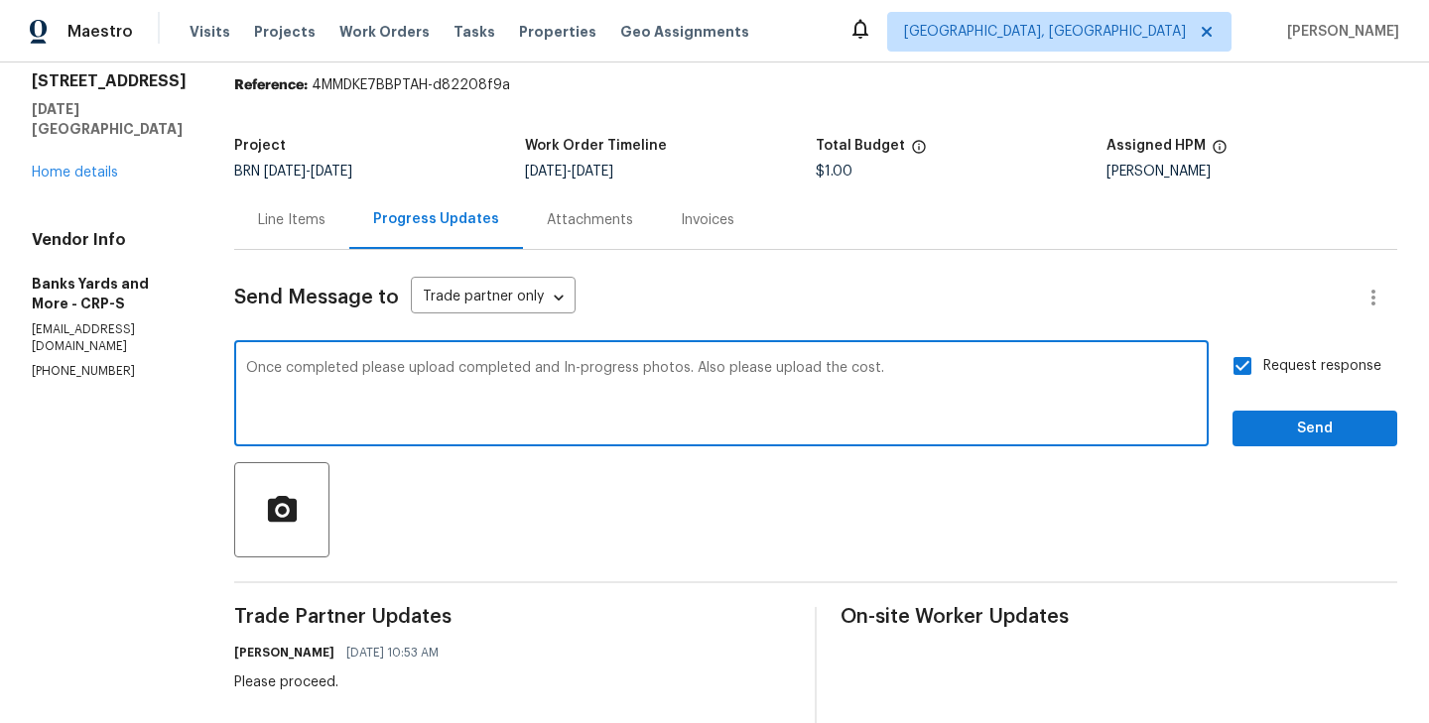
type textarea "Once completed please upload completed and In-progress photos. Also please uplo…"
click span "Send"
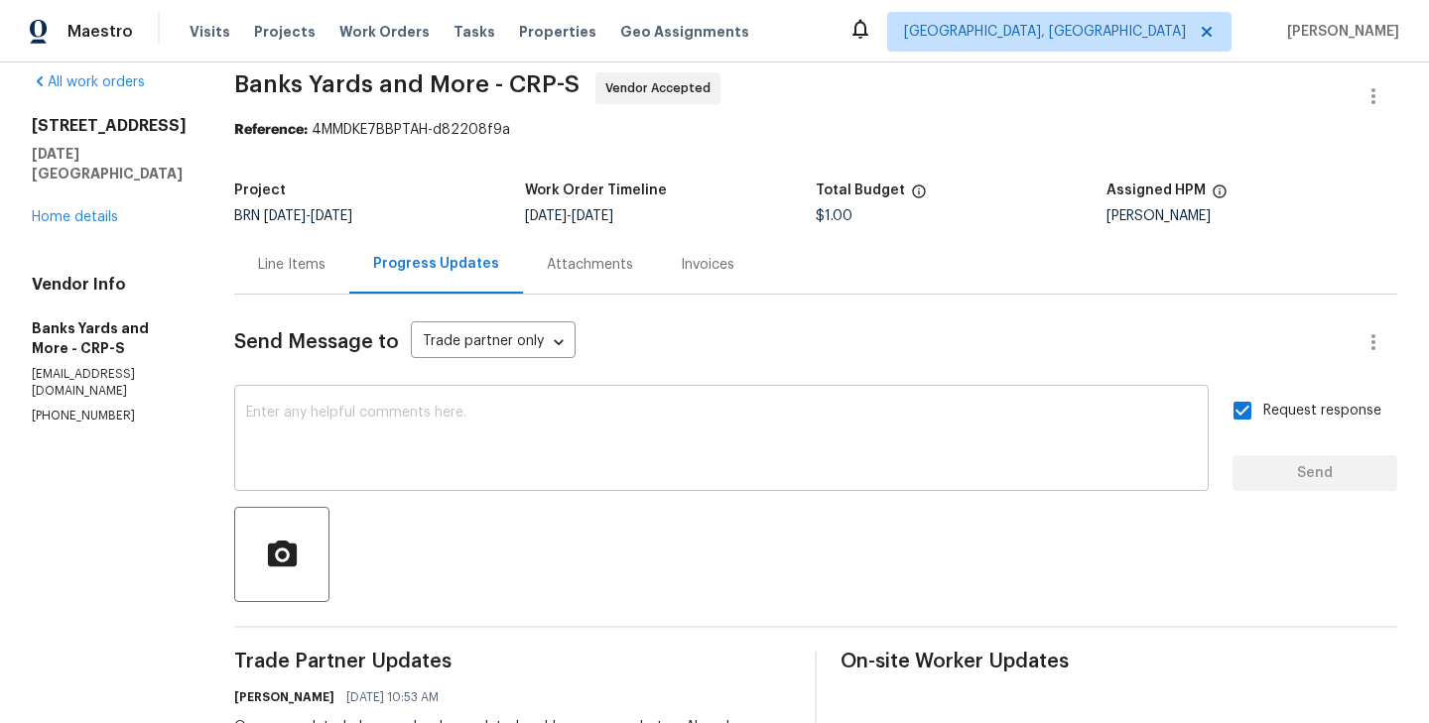
scroll to position [0, 0]
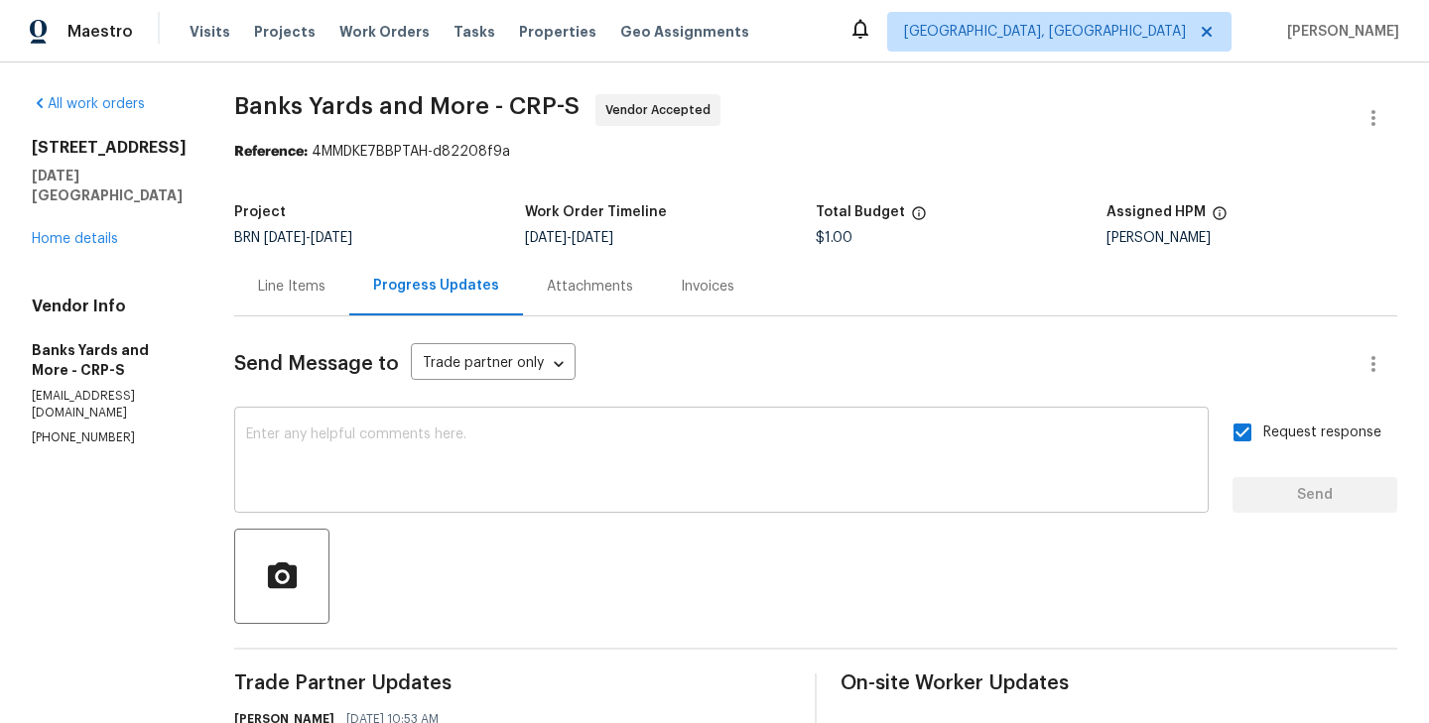
click textarea
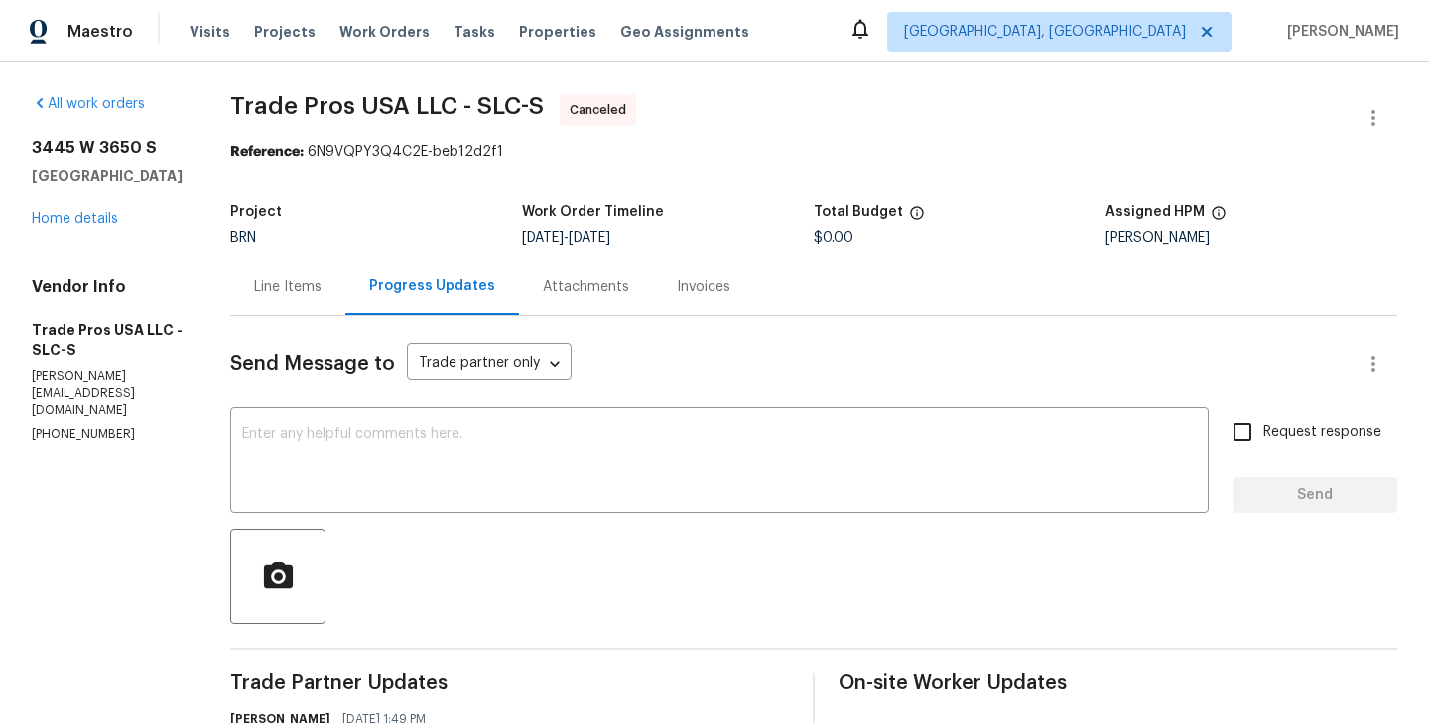
click at [577, 454] on textarea at bounding box center [719, 462] width 955 height 69
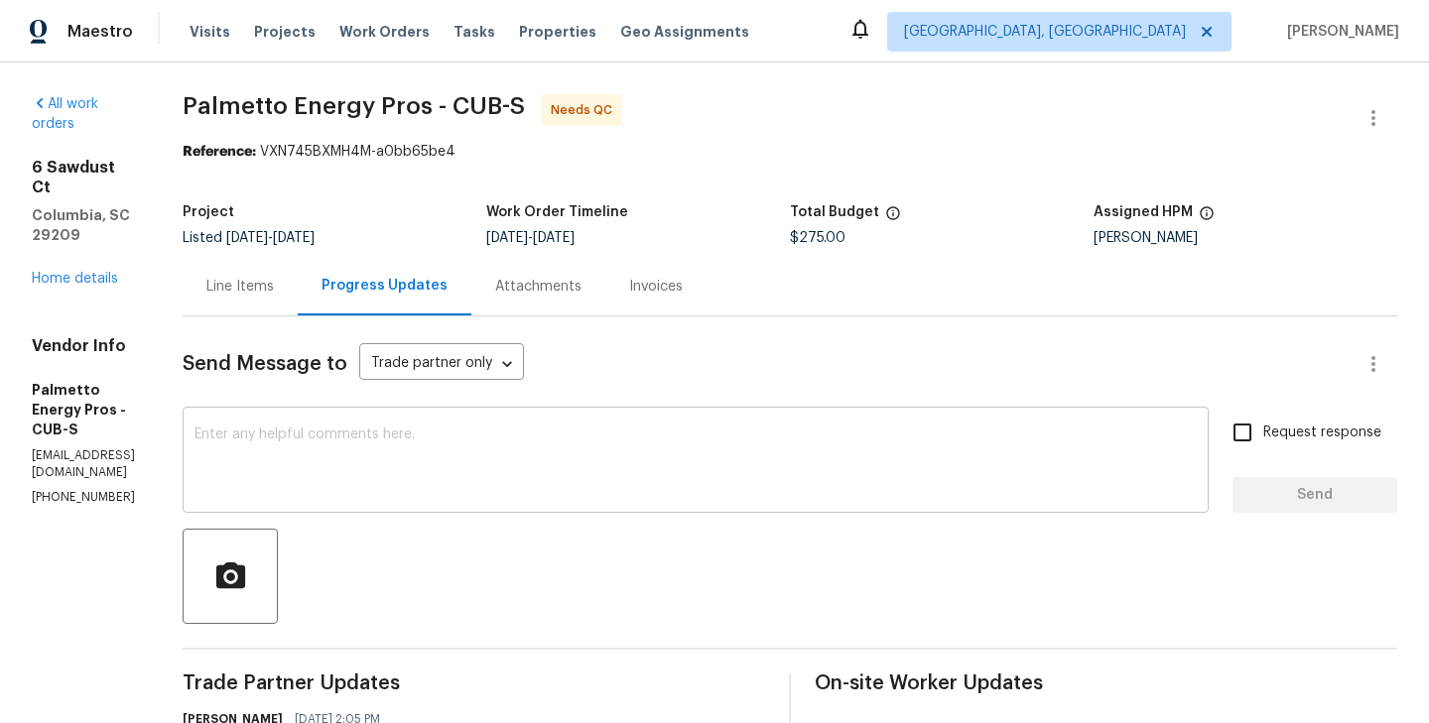
click at [463, 459] on textarea at bounding box center [695, 462] width 1002 height 69
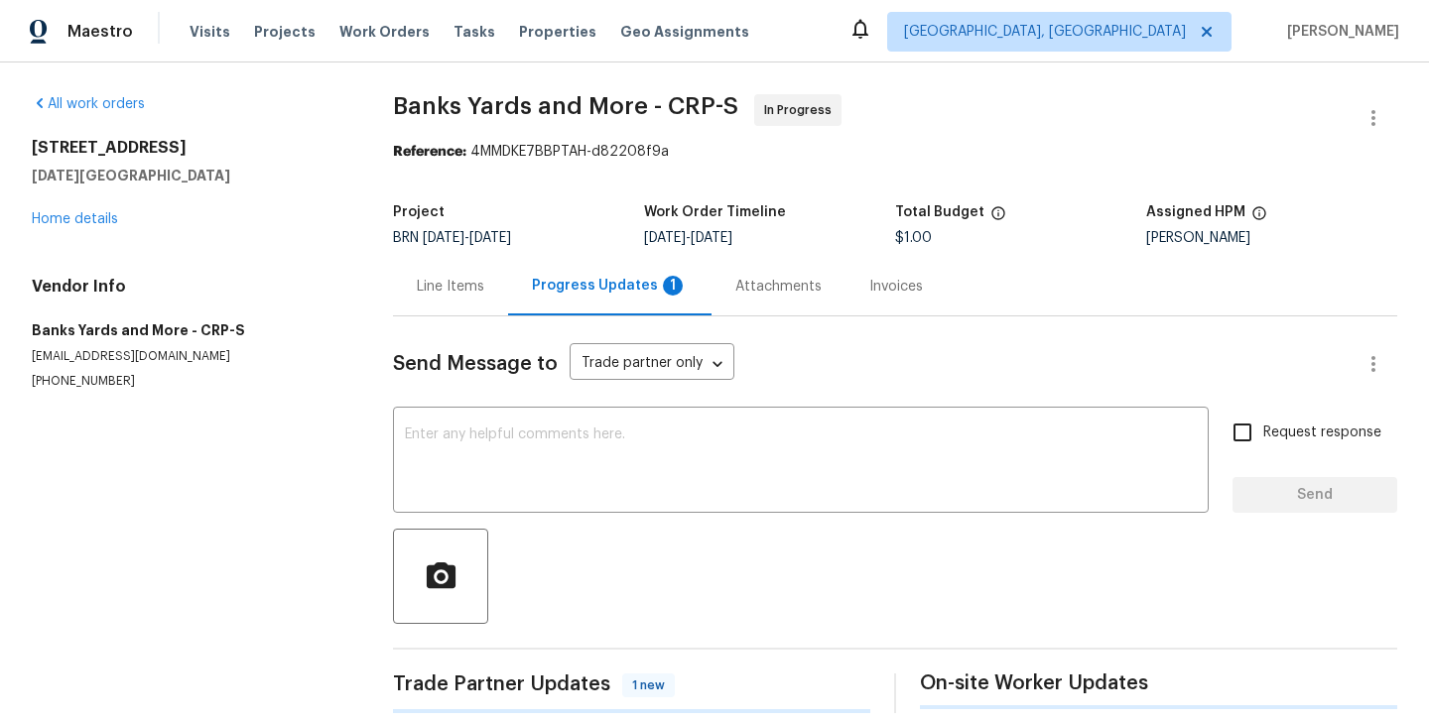
click at [405, 473] on textarea at bounding box center [801, 462] width 792 height 69
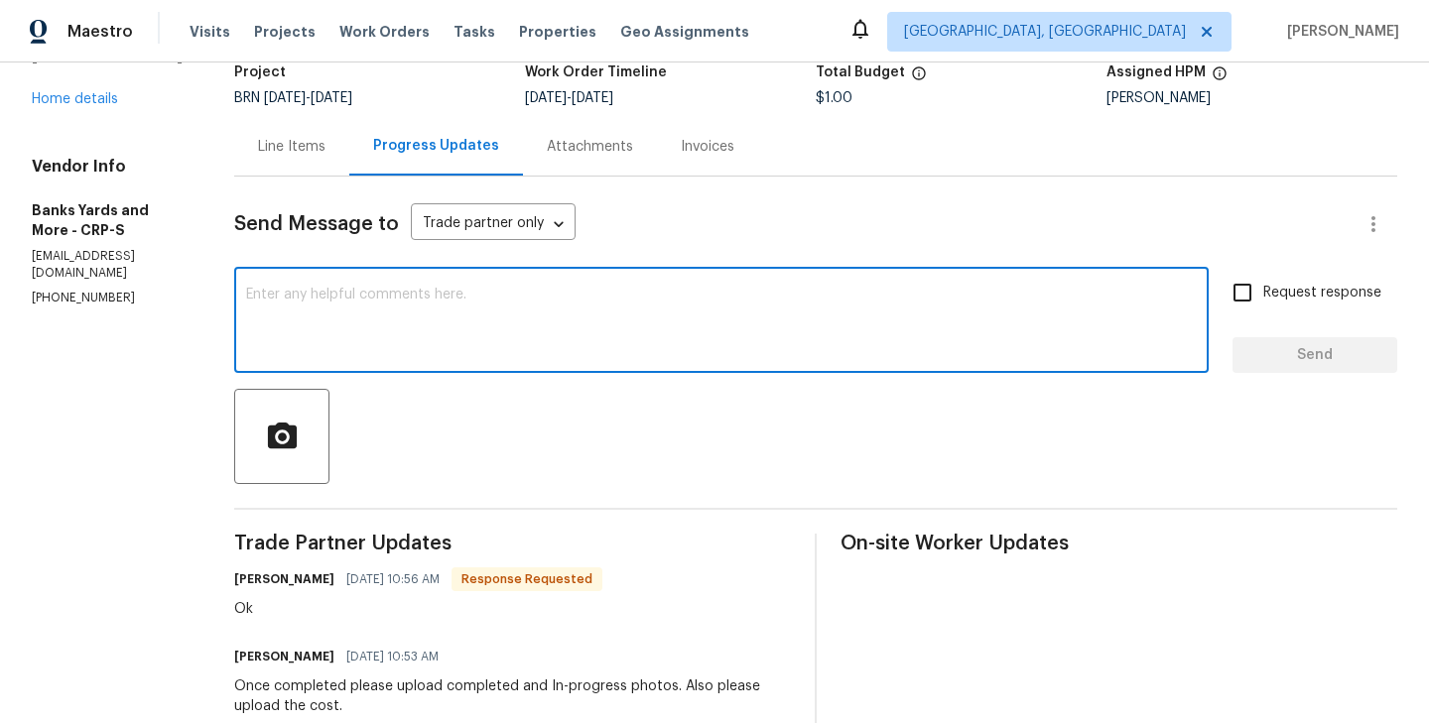
scroll to position [145, 0]
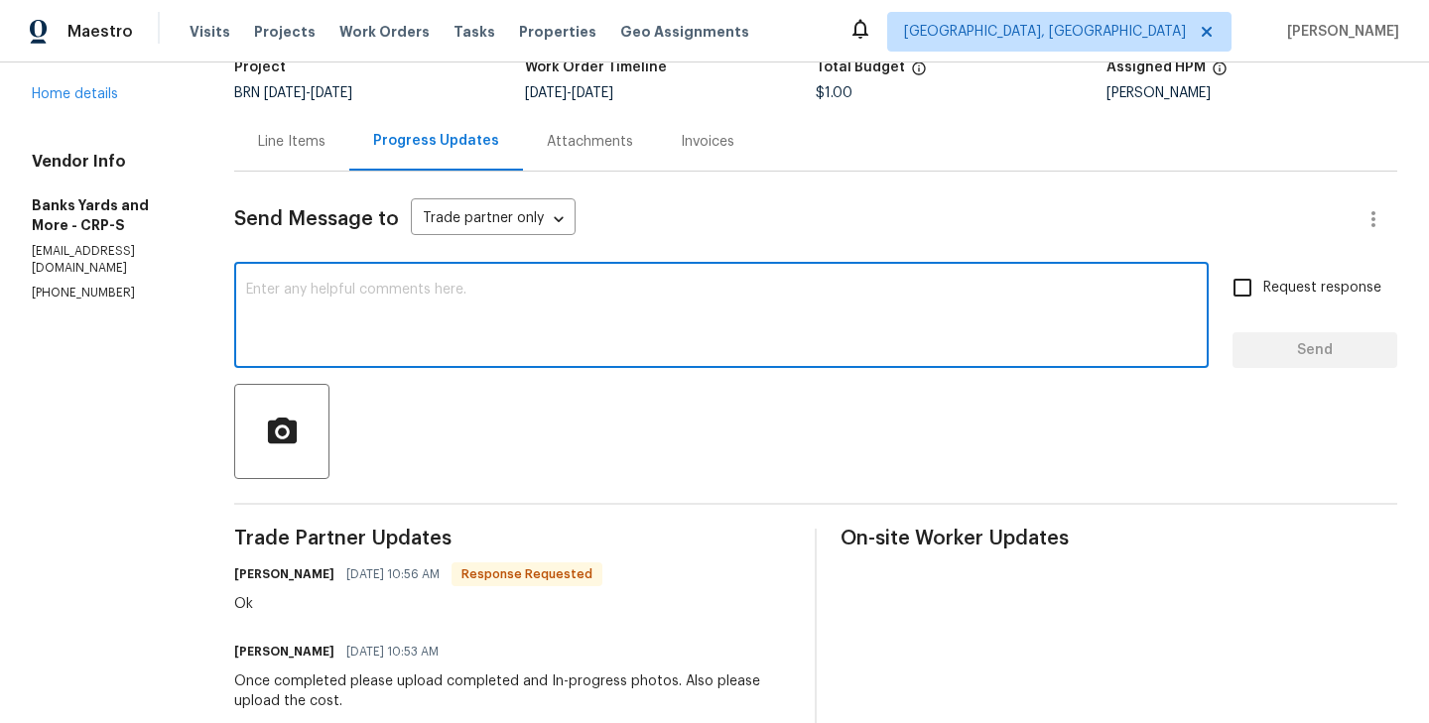
click at [449, 323] on textarea at bounding box center [721, 317] width 951 height 69
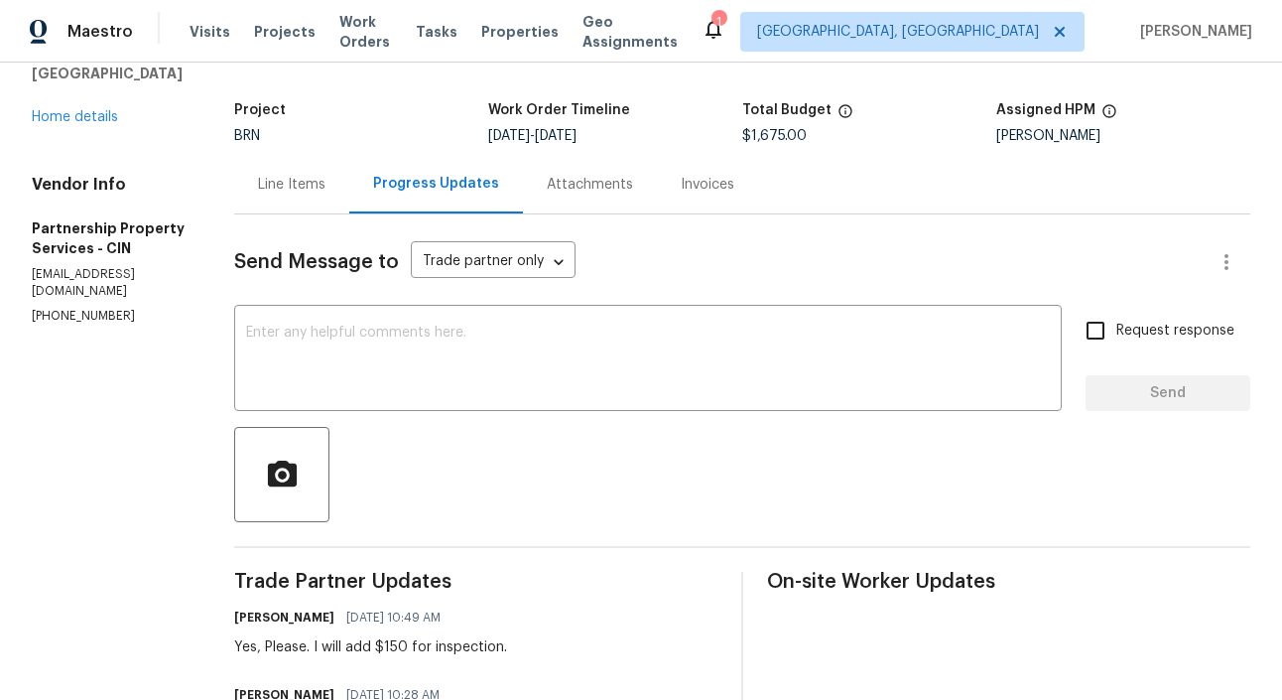
scroll to position [86, 0]
